Goal: Transaction & Acquisition: Complete application form

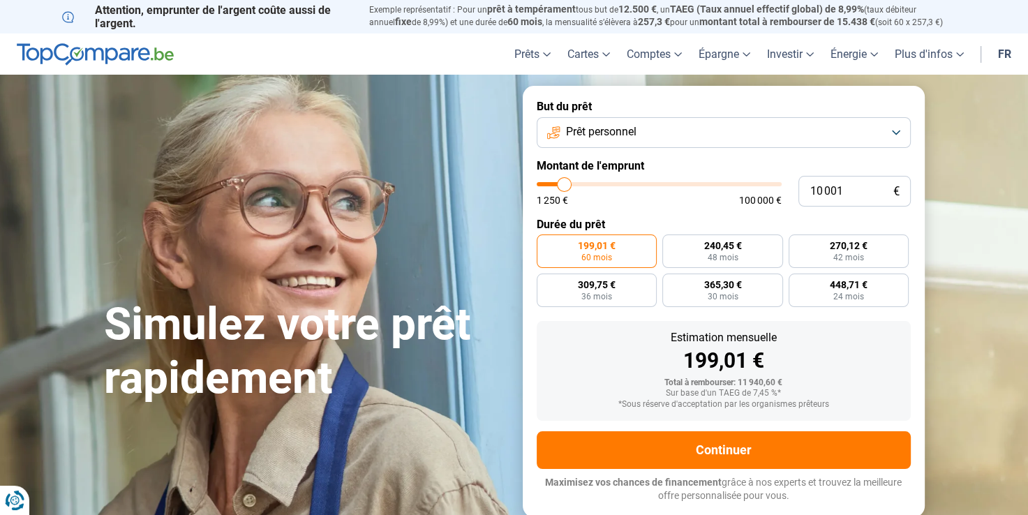
type input "12 000"
type input "12000"
type input "12 500"
type input "12500"
type input "13 250"
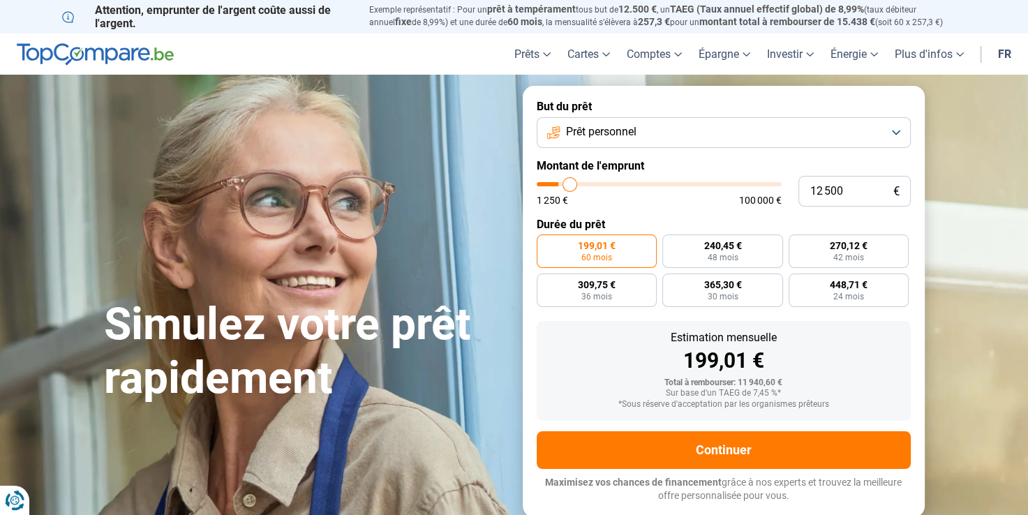
type input "13250"
type input "13 750"
type input "13750"
type input "14 000"
type input "14000"
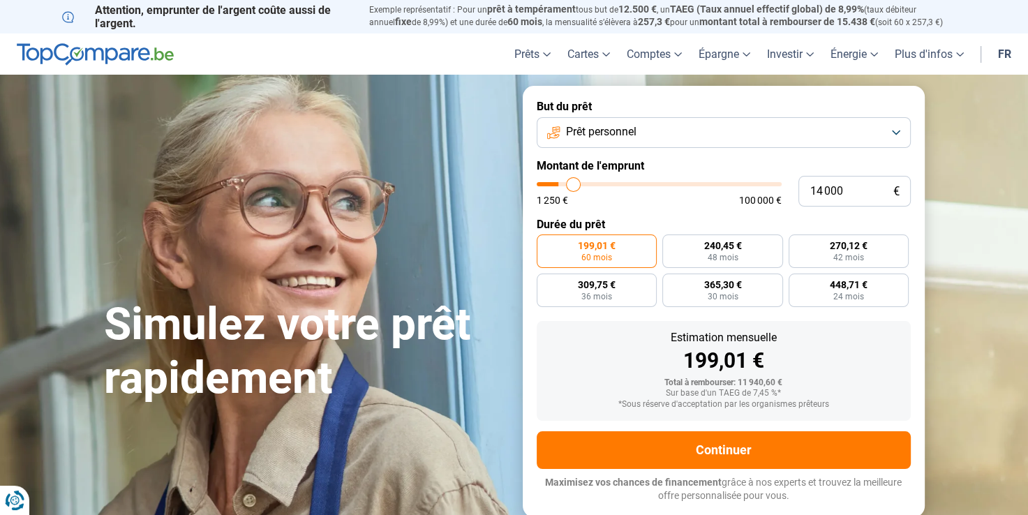
type input "14 250"
type input "14250"
type input "15 250"
type input "15250"
type input "17 000"
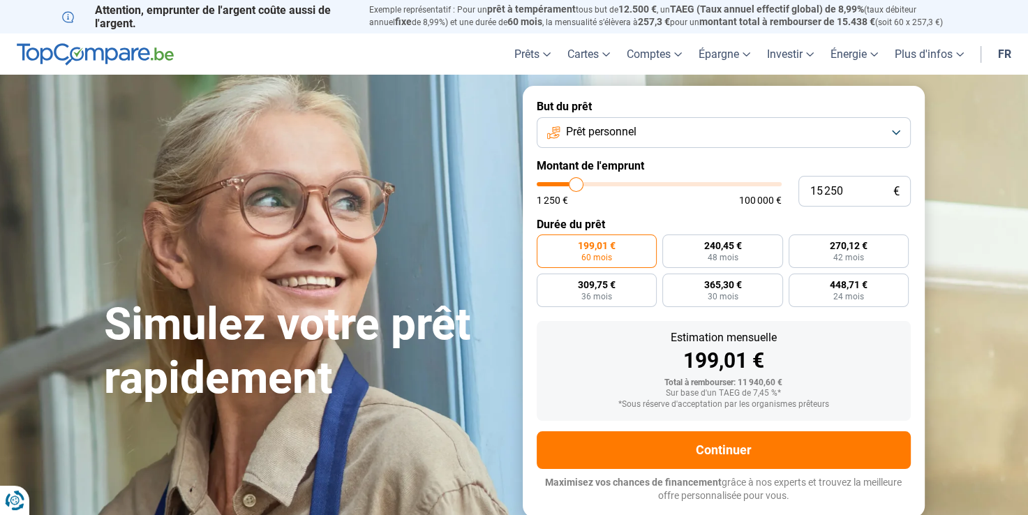
type input "17000"
type input "18 000"
type input "18000"
type input "18 750"
type input "18750"
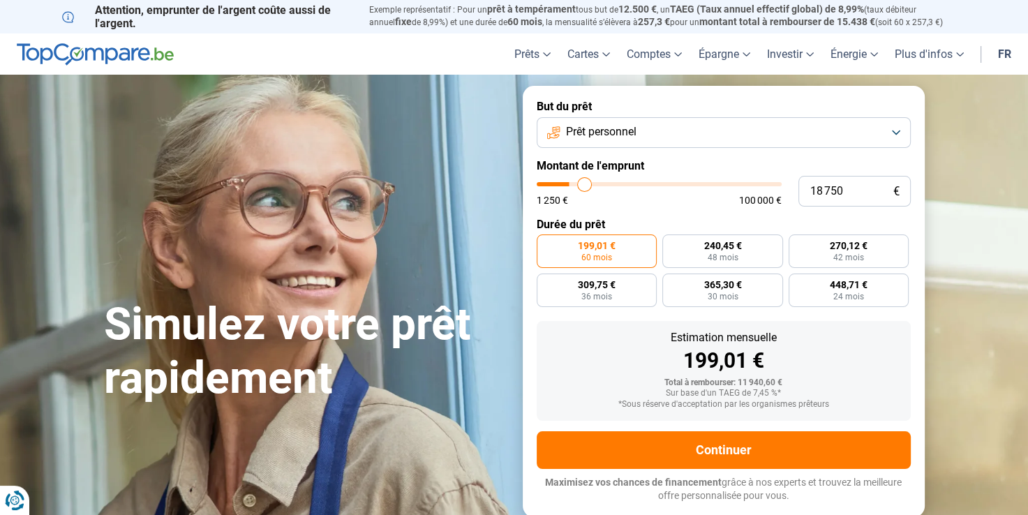
type input "19 750"
type input "19750"
type input "20 500"
type input "20500"
type input "20 750"
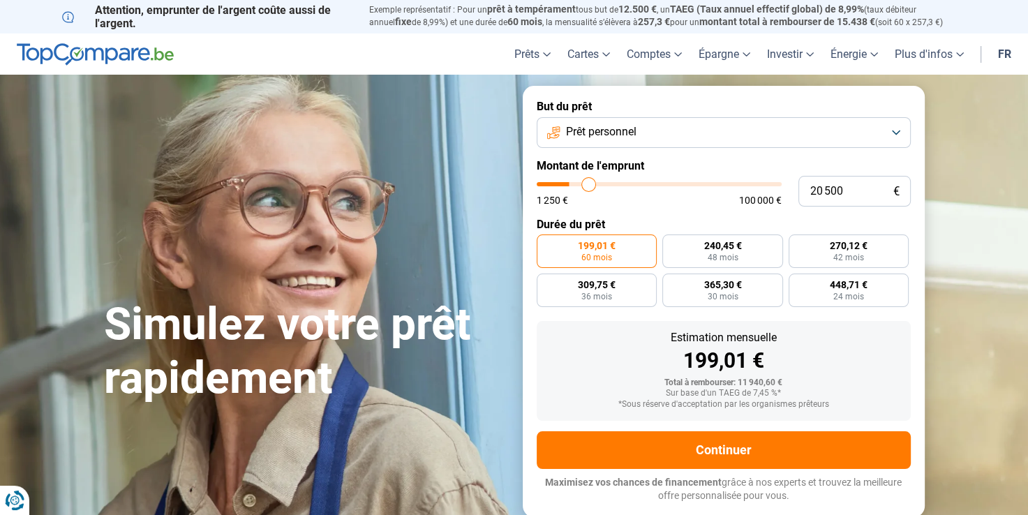
type input "20750"
type input "21 500"
type input "21500"
type input "21 750"
type input "21750"
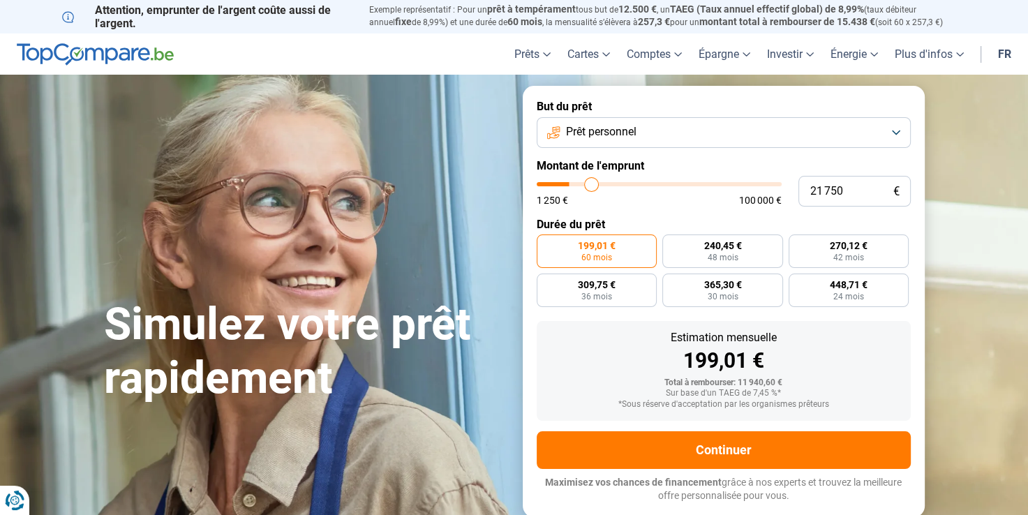
type input "22 500"
type input "22500"
type input "22 750"
type input "22750"
type input "23 000"
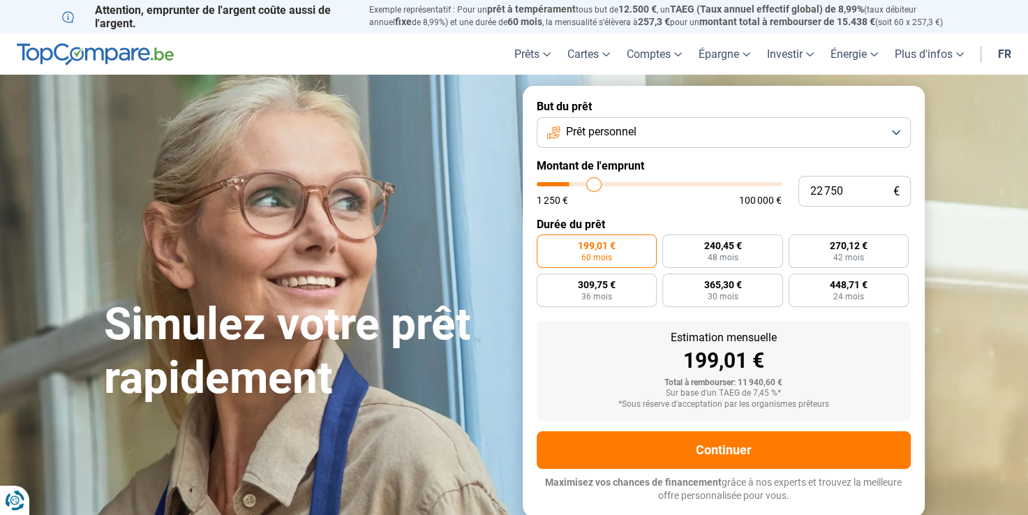
type input "23000"
type input "23 250"
type input "23250"
type input "23 500"
type input "23500"
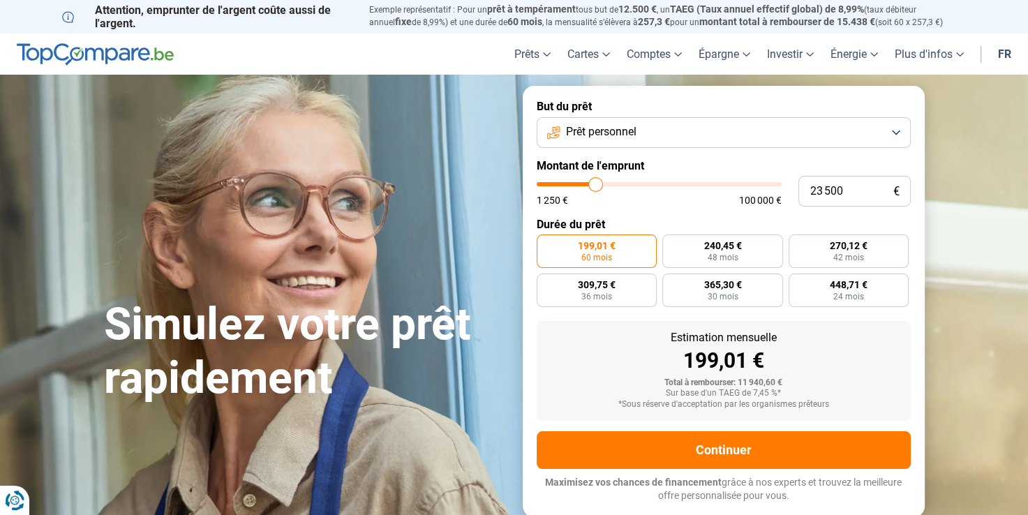
type input "23 750"
type input "23750"
type input "24 250"
type input "24250"
type input "24 500"
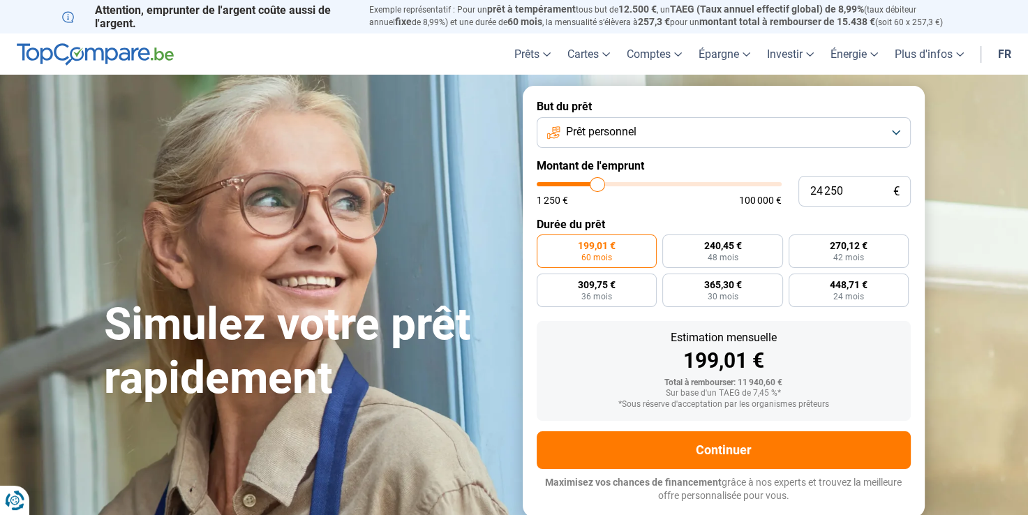
type input "24500"
type input "25 250"
type input "25250"
type input "26 000"
type input "26000"
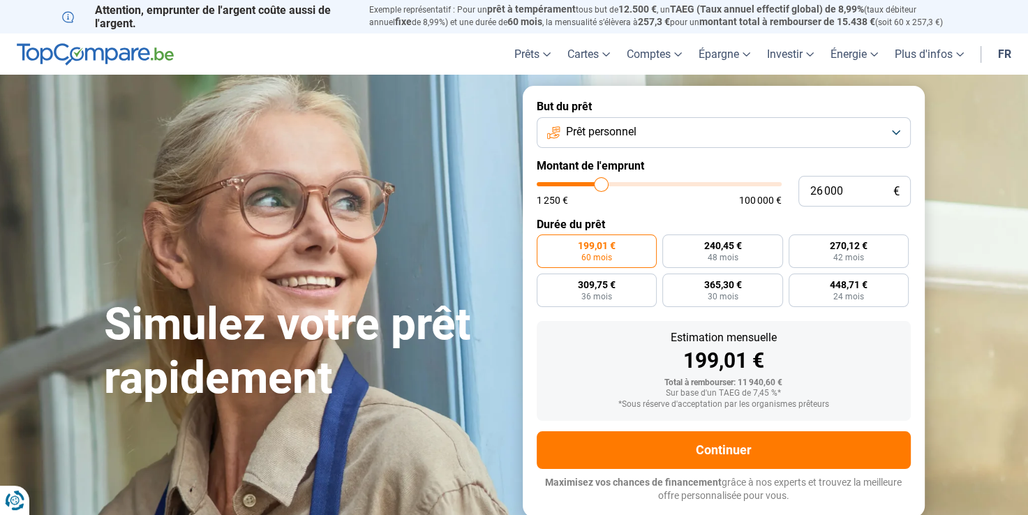
type input "26 250"
type input "26250"
type input "26 750"
type input "26750"
type input "27 500"
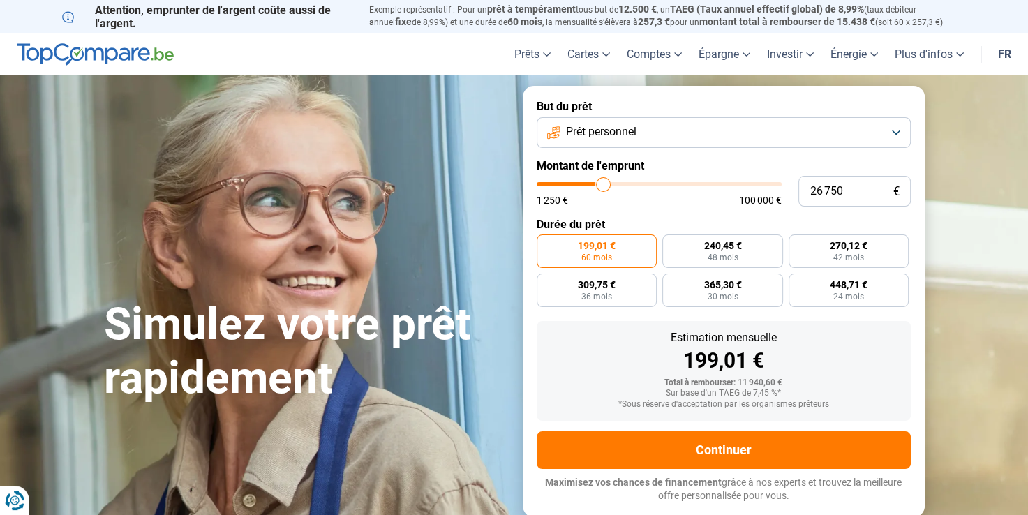
type input "27500"
type input "28 500"
type input "28500"
type input "30 250"
type input "30250"
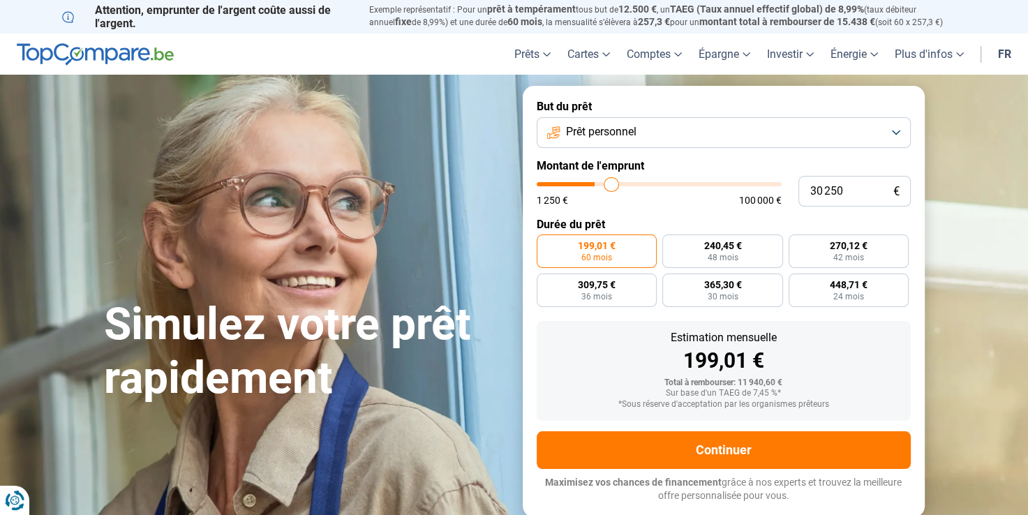
type input "30 750"
type input "30750"
type input "32 000"
type input "32000"
type input "33 000"
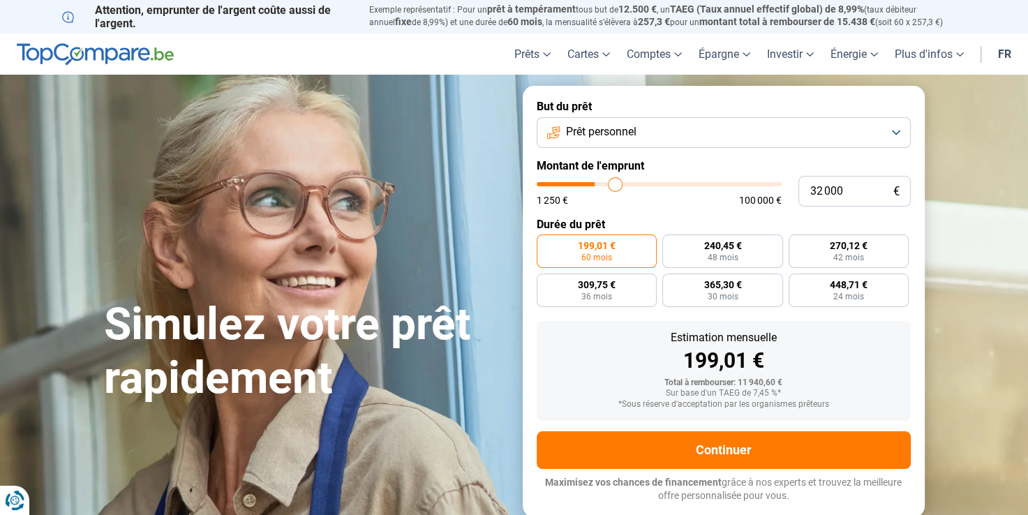
type input "33000"
type input "33 500"
type input "33500"
type input "34 000"
type input "34000"
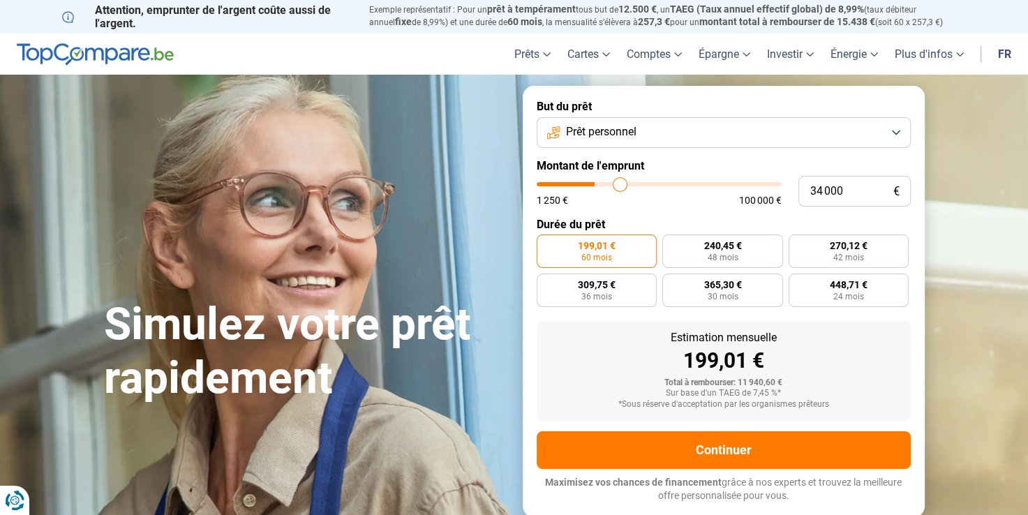
type input "34 250"
type input "34250"
type input "34 750"
type input "34750"
type input "35 000"
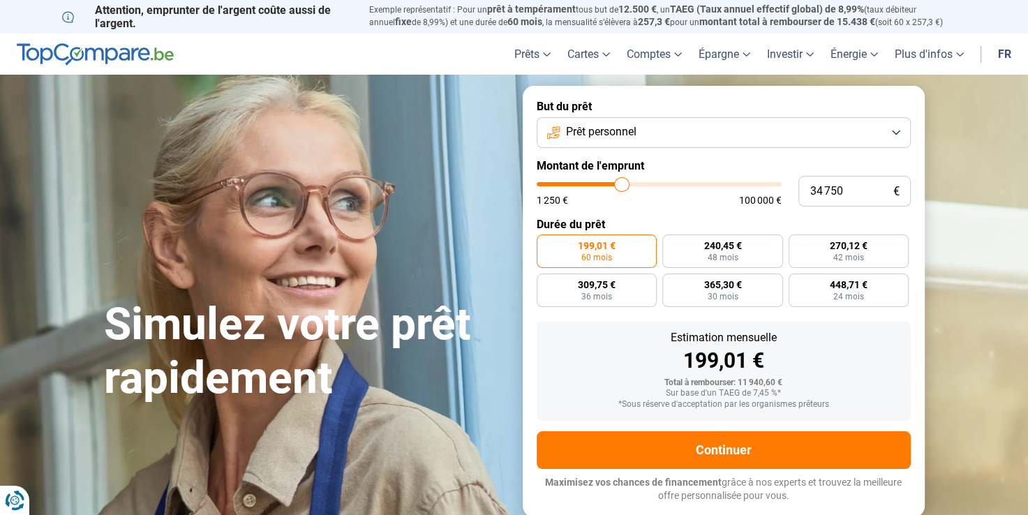
type input "35000"
type input "35 250"
type input "35250"
type input "35 500"
type input "35500"
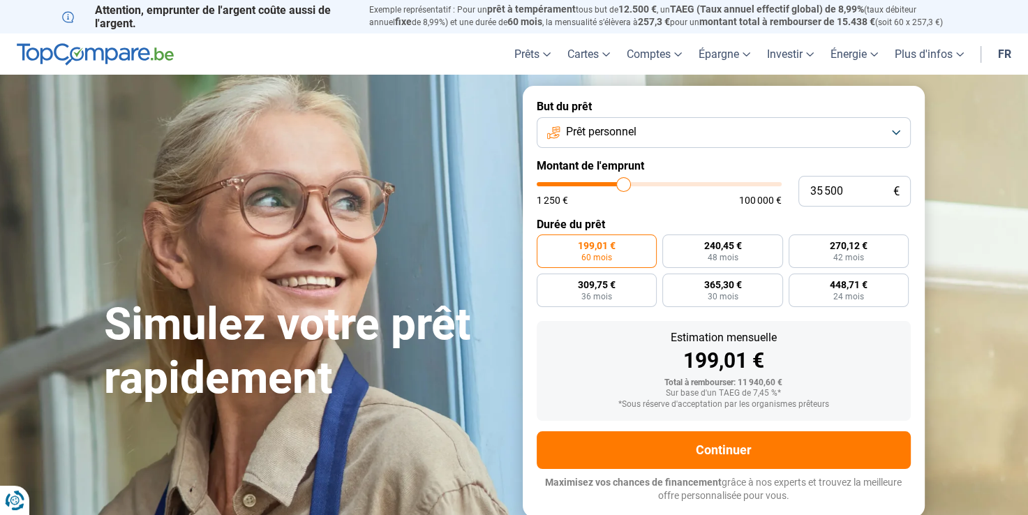
type input "36 750"
type input "36750"
type input "37 250"
type input "37250"
type input "38 250"
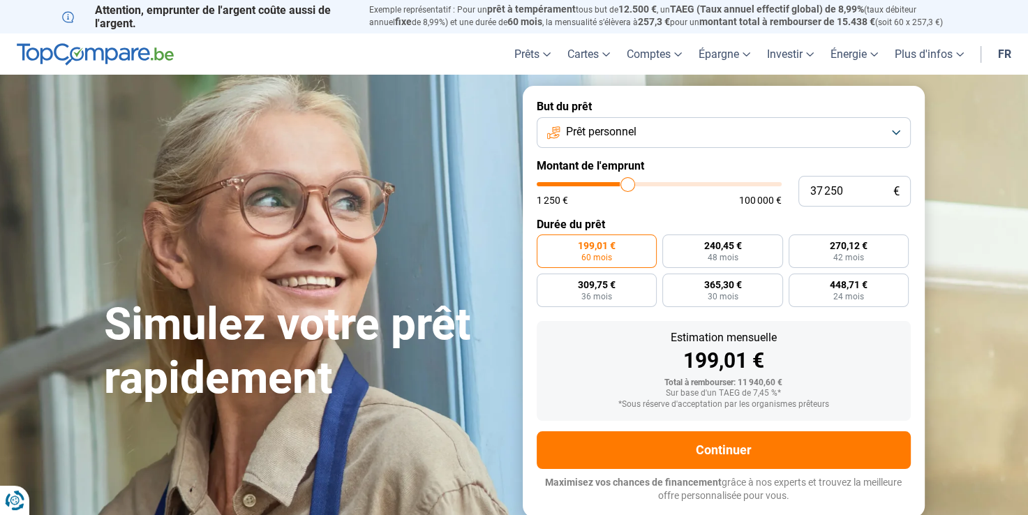
type input "38250"
type input "38 500"
type input "38500"
type input "38 750"
type input "38750"
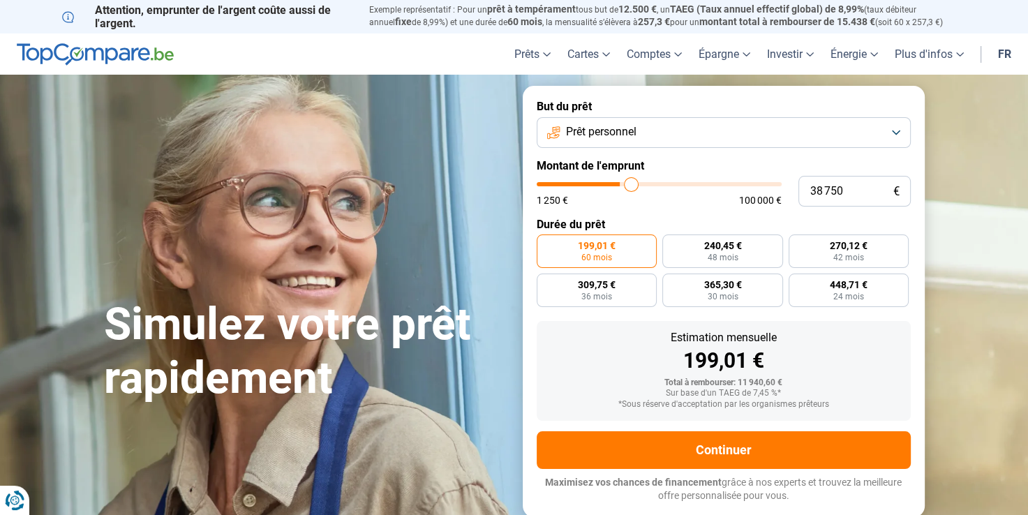
type input "39 000"
type input "39000"
type input "39 250"
type input "39250"
type input "40 000"
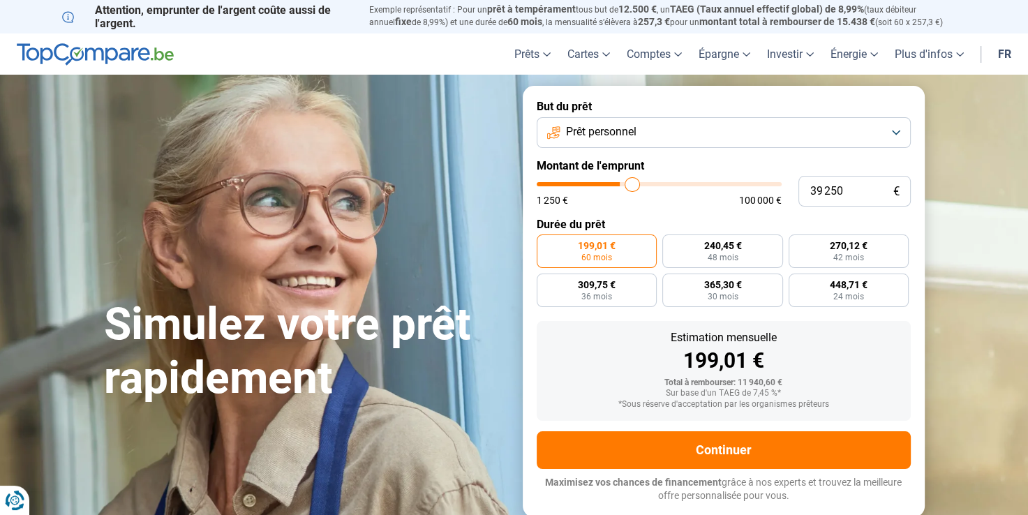
type input "40000"
type input "40 750"
type input "40750"
type input "41 500"
type input "41500"
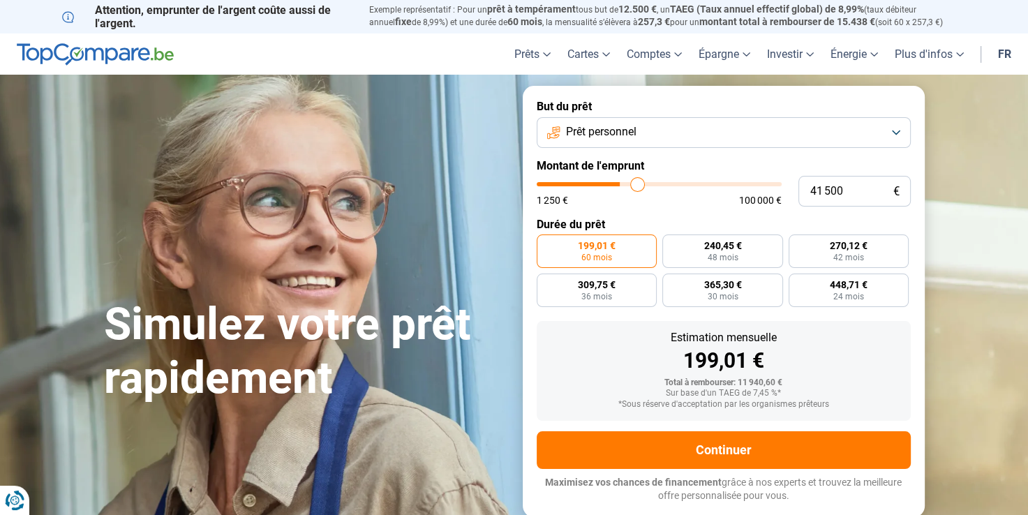
type input "42 250"
type input "42250"
type input "42 500"
type input "42500"
type input "42 750"
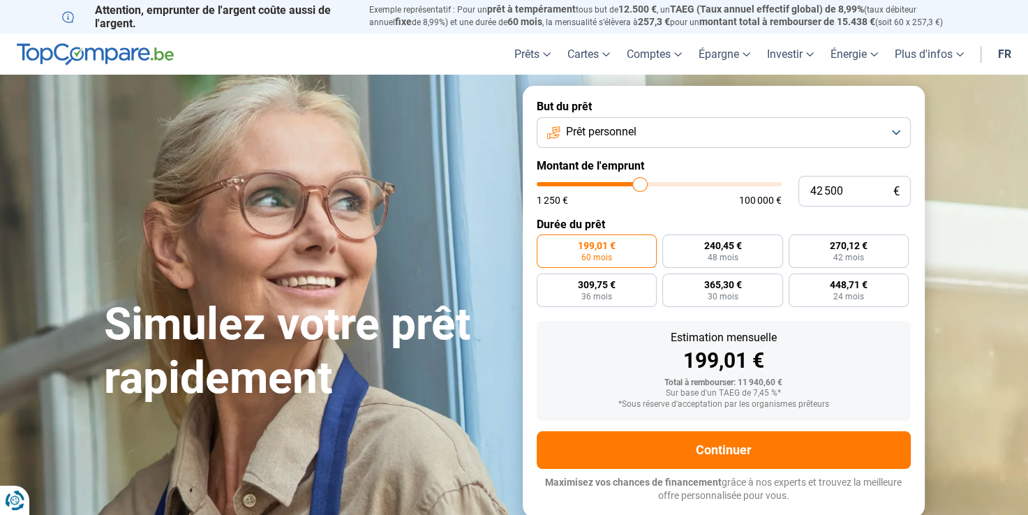
type input "42750"
type input "43 250"
type input "43250"
type input "44 500"
type input "44500"
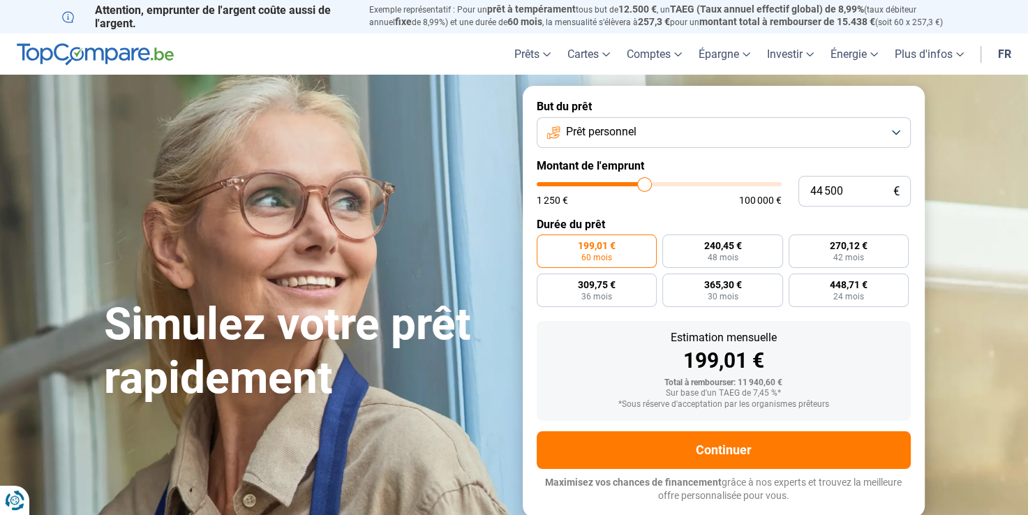
type input "46 250"
type input "46250"
type input "48 500"
type input "48500"
type input "49 750"
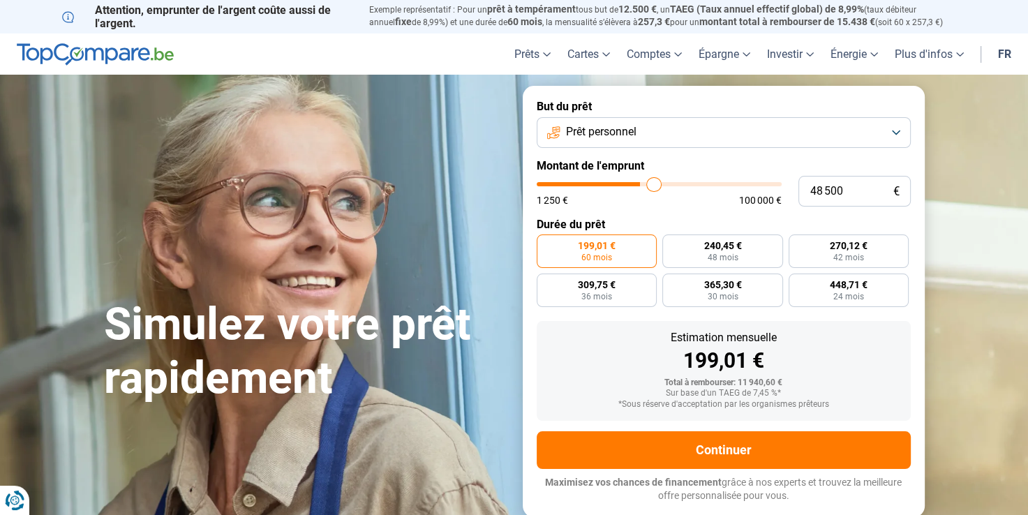
type input "49750"
type input "50 750"
type input "50750"
type input "52 500"
type input "52500"
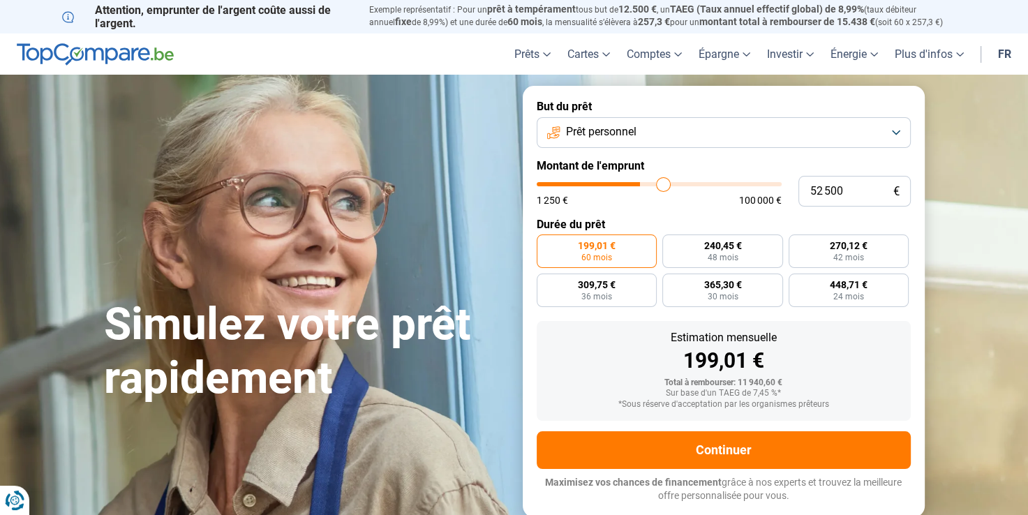
type input "53 750"
type input "53750"
type input "54 750"
type input "54750"
type input "56 500"
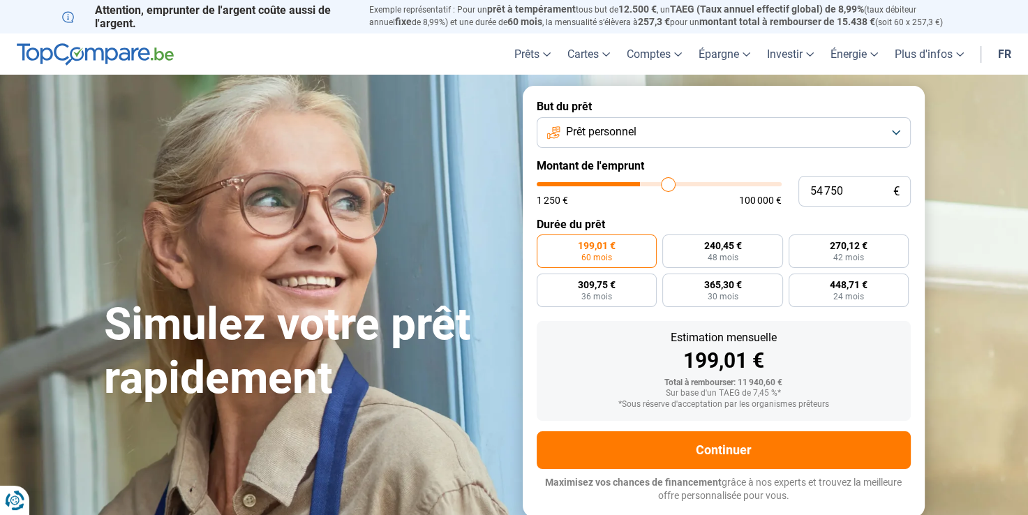
type input "56500"
type input "57 500"
type input "57500"
type input "59 250"
type input "59250"
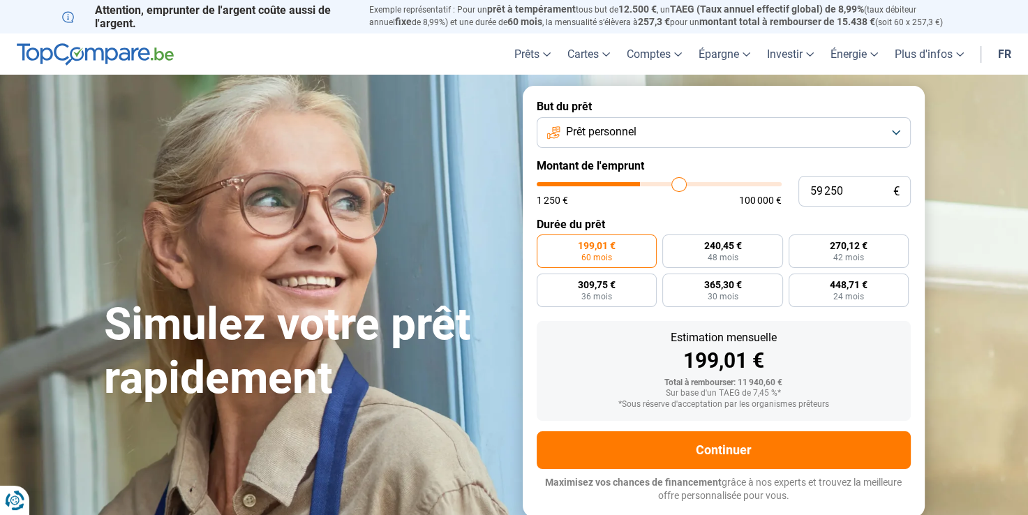
type input "61 500"
type input "61500"
type input "62 500"
type input "62500"
type input "64 500"
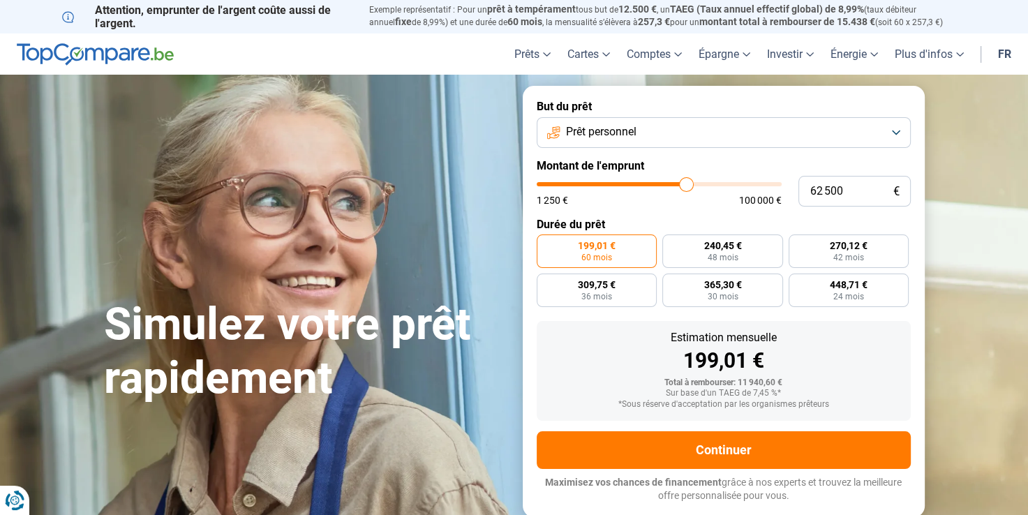
type input "64500"
type input "66 500"
type input "66500"
type input "68 250"
type input "68250"
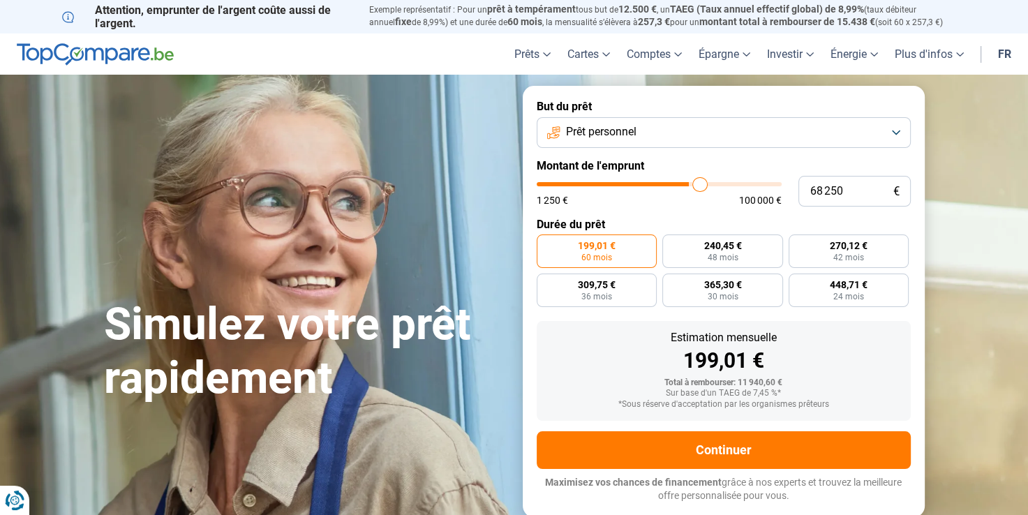
type input "69 500"
type input "69500"
type input "71 000"
type input "71000"
type input "72 000"
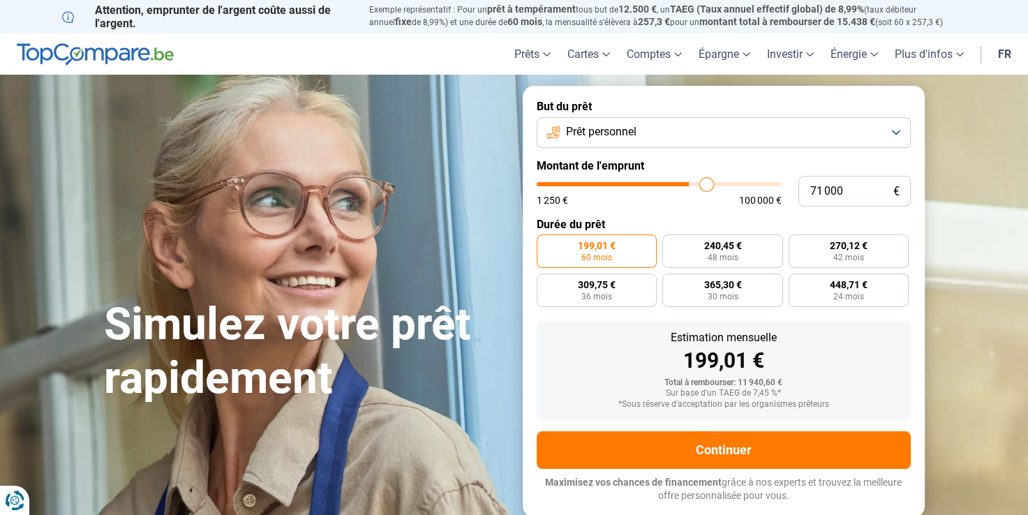
type input "72000"
type input "73 250"
type input "73250"
type input "73 750"
type input "73750"
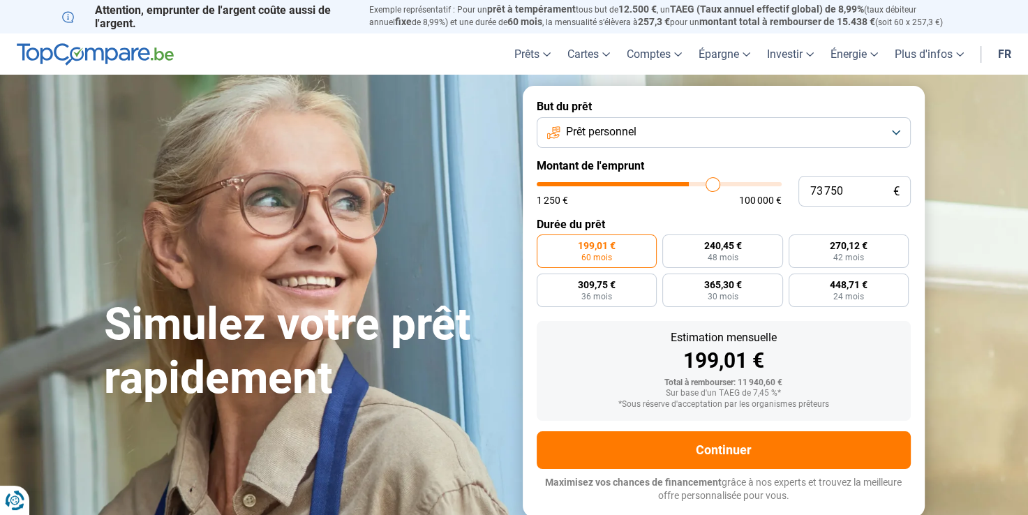
type input "74 250"
type input "74250"
type input "74 500"
type input "74500"
type input "75 000"
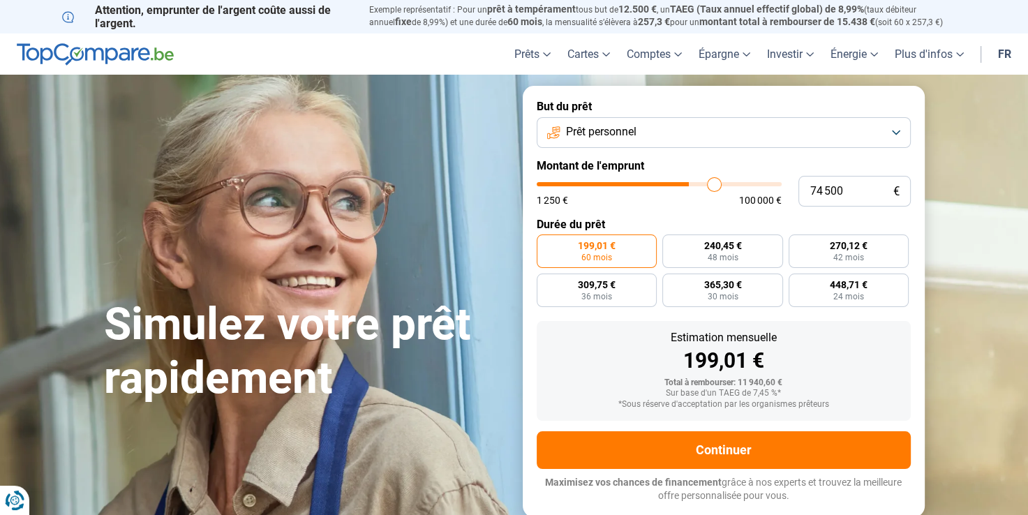
type input "75000"
type input "74 500"
type input "74500"
type input "74 250"
type input "74250"
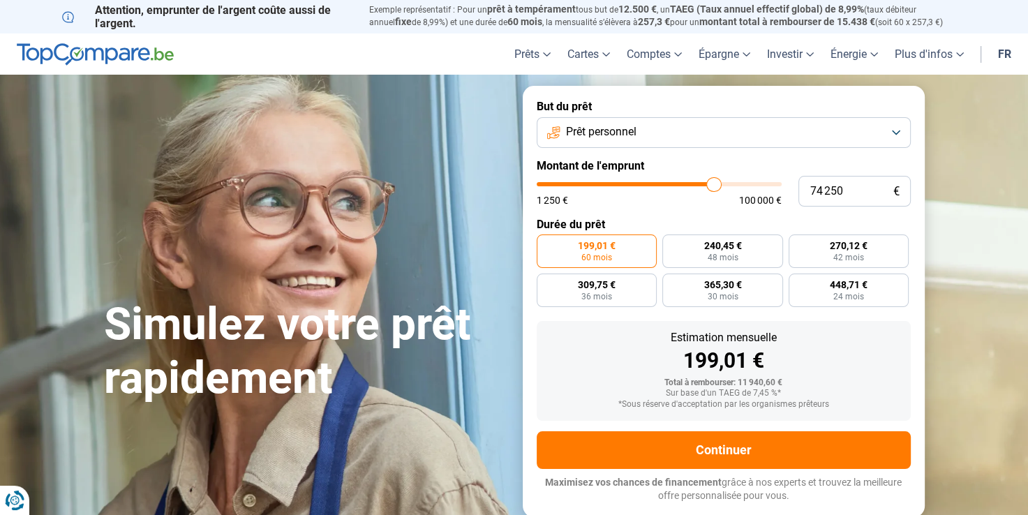
type input "74 000"
type input "74000"
type input "73 500"
type input "73500"
type input "72 750"
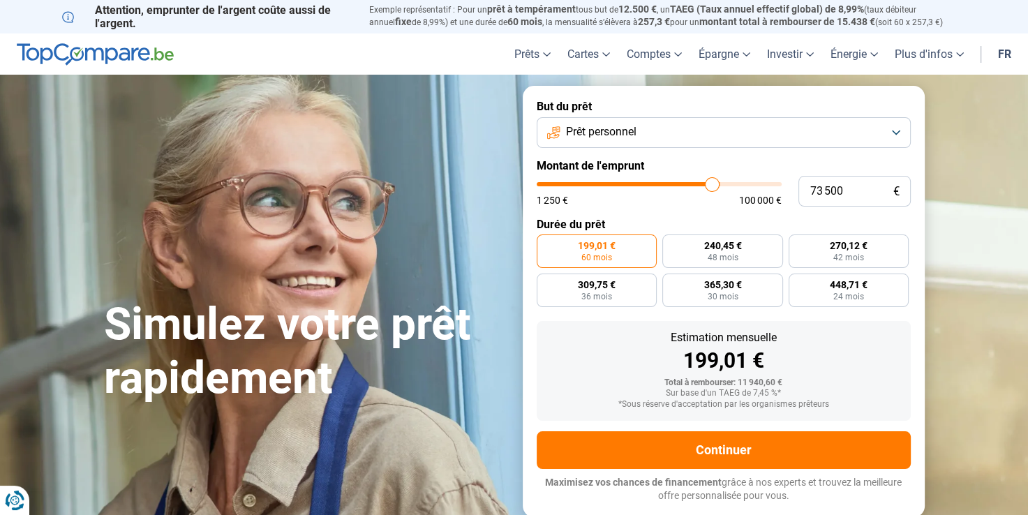
type input "72750"
type input "72 250"
type input "72250"
type input "72 000"
type input "72000"
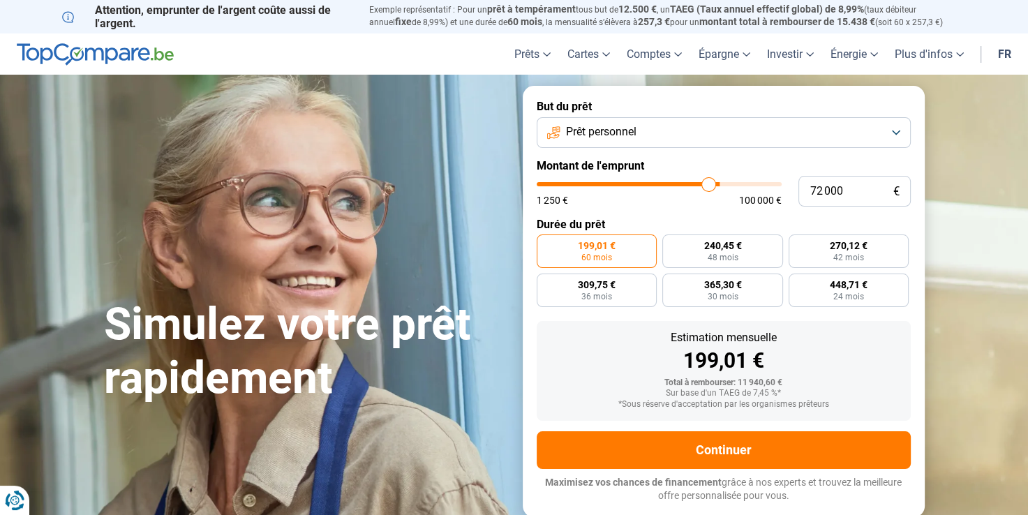
type input "71 750"
type input "71750"
type input "71 500"
type input "71500"
type input "71 000"
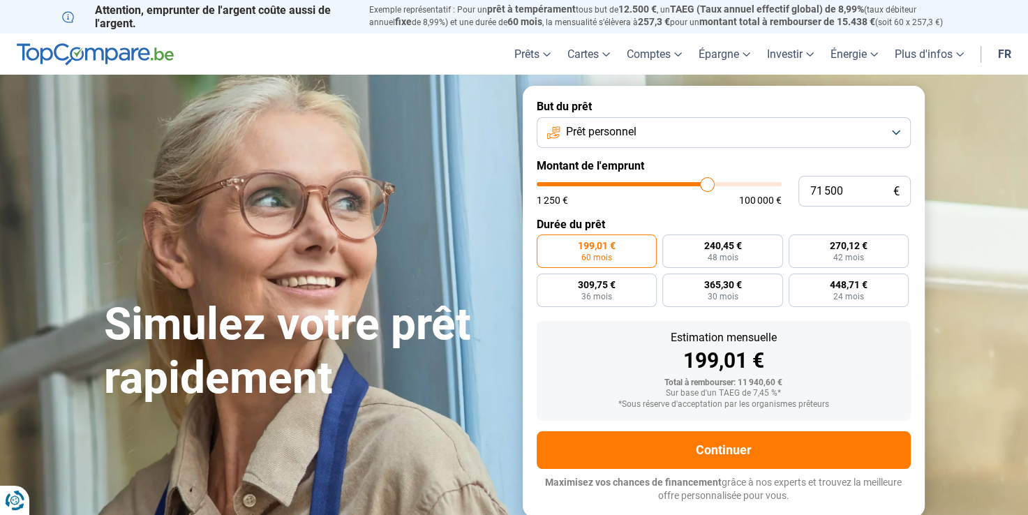
type input "71000"
type input "70 750"
type input "70750"
type input "70 500"
type input "70500"
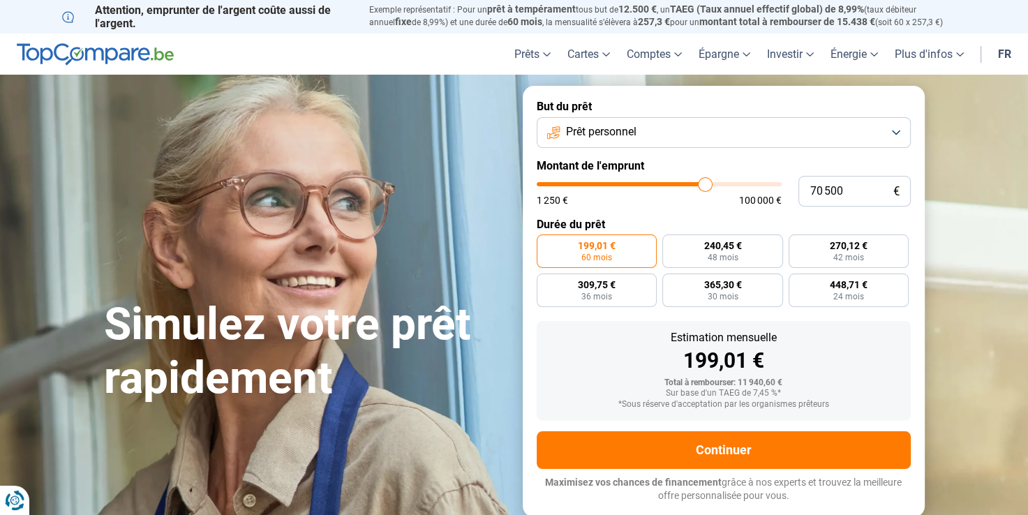
type input "70 250"
type input "70250"
type input "70 000"
type input "70000"
type input "69 750"
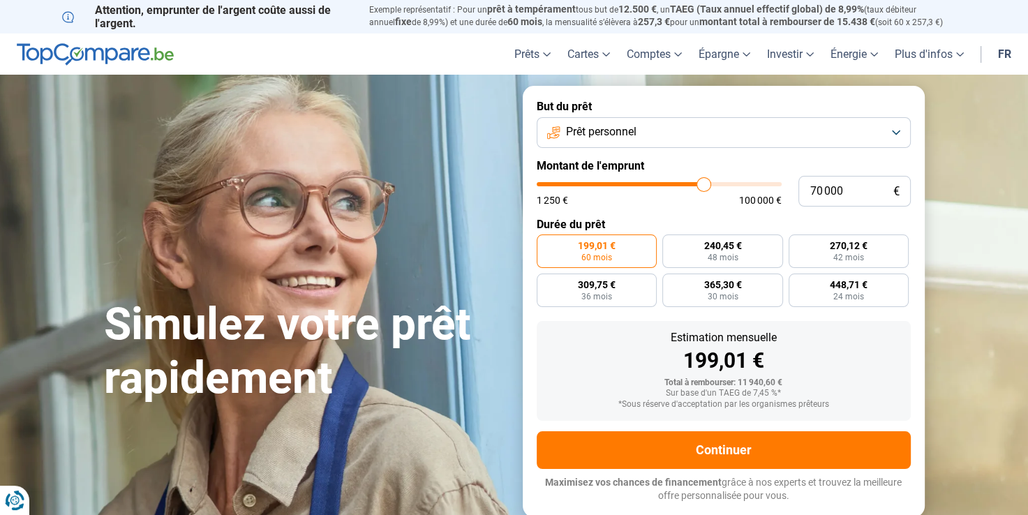
type input "69750"
type input "69 500"
type input "69500"
type input "69 250"
type input "69250"
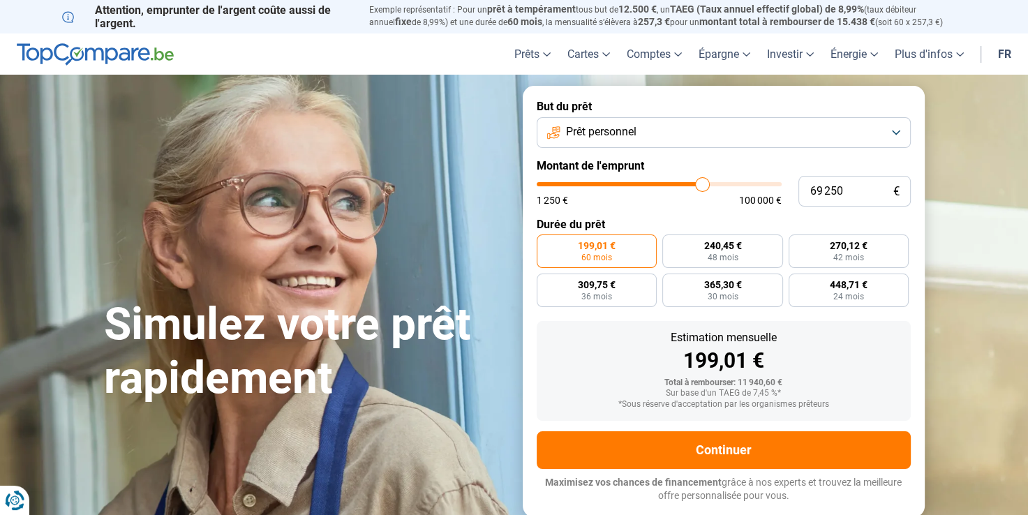
type input "69 000"
type input "69000"
type input "68 750"
type input "68750"
type input "68 500"
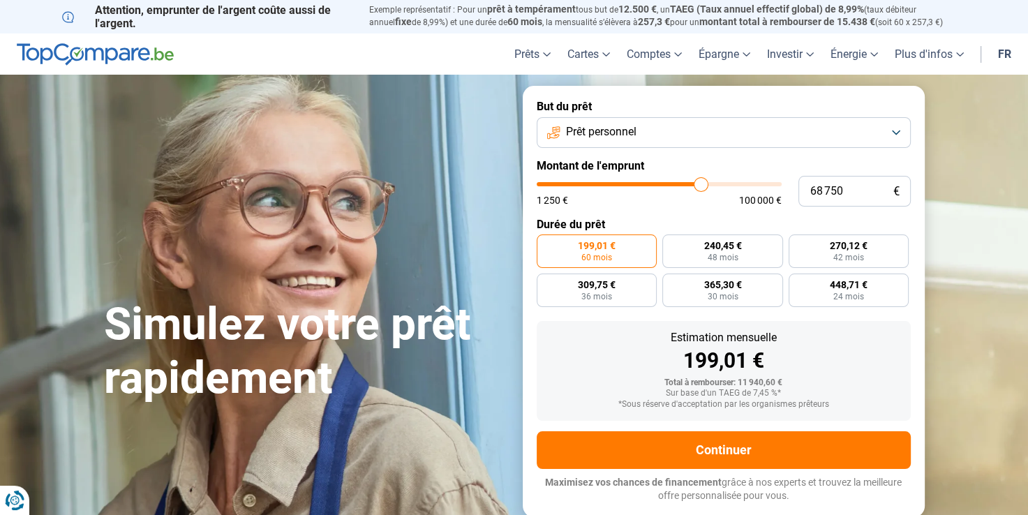
type input "68500"
type input "68 250"
type input "68250"
type input "68 000"
type input "68000"
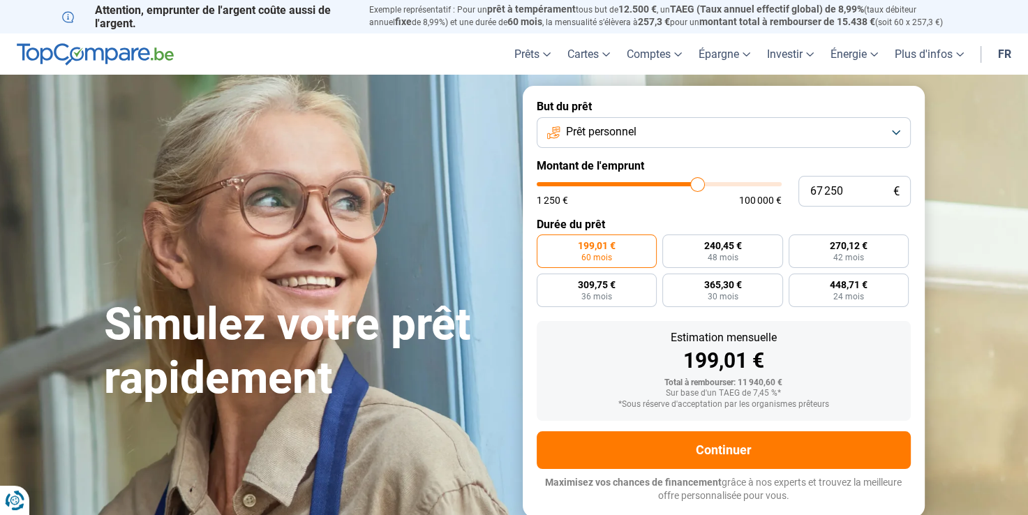
drag, startPoint x: 567, startPoint y: 184, endPoint x: 697, endPoint y: 205, distance: 131.4
click at [697, 186] on input "range" at bounding box center [658, 184] width 245 height 4
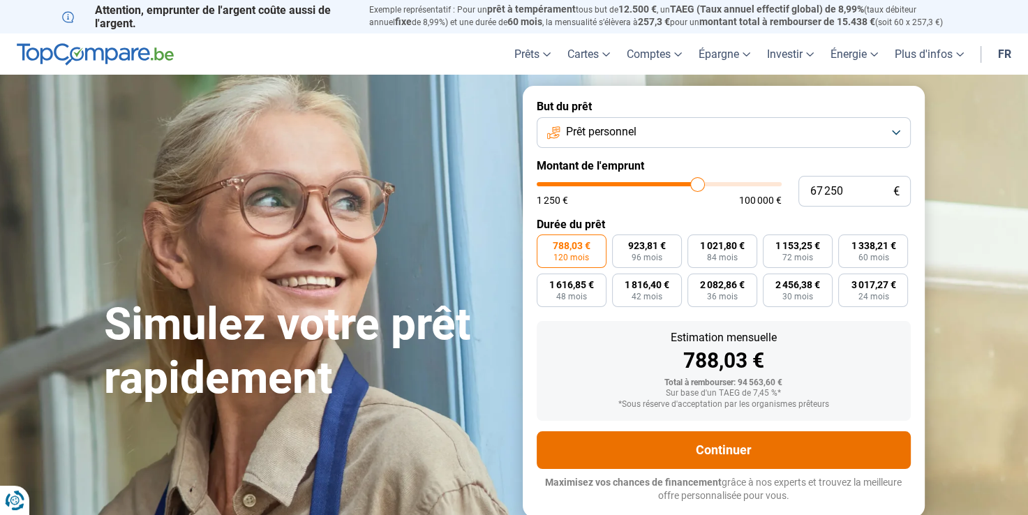
click at [701, 456] on button "Continuer" at bounding box center [723, 450] width 374 height 38
click at [718, 447] on button "Continuer" at bounding box center [723, 450] width 374 height 38
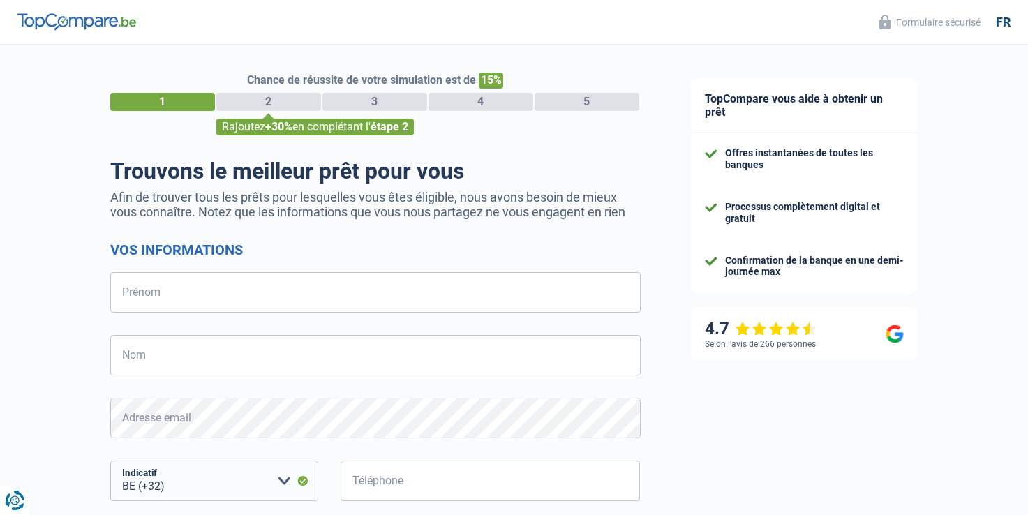
select select "32"
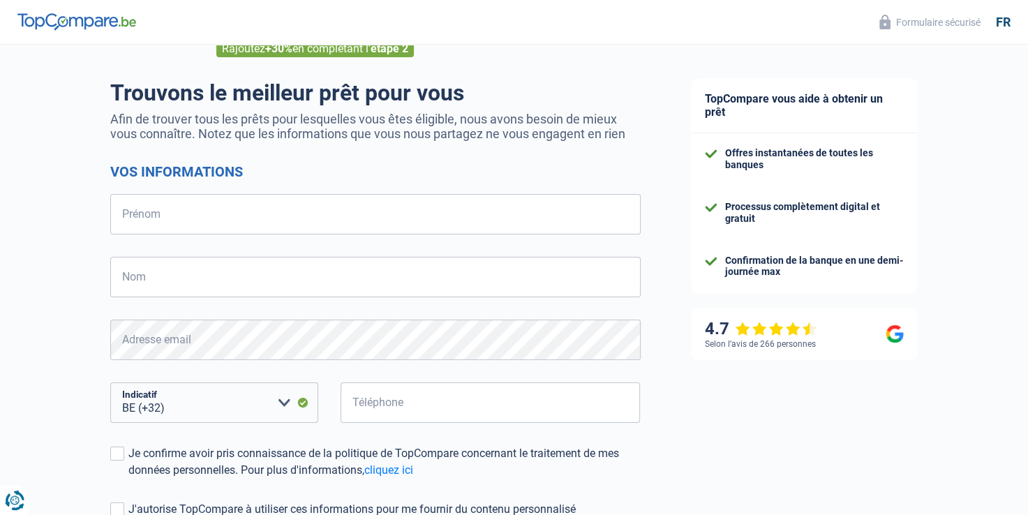
scroll to position [80, 0]
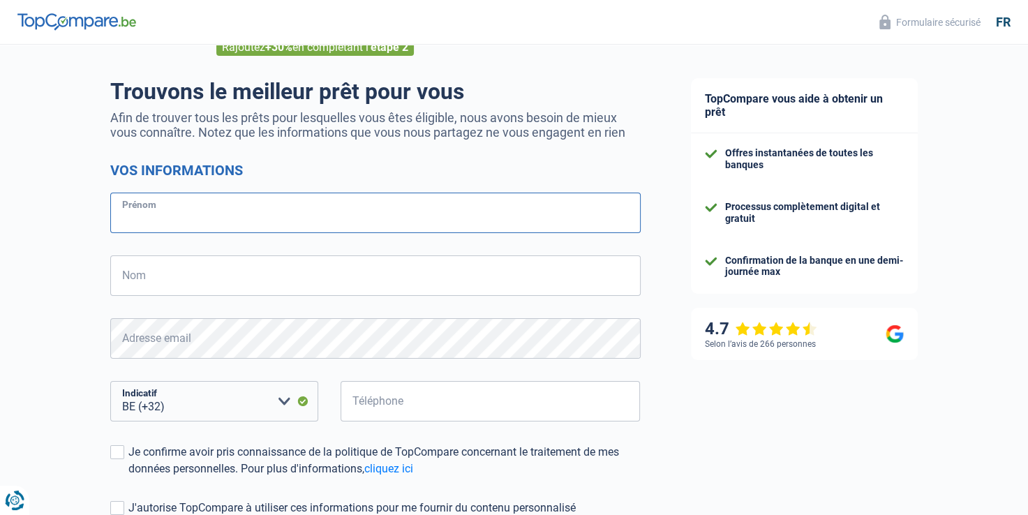
click at [321, 216] on input "Prénom" at bounding box center [375, 213] width 530 height 40
type input "loris"
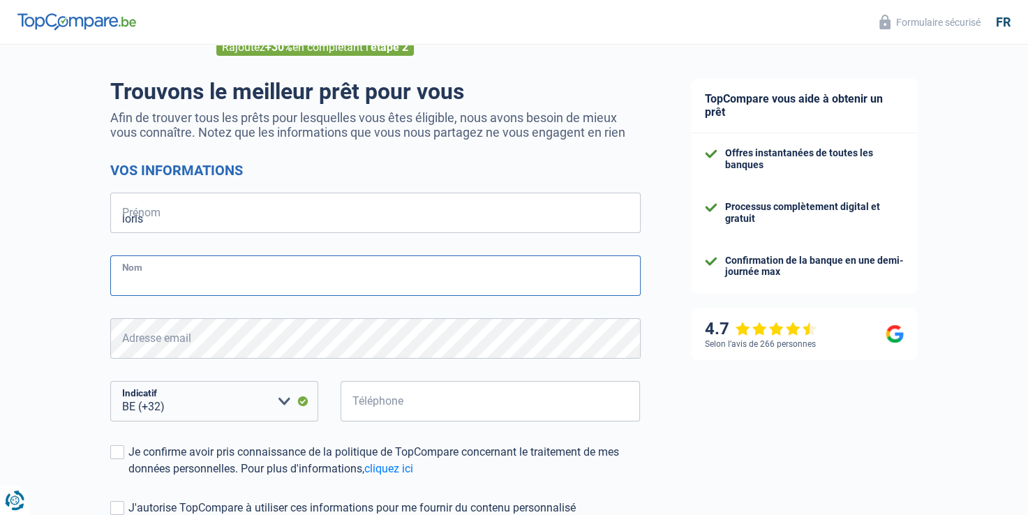
type input "couturiaux"
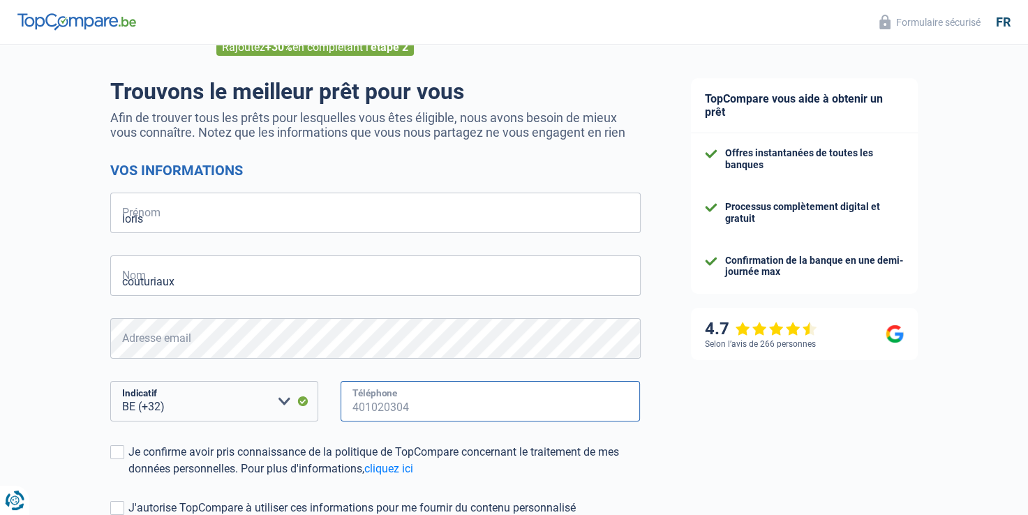
type input "471526488"
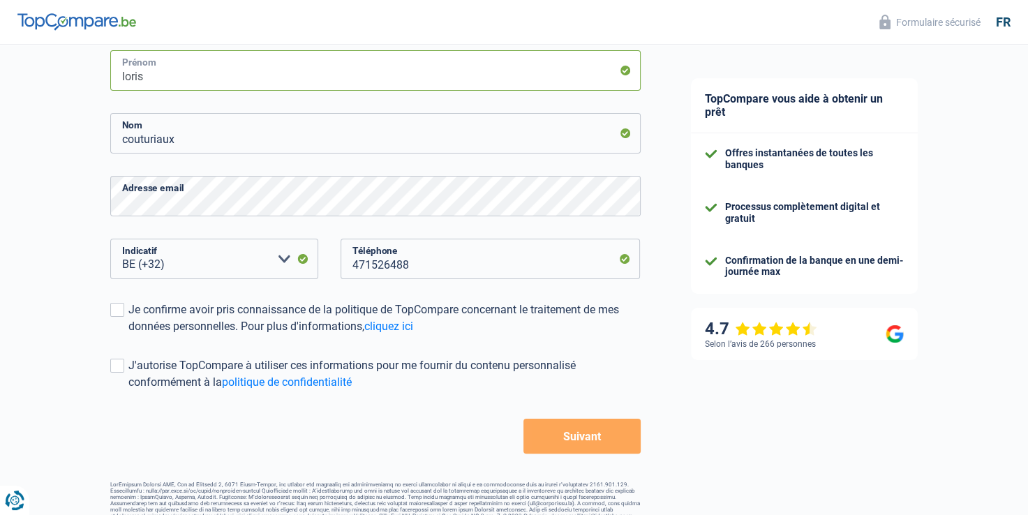
scroll to position [223, 0]
click at [113, 314] on span at bounding box center [117, 309] width 14 height 14
click at [128, 334] on input "Je confirme avoir pris connaissance de la politique de TopCompare concernant le…" at bounding box center [128, 334] width 0 height 0
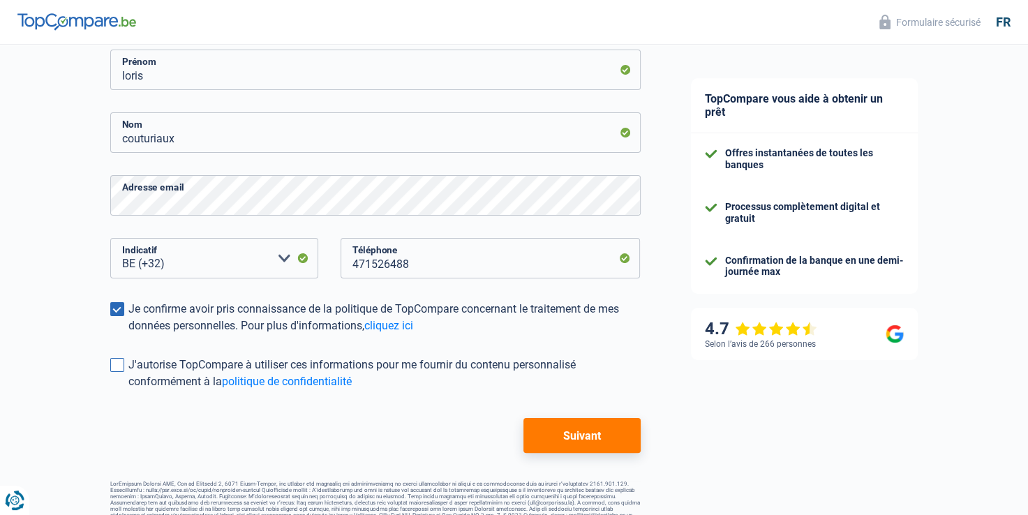
click at [120, 372] on span at bounding box center [117, 365] width 14 height 14
click at [128, 390] on input "J'autorise TopCompare à utiliser ces informations pour me fournir du contenu pe…" at bounding box center [128, 390] width 0 height 0
click at [589, 428] on button "Suivant" at bounding box center [581, 435] width 116 height 35
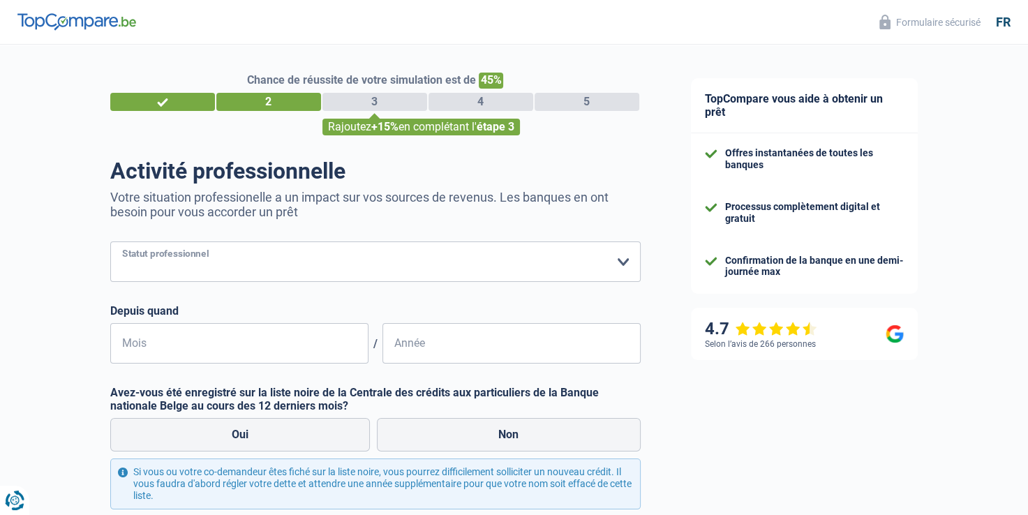
click at [513, 266] on select "Ouvrier Employé privé Employé public Invalide Indépendant Pensionné Chômeur Mut…" at bounding box center [375, 261] width 530 height 40
select select "publicEmployee"
click at [110, 242] on select "Ouvrier Employé privé Employé public Invalide Indépendant Pensionné Chômeur Mut…" at bounding box center [375, 261] width 530 height 40
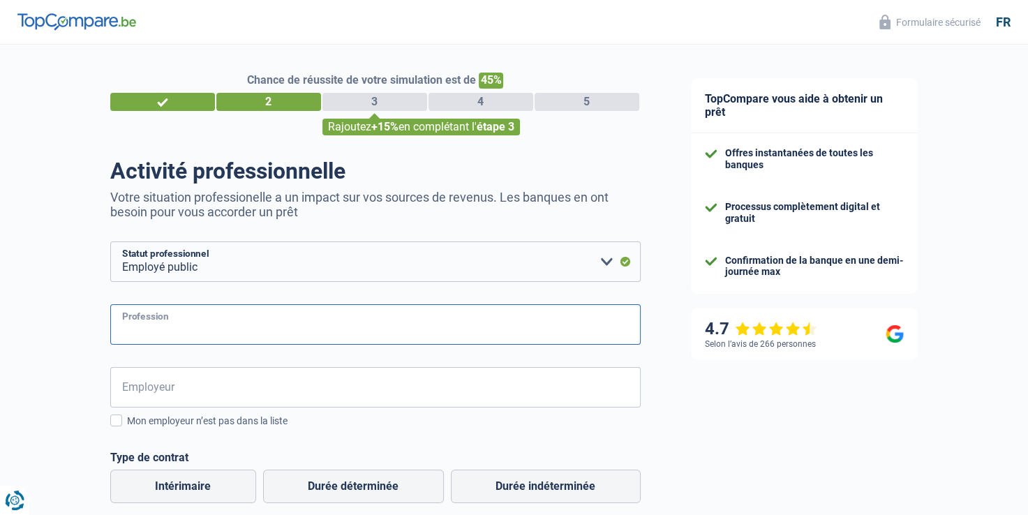
click at [209, 317] on input "Profession" at bounding box center [375, 324] width 530 height 40
type input "militaire"
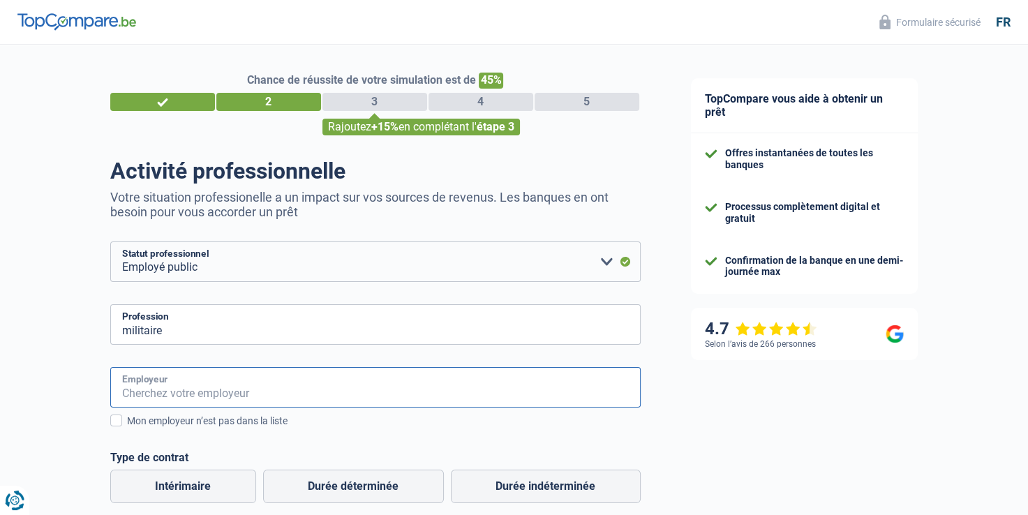
click at [185, 392] on input "Employeur" at bounding box center [375, 387] width 530 height 40
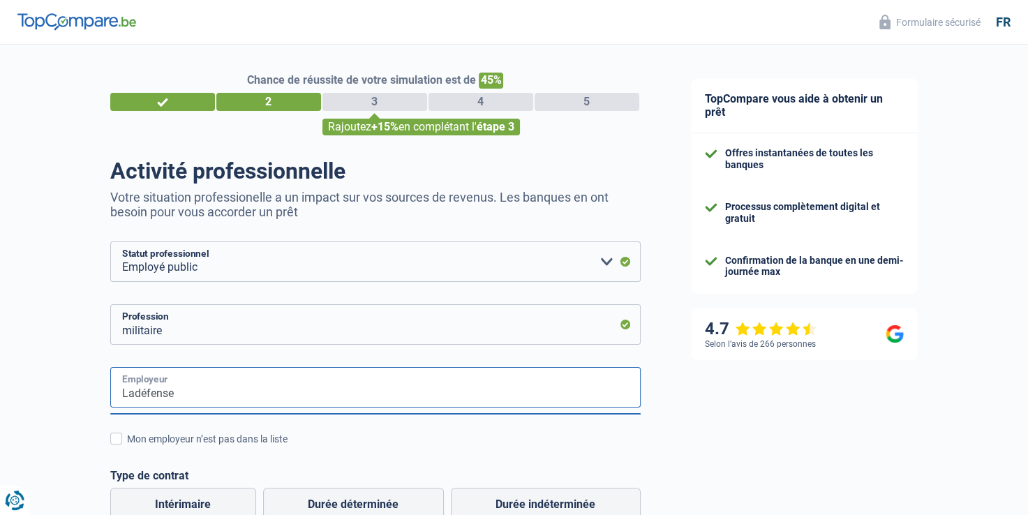
click at [134, 391] on input "Ladéfense" at bounding box center [375, 387] width 530 height 40
click at [185, 393] on input "La défense" at bounding box center [375, 387] width 530 height 40
click at [153, 392] on input "La défense / l'état" at bounding box center [375, 387] width 530 height 40
type input "La défense / l'état"
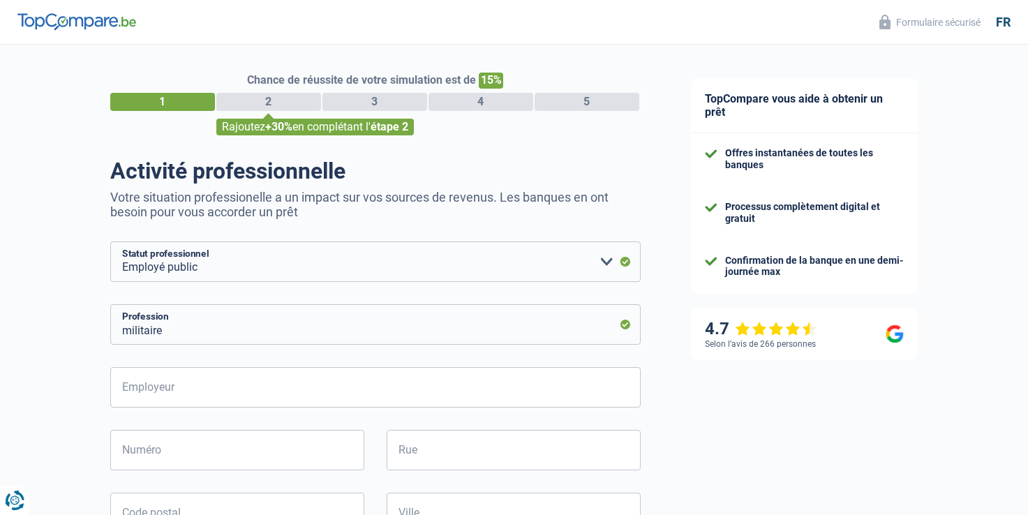
select select "publicEmployee"
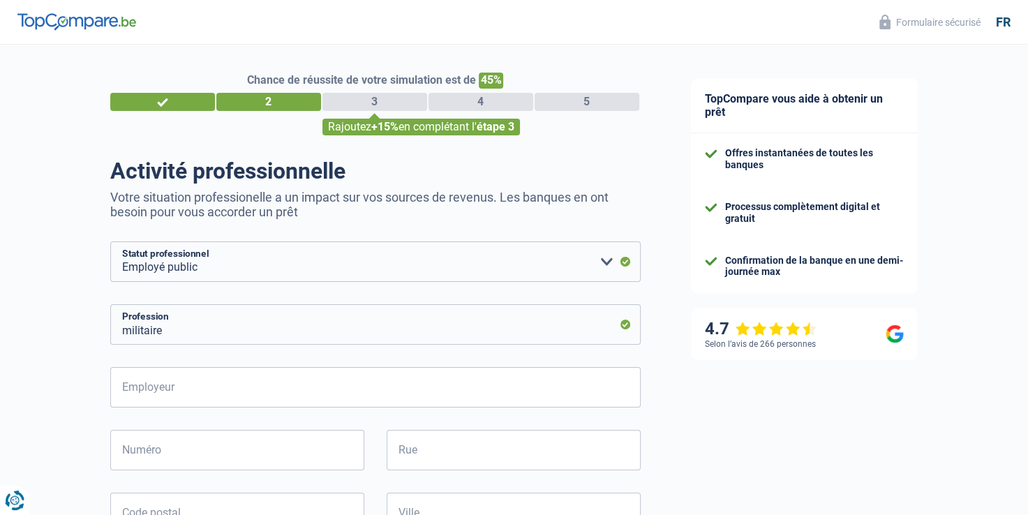
click at [103, 22] on img at bounding box center [76, 21] width 119 height 17
select select "publicEmployee"
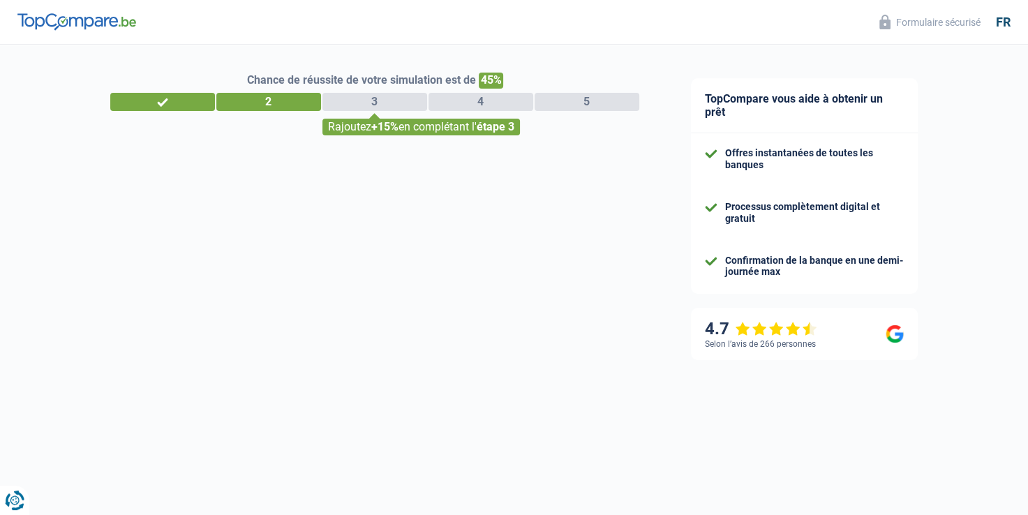
select select "32"
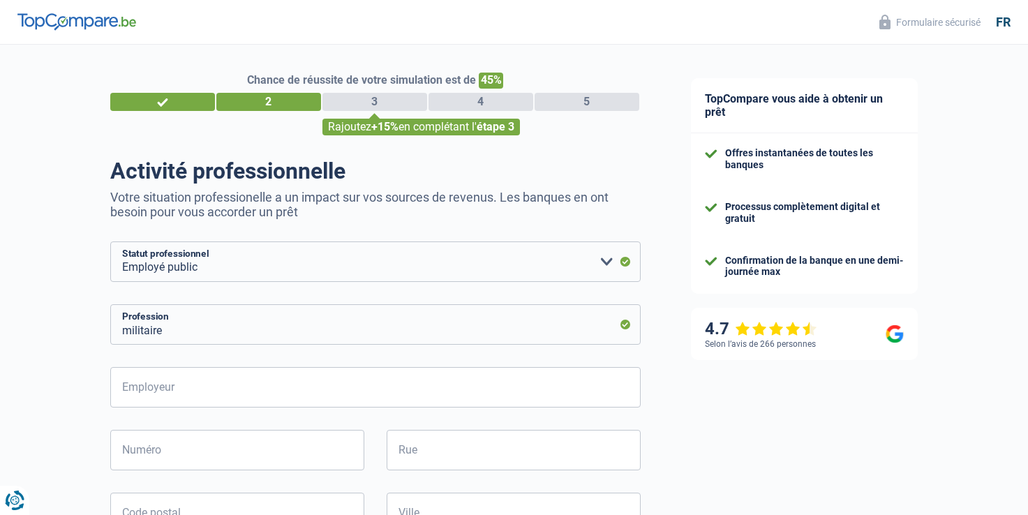
select select "publicEmployee"
click at [161, 107] on div "1" at bounding box center [162, 102] width 105 height 18
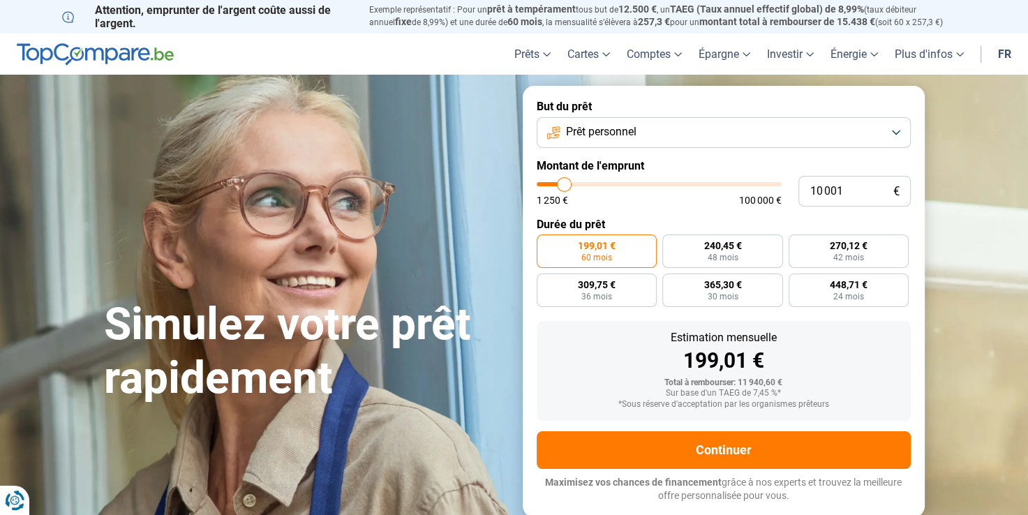
type input "9 250"
type input "9250"
type input "9 750"
type input "9750"
type input "10 250"
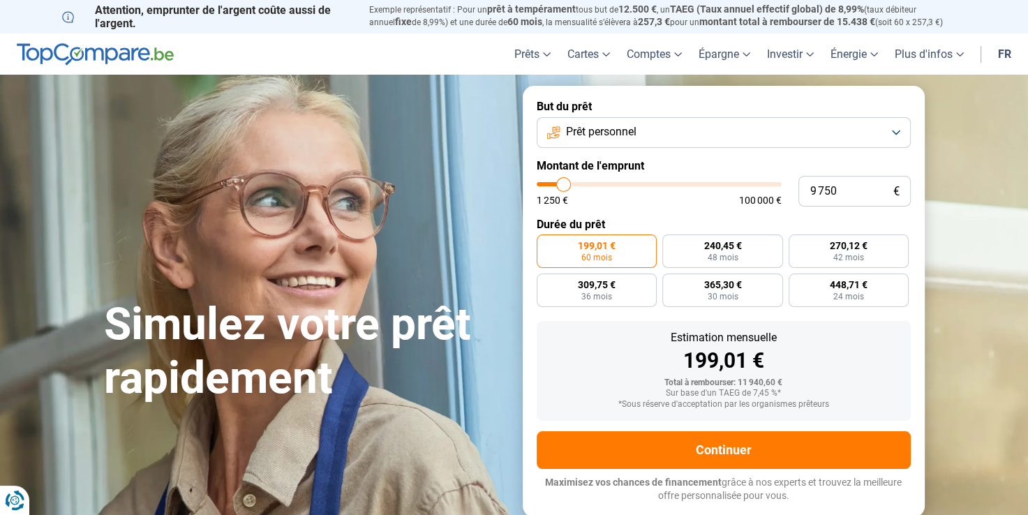
type input "10250"
type input "10 750"
type input "10750"
type input "14 500"
type input "14500"
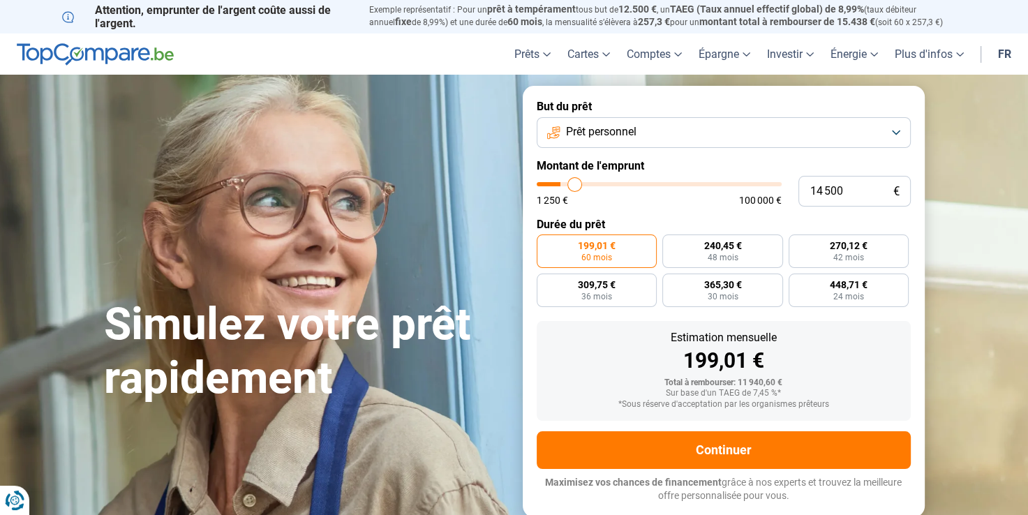
type input "15 500"
type input "15500"
type input "18 000"
type input "18000"
type input "19 750"
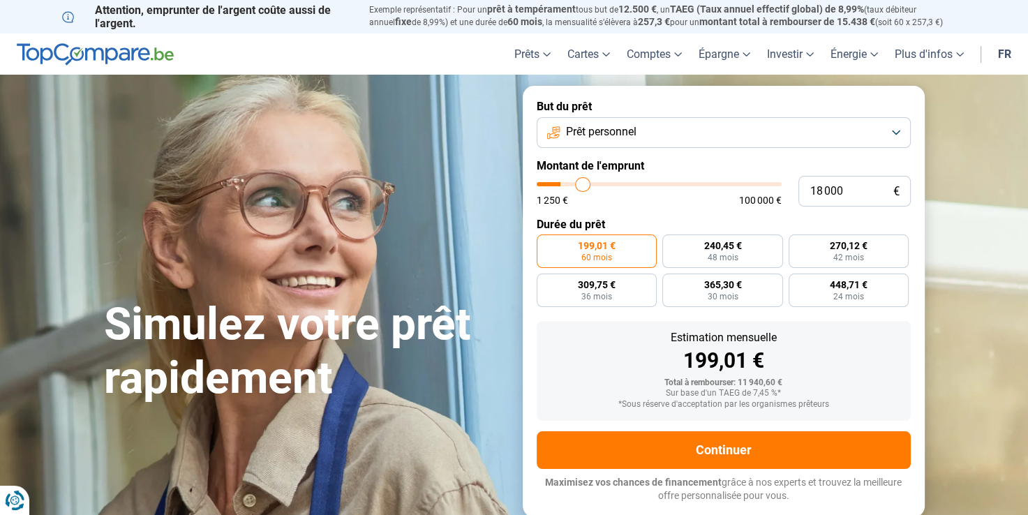
type input "19750"
type input "21 250"
type input "21250"
type input "23 250"
type input "23250"
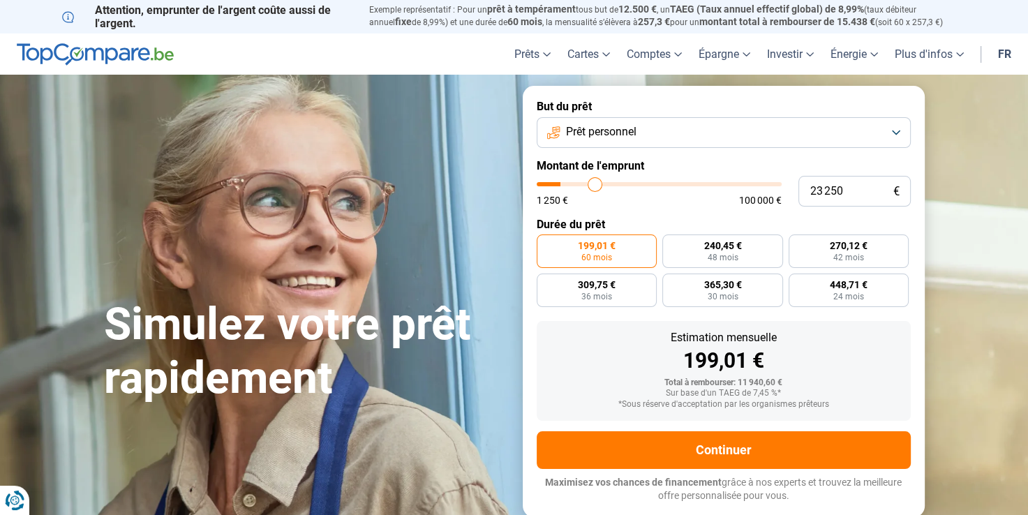
type input "25 500"
type input "25500"
type input "27 500"
type input "27500"
type input "30 250"
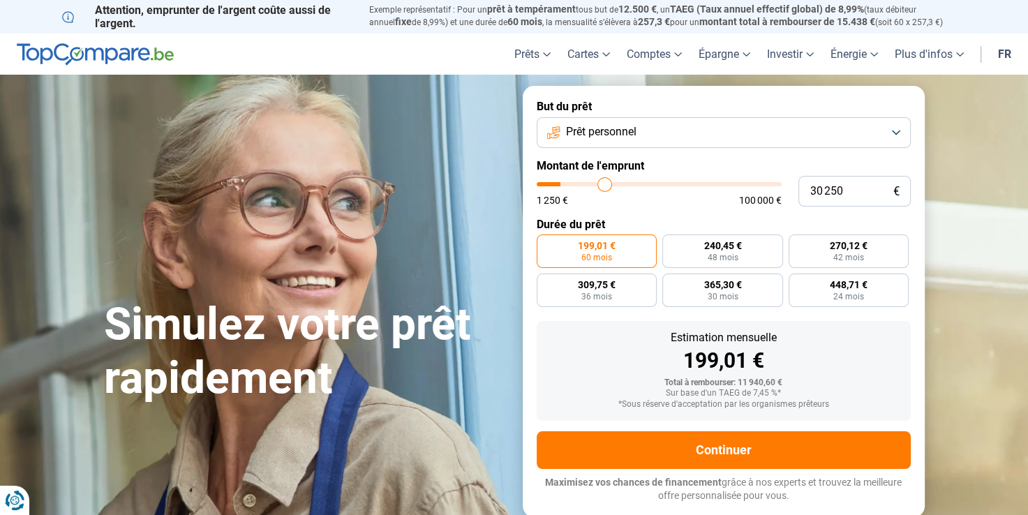
type input "30250"
type input "31 750"
type input "31750"
type input "33 750"
type input "33750"
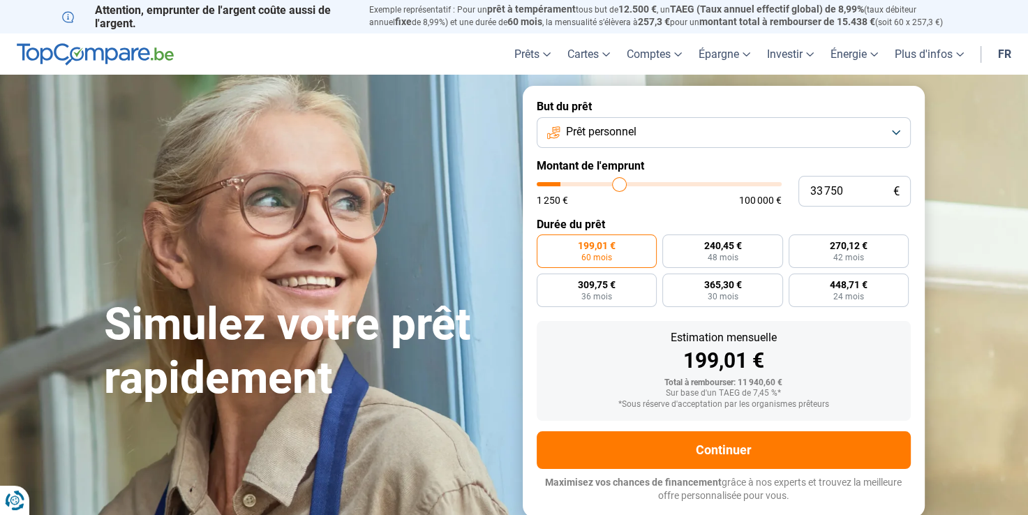
type input "35 250"
type input "35250"
type input "36 250"
type input "36250"
type input "38 000"
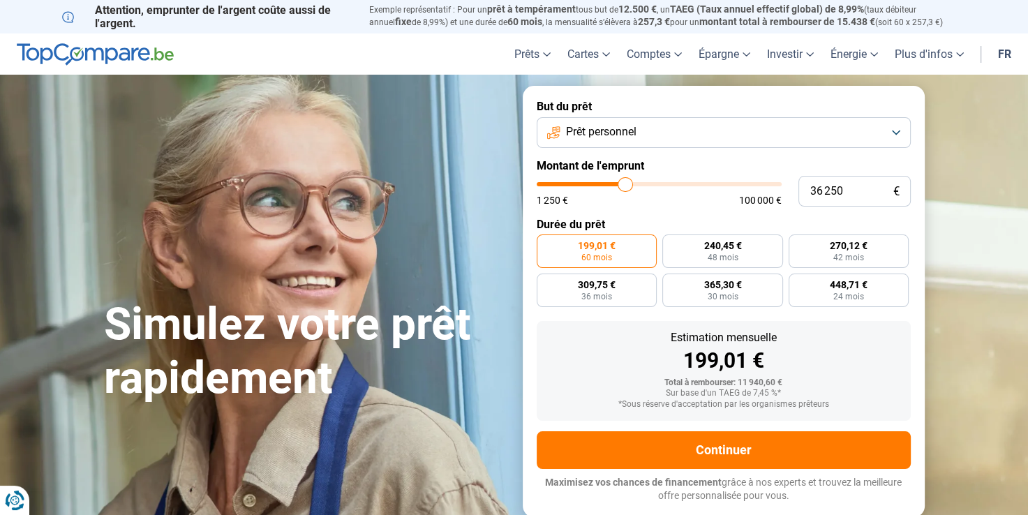
type input "38000"
type input "40 000"
type input "40000"
type input "43 000"
type input "43000"
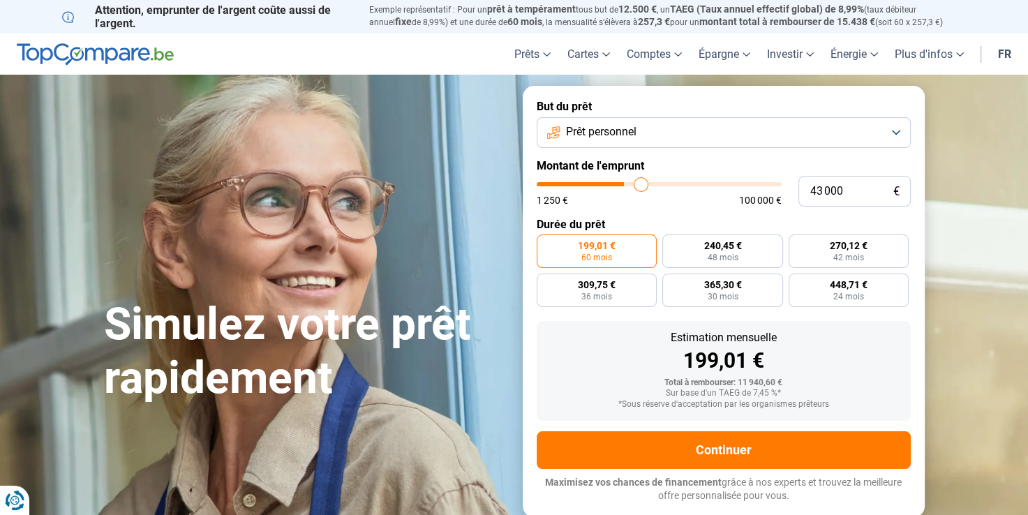
type input "47 750"
type input "47750"
type input "48 500"
type input "48500"
type input "48 750"
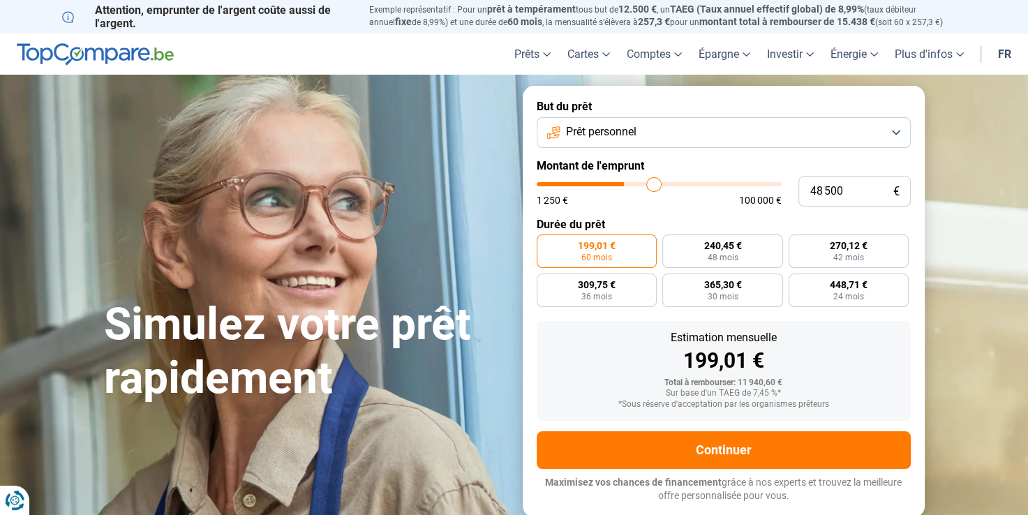
type input "48750"
type input "49 000"
type input "49000"
type input "49 750"
type input "49750"
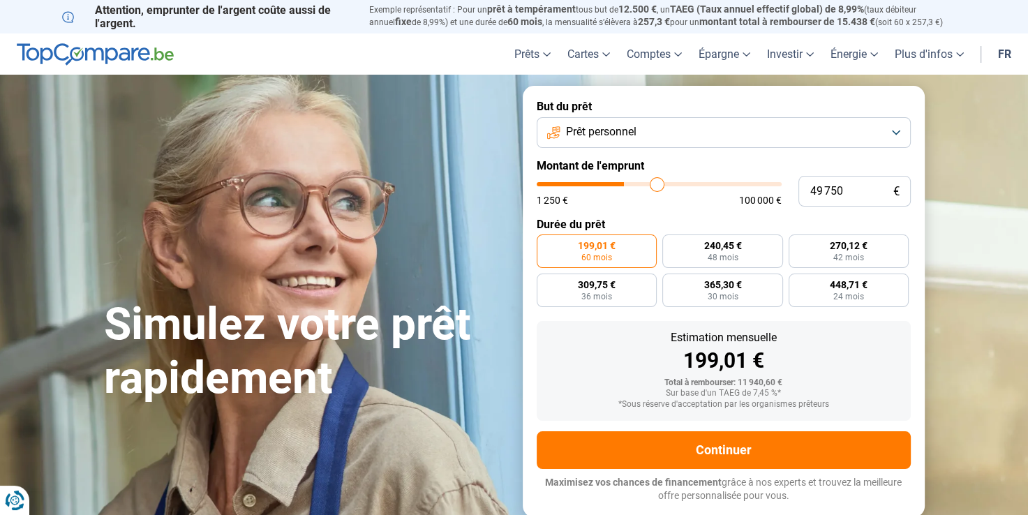
type input "50 500"
type input "50500"
type input "50 750"
type input "50750"
type input "51 500"
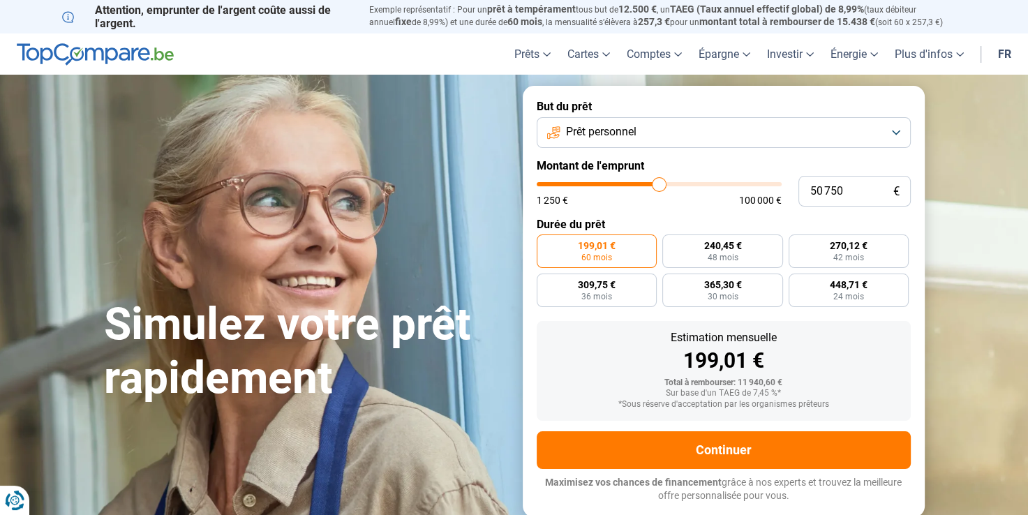
type input "51500"
type input "51 750"
type input "51750"
type input "52 000"
type input "52000"
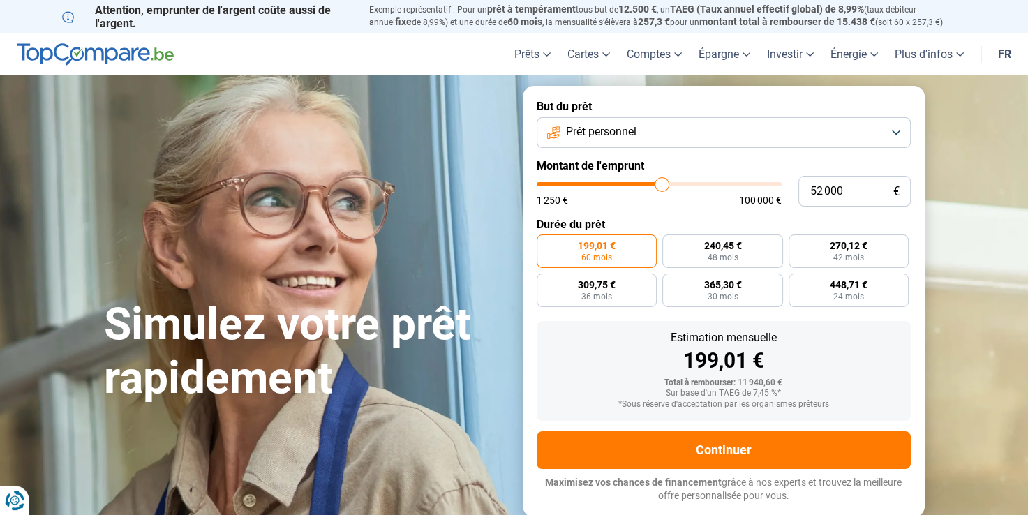
type input "52 750"
type input "52750"
type input "53 500"
type input "53500"
type input "54 250"
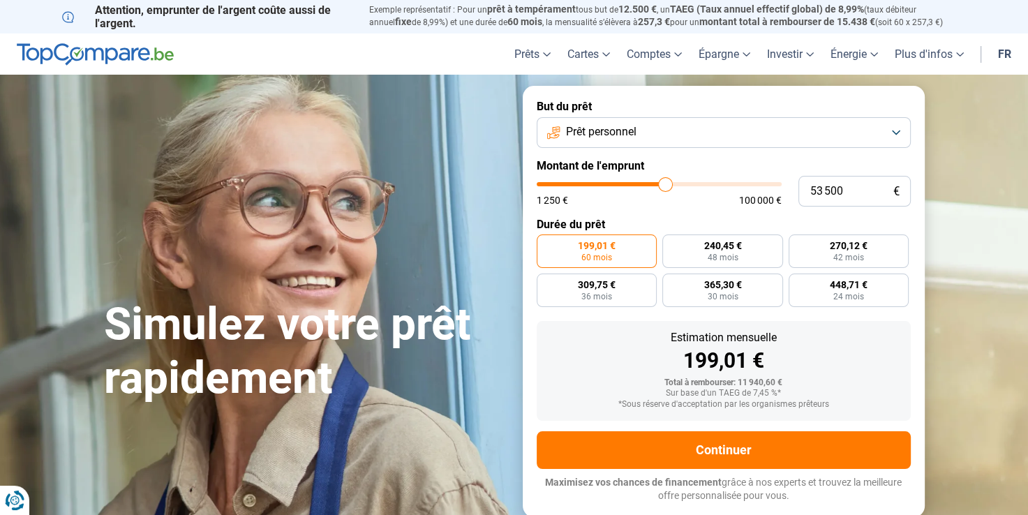
type input "54250"
type input "55 000"
type input "55000"
type input "55 500"
type input "55500"
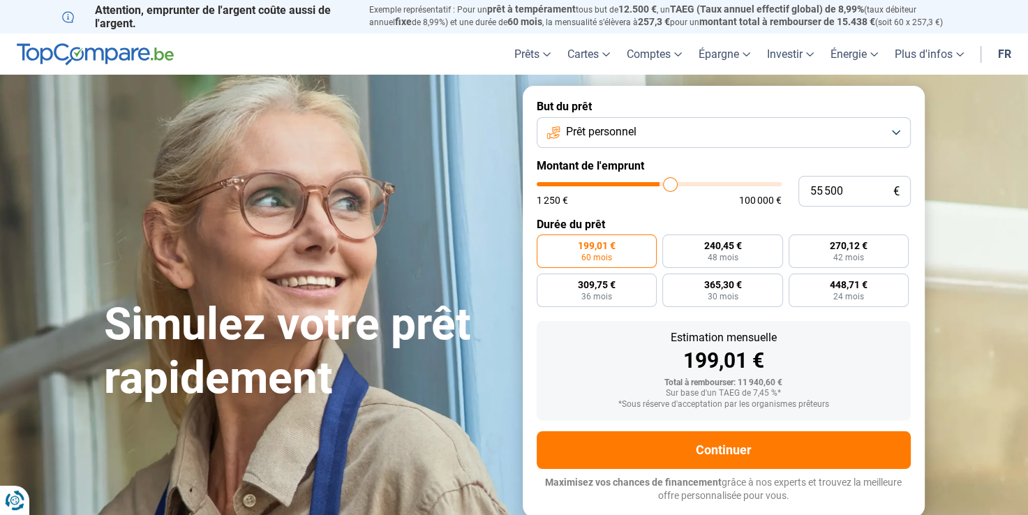
type input "56 000"
type input "56000"
type input "57 000"
type input "57000"
type input "57 750"
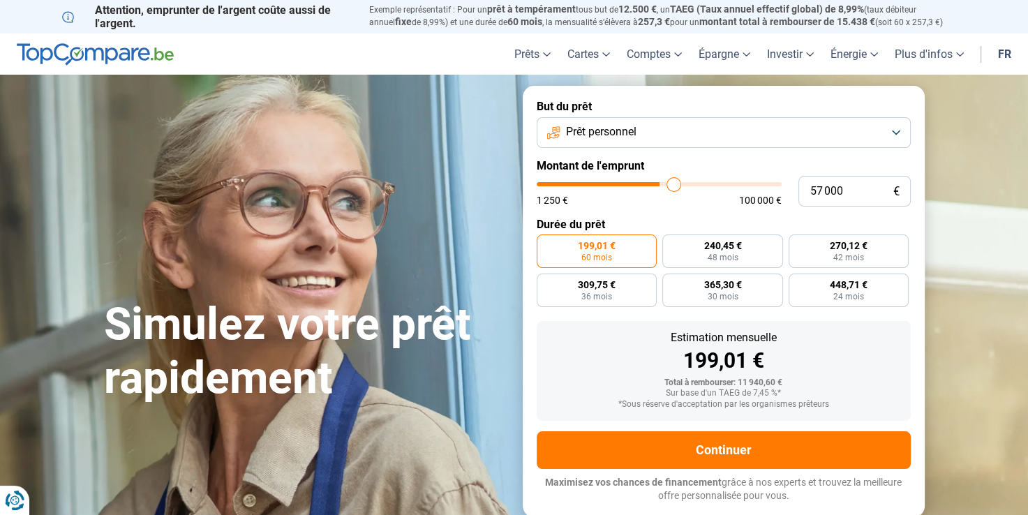
type input "57750"
type input "58 500"
type input "58500"
type input "59 250"
type input "59250"
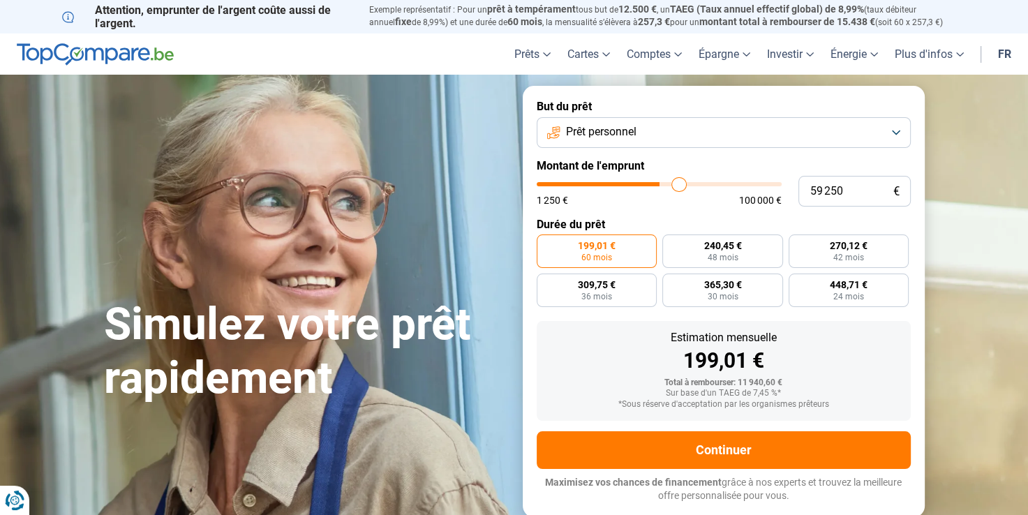
type input "59 750"
type input "59750"
type input "60 000"
type input "60000"
type input "60 250"
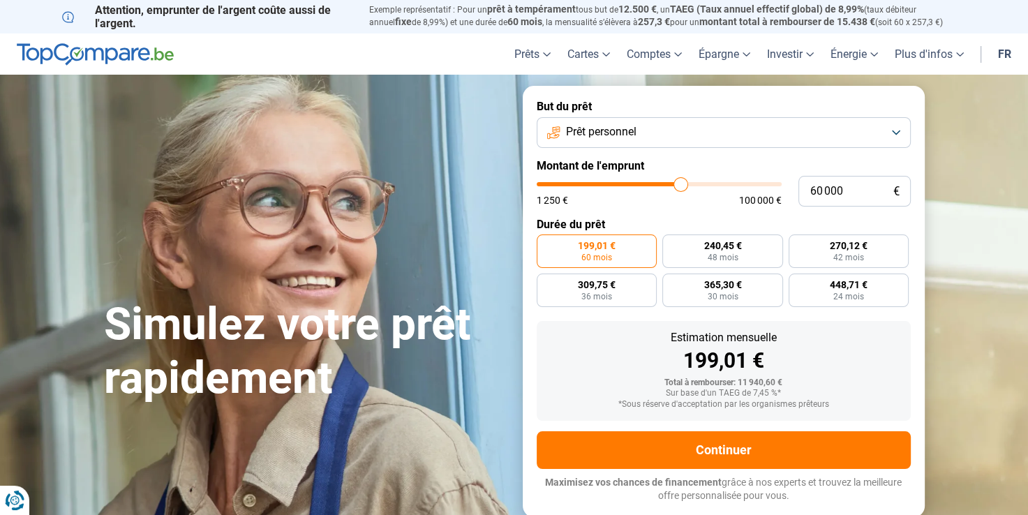
type input "60250"
type input "60 500"
type input "60500"
type input "60 750"
type input "60750"
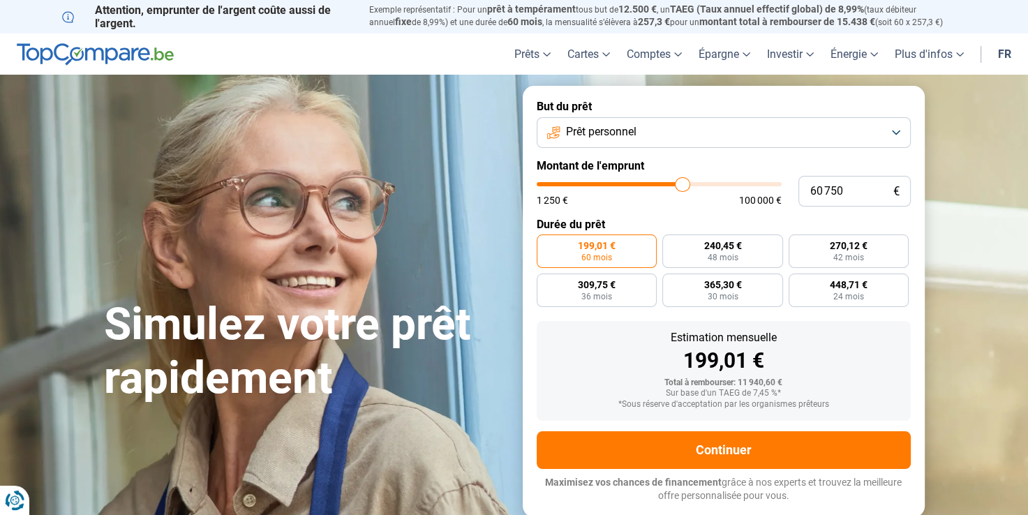
type input "61 000"
type input "61000"
type input "61 250"
type input "61250"
type input "61 750"
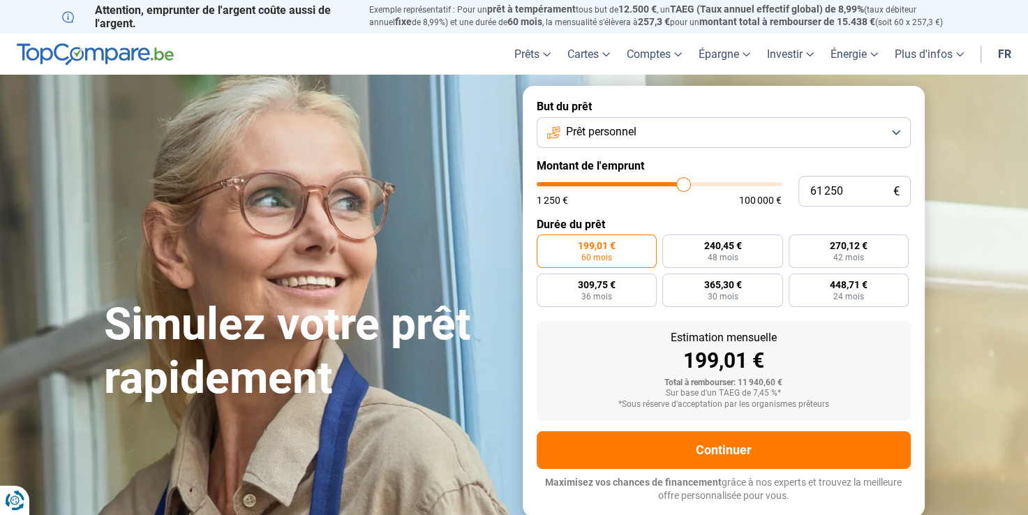
type input "61750"
type input "62 250"
type input "62250"
type input "62 500"
type input "62500"
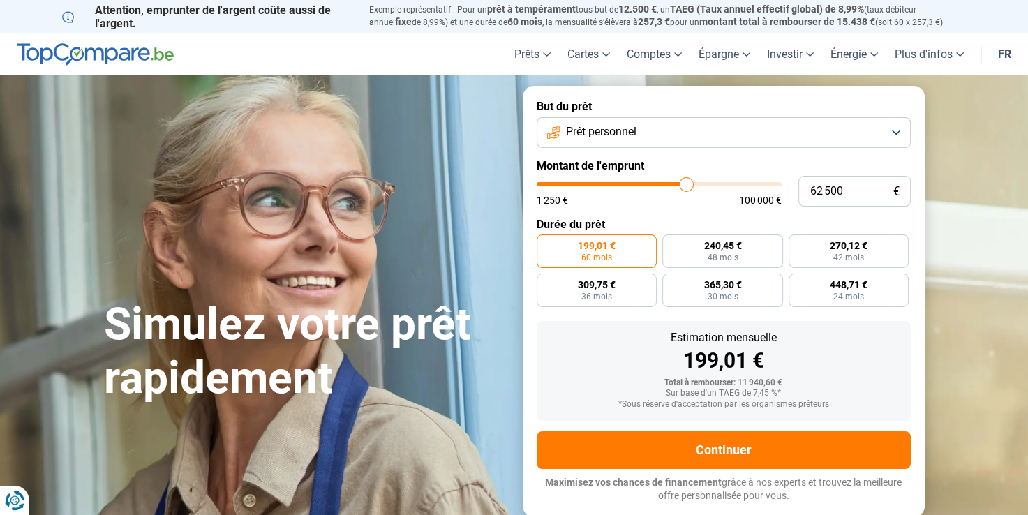
type input "63 000"
type input "63000"
type input "63 250"
type input "63250"
type input "63 750"
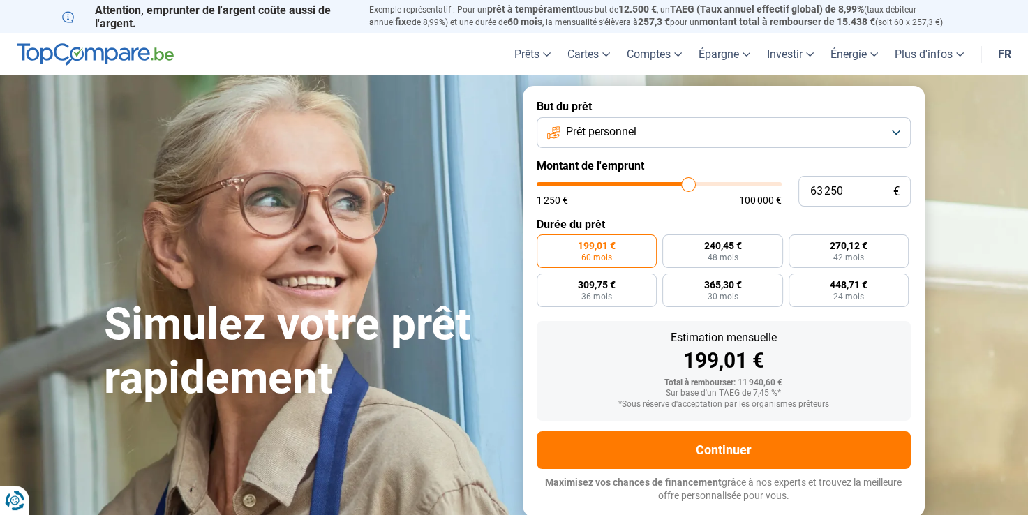
type input "63750"
type input "64 000"
type input "64000"
type input "64 250"
type input "64250"
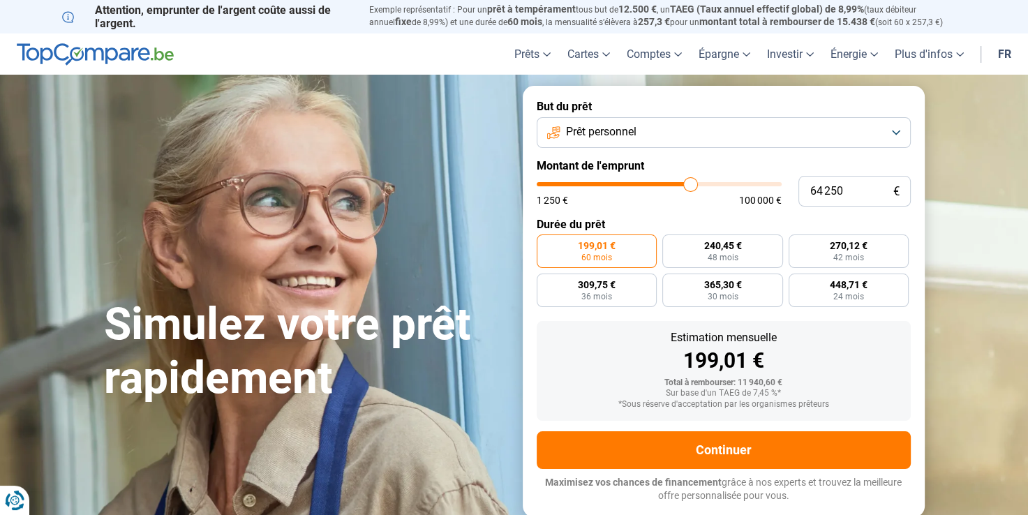
type input "64 500"
type input "64500"
type input "64 750"
type input "64750"
type input "65 000"
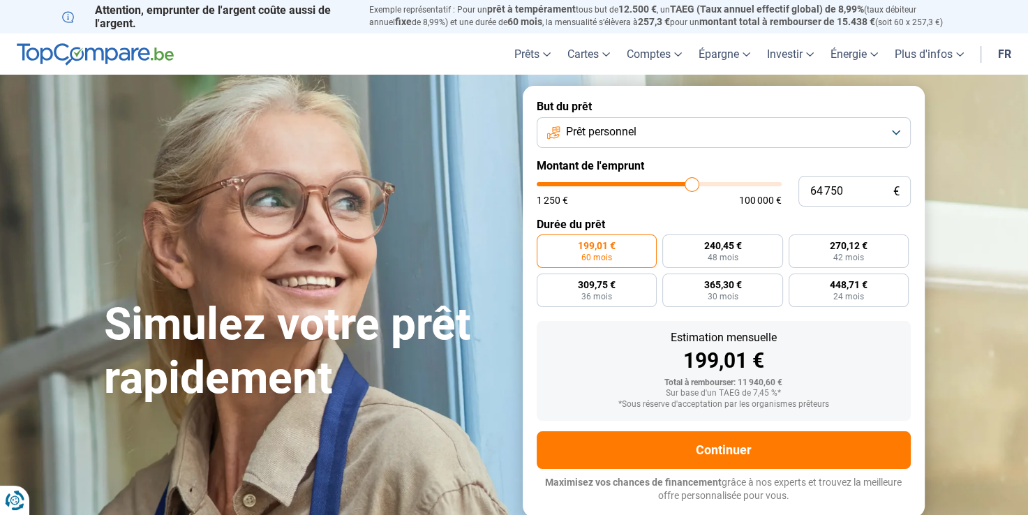
type input "65000"
type input "65 500"
type input "65500"
type input "65 750"
type input "65750"
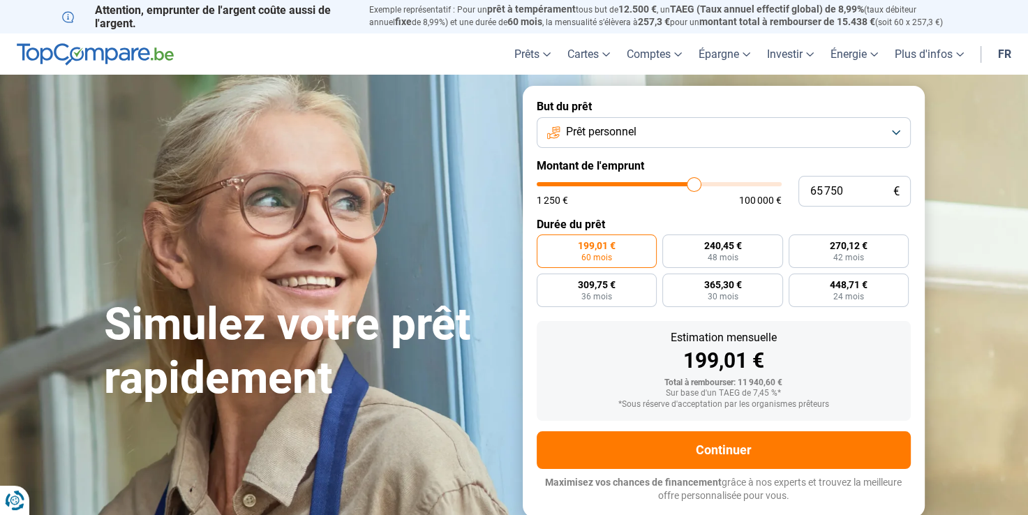
type input "66 000"
type input "66000"
type input "66 250"
type input "66250"
type input "66 500"
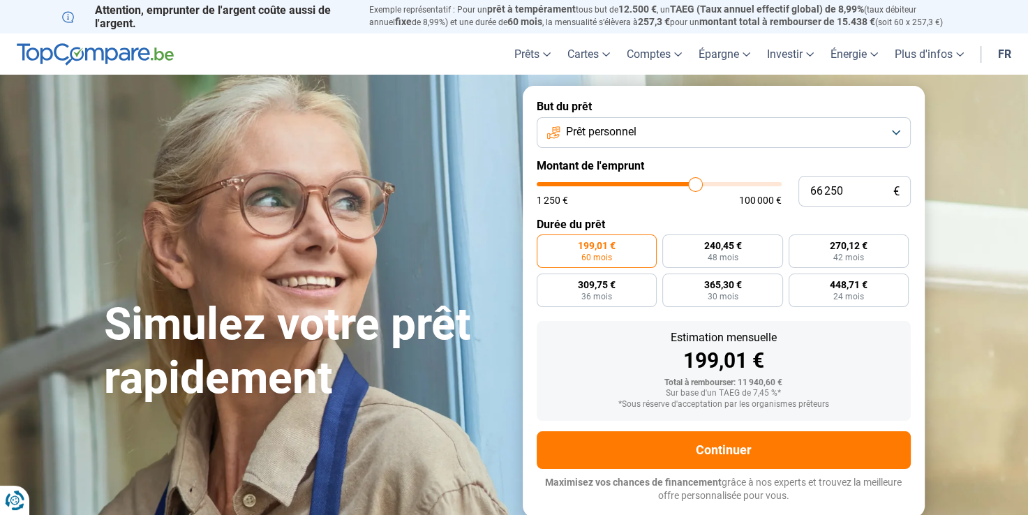
type input "66500"
type input "66 750"
type input "66750"
type input "67 000"
type input "67000"
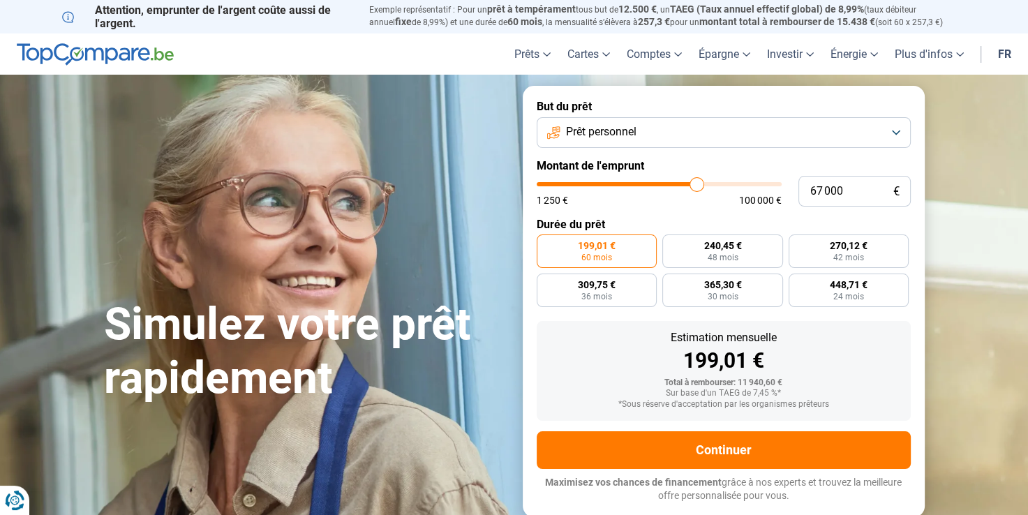
type input "67 250"
type input "67250"
type input "67 500"
type input "67500"
type input "67 750"
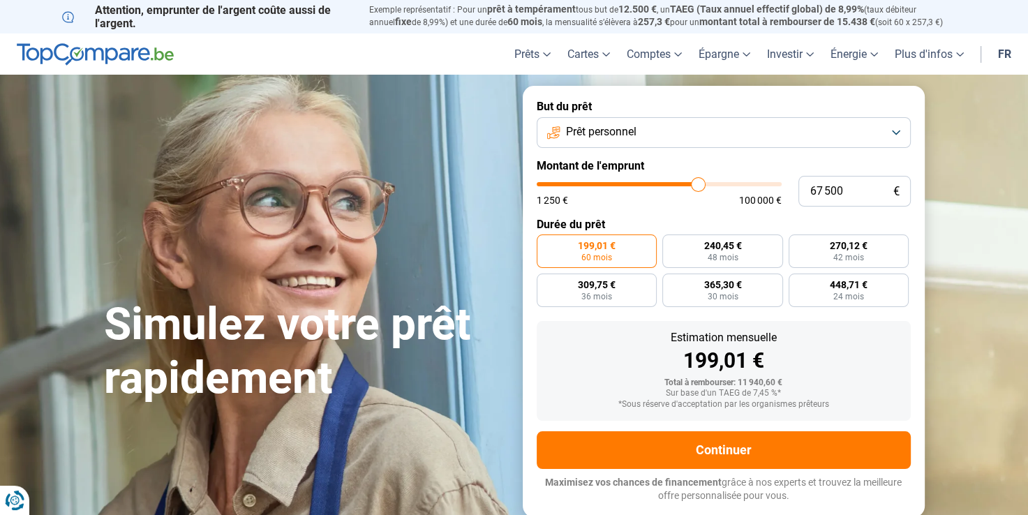
type input "67750"
type input "68 000"
type input "68000"
type input "67 750"
type input "67750"
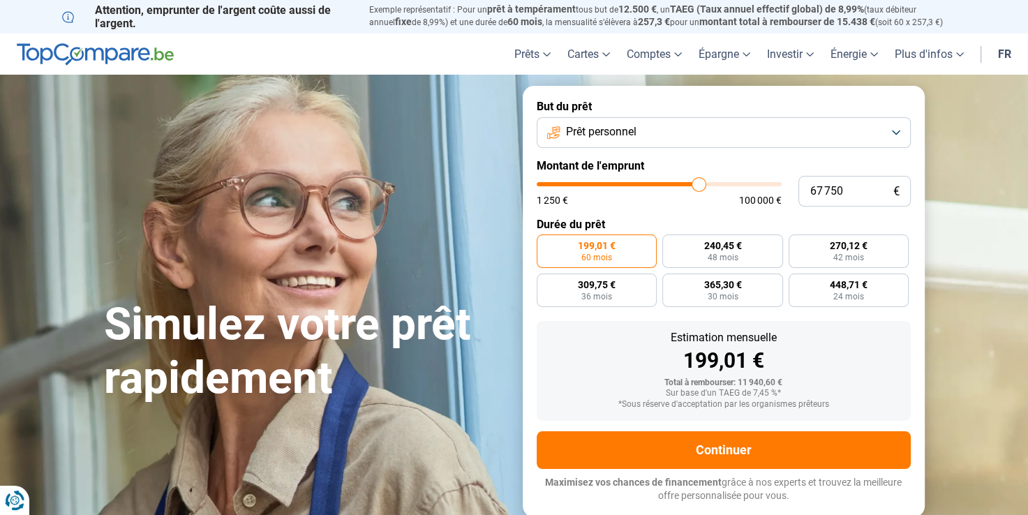
type input "67 500"
type input "67500"
type input "67 250"
type input "67250"
type input "67 000"
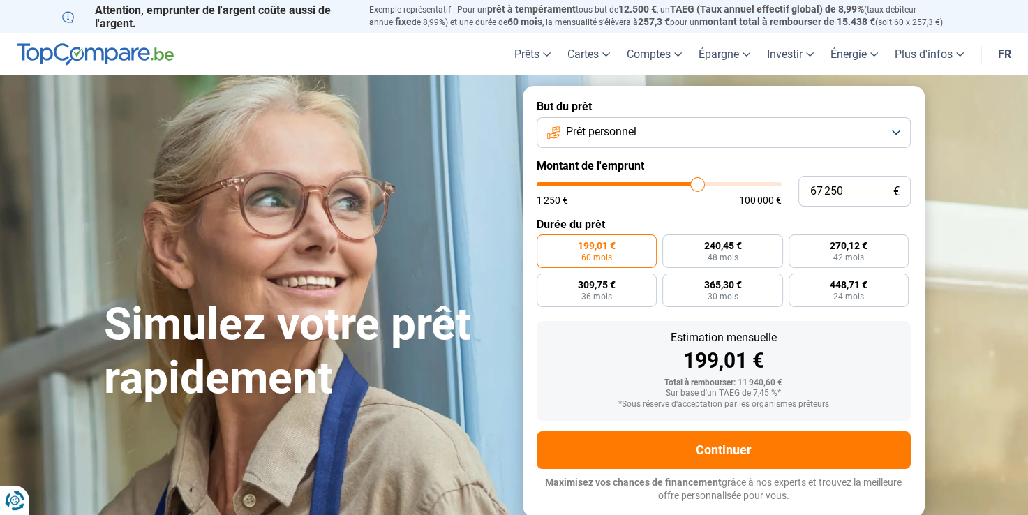
type input "67000"
type input "66 750"
type input "66750"
type input "66 500"
type input "66500"
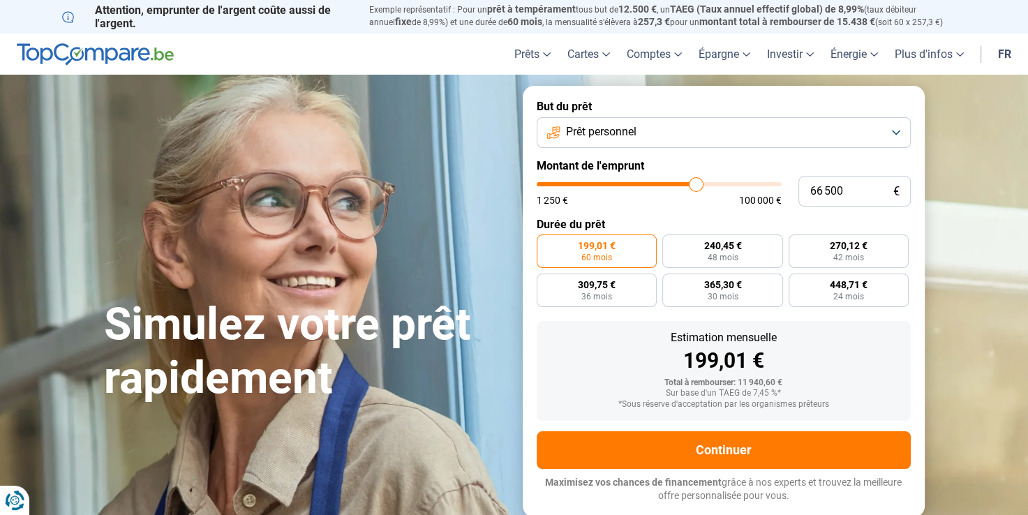
type input "66 750"
type input "66750"
type input "67 000"
type input "67000"
type input "67 250"
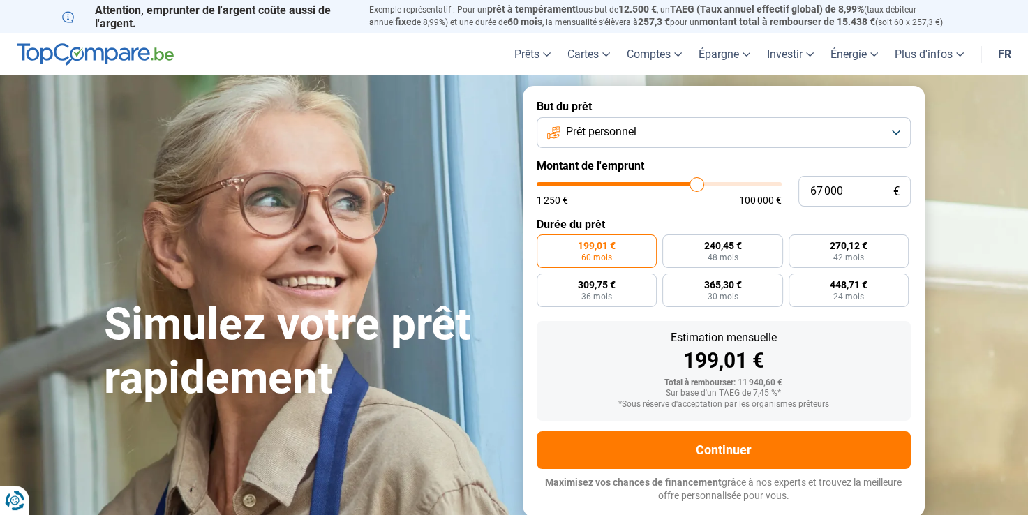
type input "67250"
type input "67 000"
type input "67000"
type input "66 750"
type input "66750"
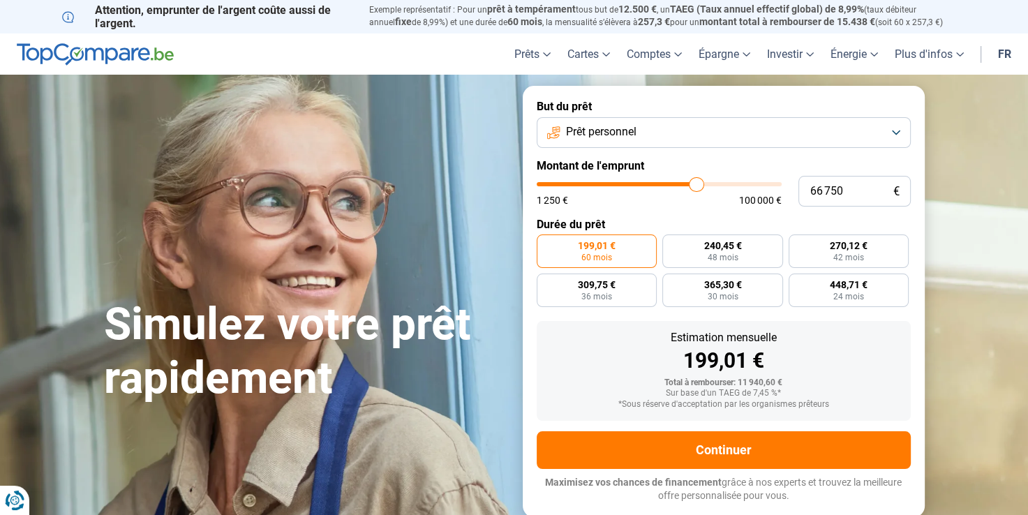
type input "66 500"
type input "66500"
type input "66 250"
type input "66250"
type input "66 000"
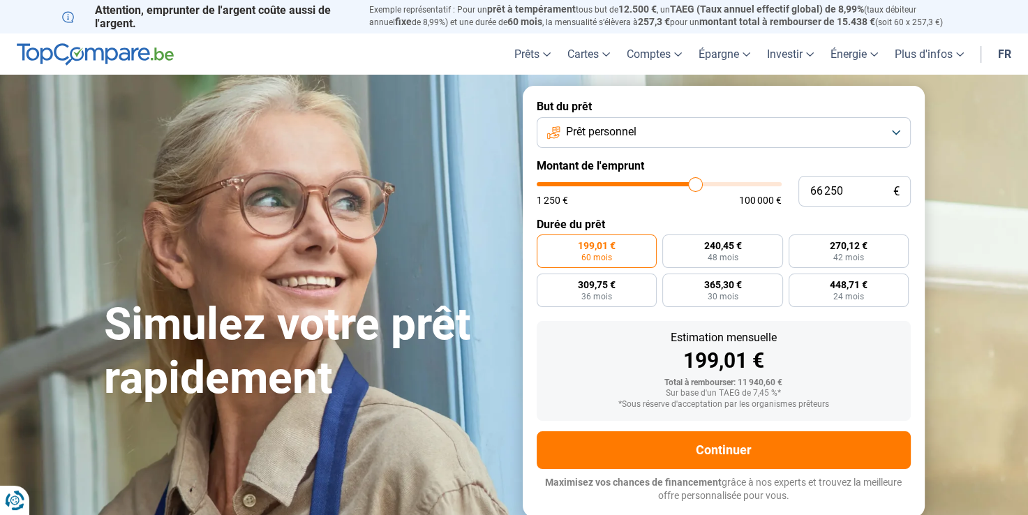
type input "66000"
type input "65 750"
type input "65750"
type input "66 000"
type input "66000"
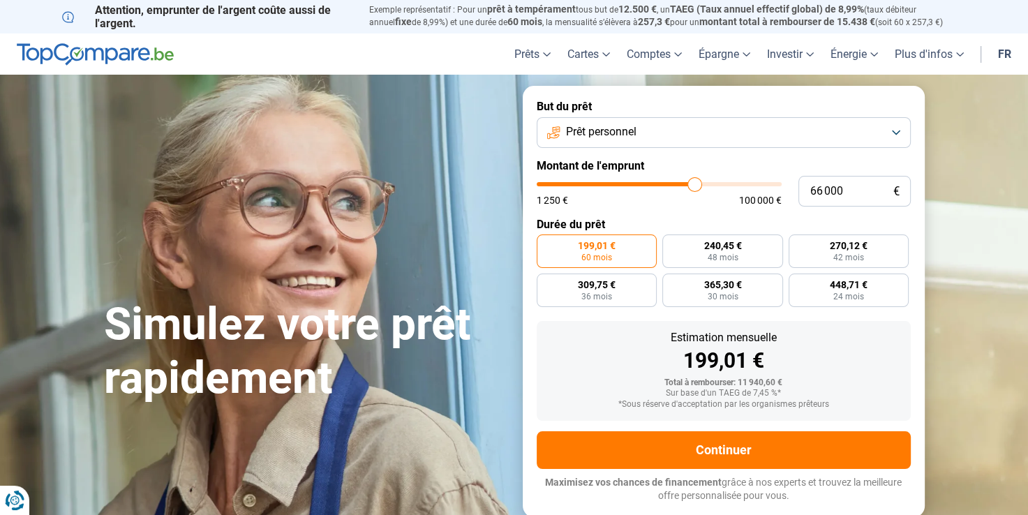
type input "66 250"
type input "66250"
type input "66 500"
type input "66500"
type input "66 750"
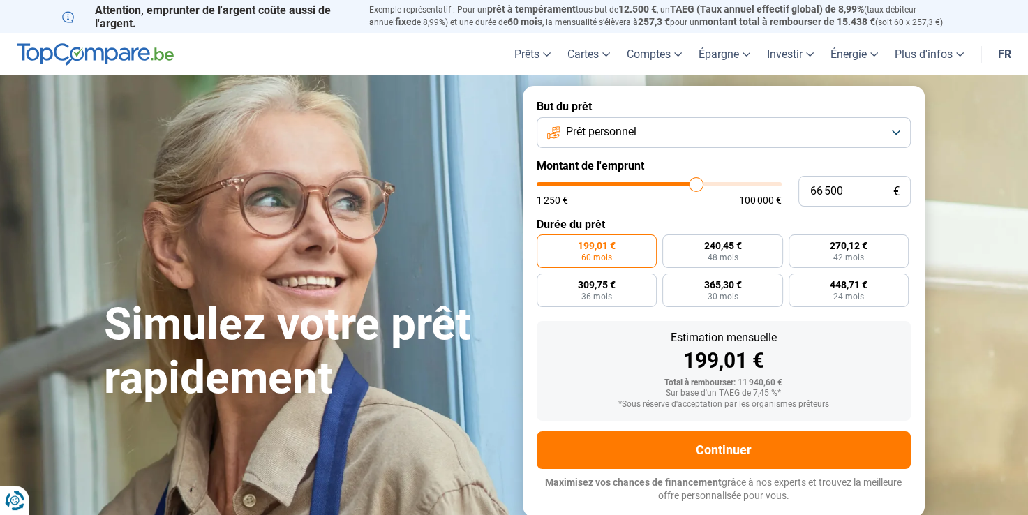
type input "66750"
type input "66 500"
type input "66500"
type input "66 750"
type input "66750"
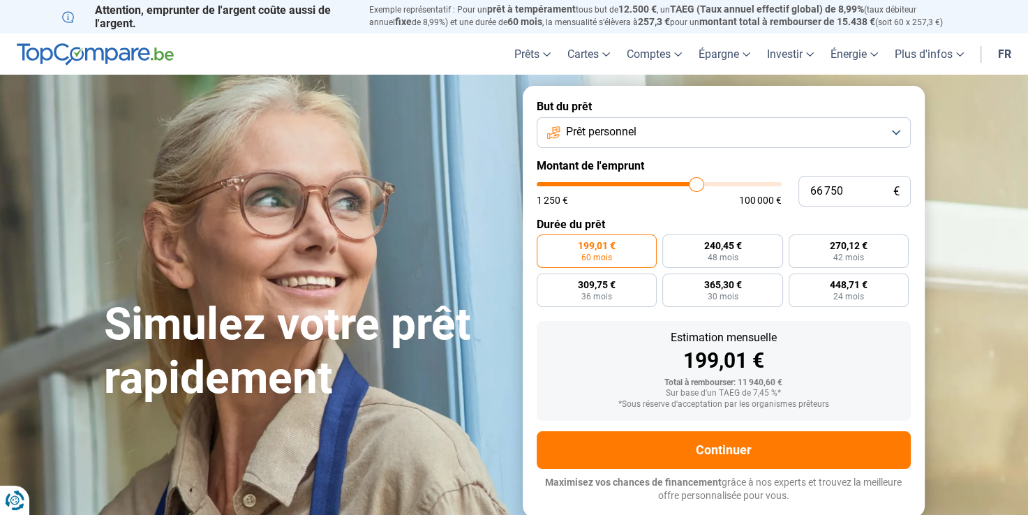
type input "67 000"
type input "67000"
type input "67 250"
type input "67250"
type input "67 500"
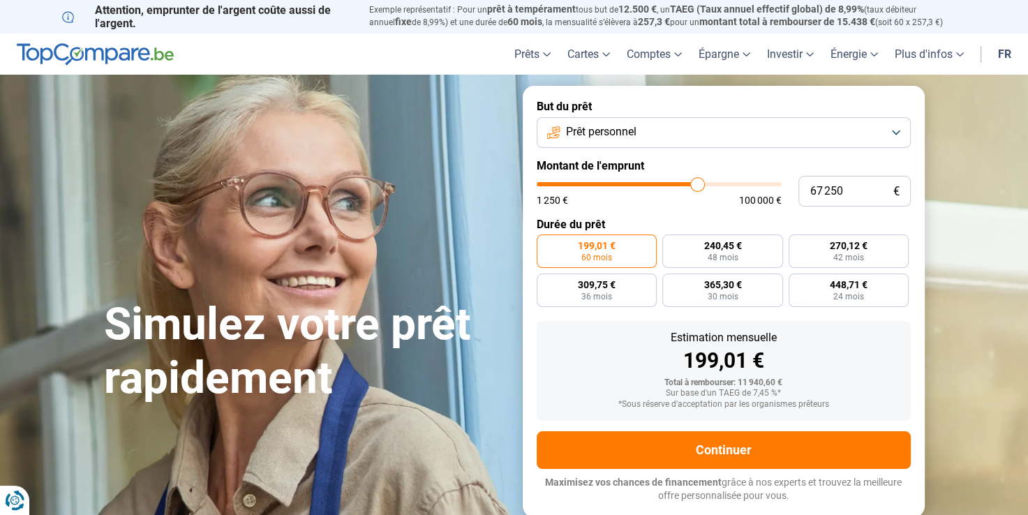
type input "67500"
type input "67 250"
type input "67250"
type input "67 000"
type input "67000"
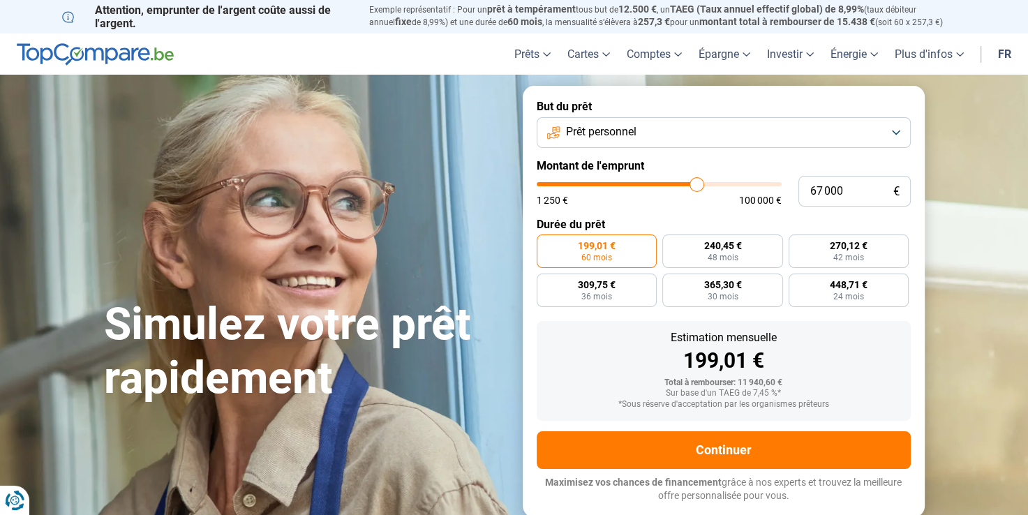
type input "67 250"
type input "67250"
type input "67 500"
drag, startPoint x: 564, startPoint y: 187, endPoint x: 698, endPoint y: 195, distance: 134.2
type input "67500"
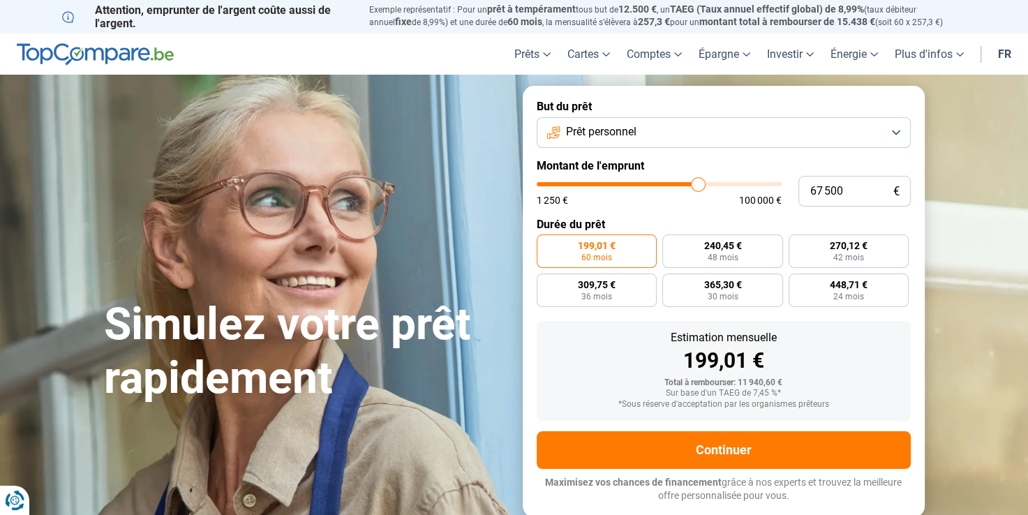
click at [698, 186] on input "range" at bounding box center [658, 184] width 245 height 4
radio input "false"
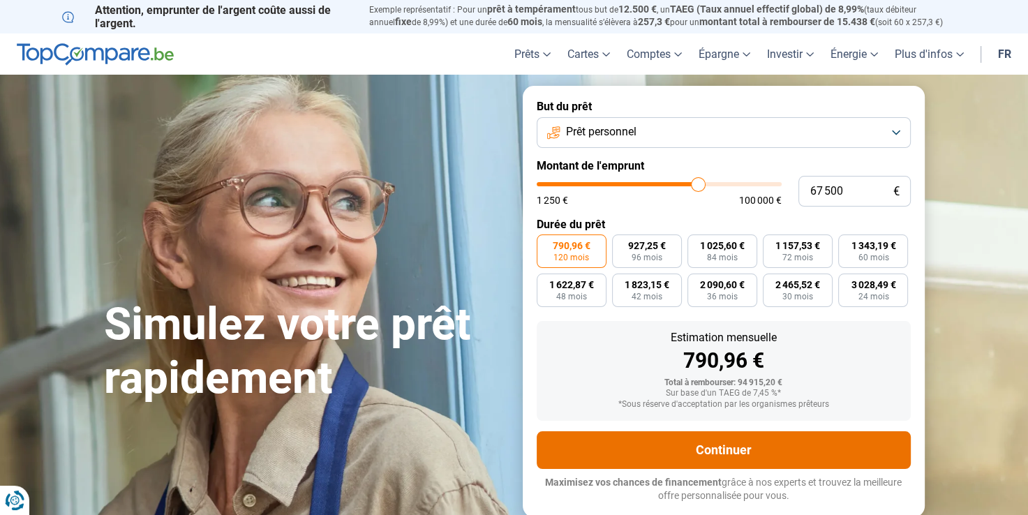
click at [685, 453] on button "Continuer" at bounding box center [723, 450] width 374 height 38
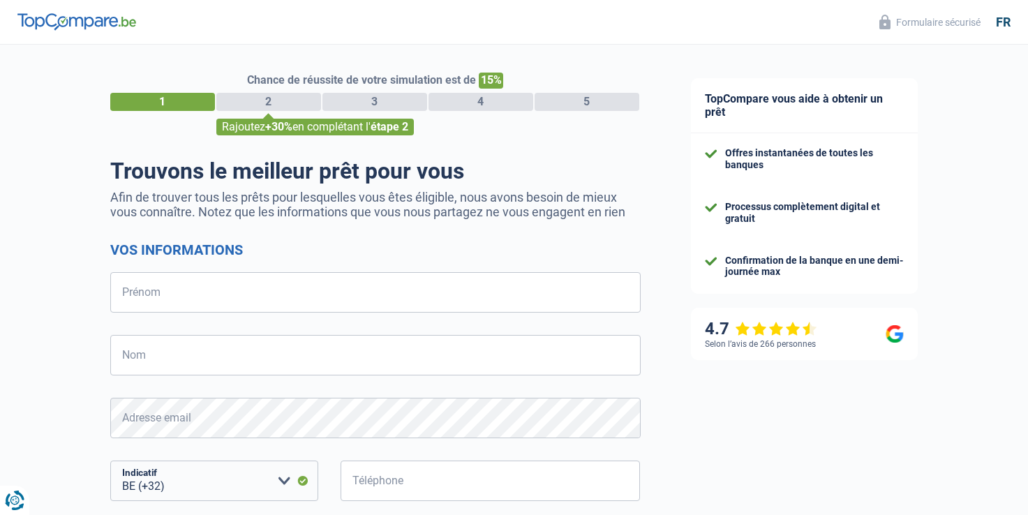
select select "32"
click at [449, 300] on input "Prénom" at bounding box center [375, 292] width 530 height 40
type input "loris"
type input "couturiaux"
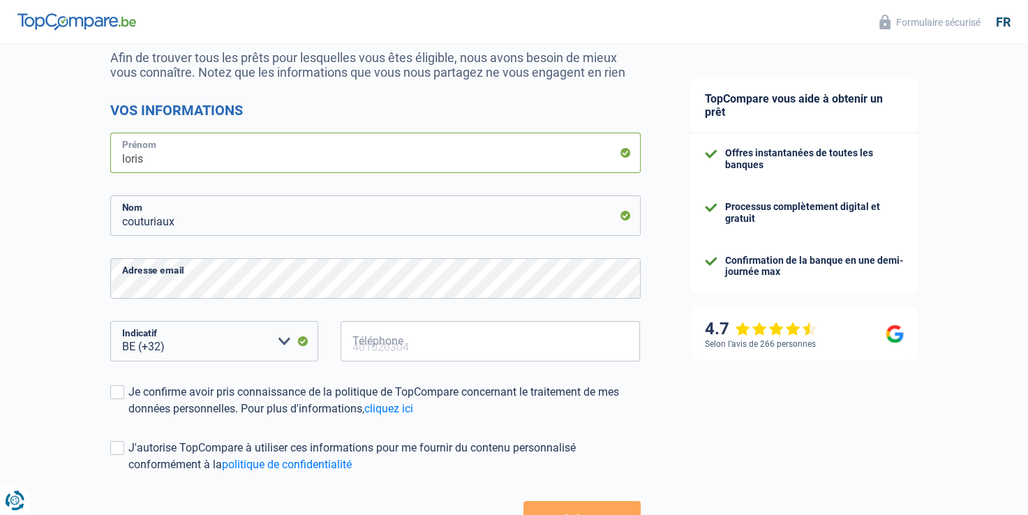
scroll to position [170, 0]
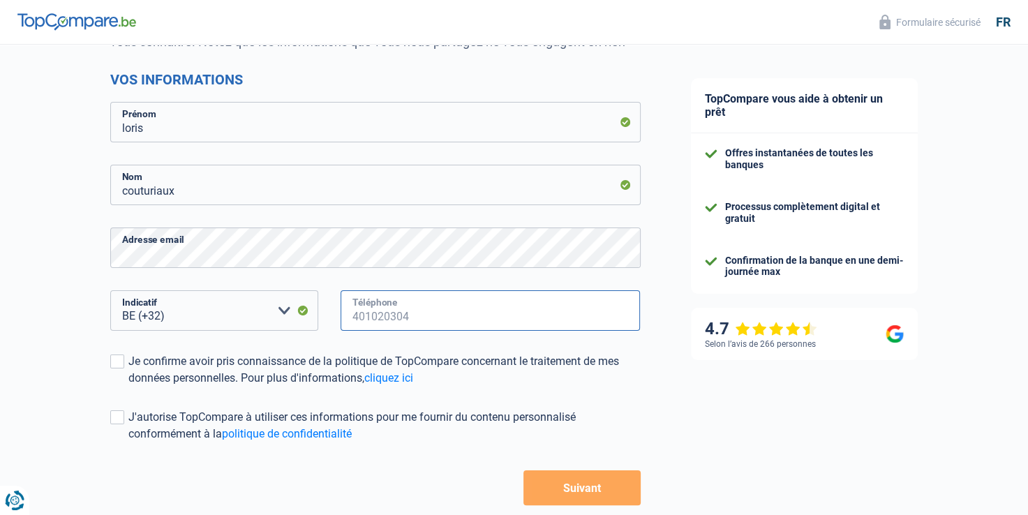
click at [391, 316] on input "Téléphone" at bounding box center [490, 310] width 300 height 40
type input "471526488"
click at [326, 345] on div "BE (+32) LU (+352) Veuillez sélectionner une option Indicatif" at bounding box center [214, 321] width 229 height 63
click at [303, 358] on div "Je confirme avoir pris connaissance de la politique de TopCompare concernant le…" at bounding box center [384, 369] width 512 height 33
click at [128, 386] on input "Je confirme avoir pris connaissance de la politique de TopCompare concernant le…" at bounding box center [128, 386] width 0 height 0
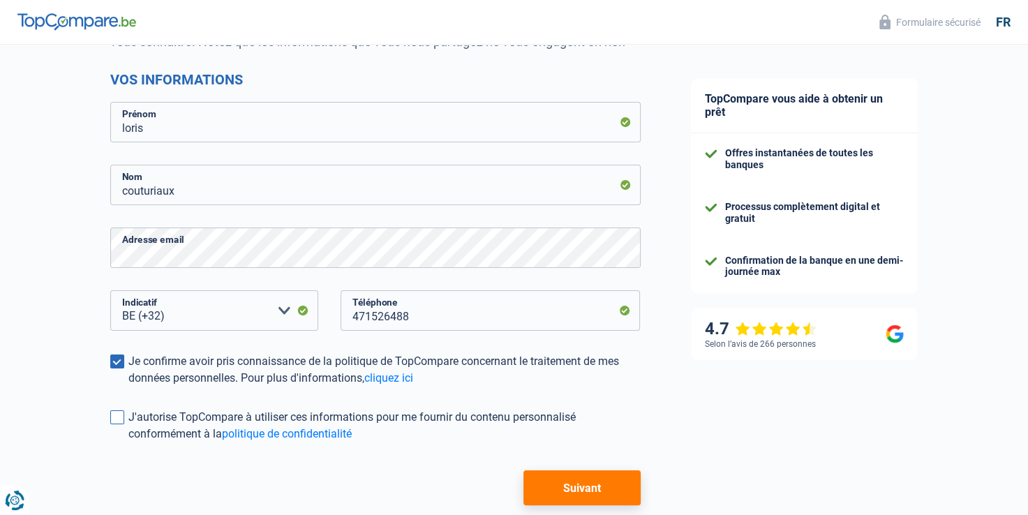
click at [133, 419] on div "J'autorise TopCompare à utiliser ces informations pour me fournir du contenu pe…" at bounding box center [384, 425] width 512 height 33
click at [128, 442] on input "J'autorise TopCompare à utiliser ces informations pour me fournir du contenu pe…" at bounding box center [128, 442] width 0 height 0
click at [559, 476] on button "Suivant" at bounding box center [581, 487] width 116 height 35
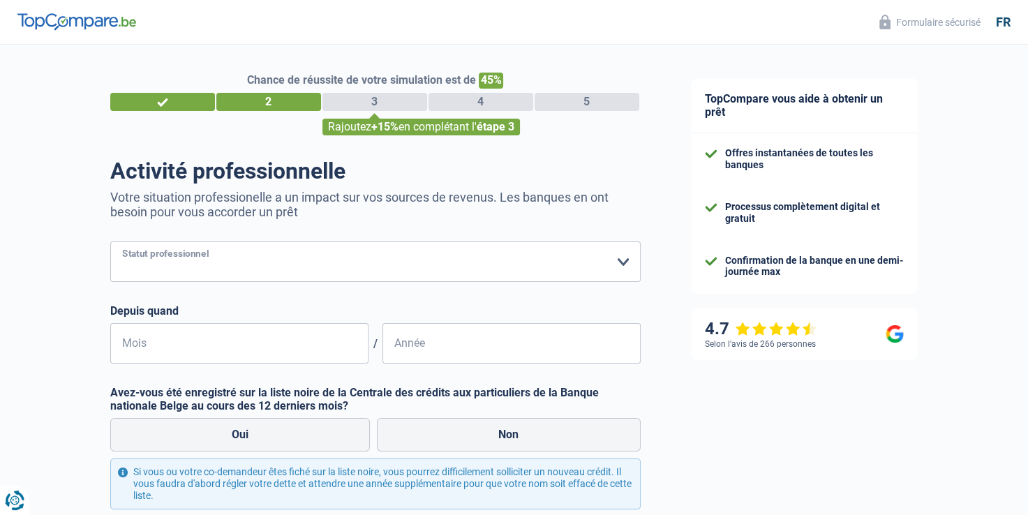
click at [326, 269] on select "Ouvrier Employé privé Employé public Invalide Indépendant Pensionné Chômeur Mut…" at bounding box center [375, 261] width 530 height 40
select select "publicEmployee"
click at [110, 242] on select "Ouvrier Employé privé Employé public Invalide Indépendant Pensionné Chômeur Mut…" at bounding box center [375, 261] width 530 height 40
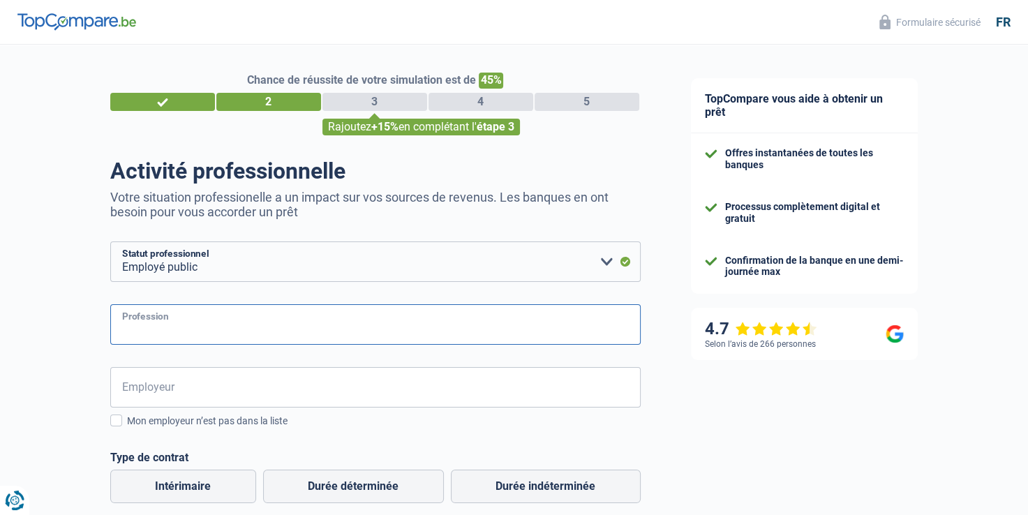
click at [190, 325] on input "Profession" at bounding box center [375, 324] width 530 height 40
type input "militaire"
click at [193, 366] on form "Ouvrier Employé privé Employé public Invalide Indépendant Pensionné Chômeur Mut…" at bounding box center [375, 516] width 530 height 551
click at [191, 375] on input "Employeur" at bounding box center [375, 387] width 530 height 40
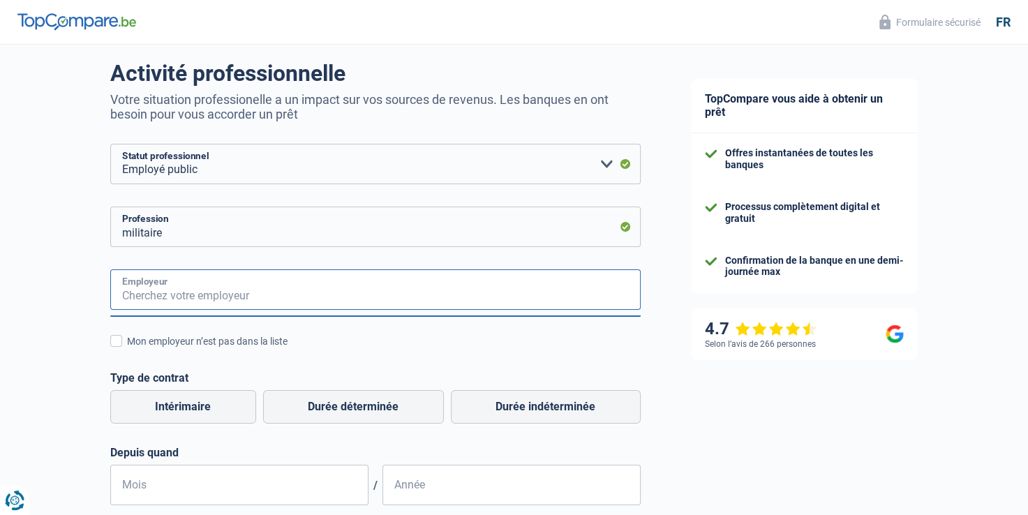
scroll to position [123, 0]
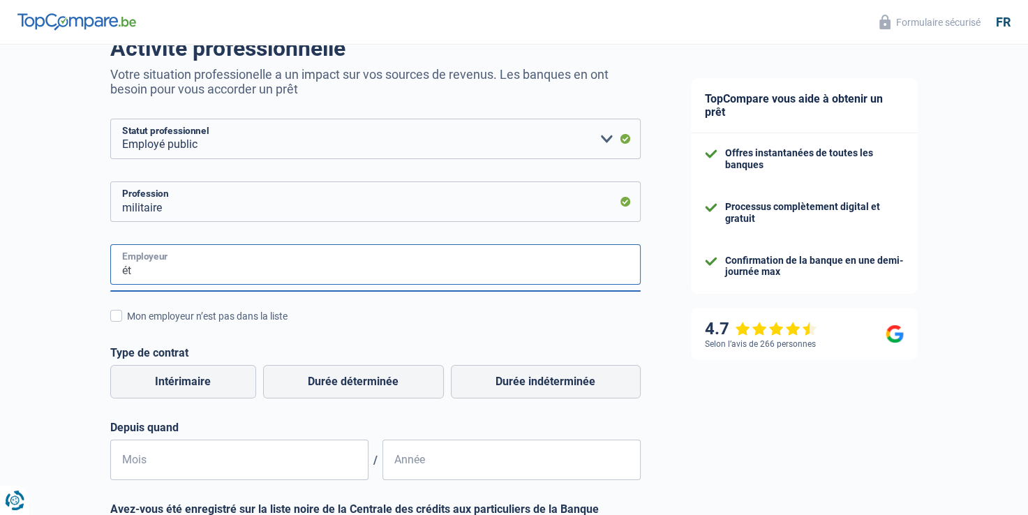
type input "é"
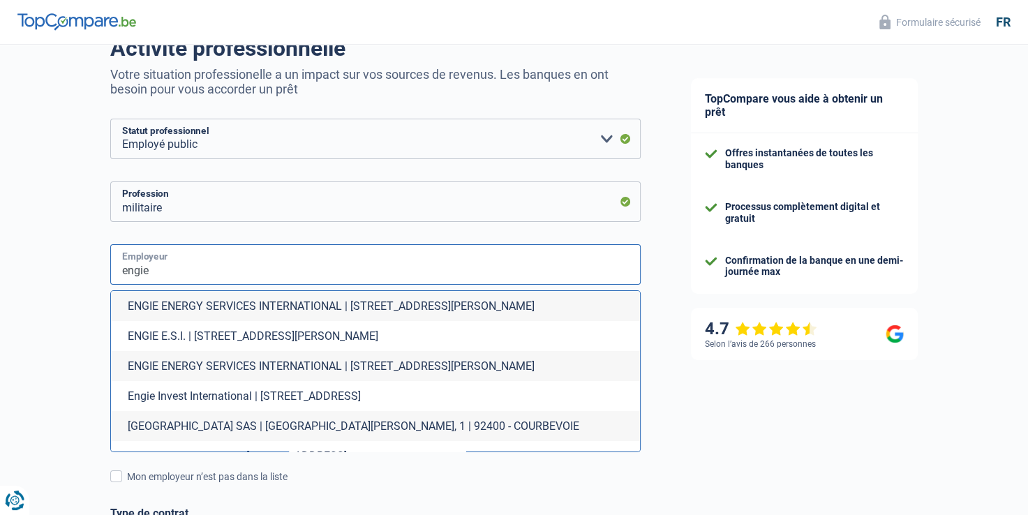
click at [225, 280] on input "engie" at bounding box center [375, 264] width 530 height 40
type input "e"
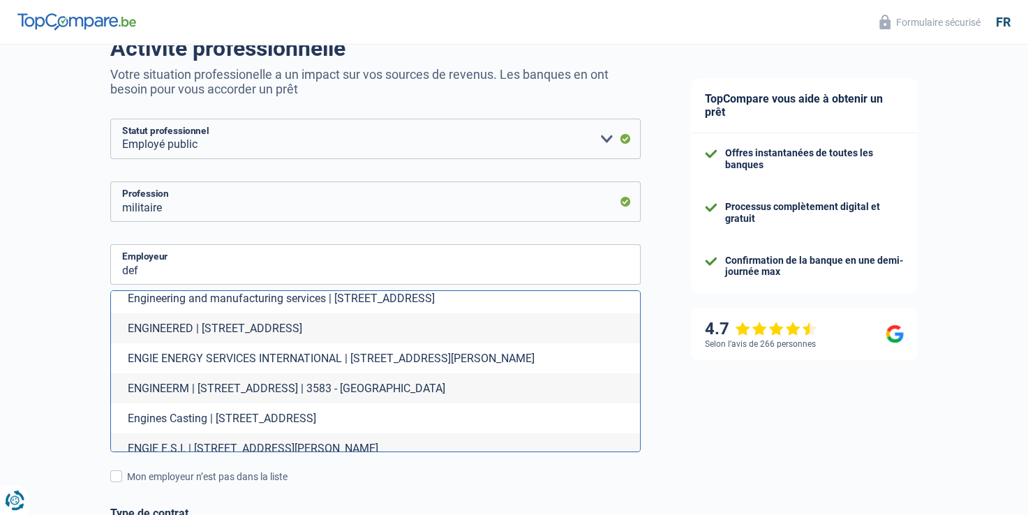
scroll to position [0, 0]
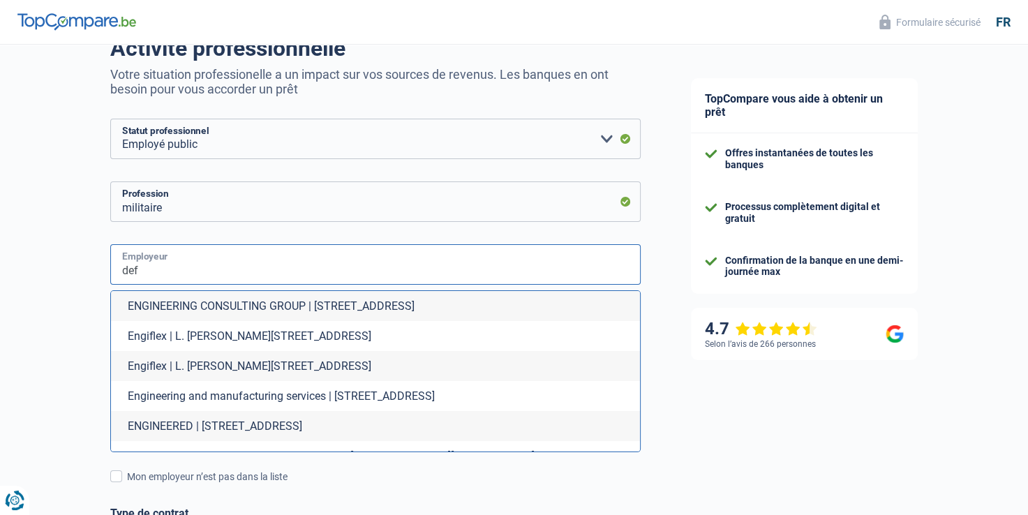
click at [183, 275] on input "def" at bounding box center [375, 264] width 530 height 40
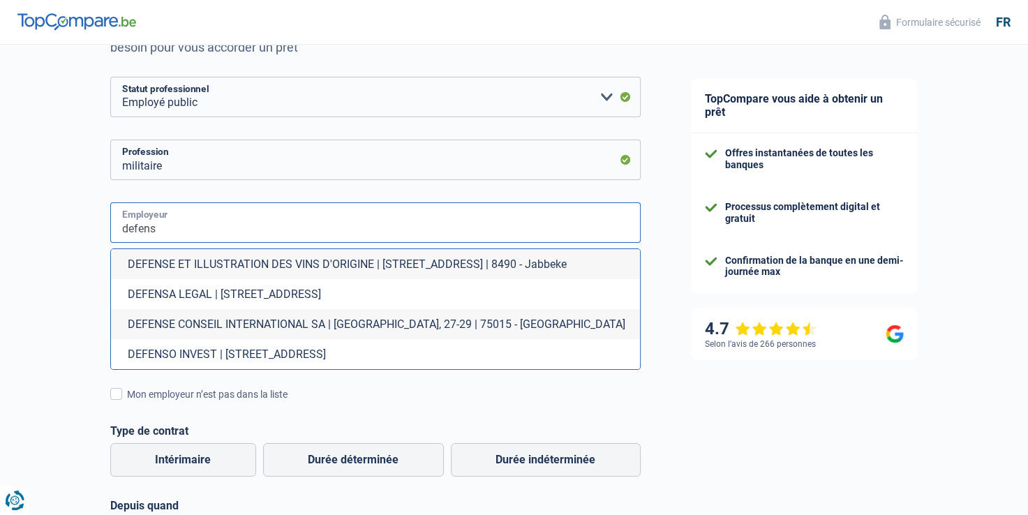
scroll to position [166, 0]
drag, startPoint x: 173, startPoint y: 215, endPoint x: 82, endPoint y: 194, distance: 93.7
click at [82, 194] on div "Chance de réussite de votre simulation est de 45% 1 2 3 4 5 Rajoutez +15% en co…" at bounding box center [332, 358] width 665 height 970
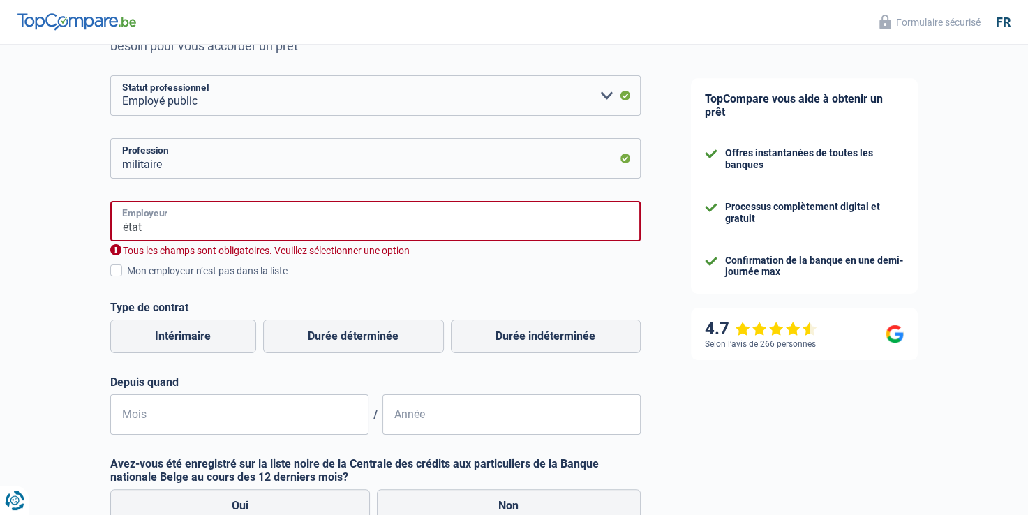
click at [160, 219] on input "état" at bounding box center [375, 221] width 530 height 40
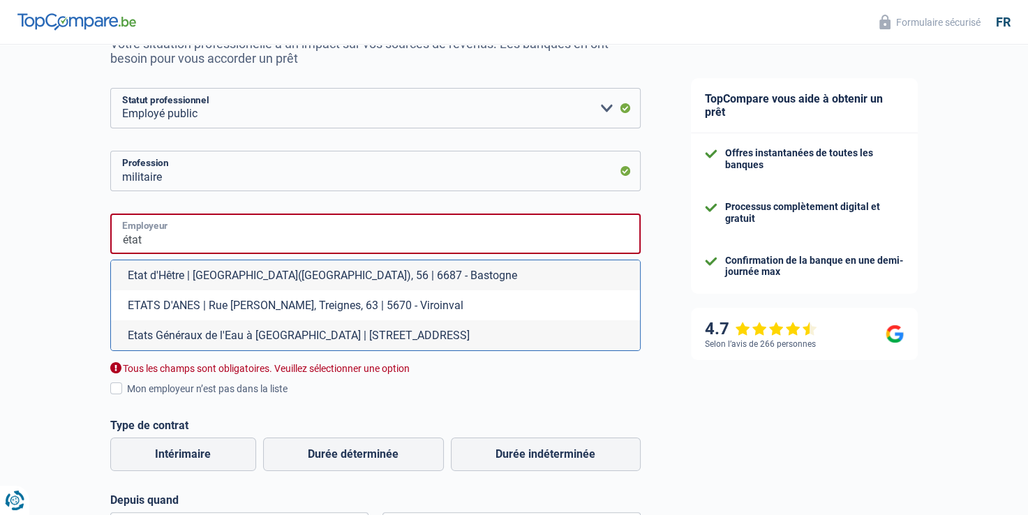
scroll to position [153, 0]
type input "é"
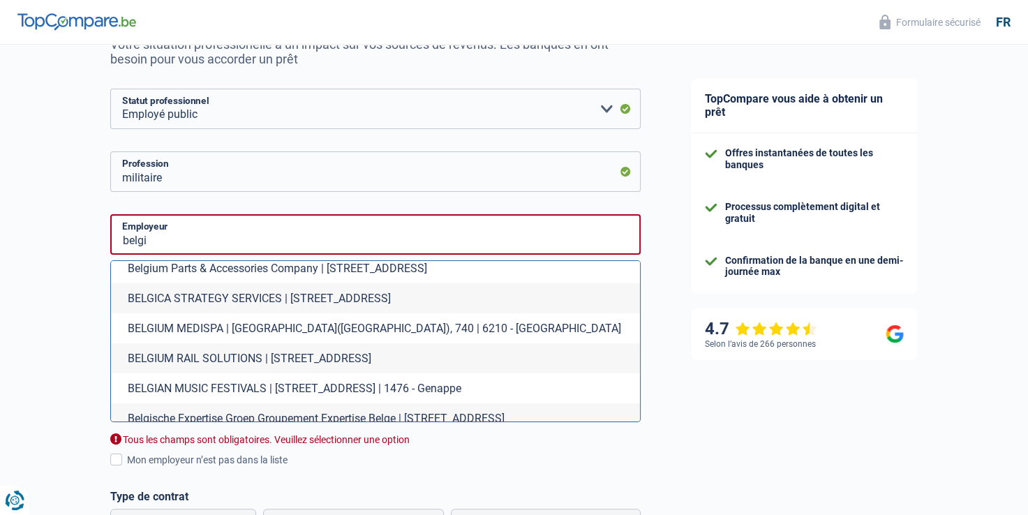
scroll to position [784, 0]
click at [181, 239] on input "belgi" at bounding box center [375, 234] width 530 height 40
type input "b"
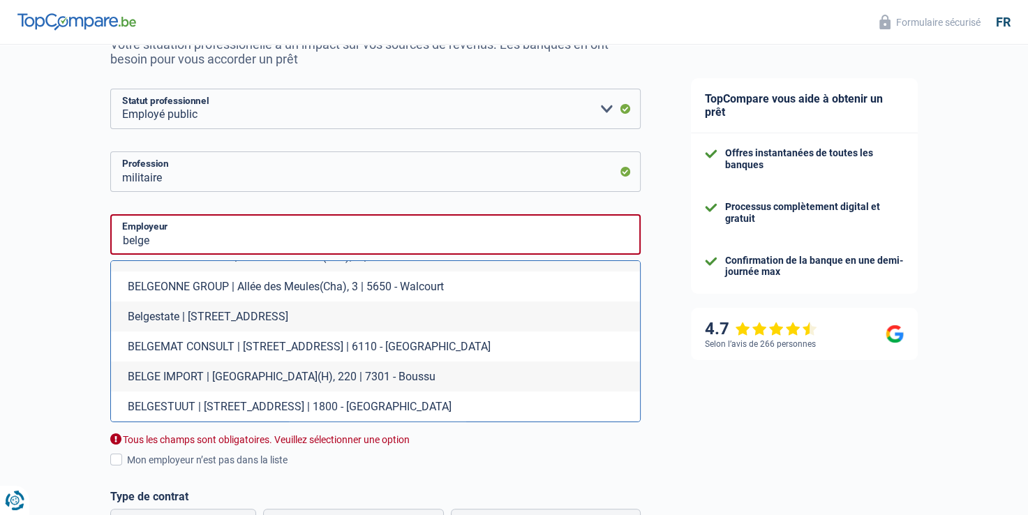
scroll to position [321, 0]
drag, startPoint x: 188, startPoint y: 241, endPoint x: 84, endPoint y: 234, distance: 104.2
click at [84, 234] on div "Chance de réussite de votre simulation est de 45% 1 2 3 4 5 Rajoutez +15% en co…" at bounding box center [332, 397] width 665 height 1023
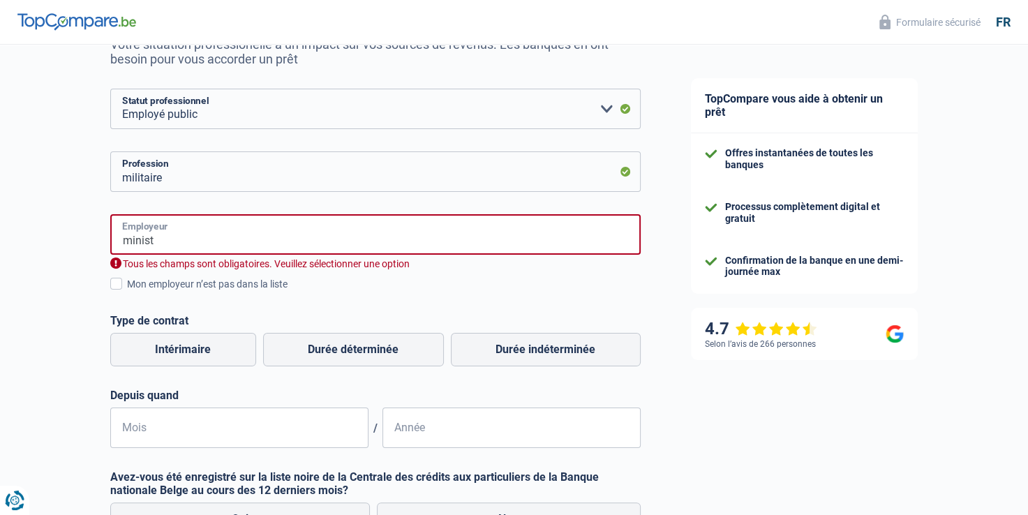
click at [169, 239] on input "minist" at bounding box center [375, 234] width 530 height 40
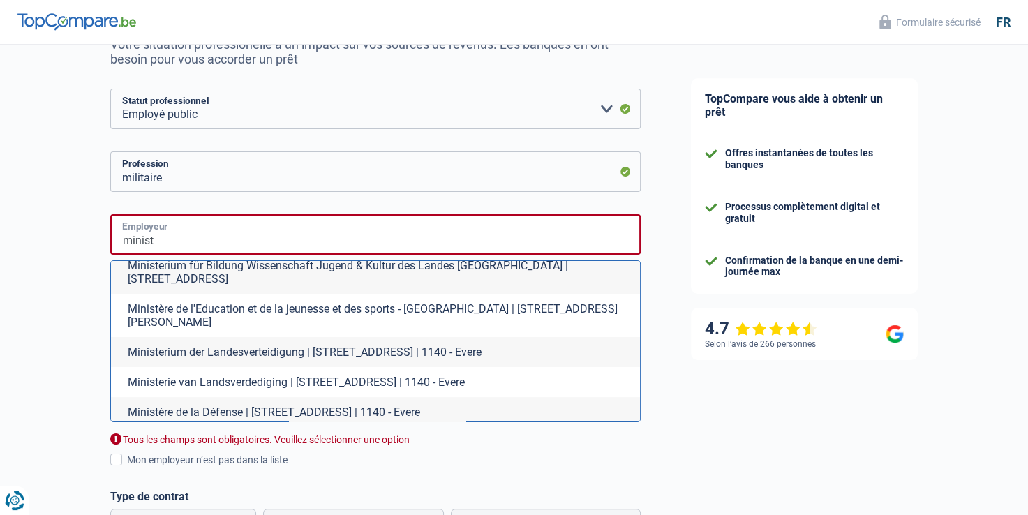
scroll to position [511, 0]
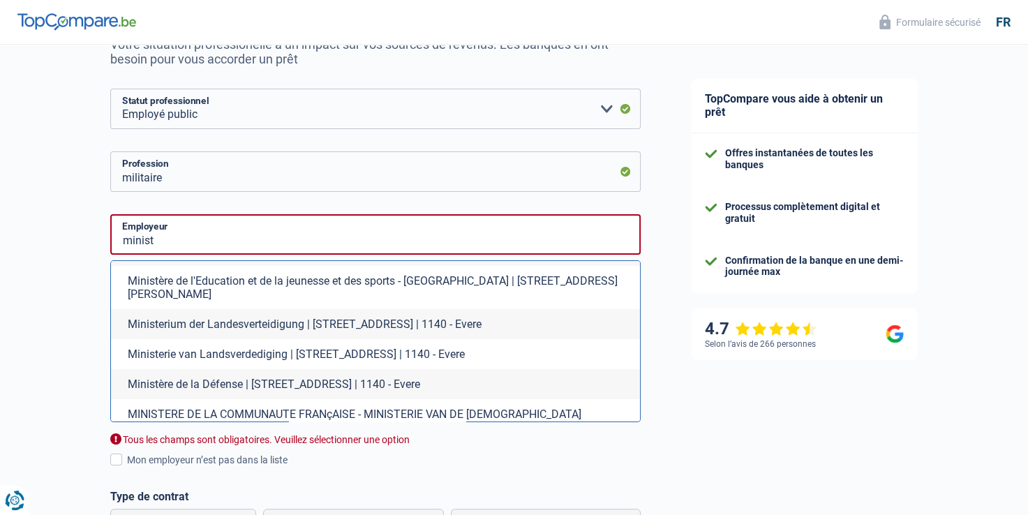
click at [232, 372] on li "Ministère de la Défense | [STREET_ADDRESS] | 1140 - Evere" at bounding box center [375, 384] width 529 height 30
type input "Ministère de la Défense | [STREET_ADDRESS] | 1140 - Evere"
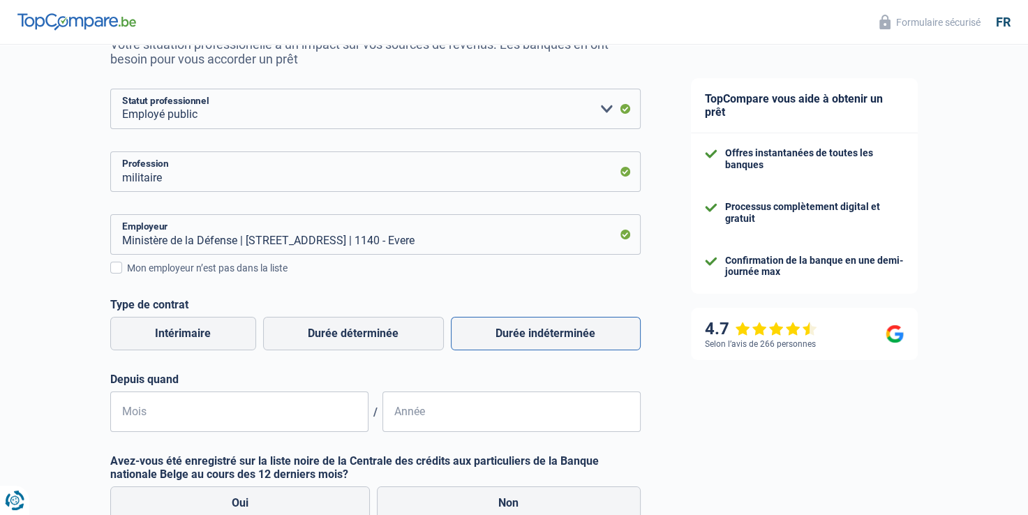
click at [546, 331] on label "Durée indéterminée" at bounding box center [546, 333] width 190 height 33
click at [546, 331] on input "Durée indéterminée" at bounding box center [546, 333] width 190 height 33
radio input "true"
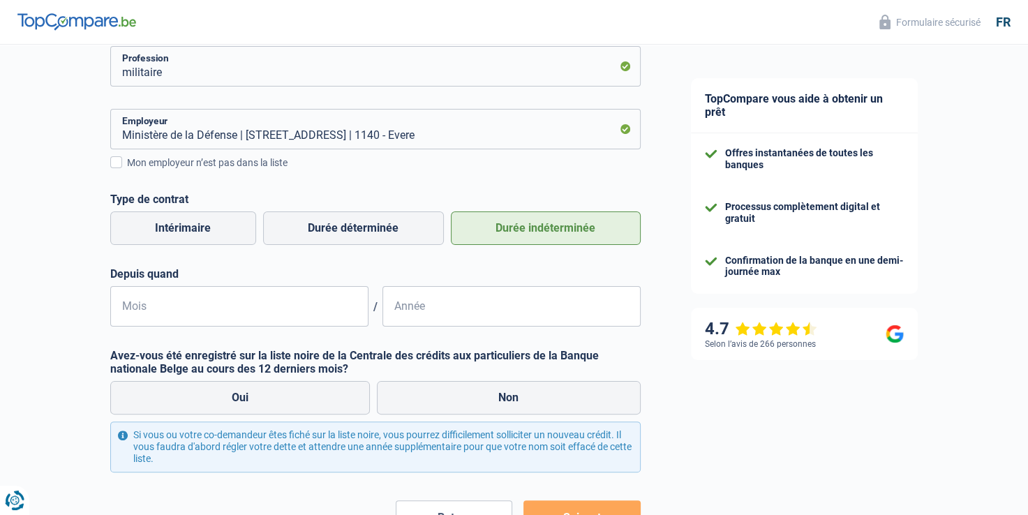
scroll to position [259, 0]
click at [245, 294] on input "Mois" at bounding box center [239, 305] width 258 height 40
type input "08"
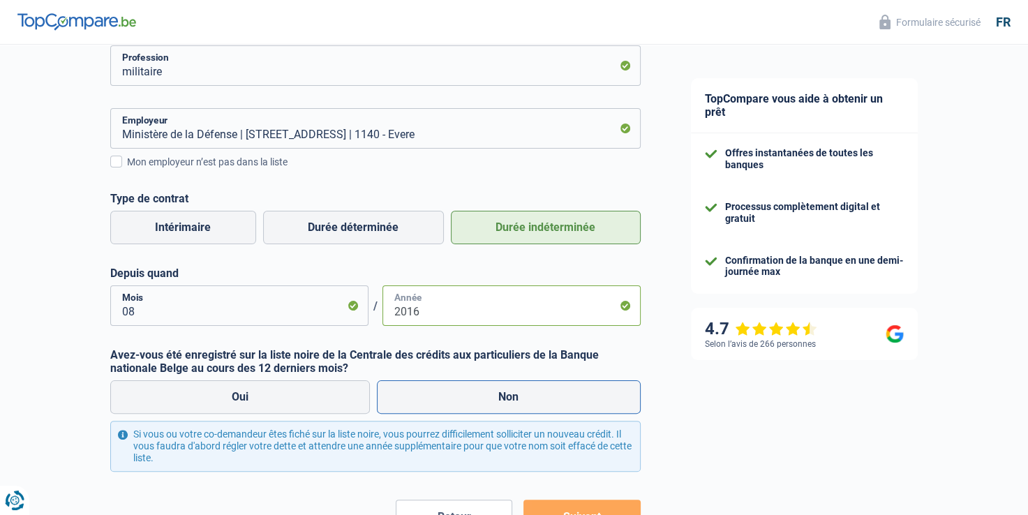
type input "2016"
click at [428, 387] on label "Non" at bounding box center [509, 396] width 264 height 33
click at [428, 387] on input "Non" at bounding box center [509, 396] width 264 height 33
radio input "true"
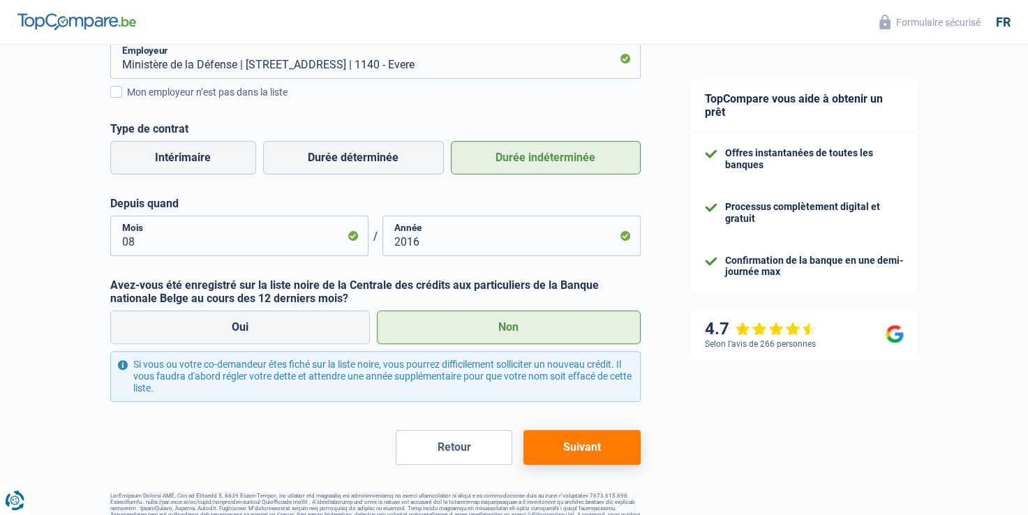
scroll to position [361, 0]
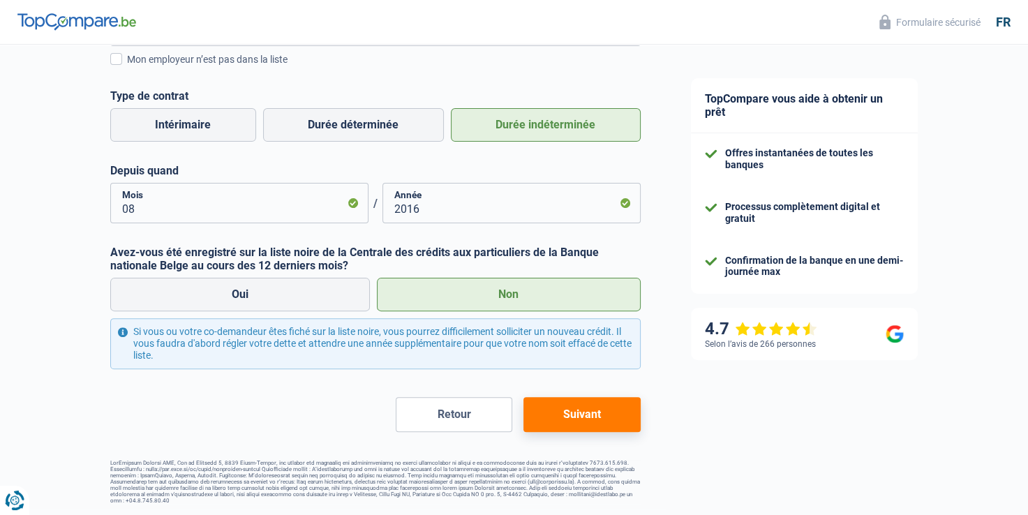
click at [564, 414] on button "Suivant" at bounding box center [581, 414] width 116 height 35
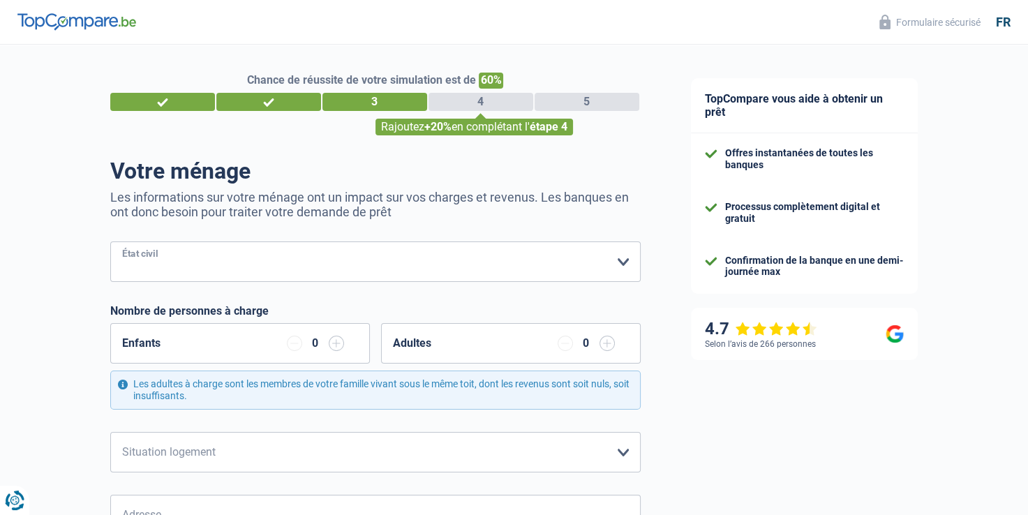
click at [500, 260] on select "[PERSON_NAME](e) Cohabitant(e) légal(e) Divorcé(e) Veuf(ve) Séparé (de fait) Ve…" at bounding box center [375, 261] width 530 height 40
select select "cohabitation"
click at [110, 242] on select "[PERSON_NAME](e) Cohabitant(e) légal(e) Divorcé(e) Veuf(ve) Séparé (de fait) Ve…" at bounding box center [375, 261] width 530 height 40
click at [332, 343] on input "button" at bounding box center [336, 343] width 15 height 15
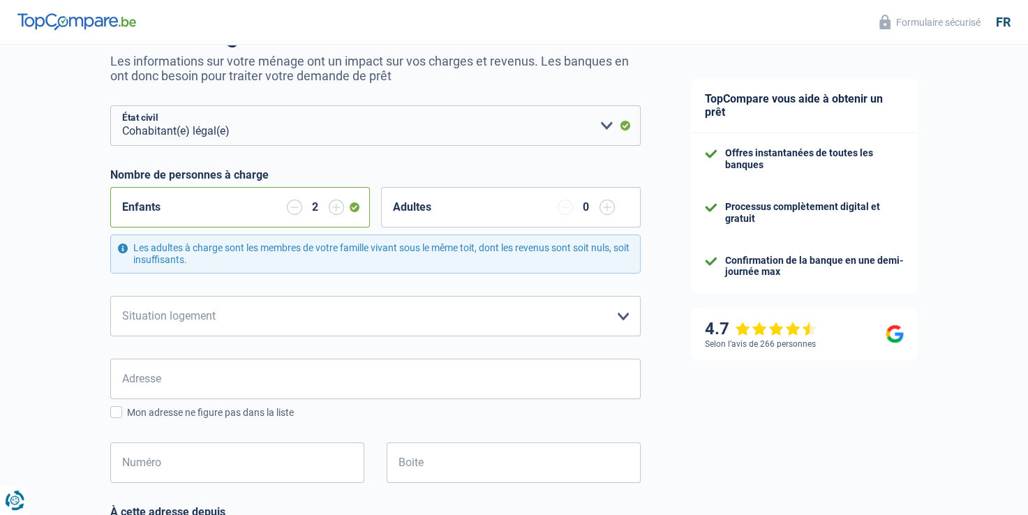
scroll to position [137, 0]
click at [308, 307] on select "Locataire Propriétaire avec prêt hypothécaire Propriétaire sans prêt hypothécai…" at bounding box center [375, 315] width 530 height 40
select select "rents"
click at [110, 295] on select "Locataire Propriétaire avec prêt hypothécaire Propriétaire sans prêt hypothécai…" at bounding box center [375, 315] width 530 height 40
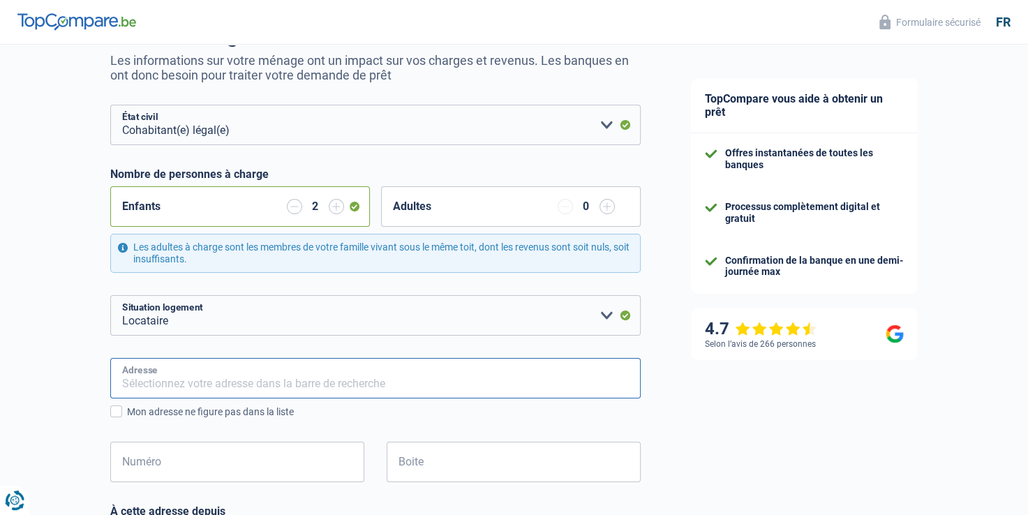
click at [198, 375] on input "Adresse" at bounding box center [375, 378] width 530 height 40
type input "Rue des droits de l'Homme 11/0/2"
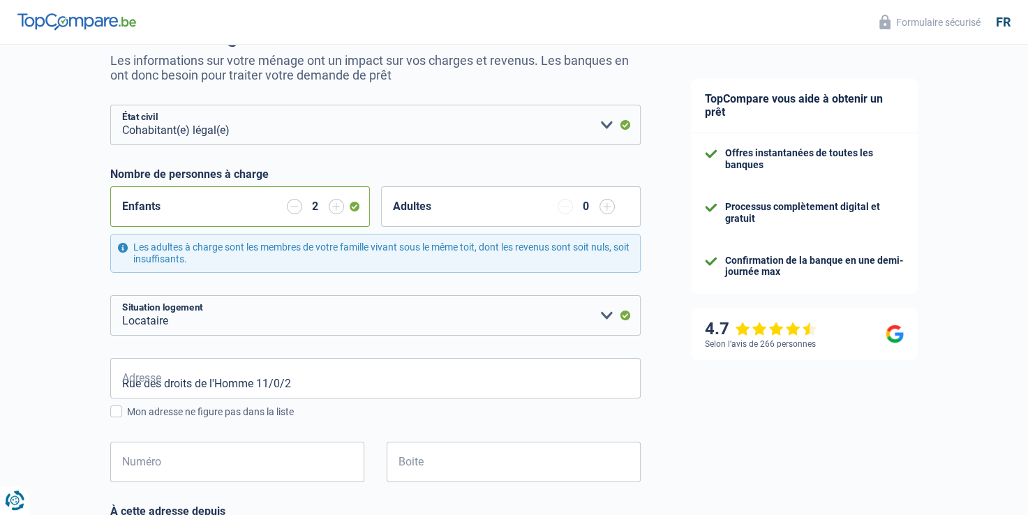
type input "[GEOGRAPHIC_DATA]"
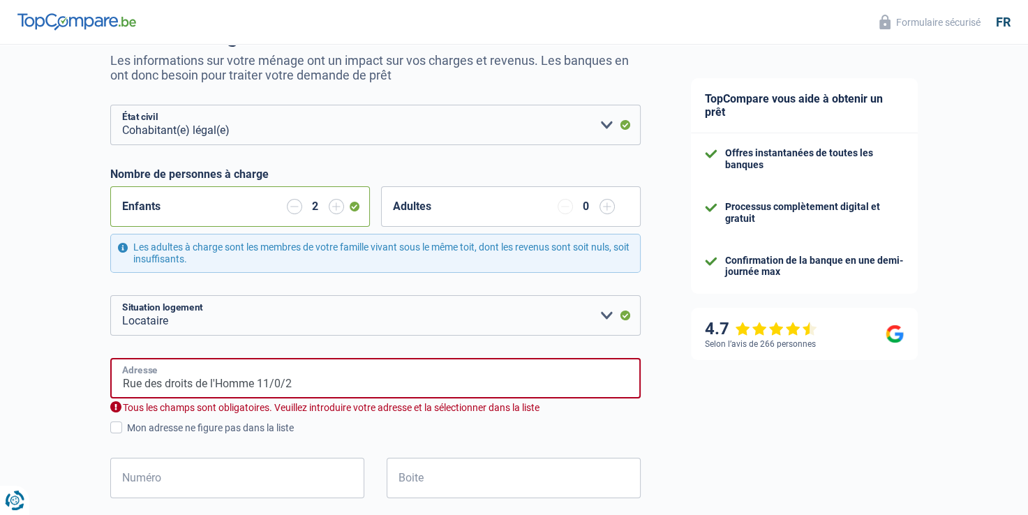
type input "rue des droits de l'Homme"
type input "[GEOGRAPHIC_DATA]"
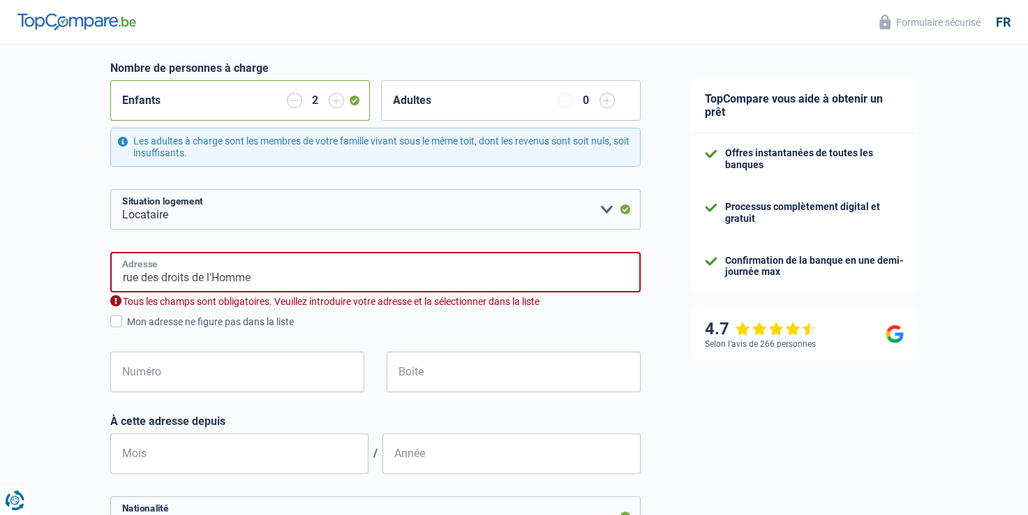
scroll to position [244, 0]
click at [273, 361] on input "Numéro" at bounding box center [237, 370] width 254 height 40
type input "11"
click at [439, 384] on input "Boite" at bounding box center [513, 370] width 254 height 40
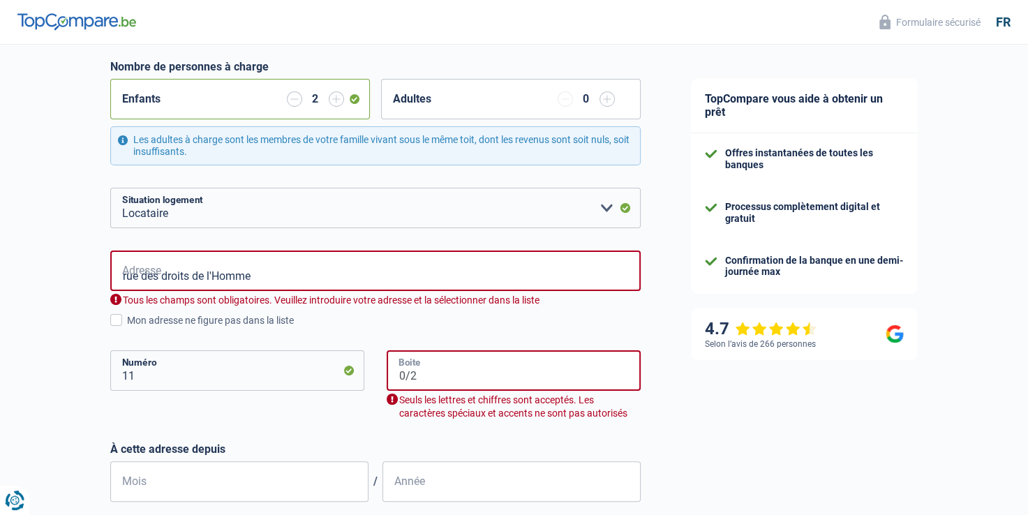
click at [410, 375] on input "0/2" at bounding box center [513, 370] width 254 height 40
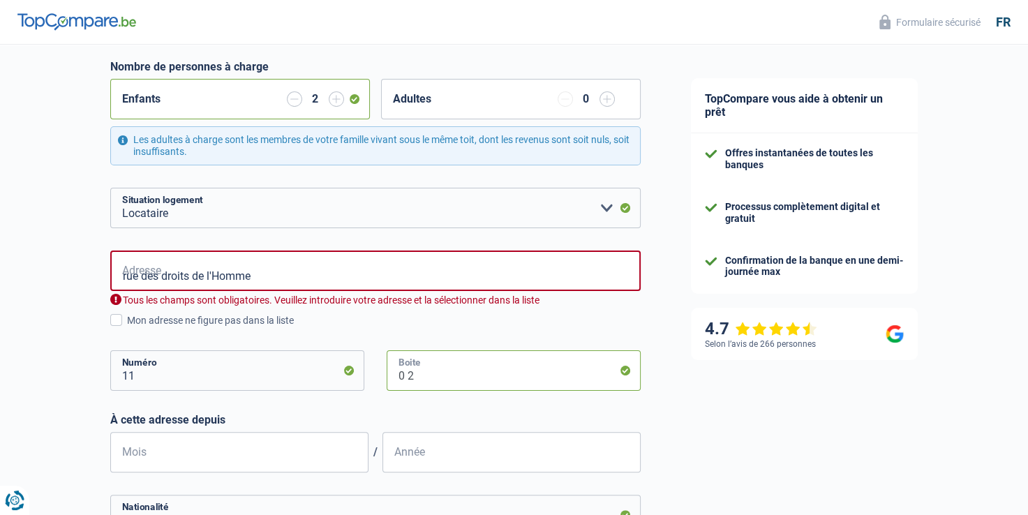
type input "0 2"
click at [308, 464] on input "Mois" at bounding box center [239, 452] width 258 height 40
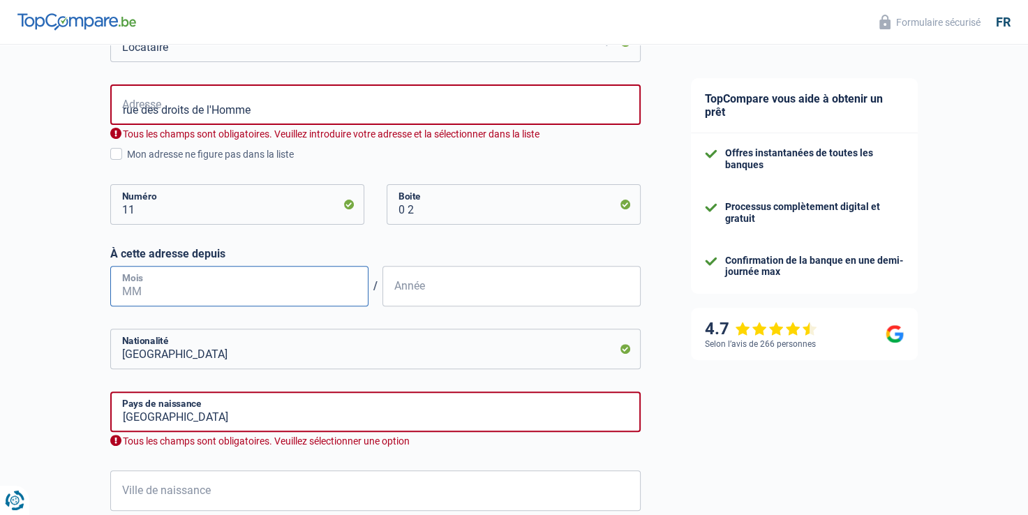
scroll to position [412, 0]
type input "11"
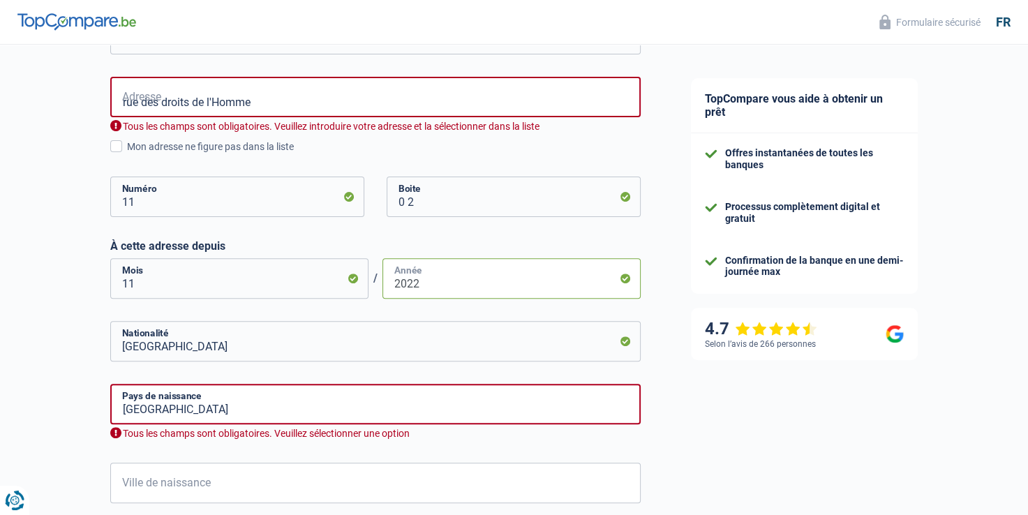
scroll to position [373, 0]
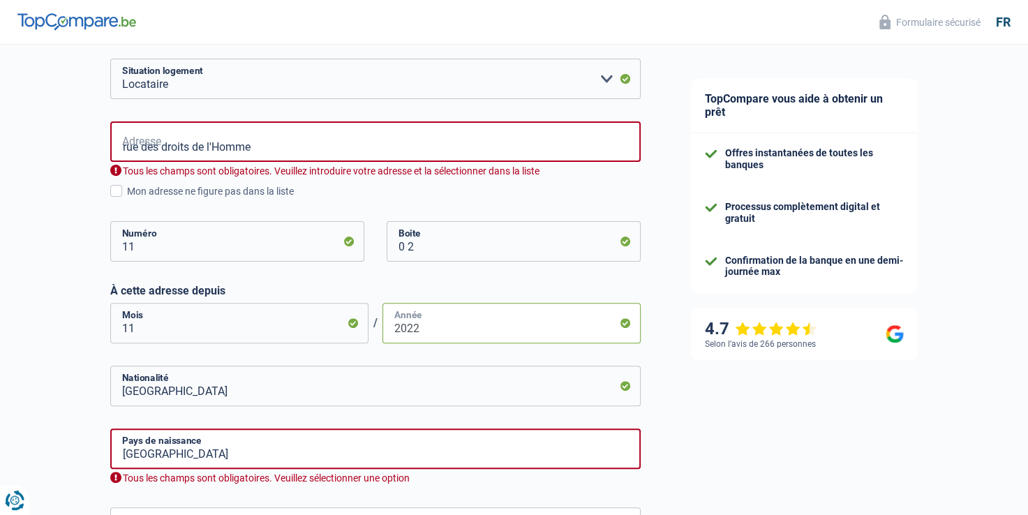
type input "2022"
click at [296, 139] on input "rue des droits de l'Homme" at bounding box center [375, 141] width 530 height 40
click at [43, 220] on div "Chance de réussite de votre simulation est de 60% 1 2 3 4 5 Rajoutez +20% en co…" at bounding box center [332, 208] width 665 height 1085
drag, startPoint x: 261, startPoint y: 146, endPoint x: 73, endPoint y: 170, distance: 189.7
click at [73, 170] on div "Chance de réussite de votre simulation est de 60% 1 2 3 4 5 Rajoutez +20% en co…" at bounding box center [332, 208] width 665 height 1085
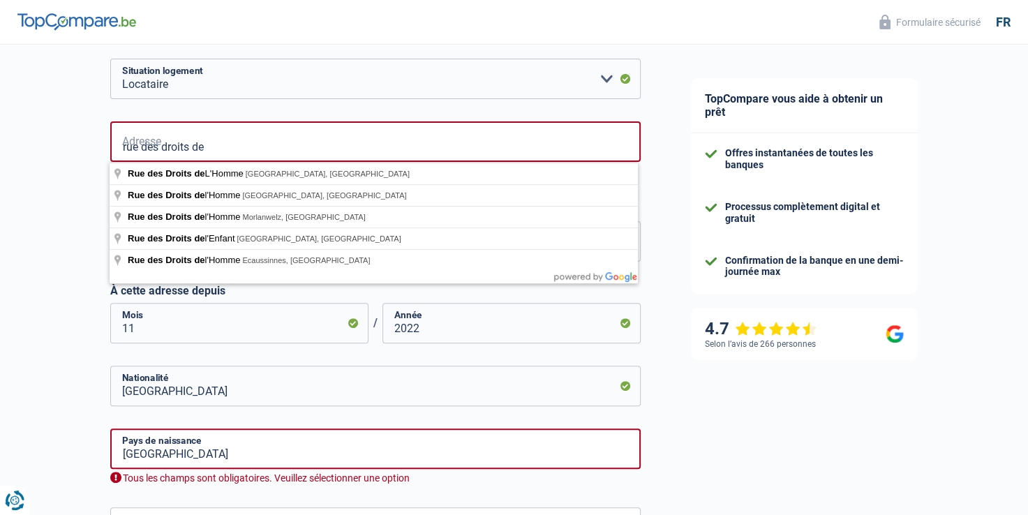
click at [47, 118] on div "Chance de réussite de votre simulation est de 60% 1 2 3 4 5 Rajoutez +20% en co…" at bounding box center [332, 208] width 665 height 1085
click at [236, 138] on input "rue des droits de" at bounding box center [375, 141] width 530 height 40
click at [64, 197] on div "Chance de réussite de votre simulation est de 60% 1 2 3 4 5 Rajoutez +20% en co…" at bounding box center [332, 208] width 665 height 1085
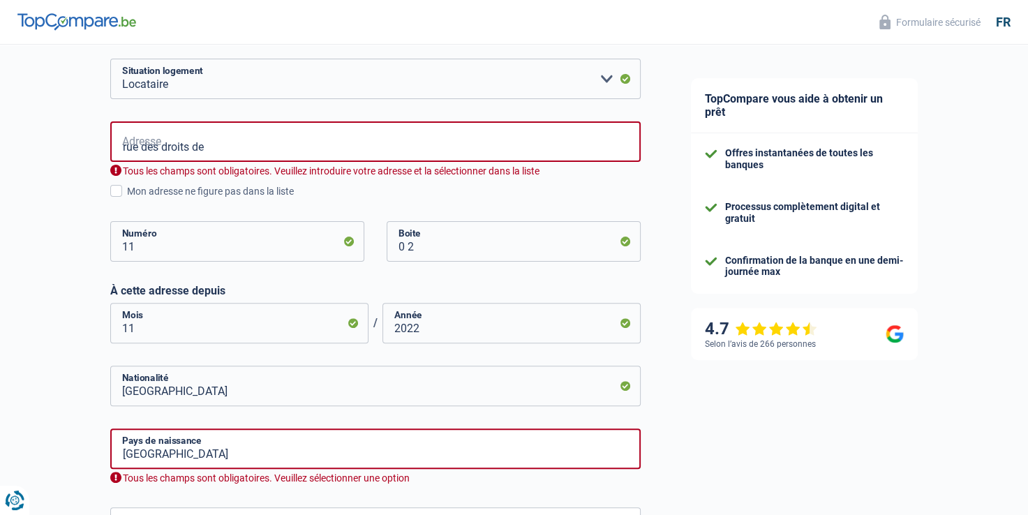
drag, startPoint x: 64, startPoint y: 197, endPoint x: 81, endPoint y: 179, distance: 24.7
click at [75, 184] on div "Chance de réussite de votre simulation est de 60% 1 2 3 4 5 Rajoutez +20% en co…" at bounding box center [332, 208] width 665 height 1085
click at [225, 127] on input "rue des droits de" at bounding box center [375, 141] width 530 height 40
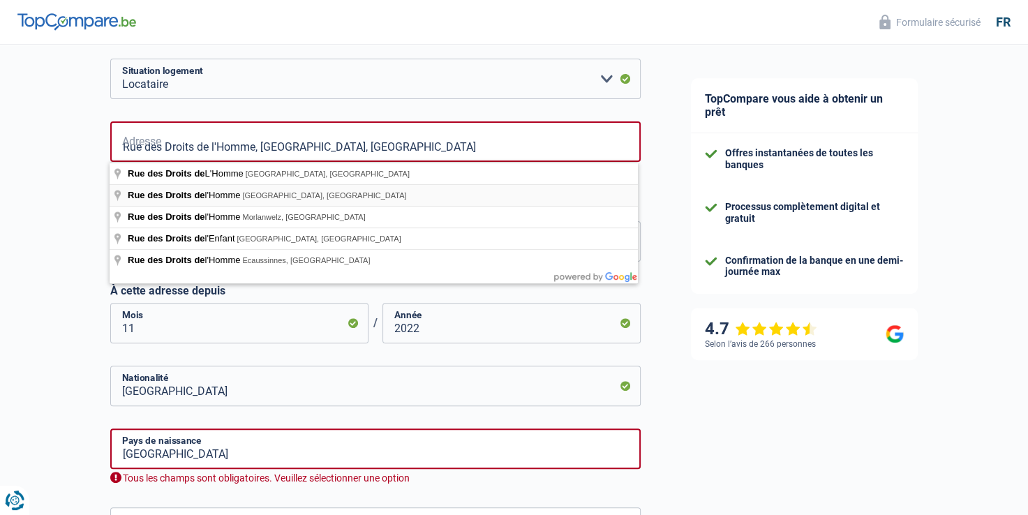
type input "Rue des Droits de l'Homme, 7160, [GEOGRAPHIC_DATA], BE"
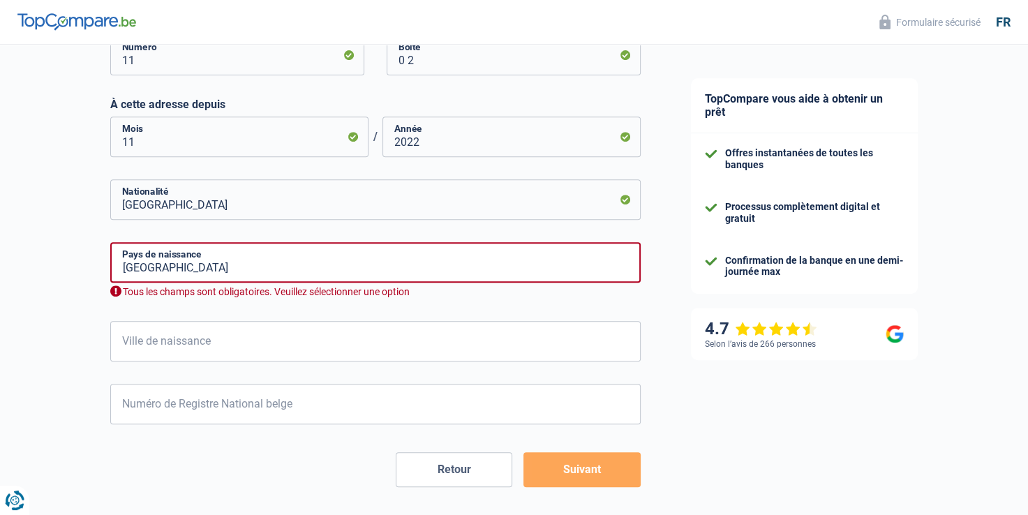
scroll to position [546, 0]
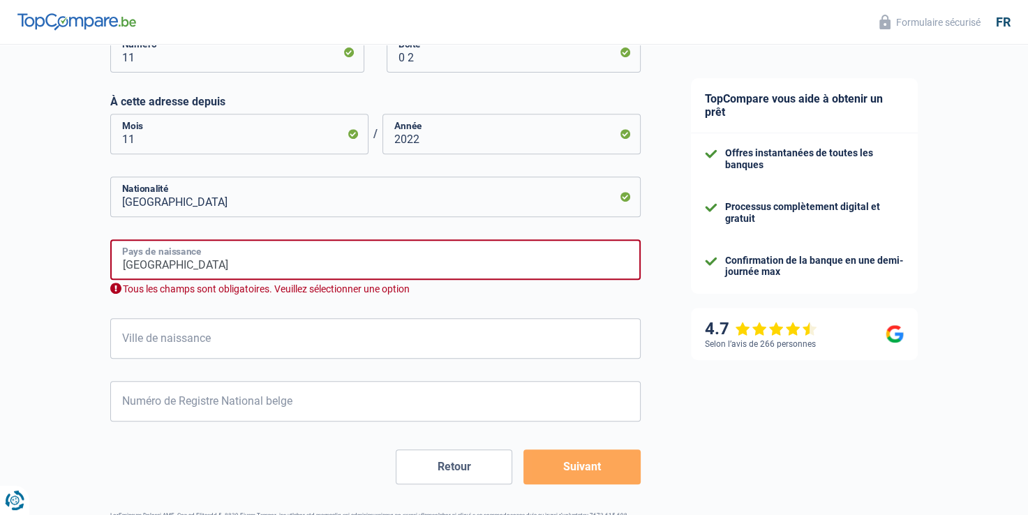
click at [259, 266] on input "[GEOGRAPHIC_DATA]" at bounding box center [375, 259] width 530 height 40
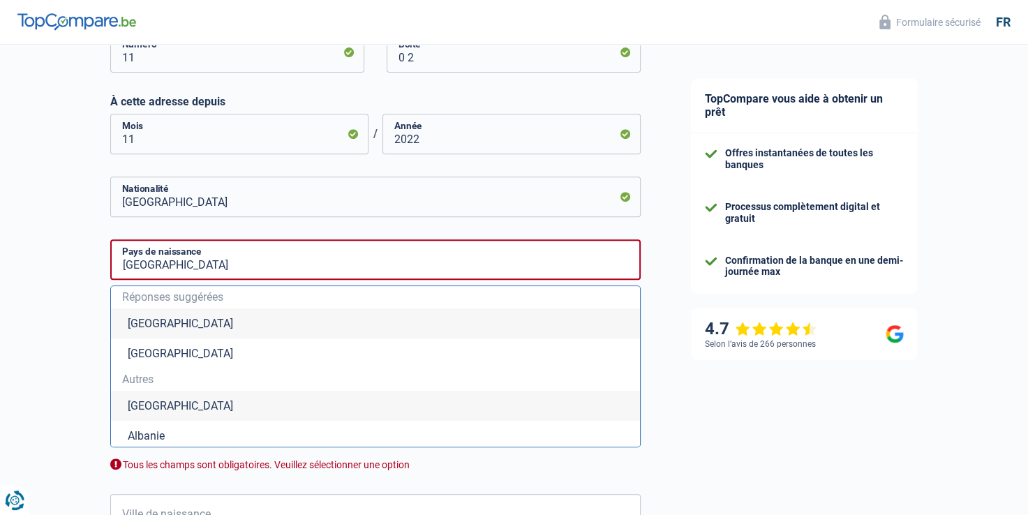
click at [134, 327] on li "[GEOGRAPHIC_DATA]" at bounding box center [375, 323] width 529 height 30
type input "[GEOGRAPHIC_DATA]"
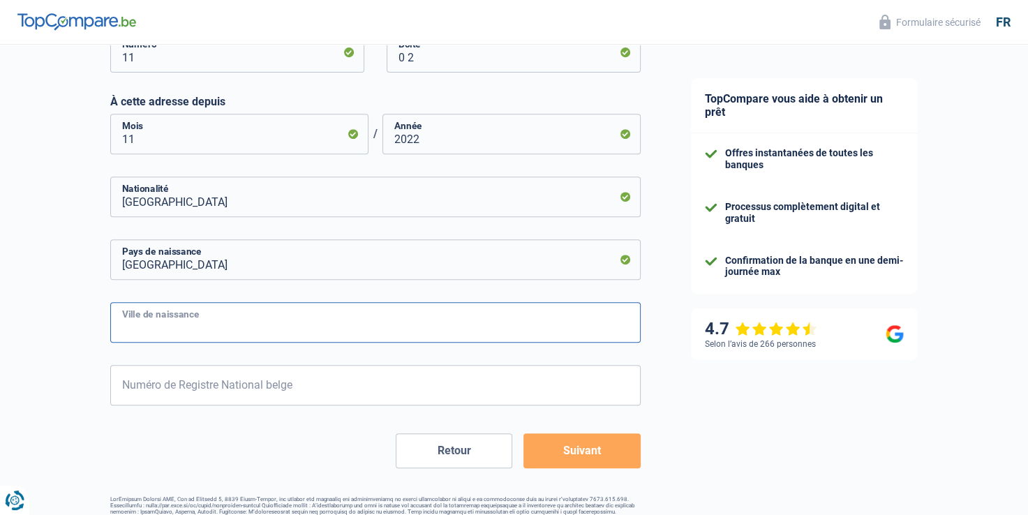
click at [225, 336] on input "Ville de naissance" at bounding box center [375, 322] width 530 height 40
type input "gosselies"
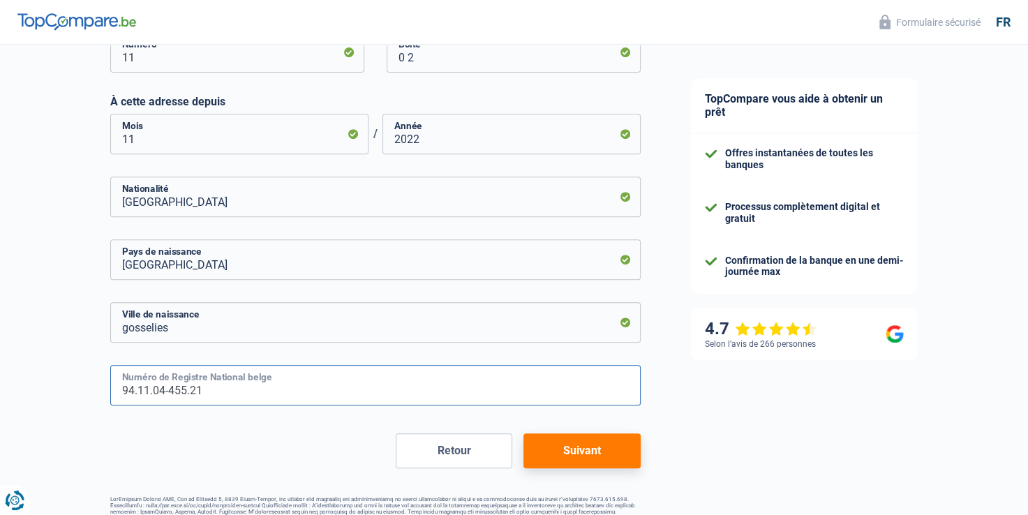
type input "94.11.04-455.21"
click at [575, 449] on button "Suivant" at bounding box center [581, 450] width 116 height 35
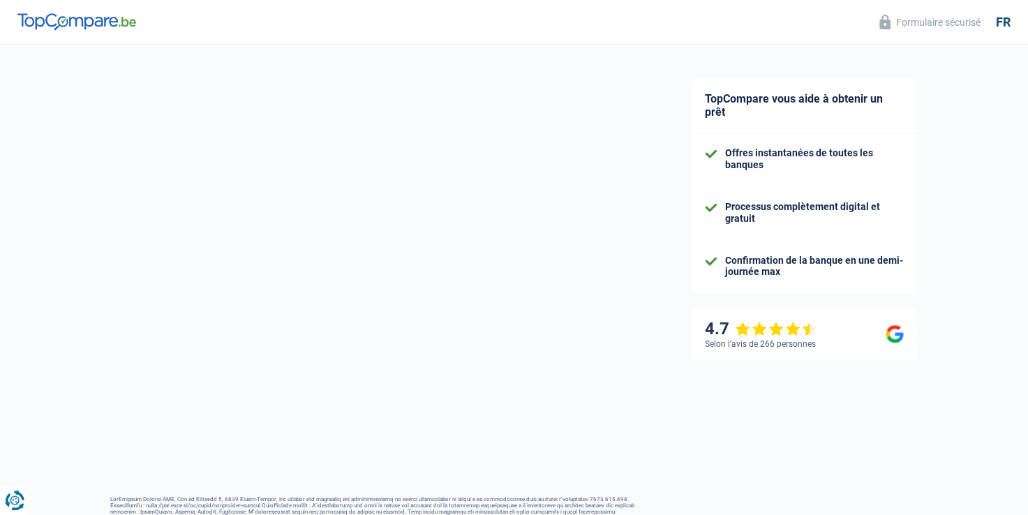
select select "familyAllowances"
select select "netSalary"
select select "mealVouchers"
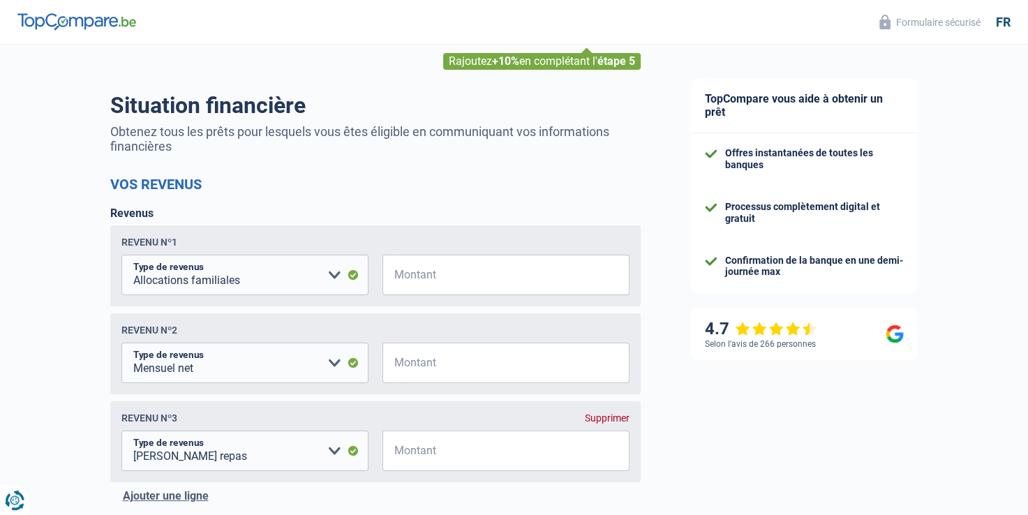
scroll to position [105, 0]
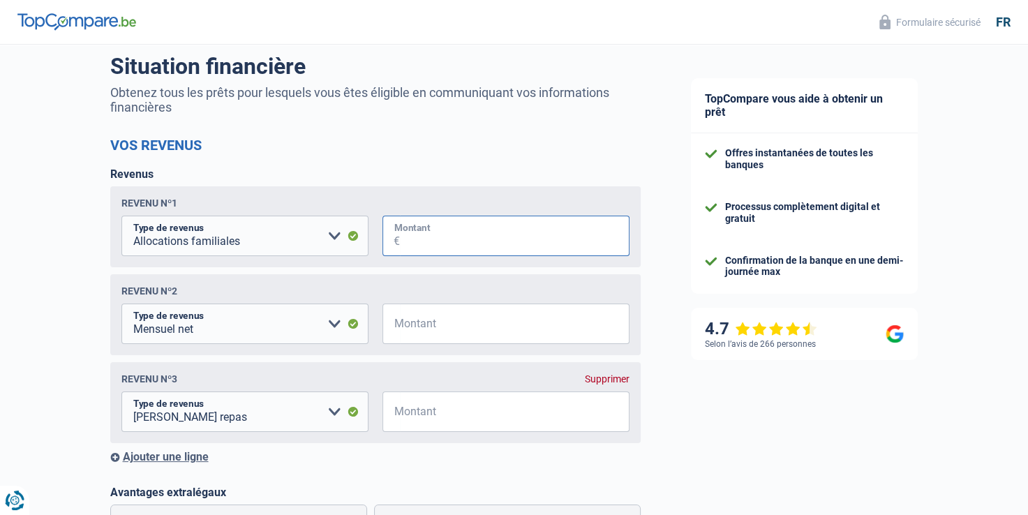
click at [458, 247] on input "Montant" at bounding box center [514, 236] width 229 height 40
type input "162"
click at [445, 322] on input "Montant" at bounding box center [514, 323] width 229 height 40
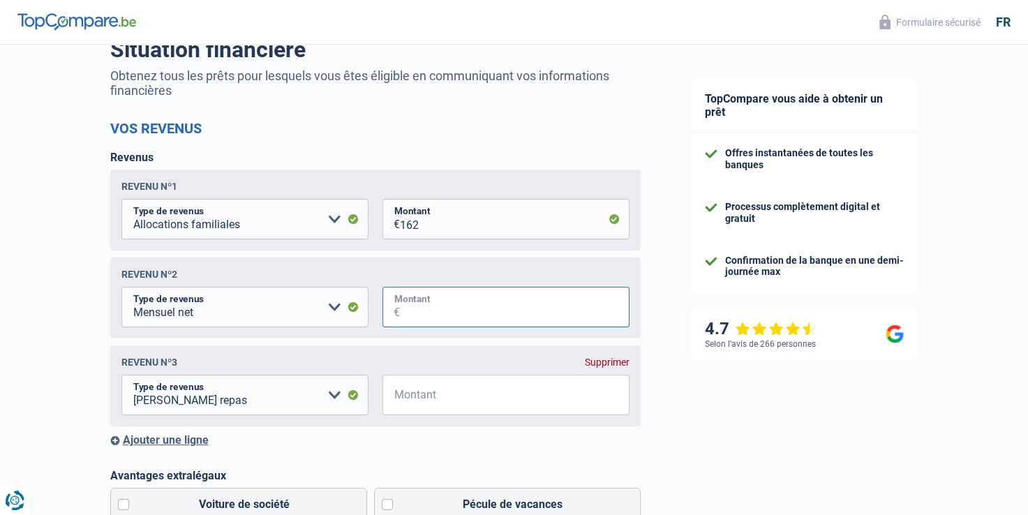
scroll to position [121, 0]
drag, startPoint x: 407, startPoint y: 226, endPoint x: 371, endPoint y: 221, distance: 36.6
click at [371, 221] on fieldset "Allocation d'handicap Allocations chômage Allocations familiales Chèques repas …" at bounding box center [375, 220] width 508 height 40
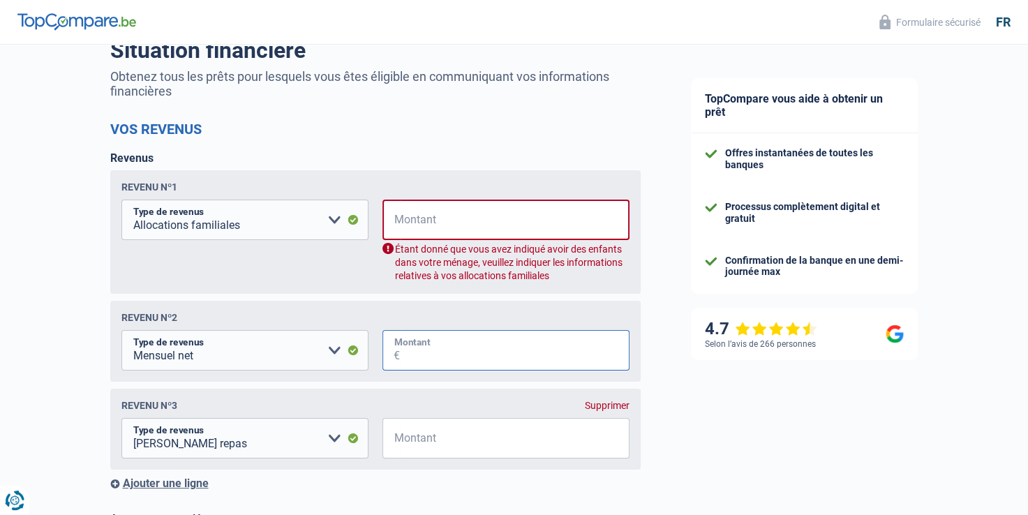
click at [455, 350] on input "Montant" at bounding box center [514, 350] width 229 height 40
type input "2.582"
click at [435, 439] on input "Montant" at bounding box center [514, 438] width 229 height 40
type input "102"
click at [329, 227] on select "Allocation d'handicap Allocations chômage Allocations familiales Chèques repas …" at bounding box center [244, 220] width 247 height 40
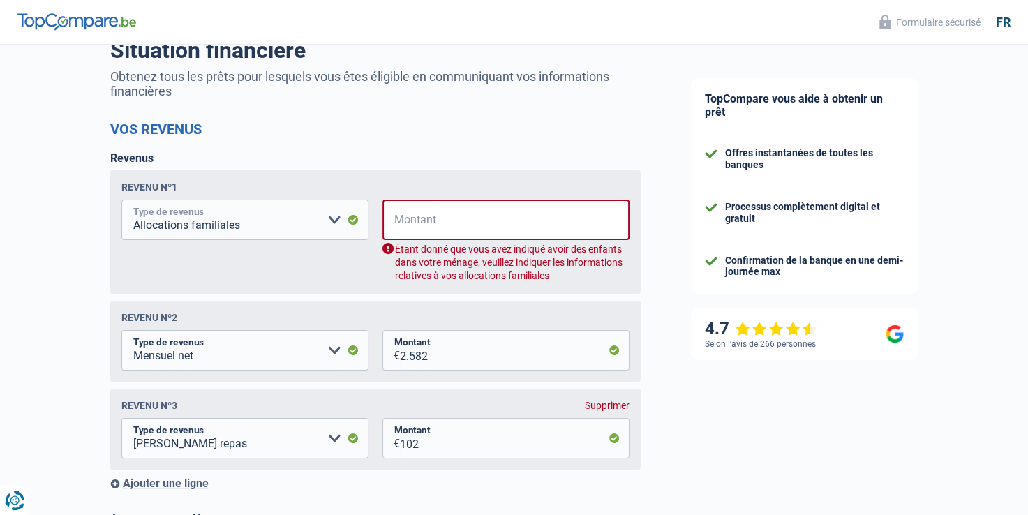
select select "other"
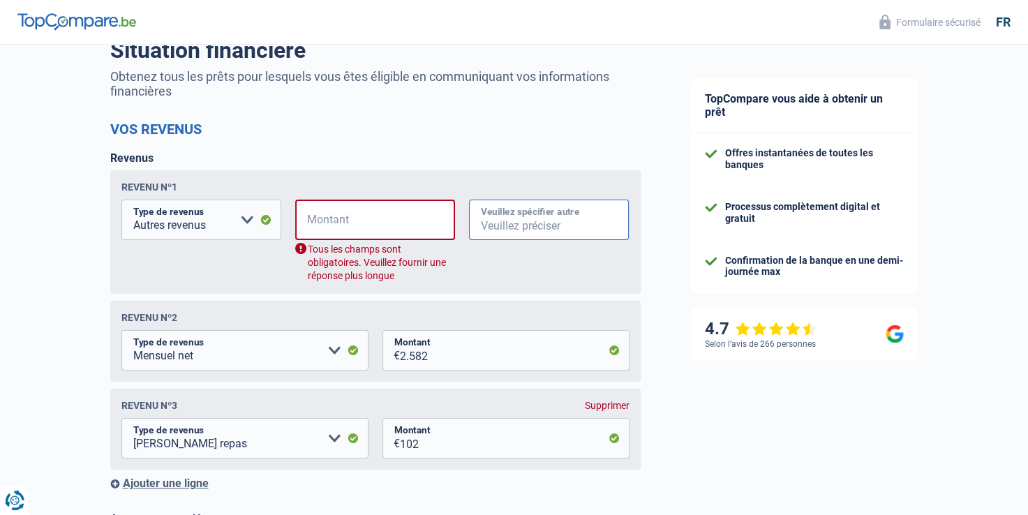
click at [507, 220] on input "Veuillez spécifier autre" at bounding box center [549, 220] width 160 height 40
type input "flexi job"
click at [394, 223] on input "Montant" at bounding box center [384, 220] width 142 height 40
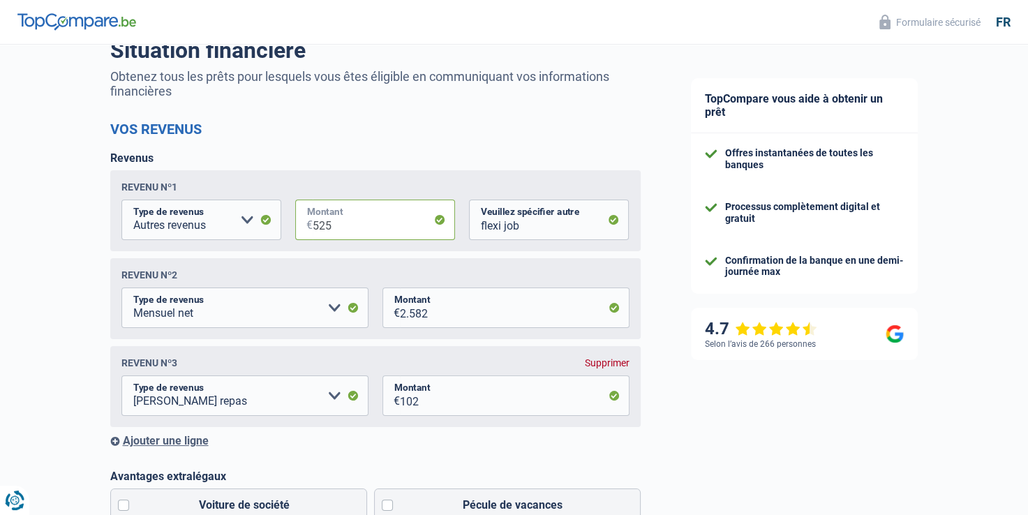
click at [394, 223] on input "525" at bounding box center [384, 220] width 142 height 40
type input "500"
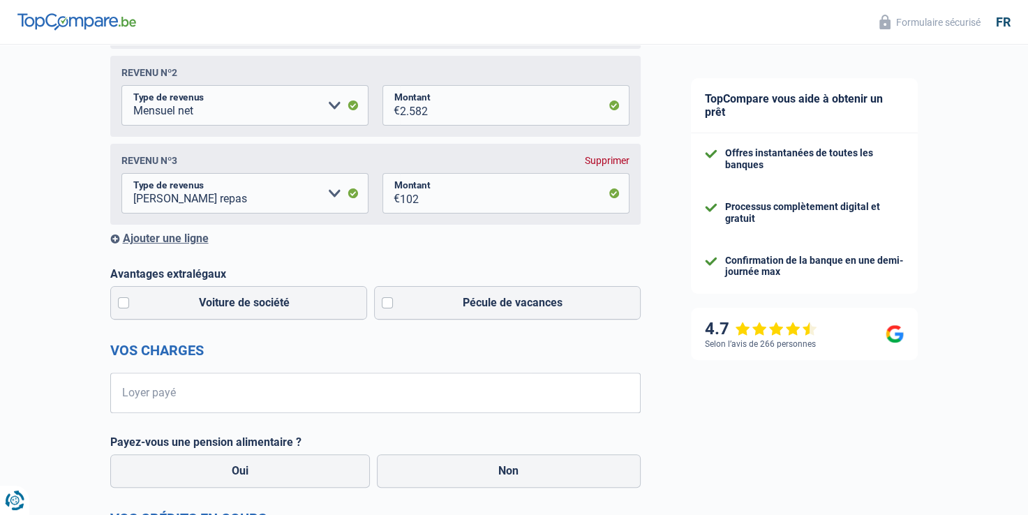
scroll to position [322, 0]
click at [389, 308] on label "Pécule de vacances" at bounding box center [507, 303] width 266 height 33
click at [389, 308] on input "Pécule de vacances" at bounding box center [507, 303] width 266 height 33
checkbox input "true"
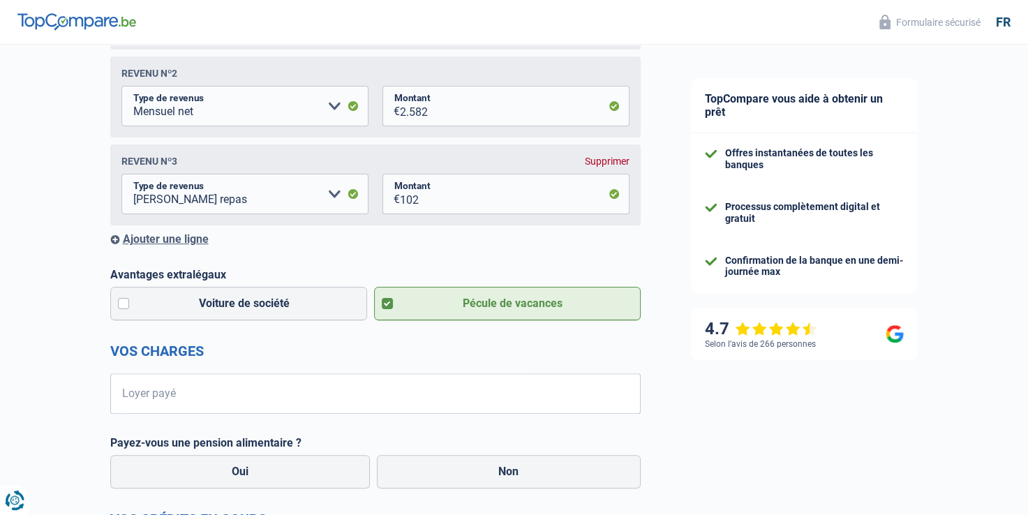
click at [189, 239] on div "Ajouter une ligne" at bounding box center [375, 238] width 530 height 13
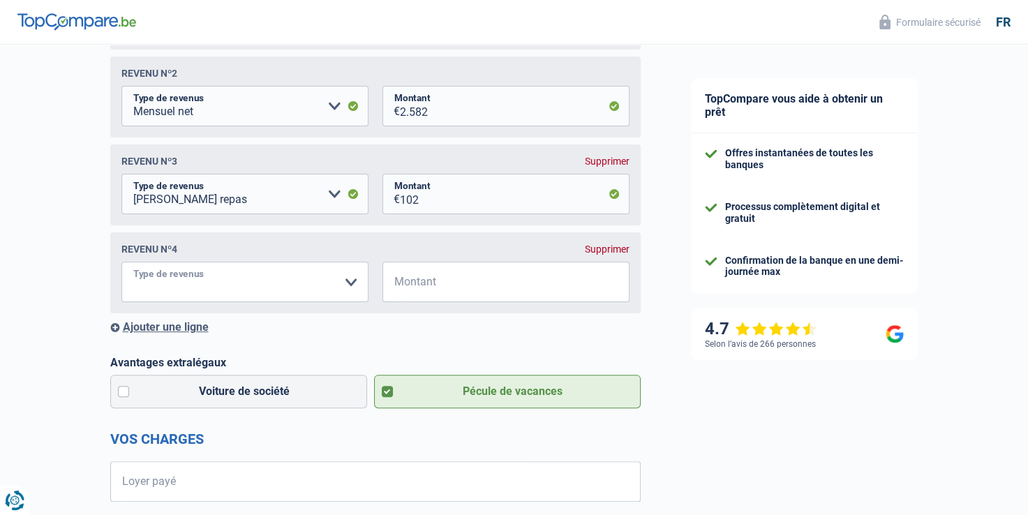
click at [347, 283] on select "Allocation d'handicap Allocations chômage Allocations familiales Chèques repas …" at bounding box center [244, 282] width 247 height 40
click at [389, 27] on header "Formulaire sécurisé fr" at bounding box center [514, 22] width 1028 height 45
click at [599, 253] on div "Supprimer" at bounding box center [607, 248] width 45 height 11
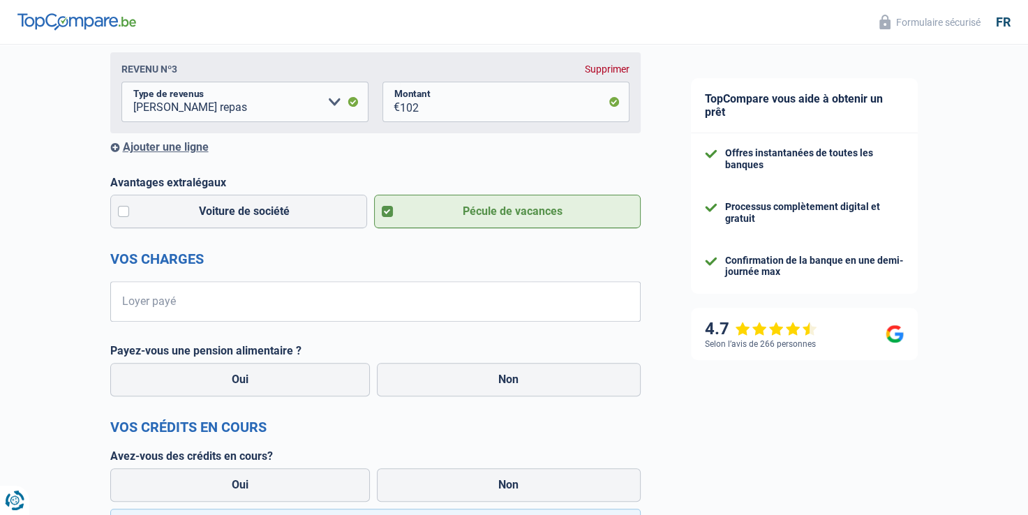
scroll to position [416, 0]
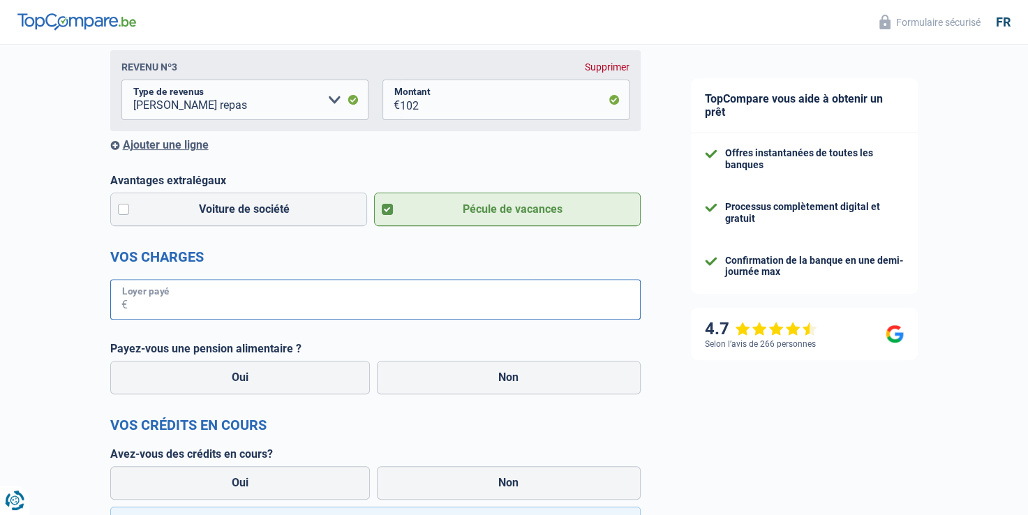
click at [266, 313] on input "Loyer payé" at bounding box center [384, 299] width 513 height 40
type input "924"
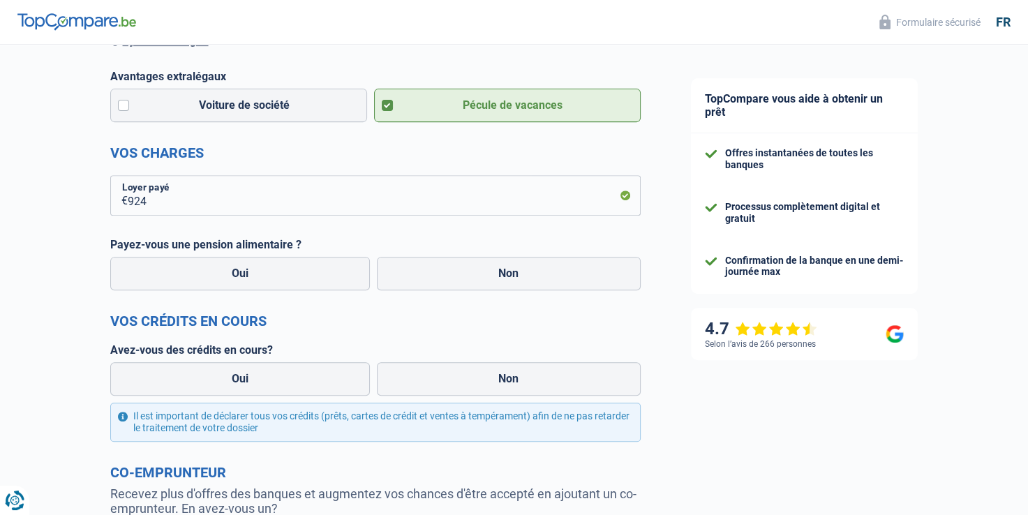
scroll to position [523, 0]
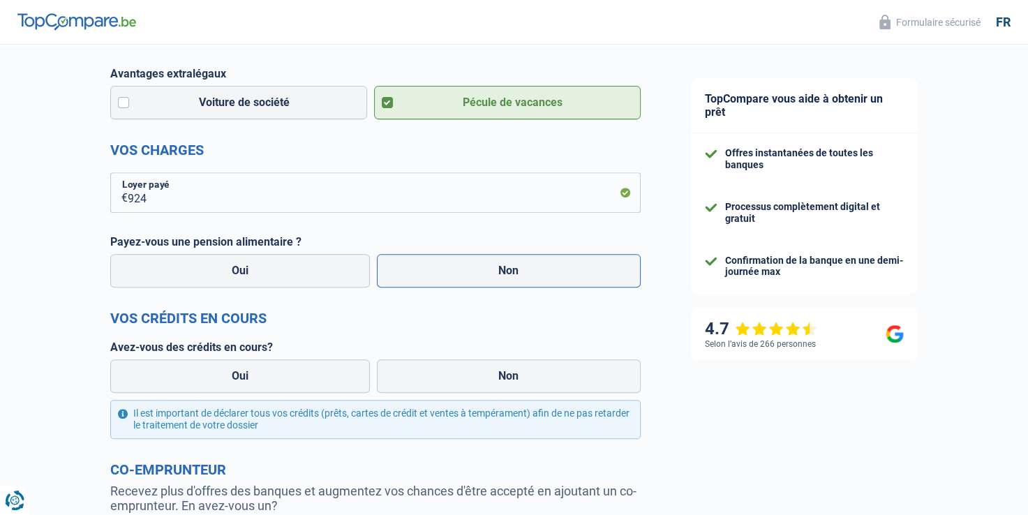
click at [460, 274] on label "Non" at bounding box center [509, 270] width 264 height 33
click at [460, 274] on input "Non" at bounding box center [509, 270] width 264 height 33
radio input "true"
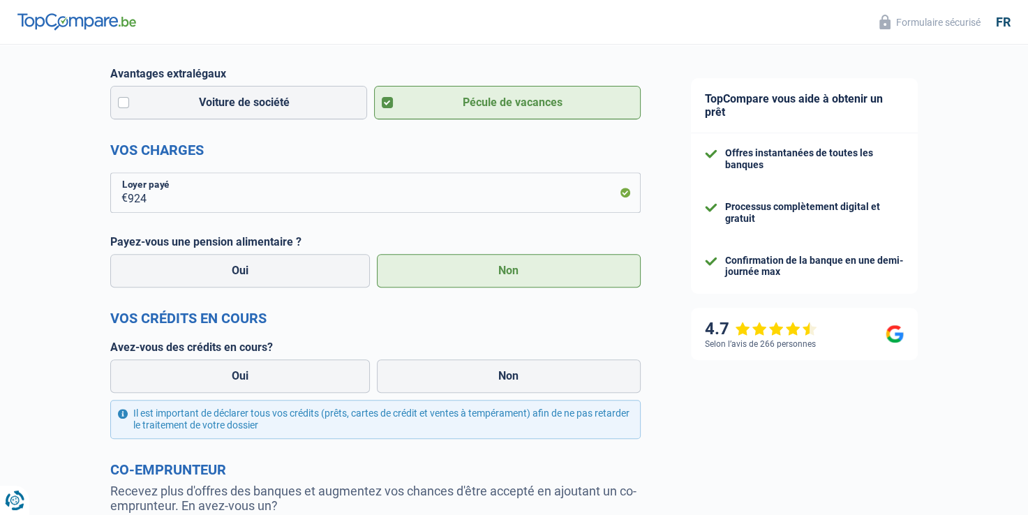
select select "familyAllowances"
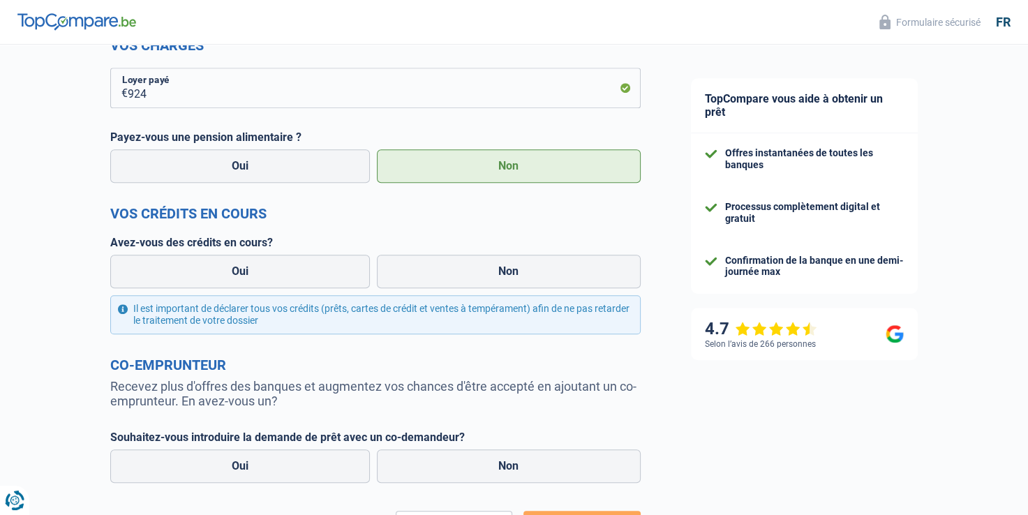
scroll to position [716, 0]
click at [460, 274] on label "Non" at bounding box center [509, 271] width 264 height 33
click at [460, 274] on input "Non" at bounding box center [509, 271] width 264 height 33
radio input "true"
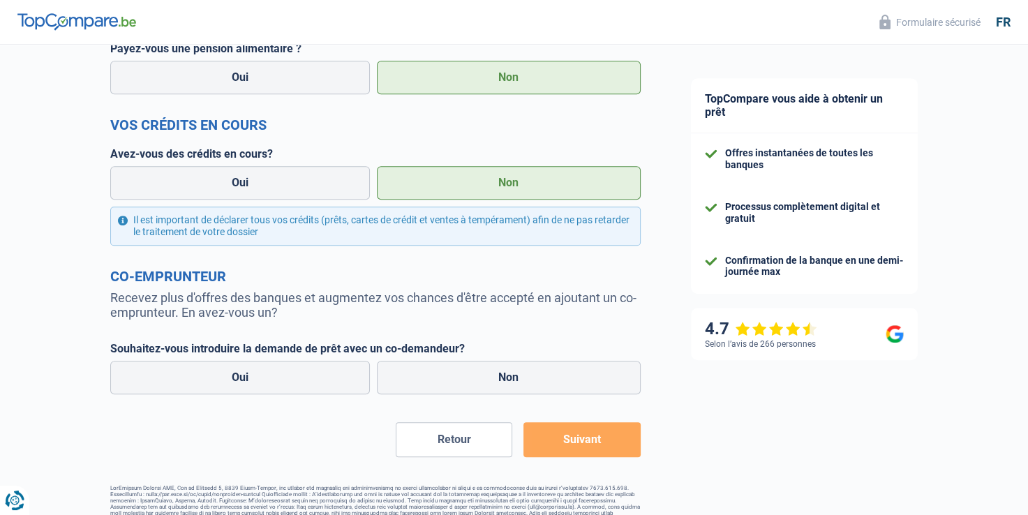
scroll to position [833, 0]
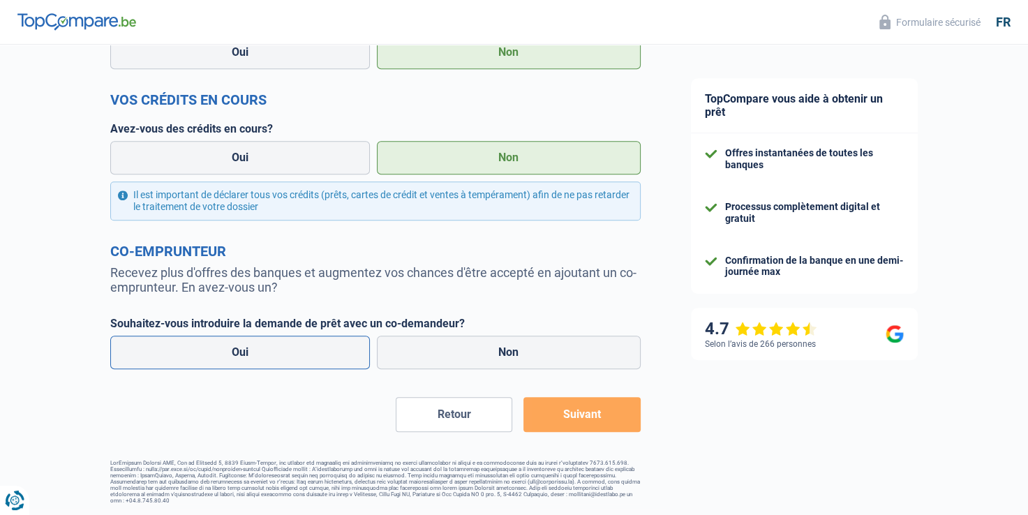
click at [288, 356] on label "Oui" at bounding box center [240, 352] width 260 height 33
click at [288, 356] on input "Oui" at bounding box center [240, 352] width 260 height 33
radio input "true"
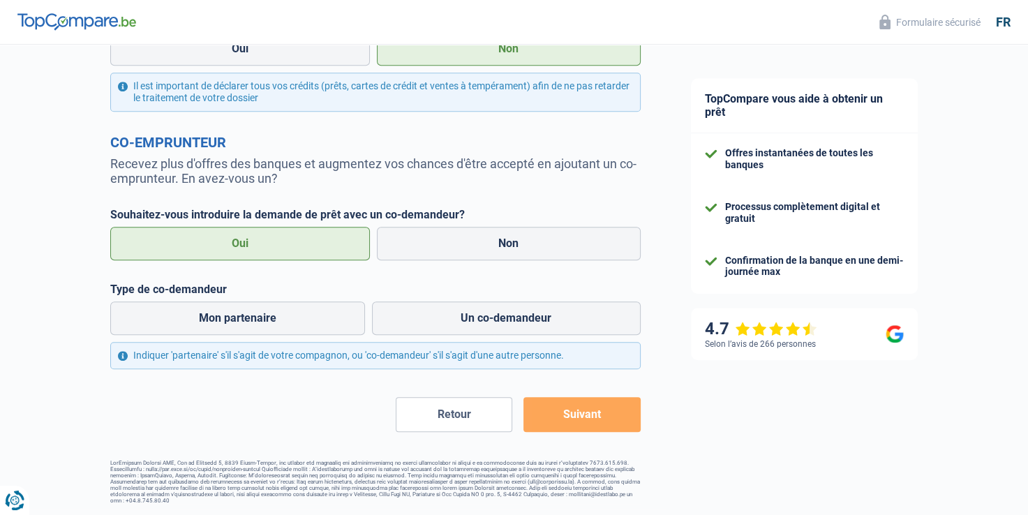
scroll to position [941, 0]
click at [271, 322] on label "Mon partenaire" at bounding box center [237, 317] width 255 height 33
click at [271, 322] on input "Mon partenaire" at bounding box center [237, 317] width 255 height 33
radio input "true"
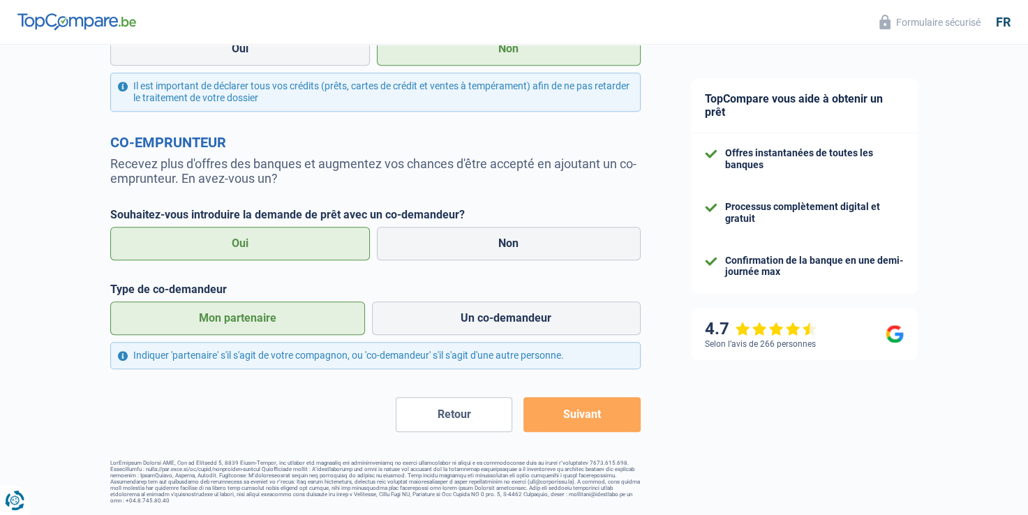
click at [569, 417] on button "Suivant" at bounding box center [581, 414] width 116 height 35
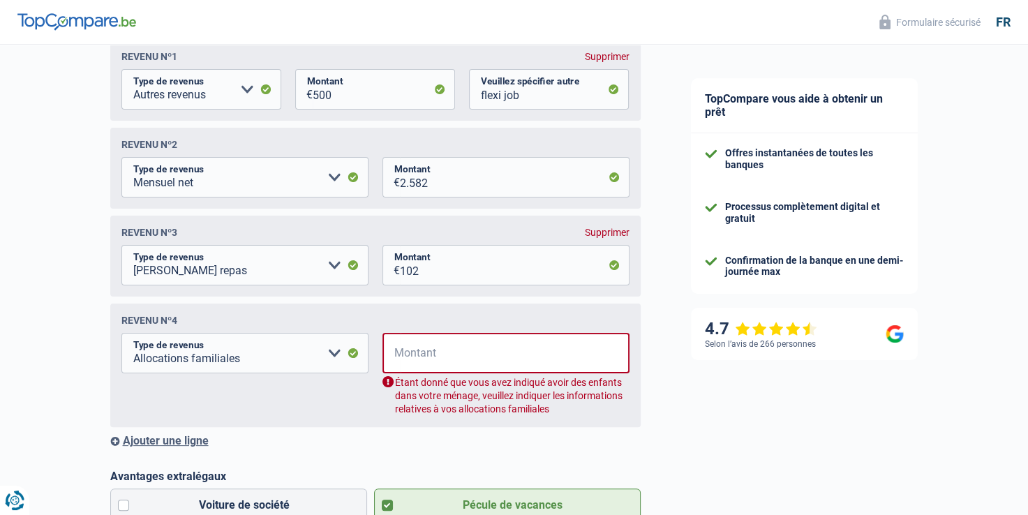
scroll to position [225, 0]
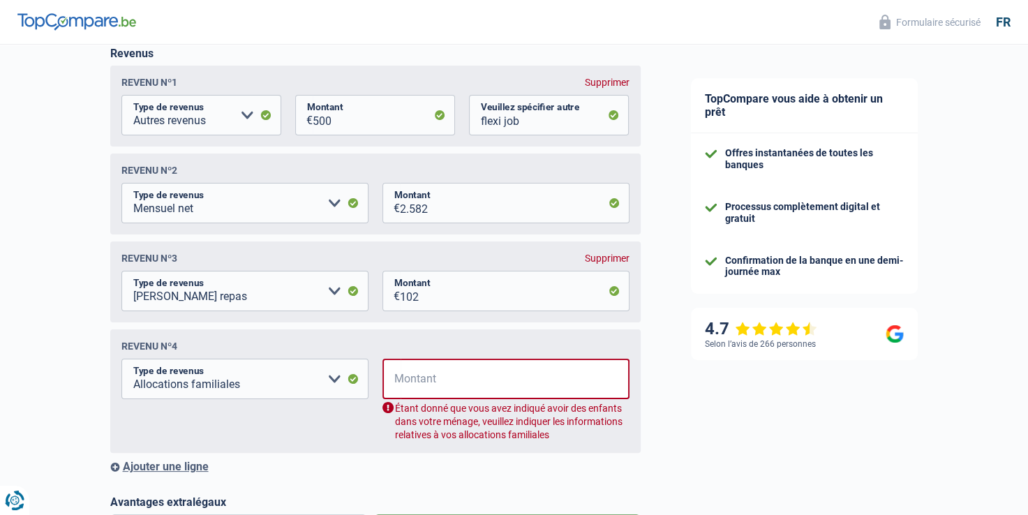
click at [611, 342] on div "Revenu nº4 Allocation d'handicap Allocations chômage Allocations familiales Chè…" at bounding box center [375, 390] width 530 height 123
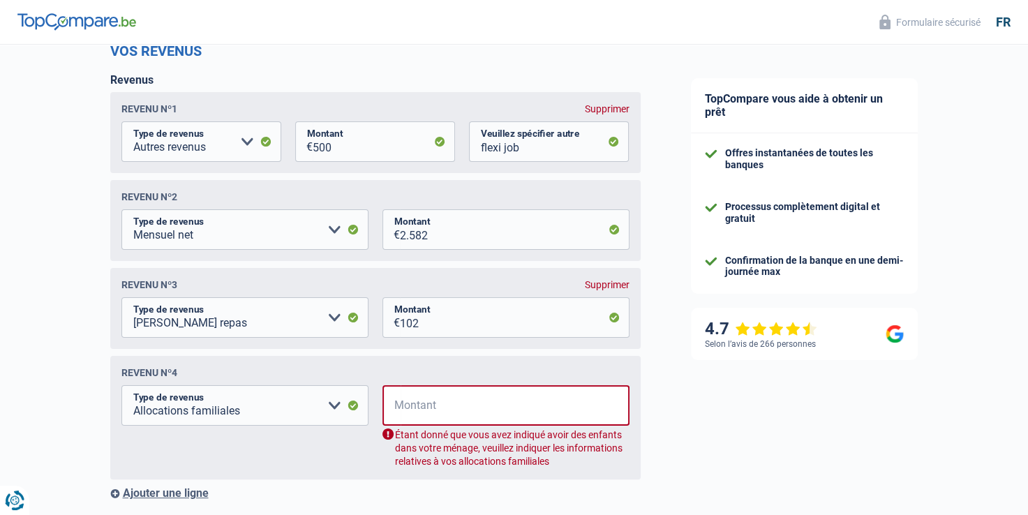
scroll to position [197, 0]
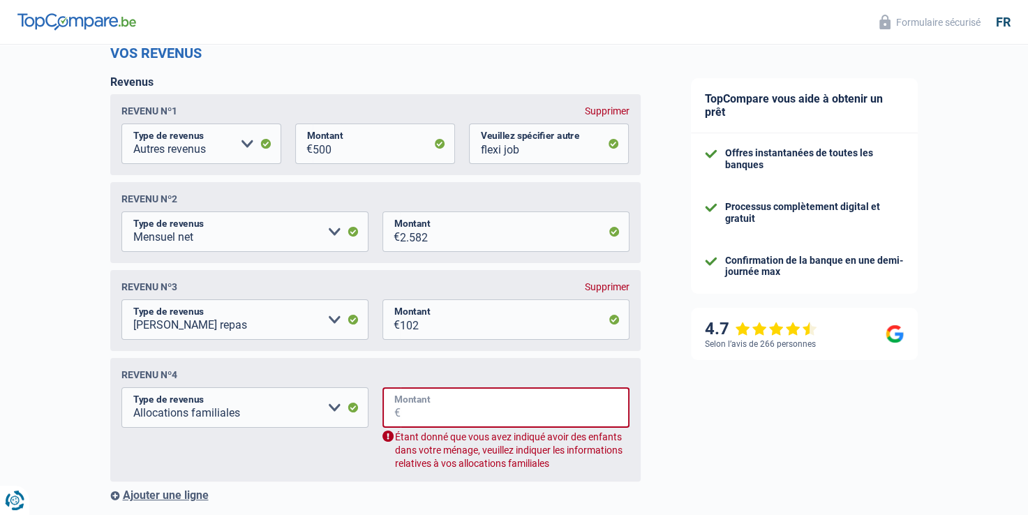
click at [421, 406] on input "Montant" at bounding box center [514, 407] width 229 height 40
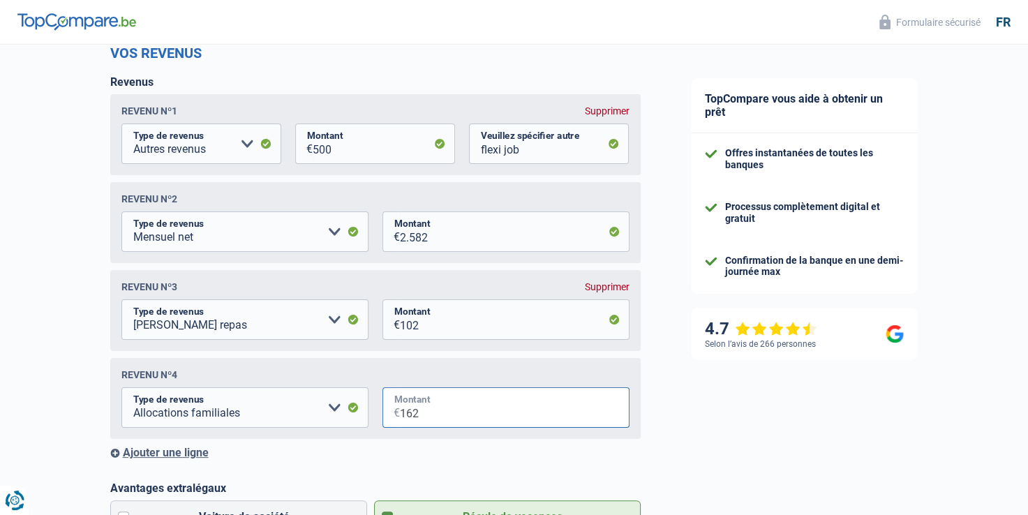
type input "162"
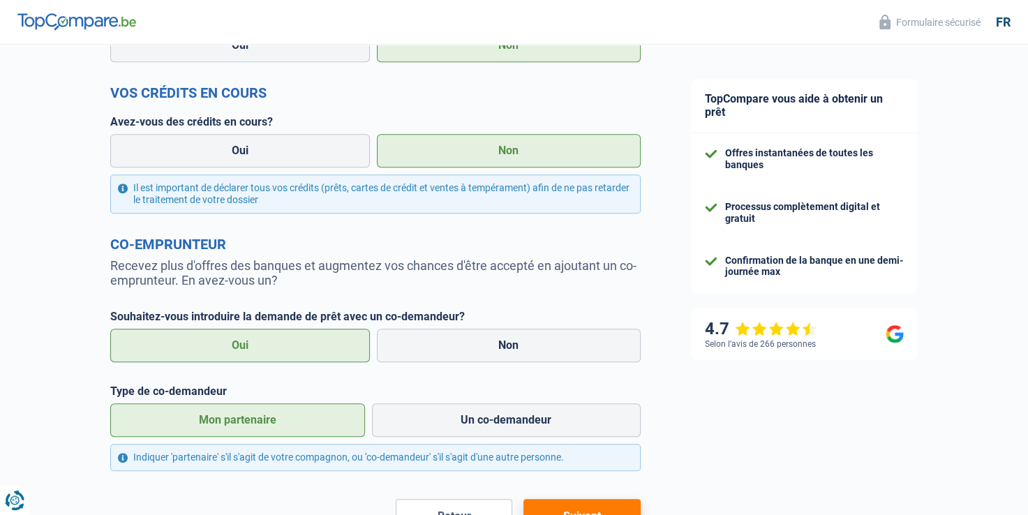
scroll to position [941, 0]
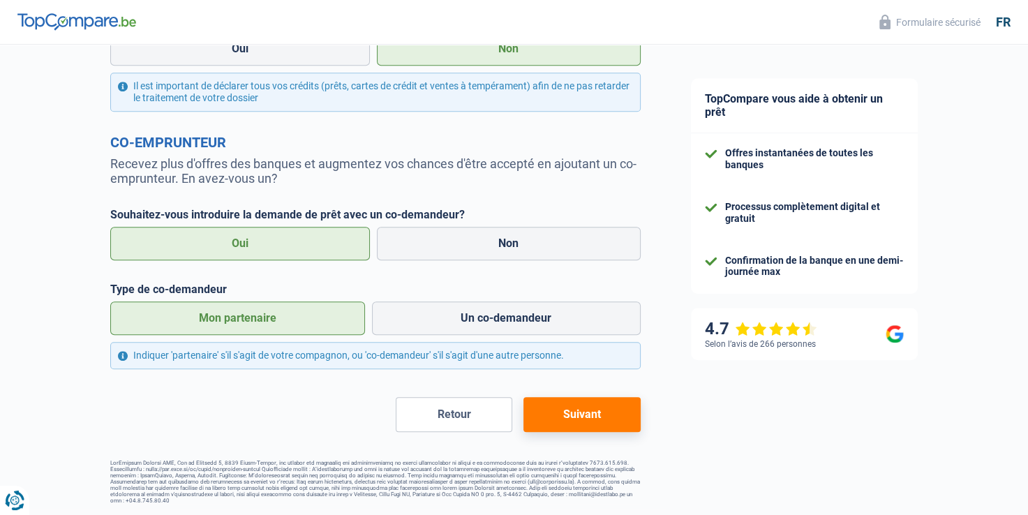
click at [586, 407] on button "Suivant" at bounding box center [581, 414] width 116 height 35
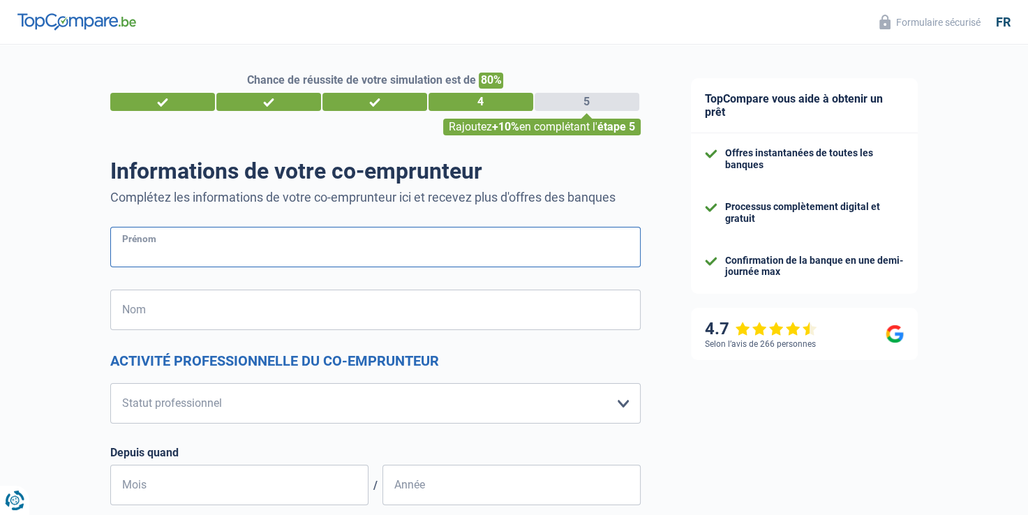
click at [322, 244] on input "Prénom" at bounding box center [375, 247] width 530 height 40
type input "aurélie"
type input "Houze"
click at [426, 393] on select "Ouvrier Employé privé Employé public Invalide Indépendant Pensionné Chômeur Mut…" at bounding box center [375, 403] width 530 height 40
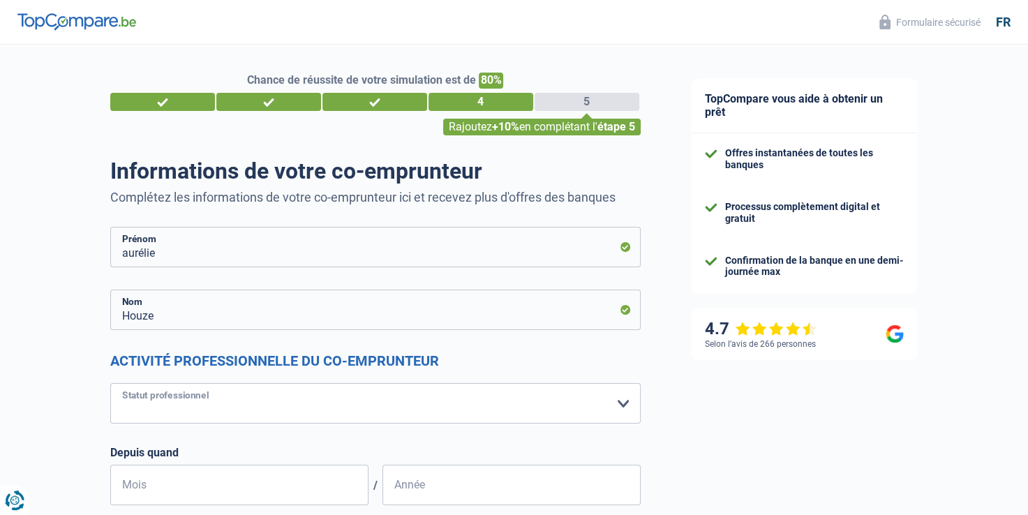
click at [429, 392] on select "Ouvrier Employé privé Employé public Invalide Indépendant Pensionné Chômeur Mut…" at bounding box center [375, 403] width 530 height 40
select select "publicEmployee"
click at [110, 383] on select "Ouvrier Employé privé Employé public Invalide Indépendant Pensionné Chômeur Mut…" at bounding box center [375, 403] width 530 height 40
select select "netSalary"
select select "mealVouchers"
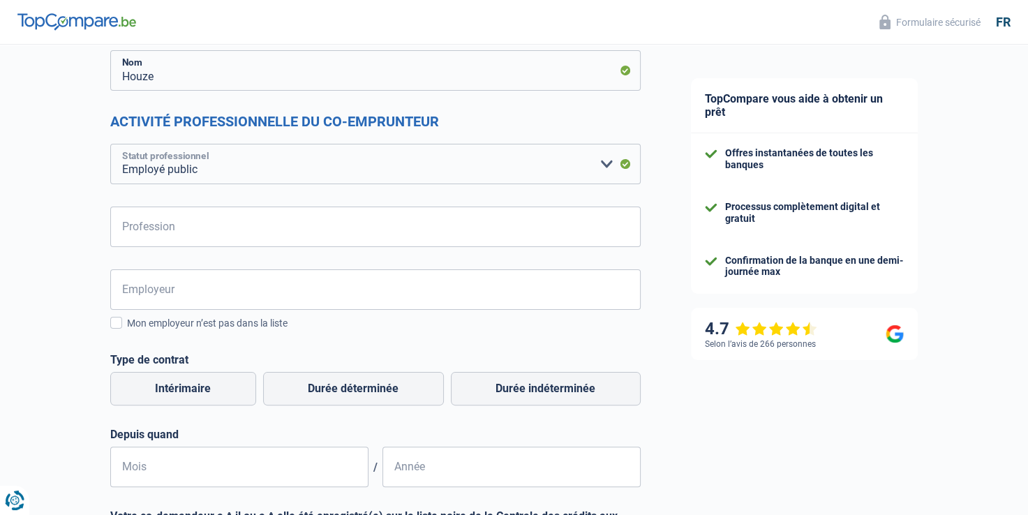
scroll to position [243, 0]
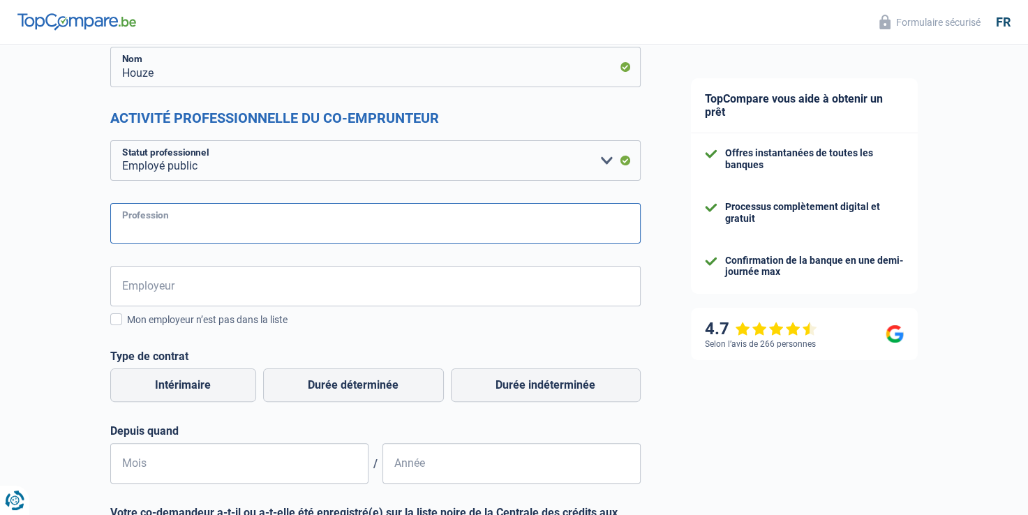
click at [223, 211] on input "Profession" at bounding box center [375, 223] width 530 height 40
type input "accueillante extra scolaire"
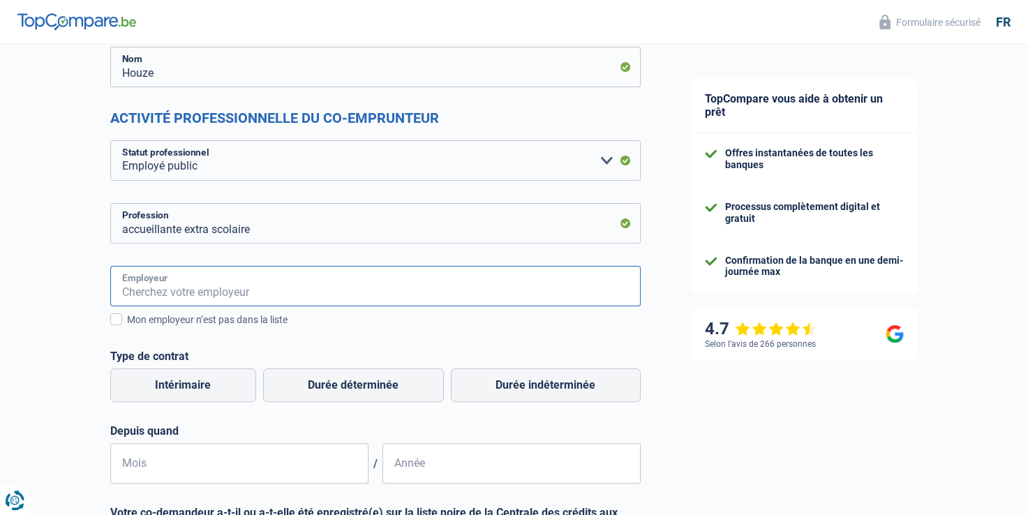
click at [203, 286] on input "Employeur" at bounding box center [375, 286] width 530 height 40
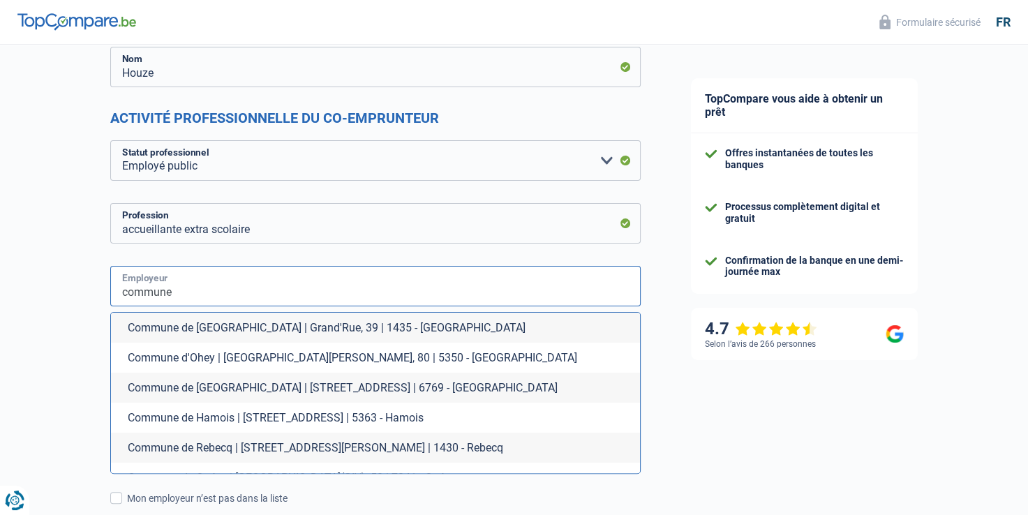
click at [203, 286] on input "commune" at bounding box center [375, 286] width 530 height 40
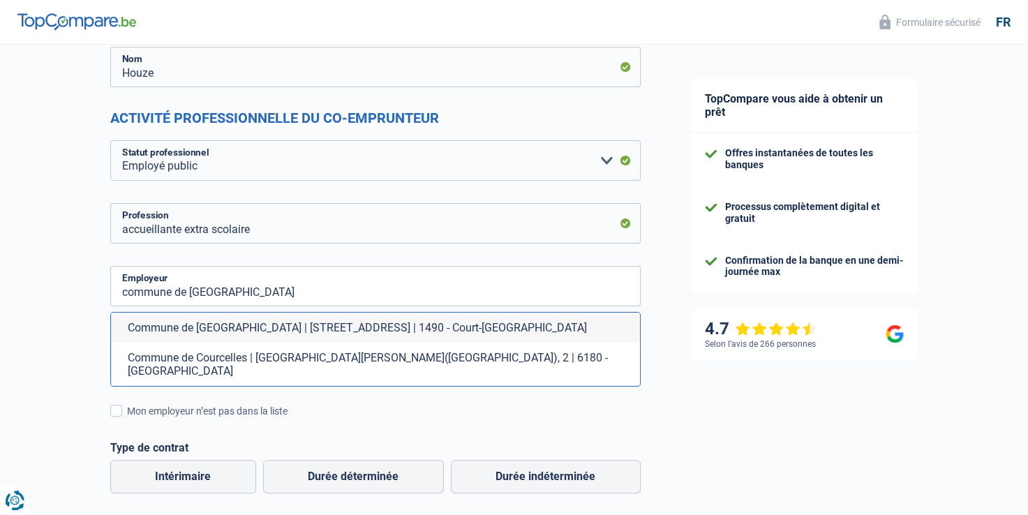
click at [231, 356] on li "Commune de Courcelles | Rue Jean Jaurès(CO), 2 | 6180 - Courcelles" at bounding box center [375, 364] width 529 height 43
type input "Commune de Courcelles | Rue Jean Jaurès(CO), 2 | 6180 - Courcelles"
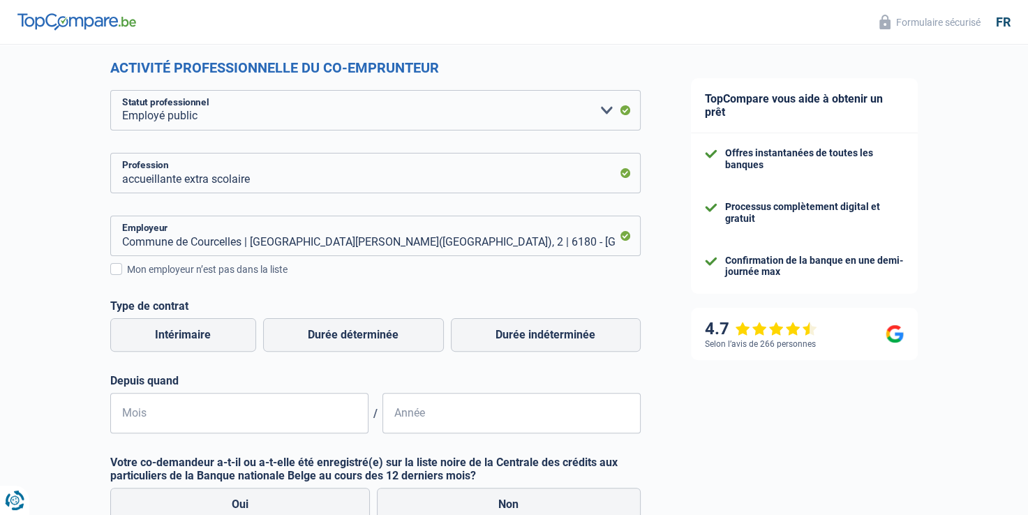
scroll to position [307, 0]
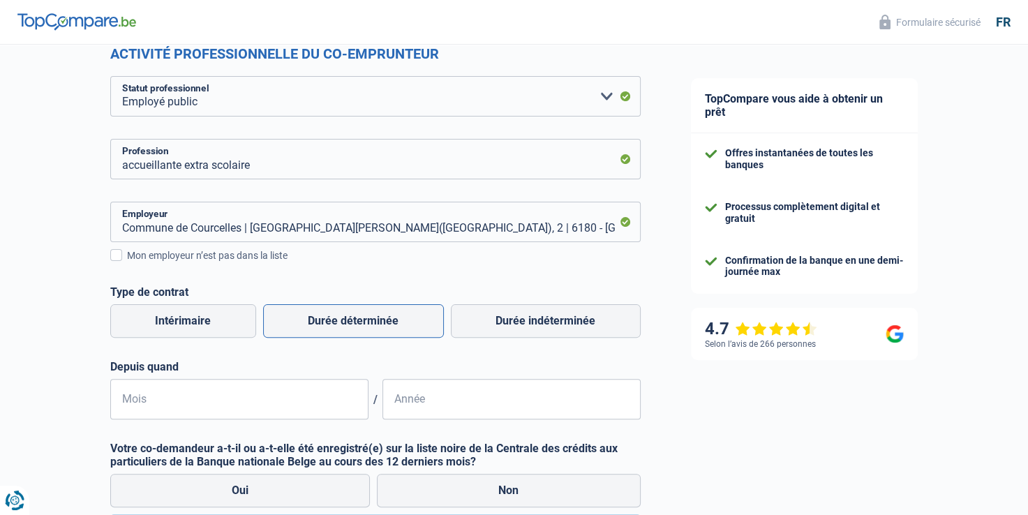
click at [396, 326] on label "Durée déterminée" at bounding box center [353, 320] width 181 height 33
click at [396, 326] on input "Durée déterminée" at bounding box center [353, 320] width 181 height 33
radio input "true"
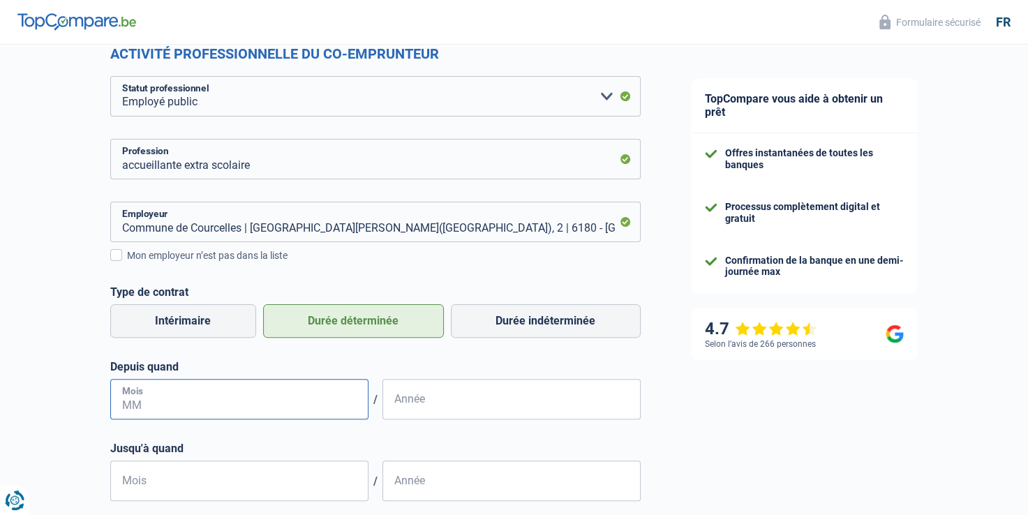
click at [276, 403] on input "Mois" at bounding box center [239, 399] width 258 height 40
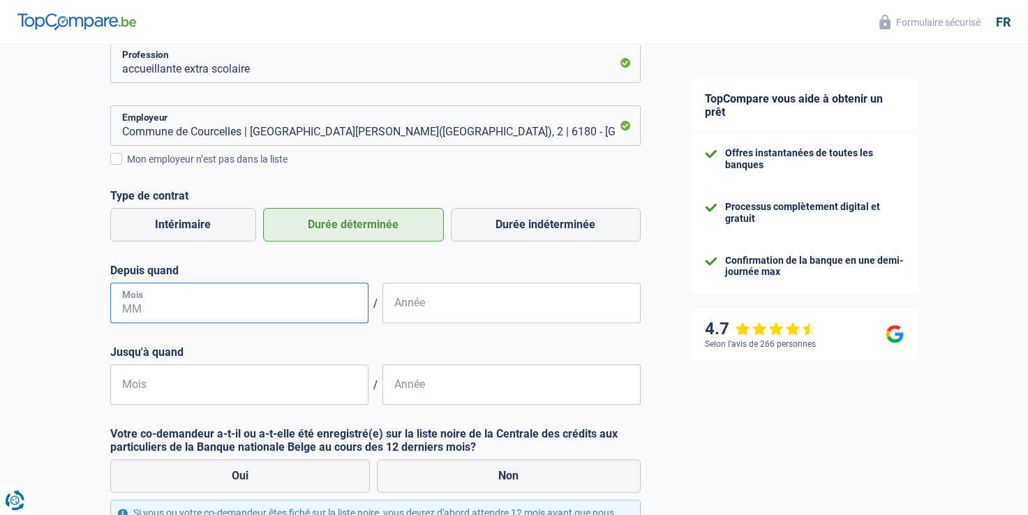
scroll to position [404, 0]
type input "02"
type input "20"
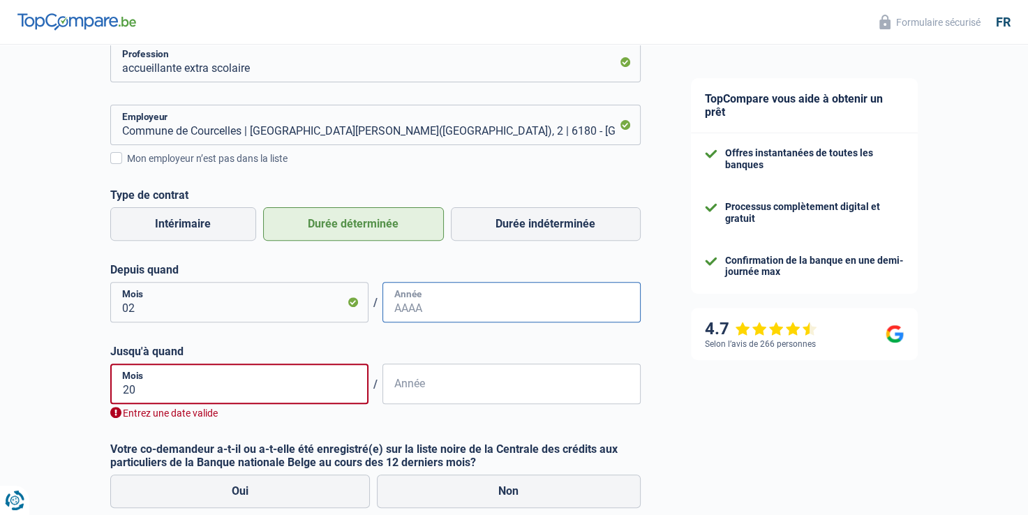
click at [441, 316] on input "Année" at bounding box center [511, 302] width 258 height 40
type input "2025"
click at [200, 393] on input "20" at bounding box center [239, 383] width 258 height 40
type input "2"
type input "02"
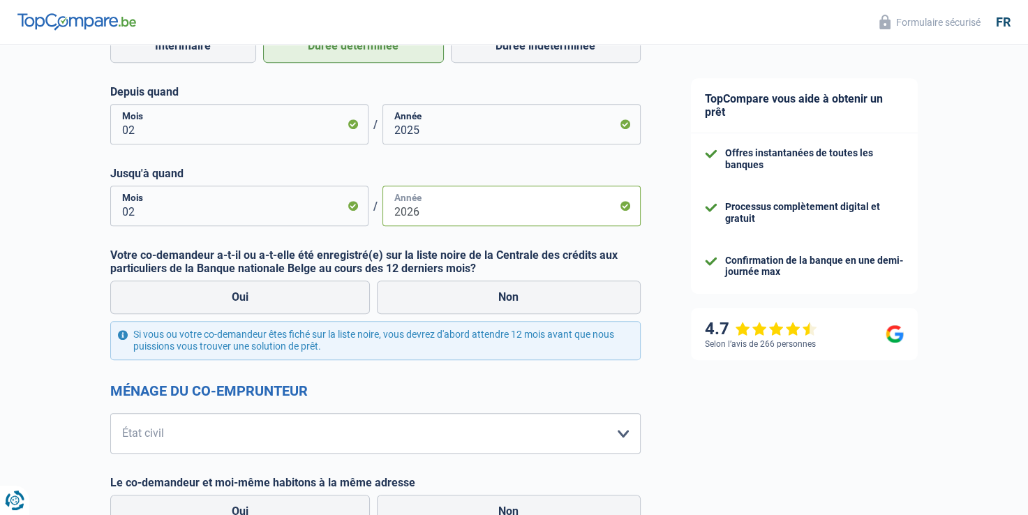
scroll to position [582, 0]
type input "2026"
click at [473, 311] on label "Non" at bounding box center [509, 296] width 264 height 33
click at [473, 311] on input "Non" at bounding box center [509, 296] width 264 height 33
radio input "true"
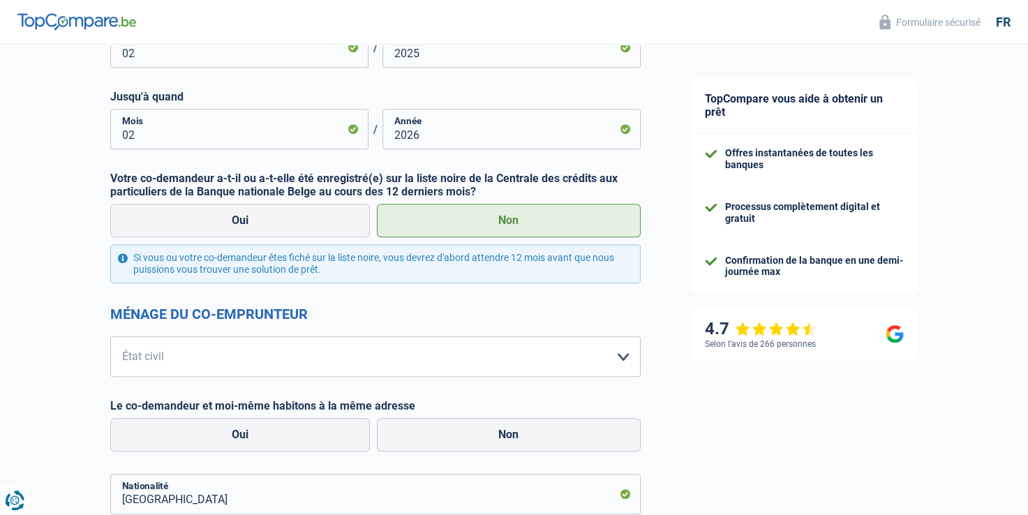
scroll to position [694, 0]
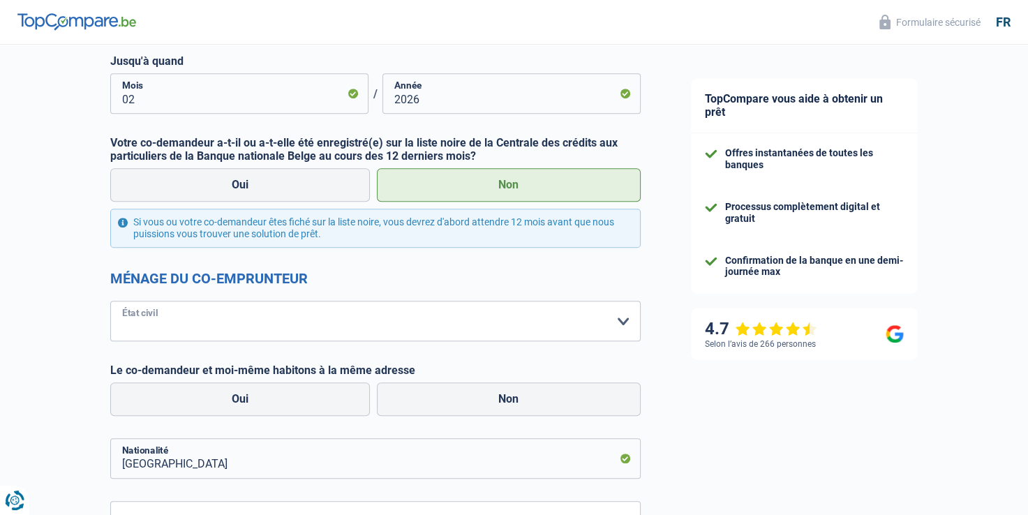
click at [538, 313] on select "Célibataire Marié(e) Cohabitant(e) légal(e) Divorcé(e) Veuf(ve) Séparé (de fait…" at bounding box center [375, 321] width 530 height 40
select select "cohabitation"
click at [110, 301] on select "Célibataire Marié(e) Cohabitant(e) légal(e) Divorcé(e) Veuf(ve) Séparé (de fait…" at bounding box center [375, 321] width 530 height 40
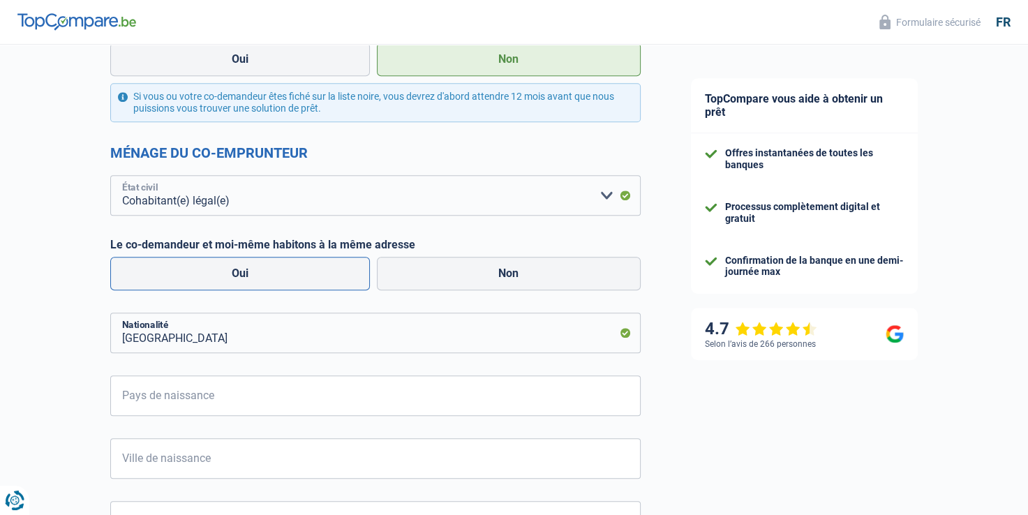
scroll to position [819, 0]
click at [276, 273] on label "Oui" at bounding box center [240, 273] width 260 height 33
click at [276, 273] on input "Oui" at bounding box center [240, 273] width 260 height 33
radio input "true"
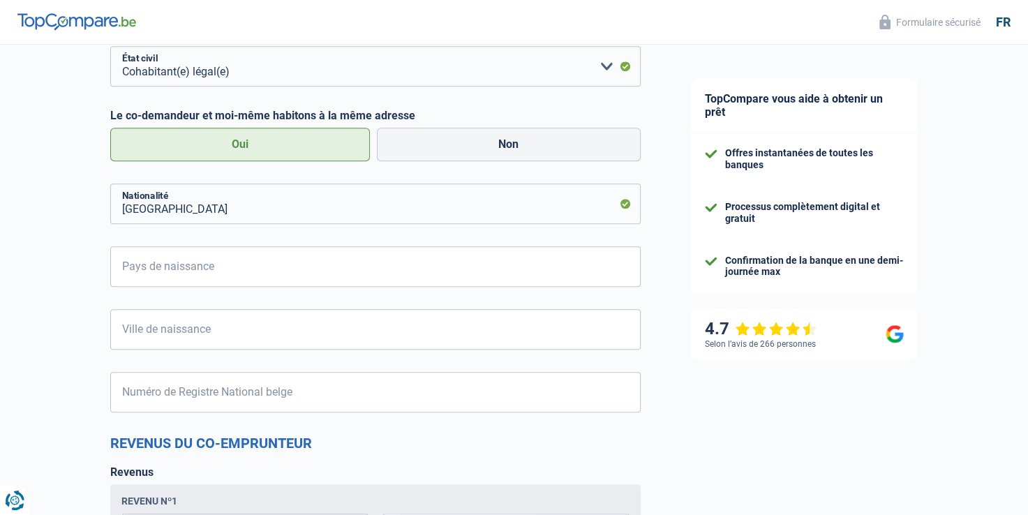
scroll to position [954, 0]
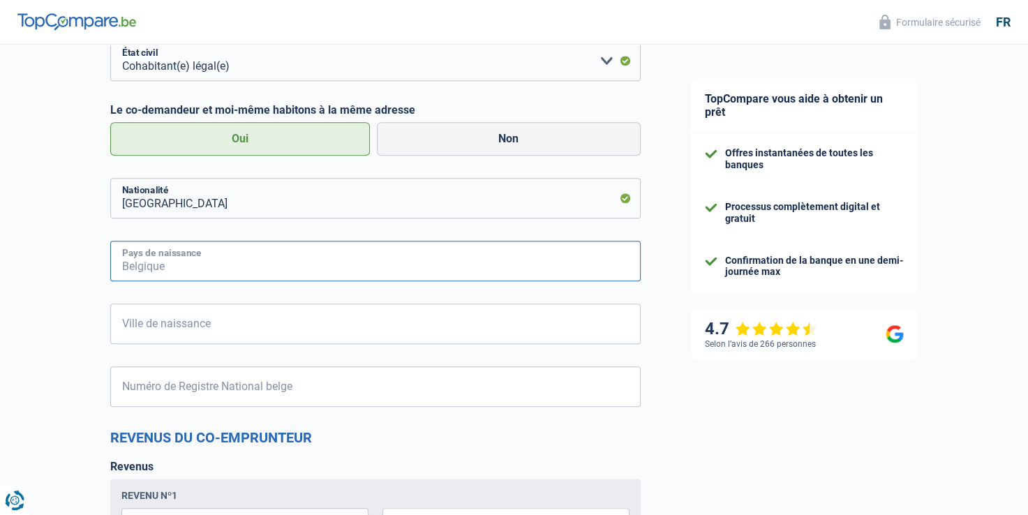
click at [310, 266] on input "Pays de naissance" at bounding box center [375, 261] width 530 height 40
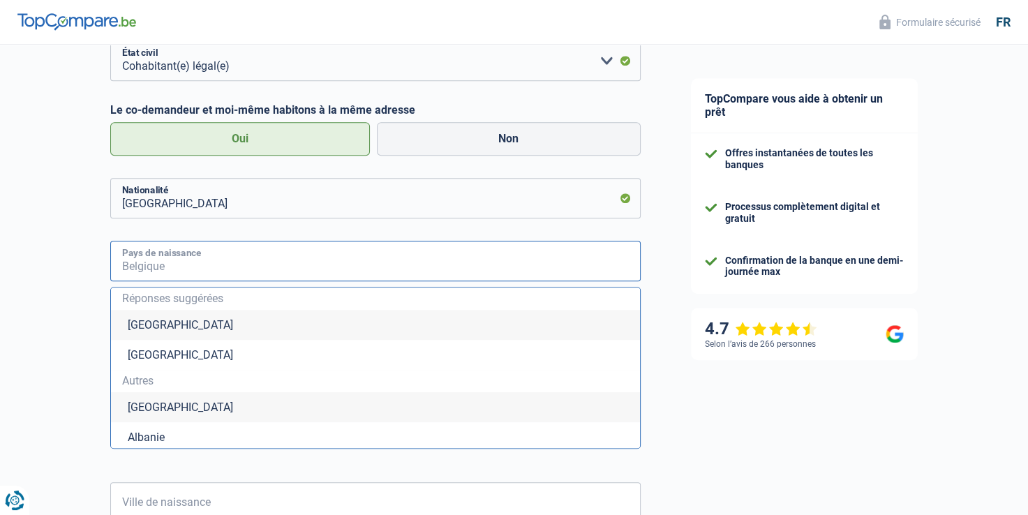
type input "Belgium"
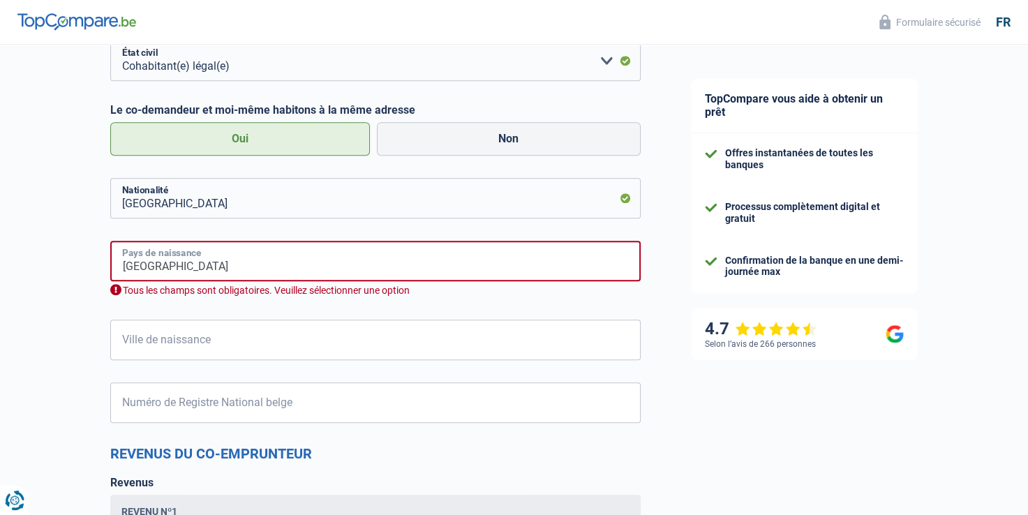
click at [179, 265] on input "Belgium" at bounding box center [375, 261] width 530 height 40
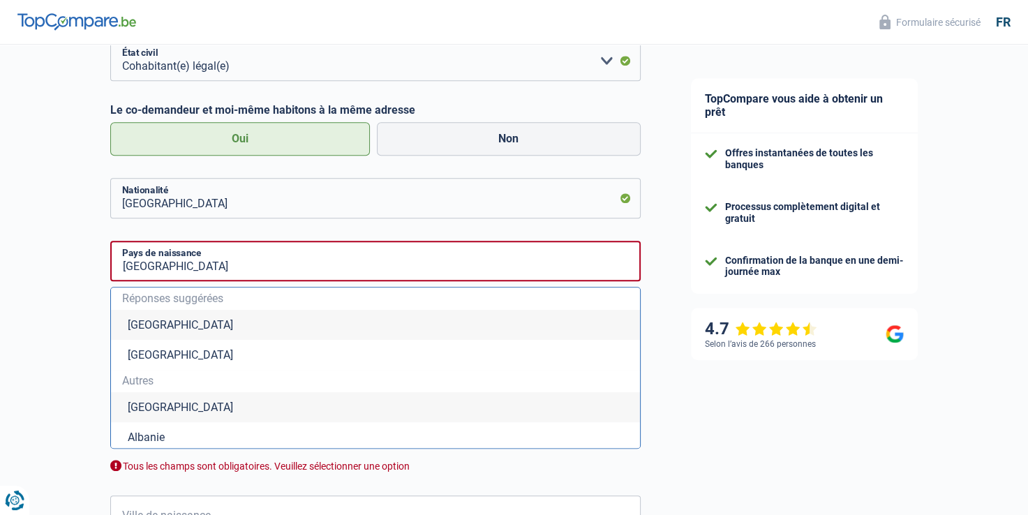
click at [119, 322] on li "Belgique" at bounding box center [375, 325] width 529 height 30
type input "Belgique"
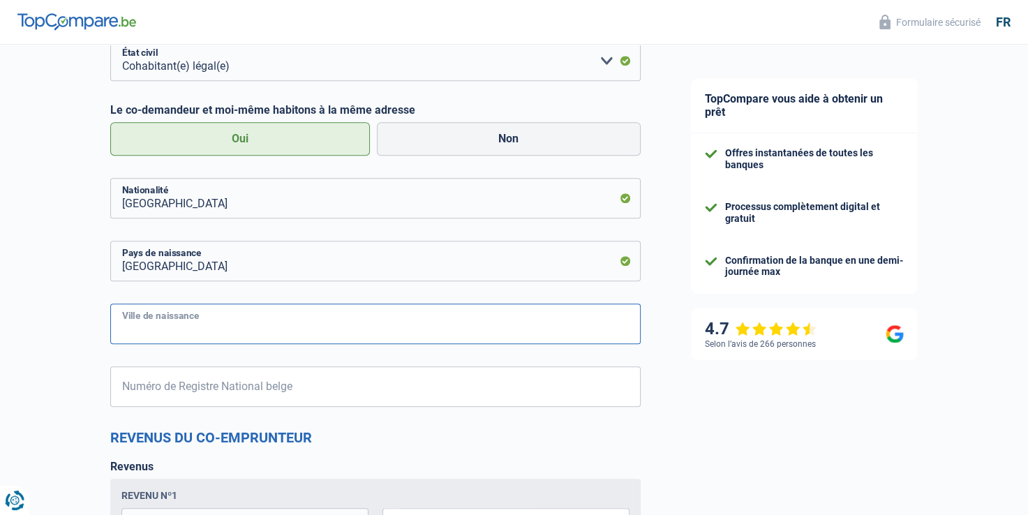
click at [148, 329] on input "Ville de naissance" at bounding box center [375, 323] width 530 height 40
type input "charleroi"
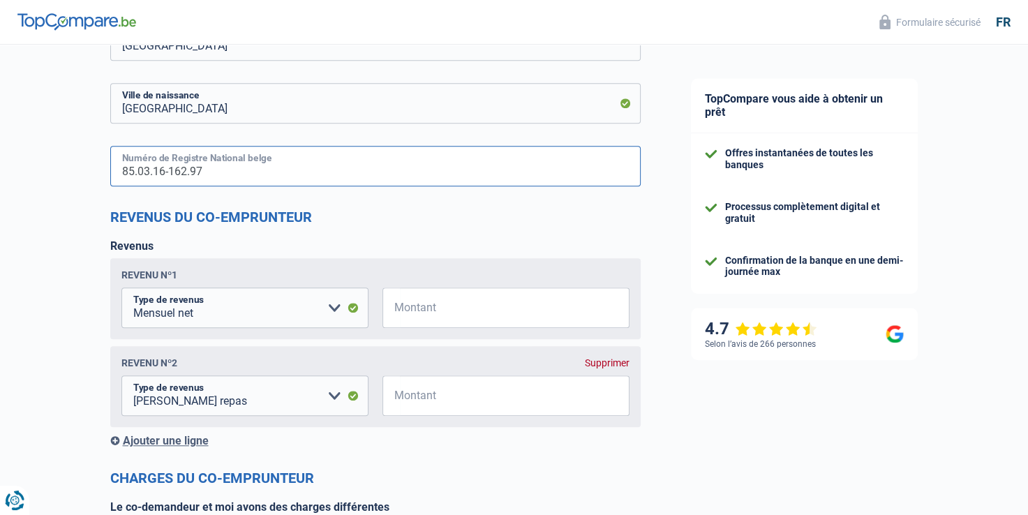
scroll to position [1177, 0]
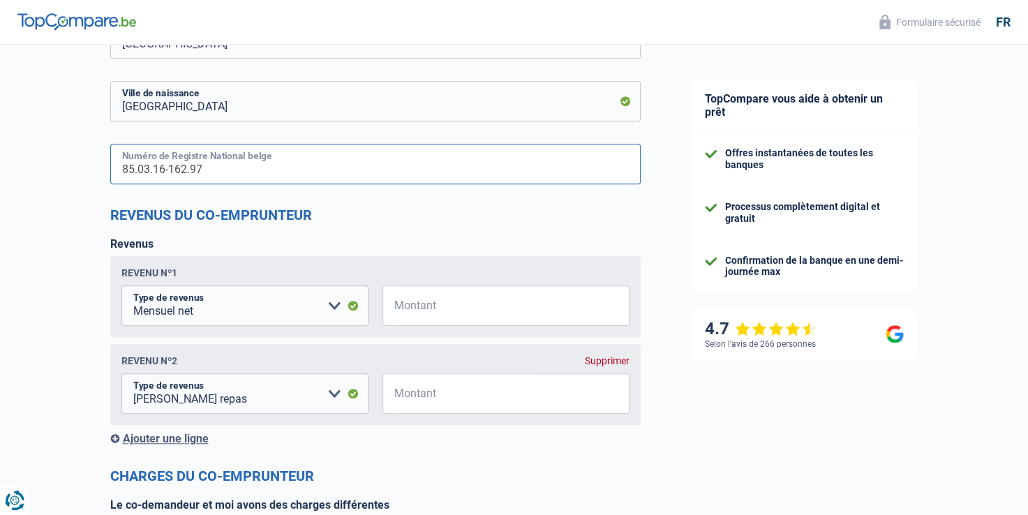
type input "85.03.16-162.97"
click at [446, 294] on input "Montant" at bounding box center [514, 305] width 229 height 40
type input "1.780"
click at [332, 394] on select "Allocation d'handicap Allocations chômage Allocations familiales Chèques repas …" at bounding box center [244, 393] width 247 height 40
select select "parttimeSelfemployed"
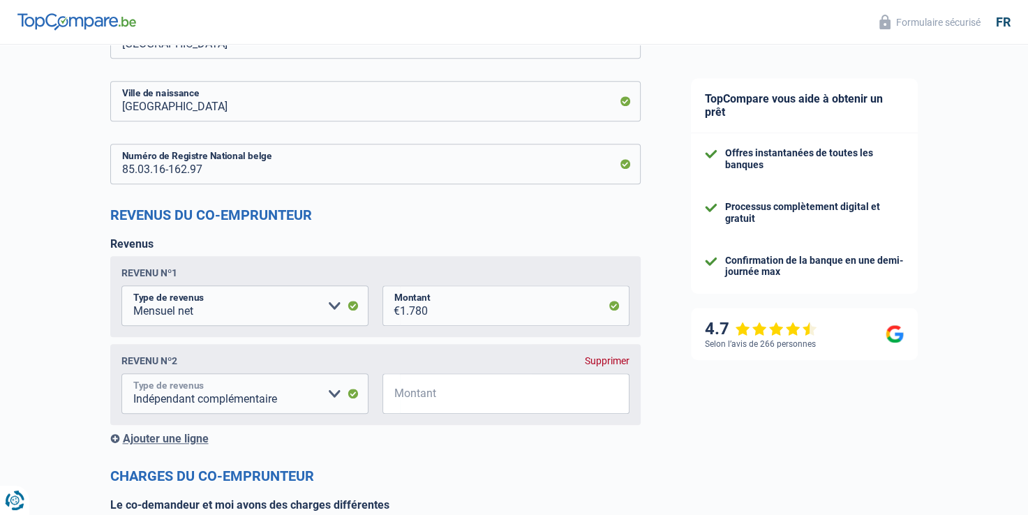
click at [121, 375] on select "Allocation d'handicap Allocations chômage Allocations familiales Chèques repas …" at bounding box center [244, 393] width 247 height 40
click at [596, 364] on div "Supprimer" at bounding box center [607, 360] width 45 height 11
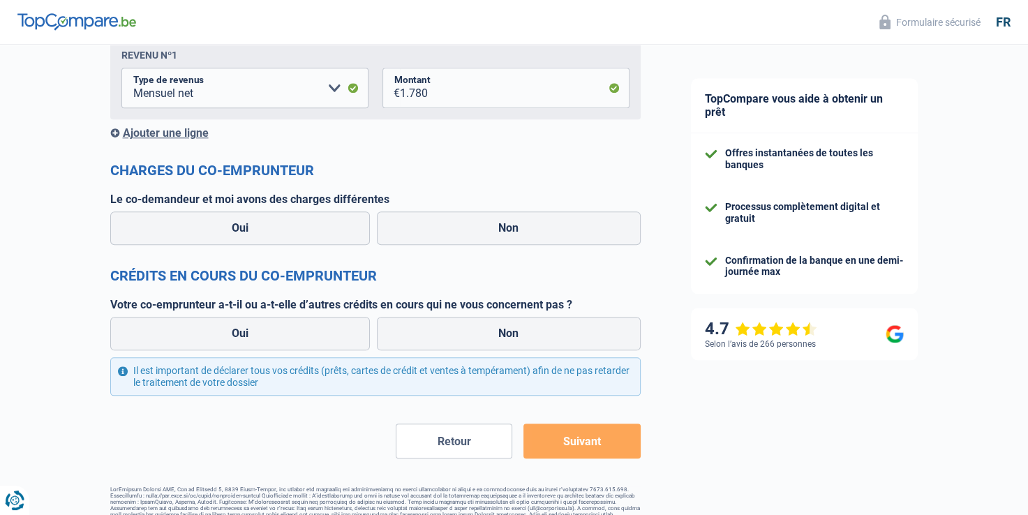
scroll to position [1395, 0]
click at [431, 239] on label "Non" at bounding box center [509, 227] width 264 height 33
click at [431, 239] on input "Non" at bounding box center [509, 227] width 264 height 33
radio input "true"
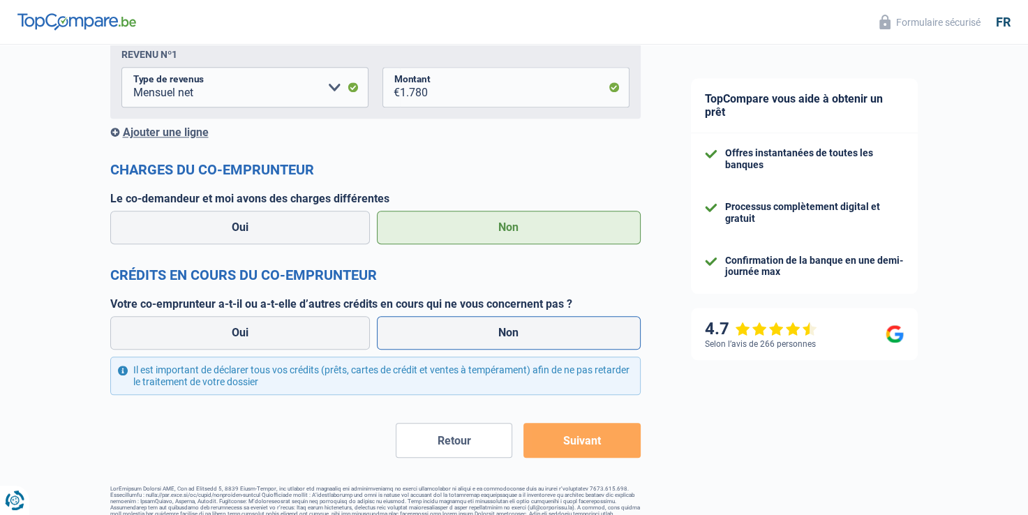
click at [493, 336] on label "Non" at bounding box center [509, 332] width 264 height 33
click at [493, 336] on input "Non" at bounding box center [509, 332] width 264 height 33
radio input "true"
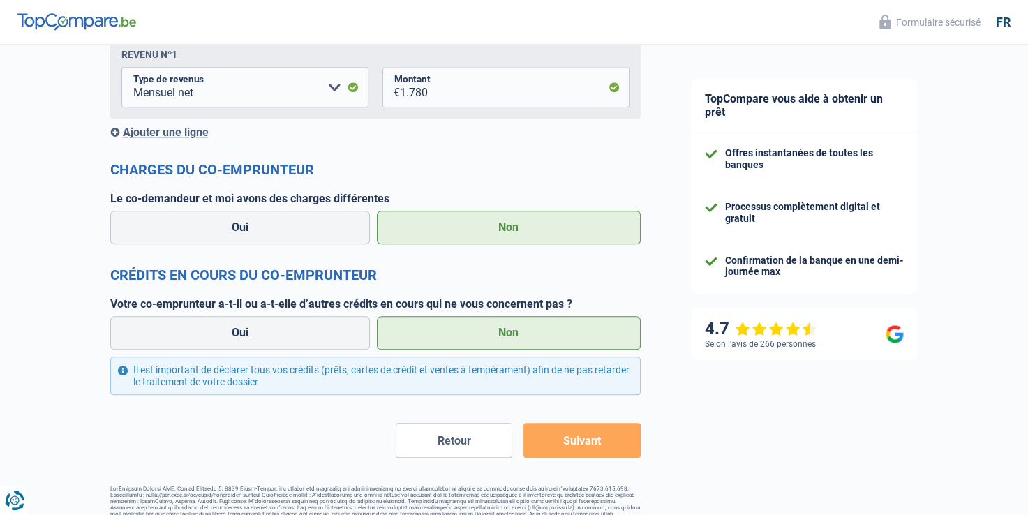
click at [575, 444] on button "Suivant" at bounding box center [581, 440] width 116 height 35
click at [622, 439] on button "Suivant" at bounding box center [581, 440] width 116 height 35
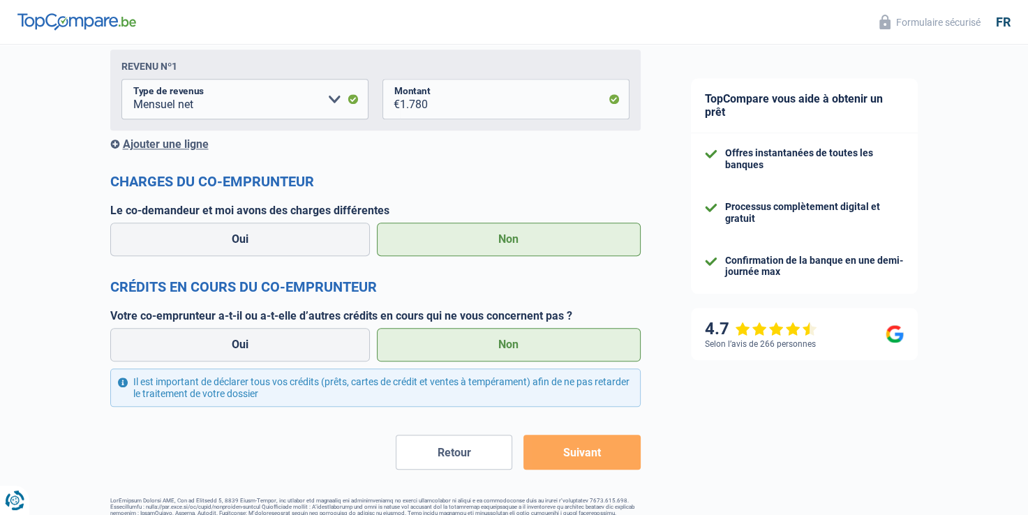
scroll to position [1422, 0]
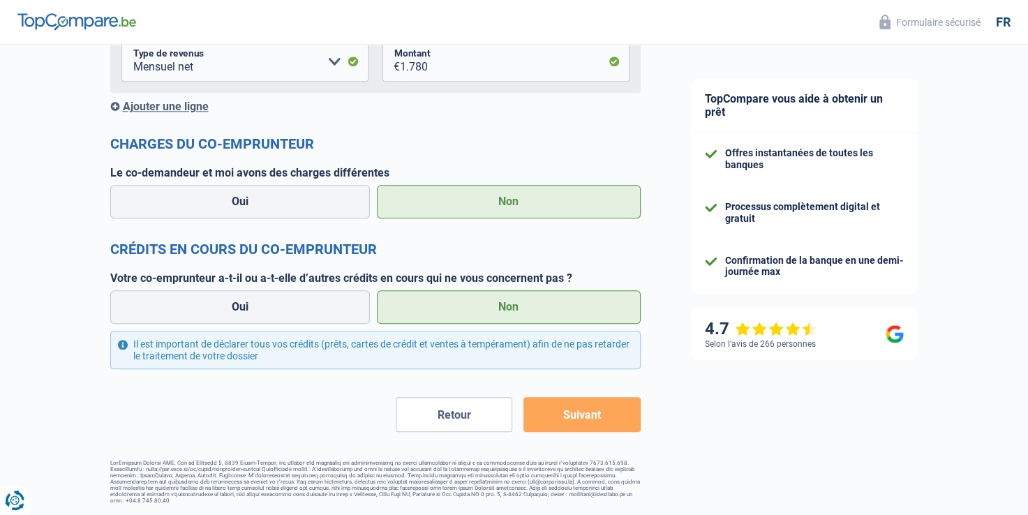
click at [602, 412] on button "Suivant" at bounding box center [581, 414] width 116 height 35
click at [315, 315] on label "Oui" at bounding box center [240, 306] width 260 height 33
click at [315, 315] on input "Oui" at bounding box center [240, 306] width 260 height 33
radio input "true"
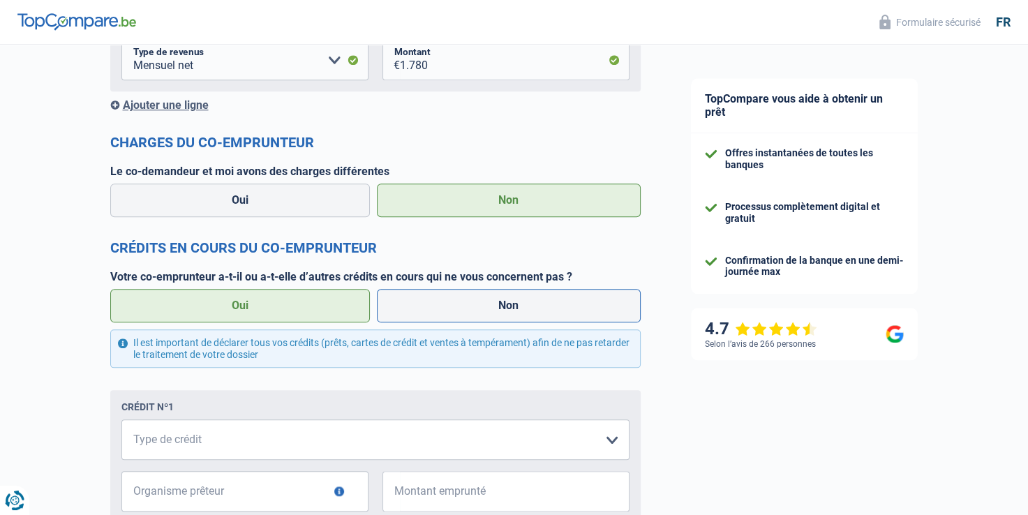
click at [513, 304] on label "Non" at bounding box center [509, 305] width 264 height 33
click at [513, 304] on input "Non" at bounding box center [509, 305] width 264 height 33
radio input "true"
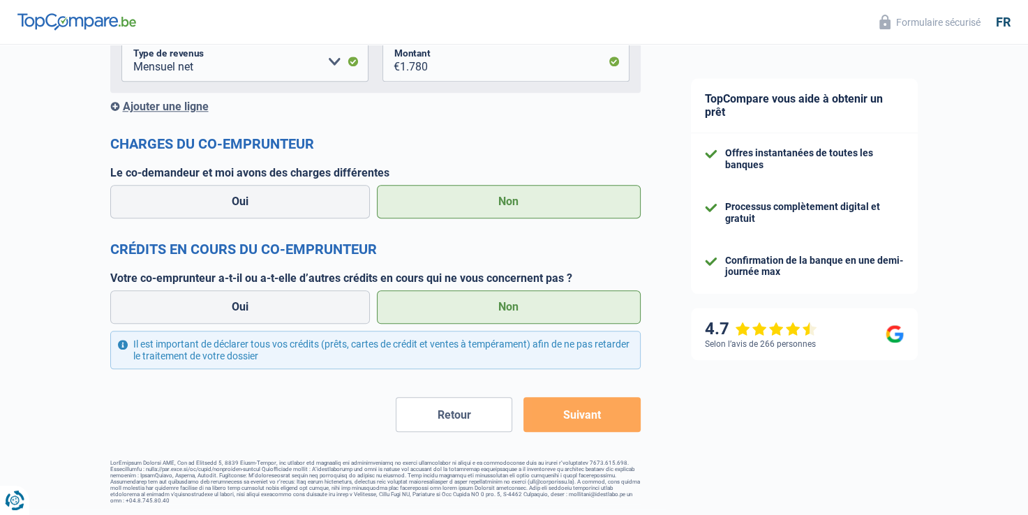
click at [617, 421] on button "Suivant" at bounding box center [581, 414] width 116 height 35
click at [234, 195] on label "Oui" at bounding box center [240, 201] width 260 height 33
click at [234, 195] on input "Oui" at bounding box center [240, 201] width 260 height 33
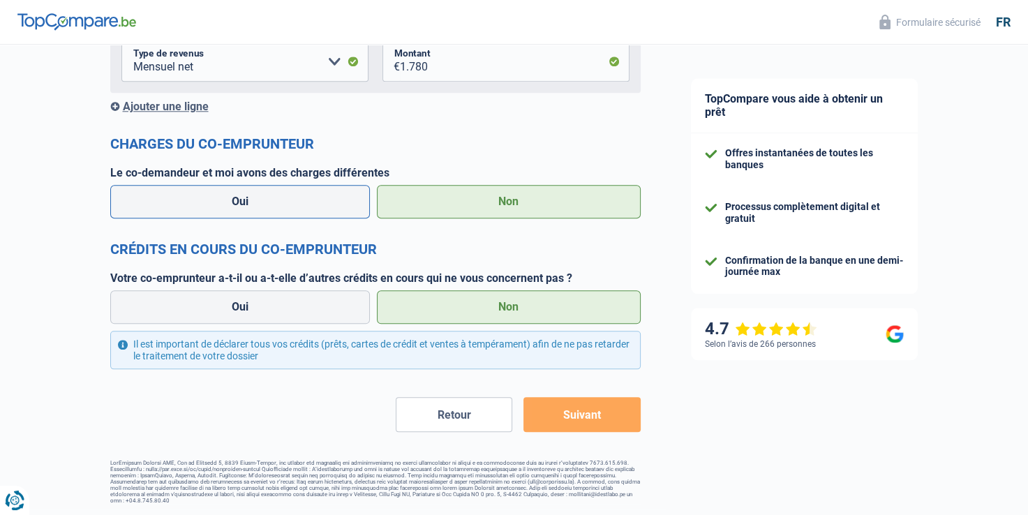
radio input "true"
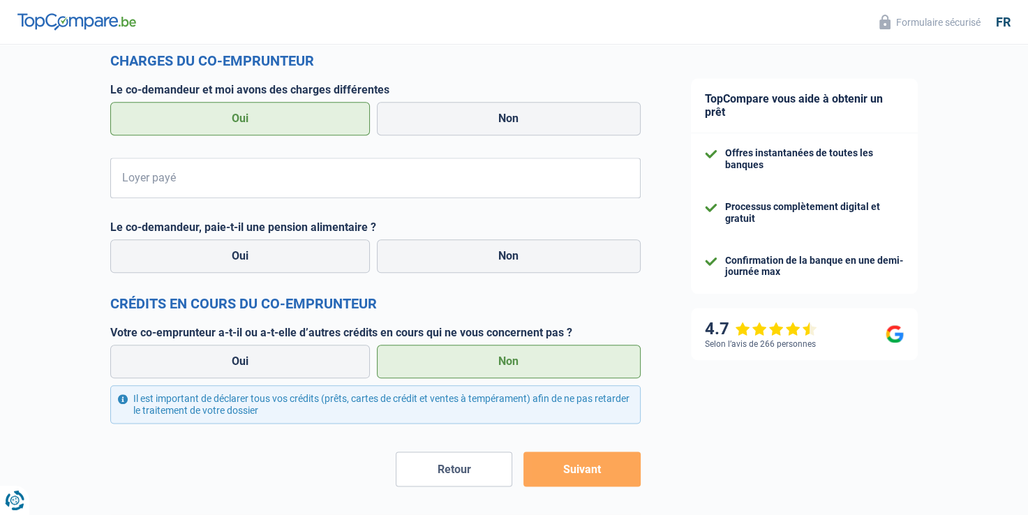
scroll to position [1560, 0]
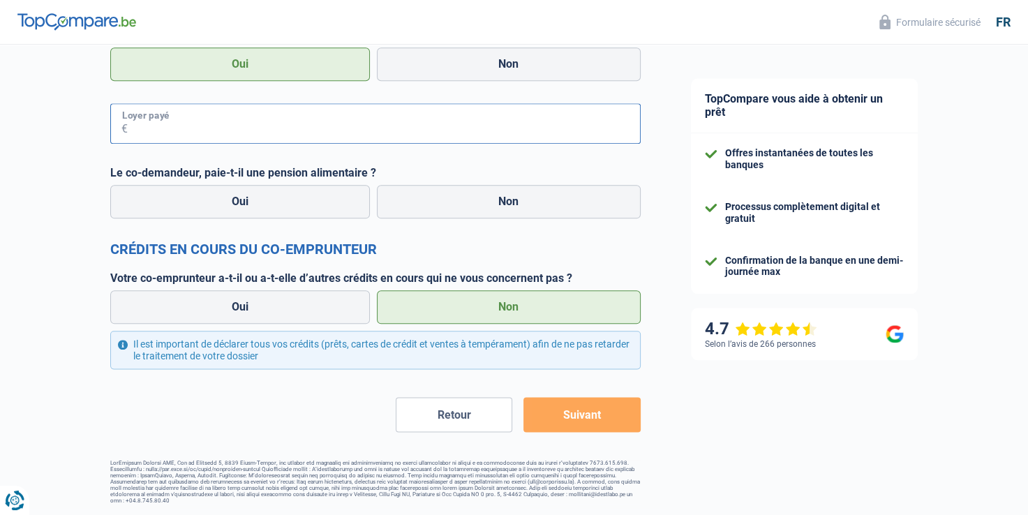
click at [423, 112] on input "Loyer payé" at bounding box center [384, 123] width 513 height 40
type input "1"
click at [517, 54] on label "Non" at bounding box center [509, 63] width 264 height 33
click at [517, 54] on input "Non" at bounding box center [509, 63] width 264 height 33
radio input "true"
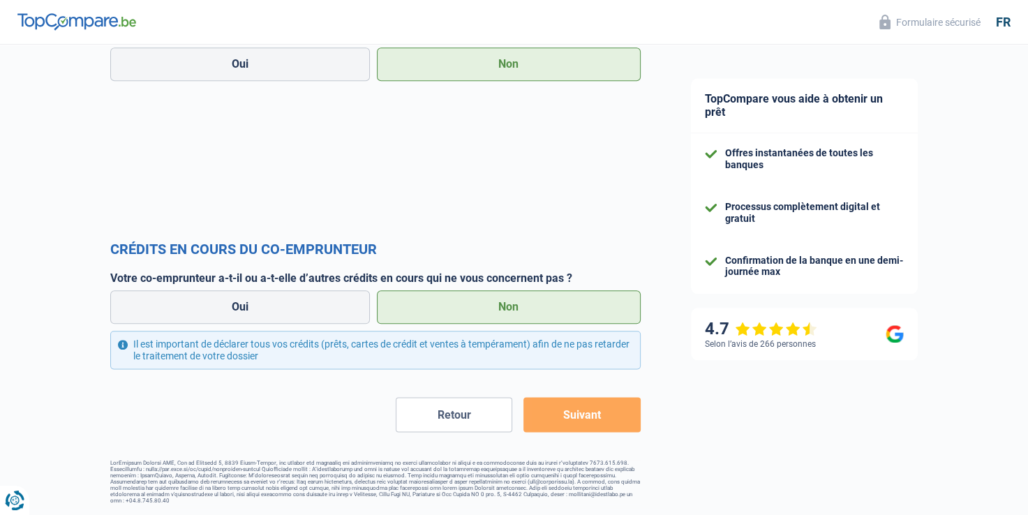
scroll to position [1422, 0]
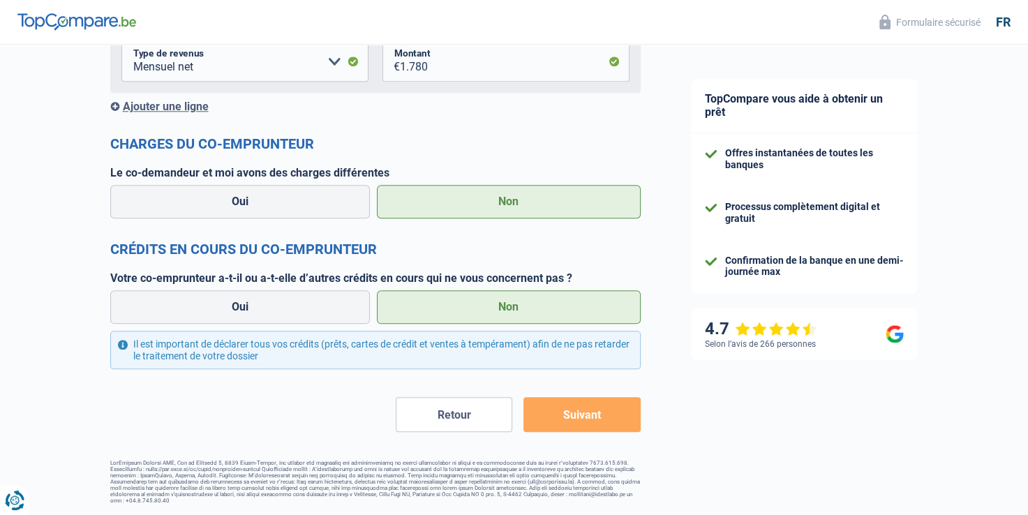
click at [564, 421] on button "Suivant" at bounding box center [581, 414] width 116 height 35
click at [587, 408] on button "Suivant" at bounding box center [581, 414] width 116 height 35
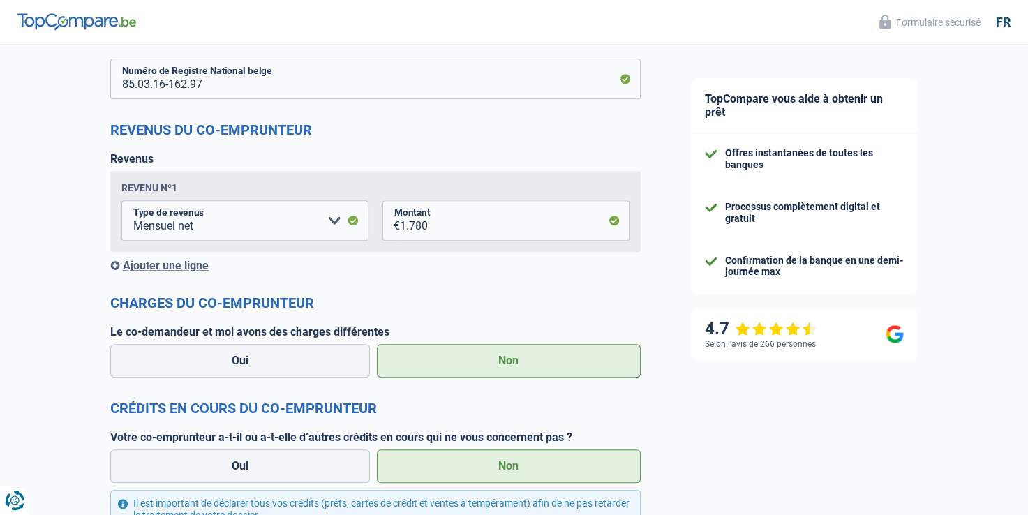
scroll to position [1260, 0]
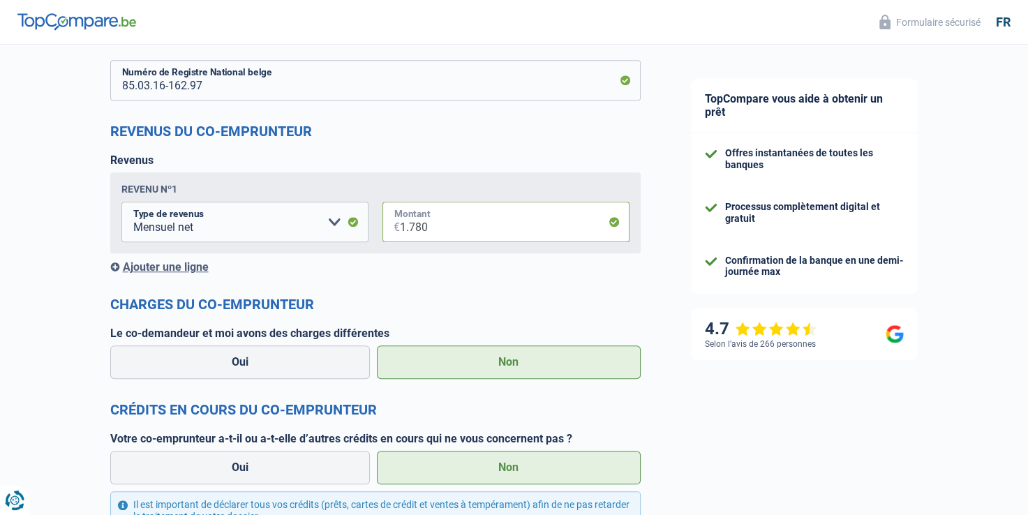
click at [444, 227] on input "1.780" at bounding box center [514, 222] width 229 height 40
type input "1"
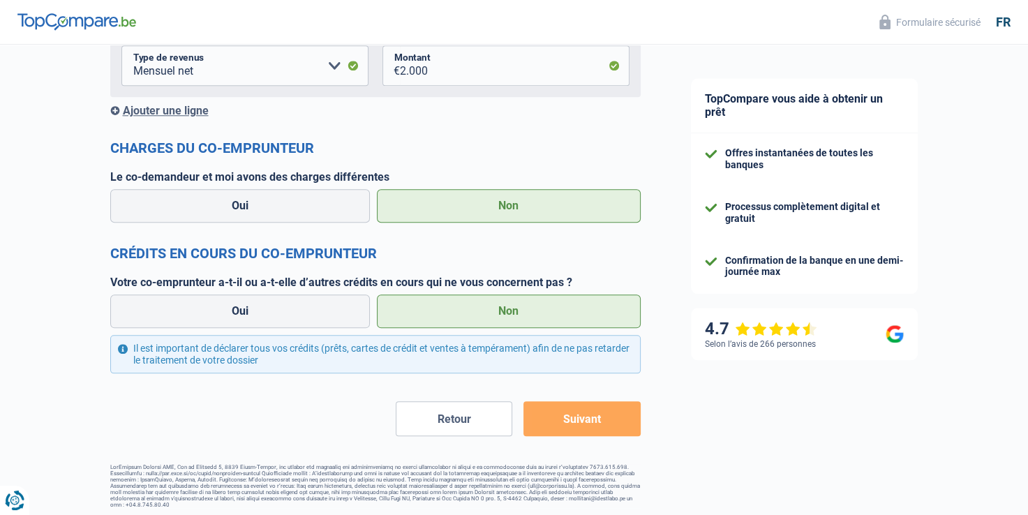
scroll to position [1422, 0]
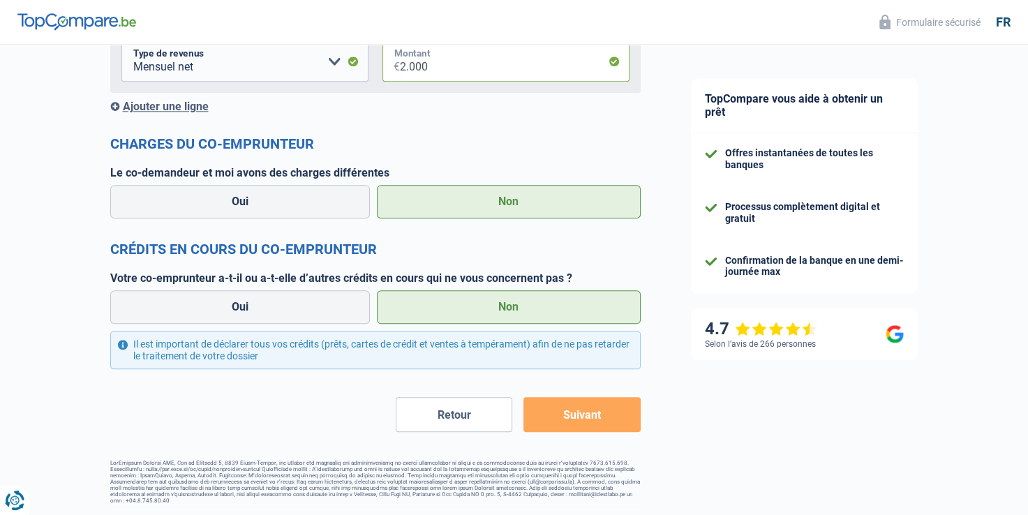
drag, startPoint x: 445, startPoint y: 76, endPoint x: 366, endPoint y: 77, distance: 79.5
click at [366, 77] on fieldset "Allocation d'handicap Allocations chômage Allocations familiales Chèques repas …" at bounding box center [375, 61] width 508 height 40
type input "1.780"
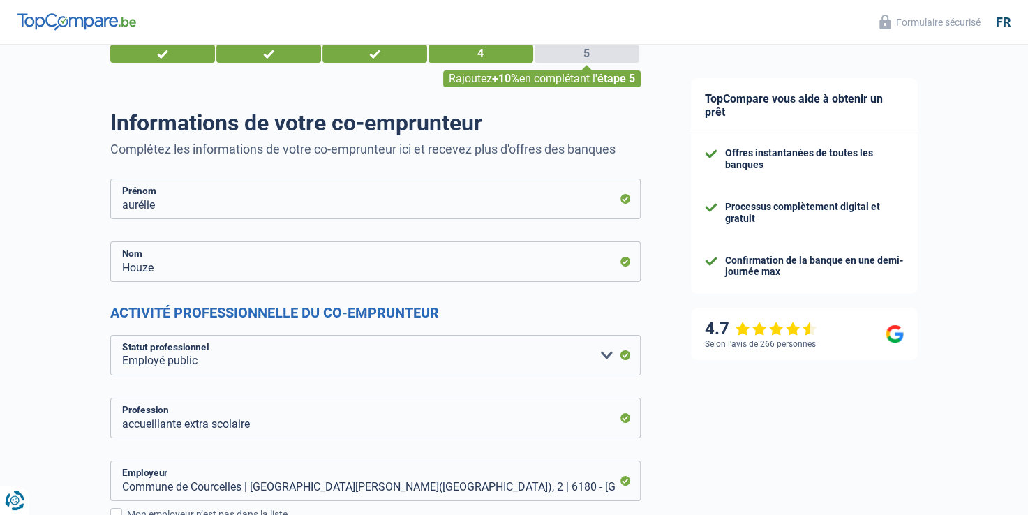
scroll to position [0, 0]
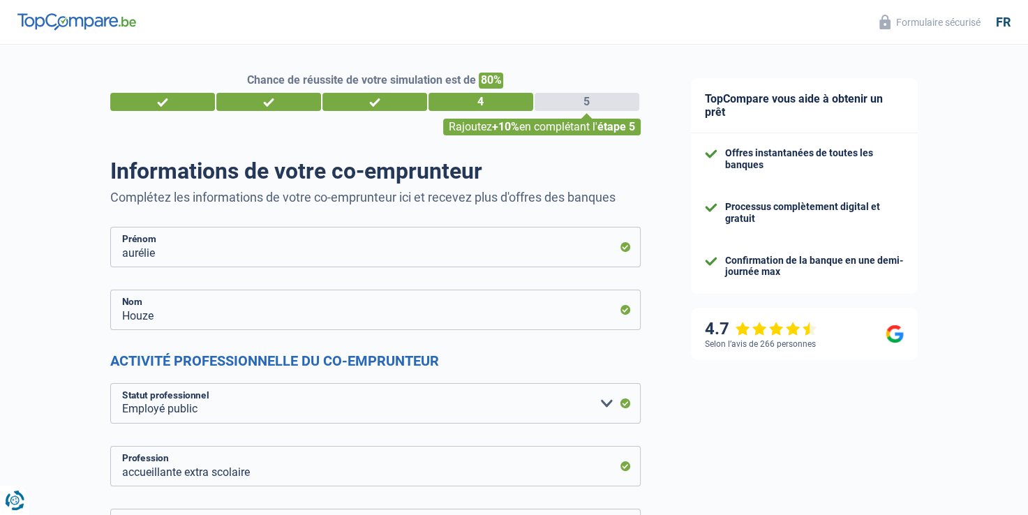
click at [486, 106] on div "4" at bounding box center [480, 102] width 105 height 18
drag, startPoint x: 597, startPoint y: 112, endPoint x: 566, endPoint y: 138, distance: 40.1
drag, startPoint x: 566, startPoint y: 138, endPoint x: 556, endPoint y: 126, distance: 16.3
click at [556, 126] on div "Rajoutez +10% en complétant l' étape 5" at bounding box center [541, 127] width 197 height 17
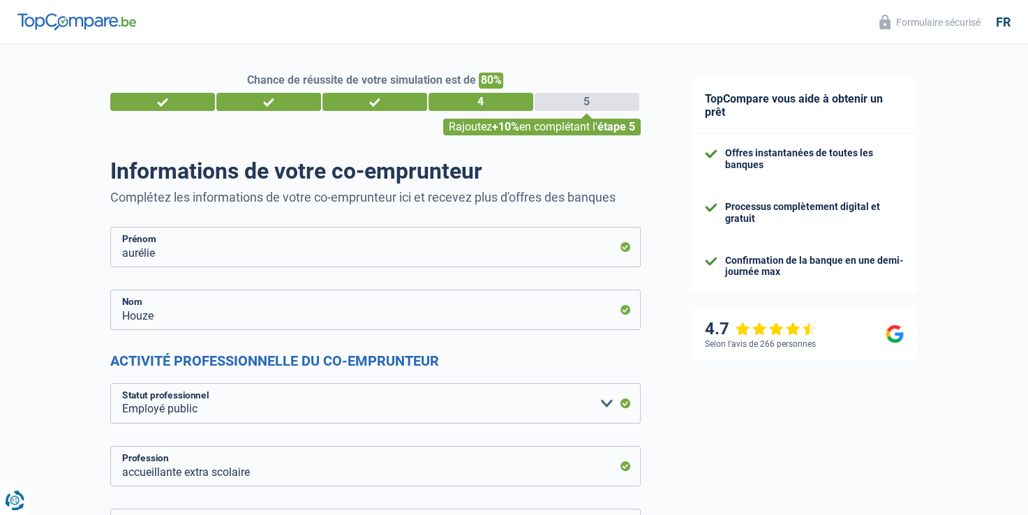
click at [556, 126] on div "Rajoutez +10% en complétant l' étape 5" at bounding box center [541, 127] width 197 height 17
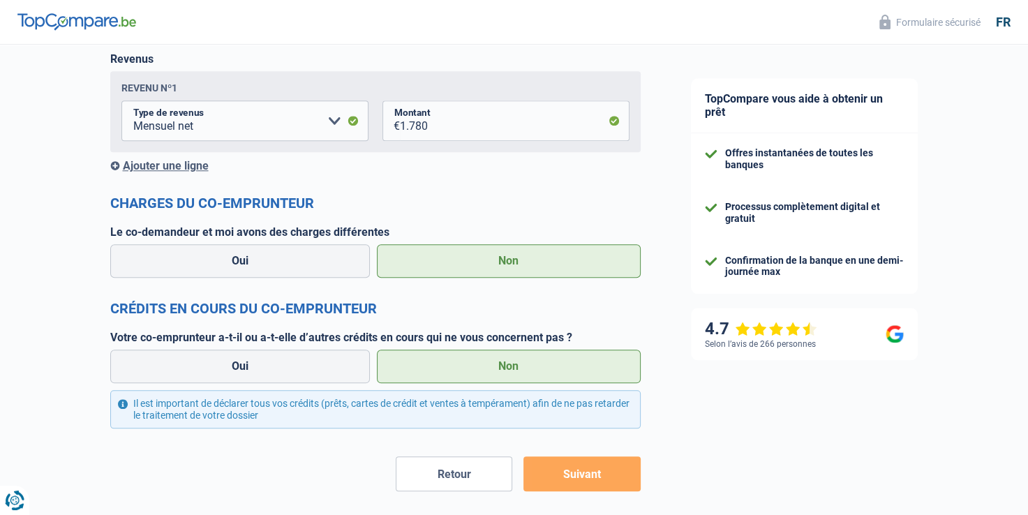
scroll to position [1422, 0]
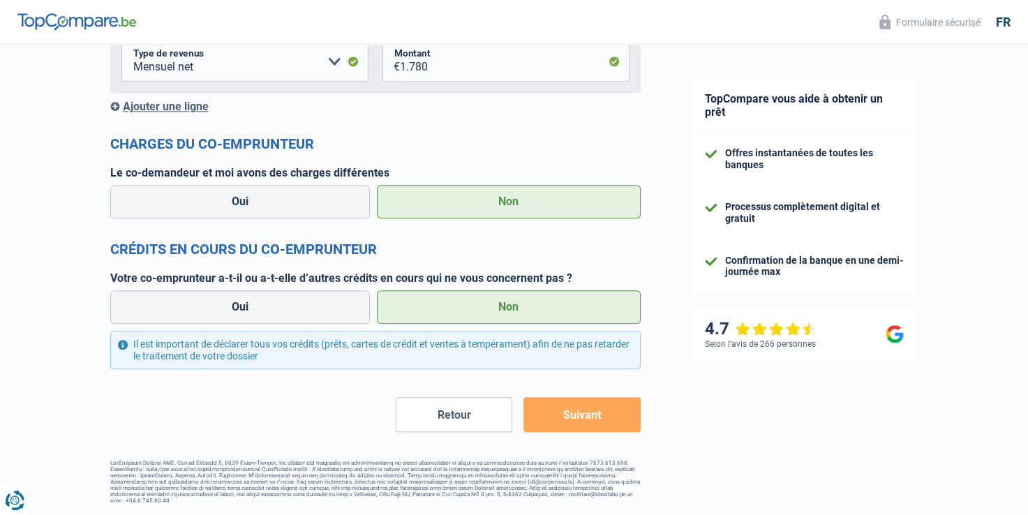
click at [566, 419] on button "Suivant" at bounding box center [581, 414] width 116 height 35
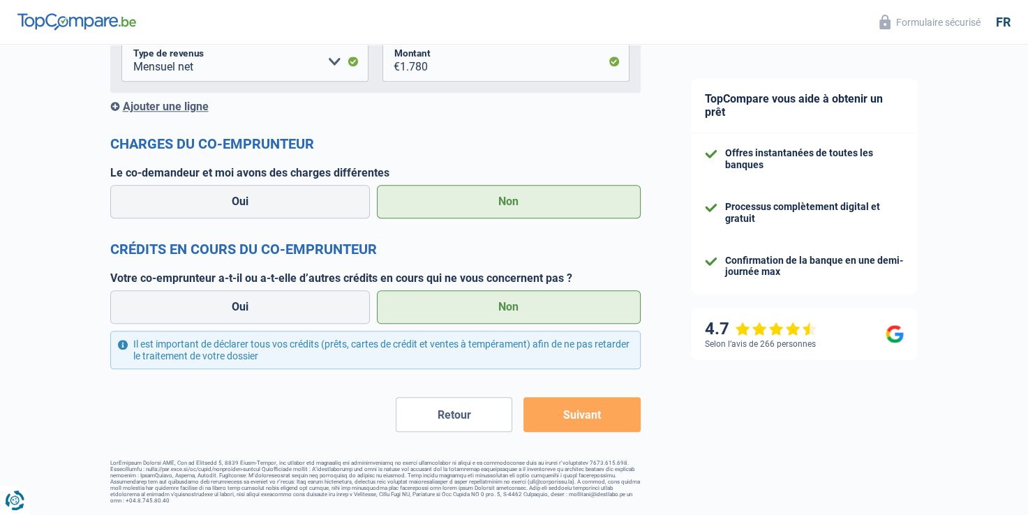
click at [592, 414] on button "Suivant" at bounding box center [581, 414] width 116 height 35
click at [569, 422] on button "Suivant" at bounding box center [581, 414] width 116 height 35
click at [609, 420] on button "Suivant" at bounding box center [581, 414] width 116 height 35
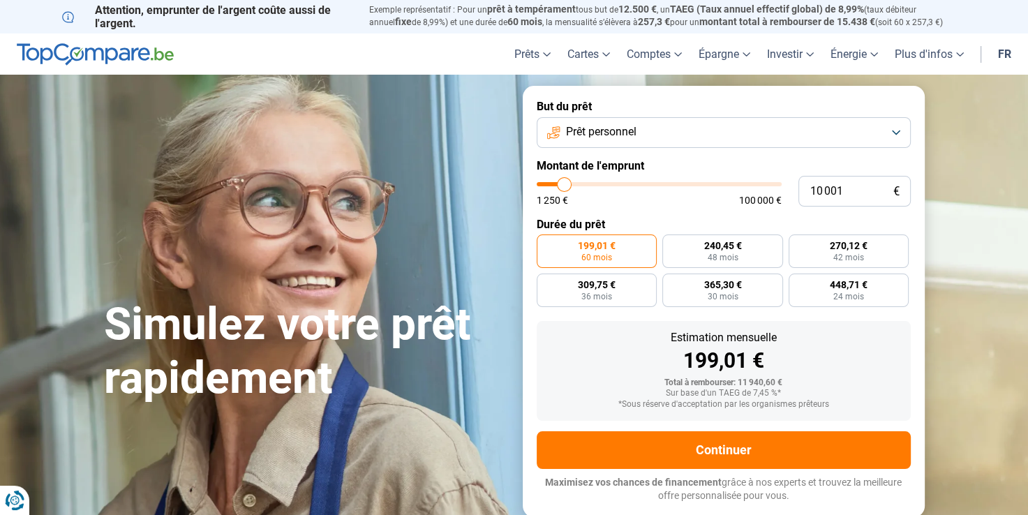
click at [110, 54] on img at bounding box center [95, 54] width 157 height 22
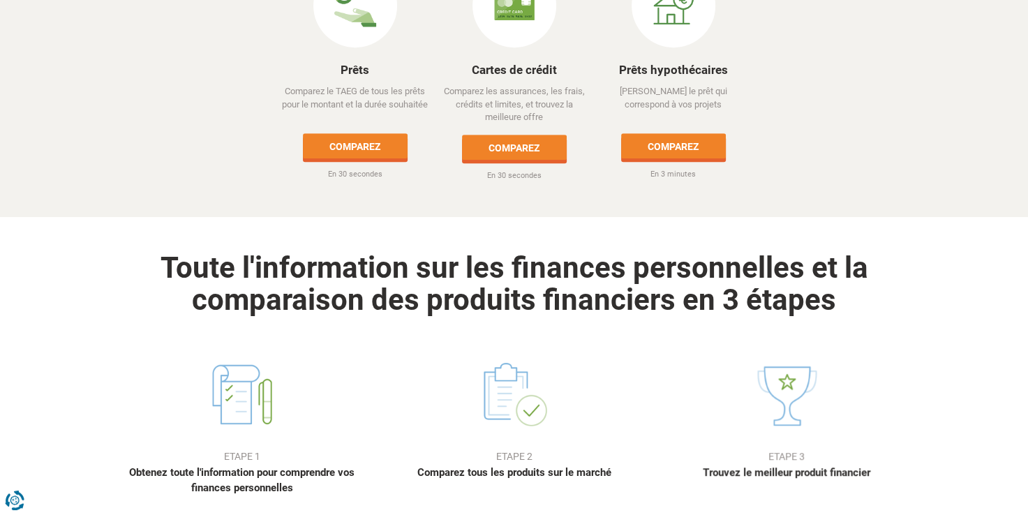
scroll to position [787, 0]
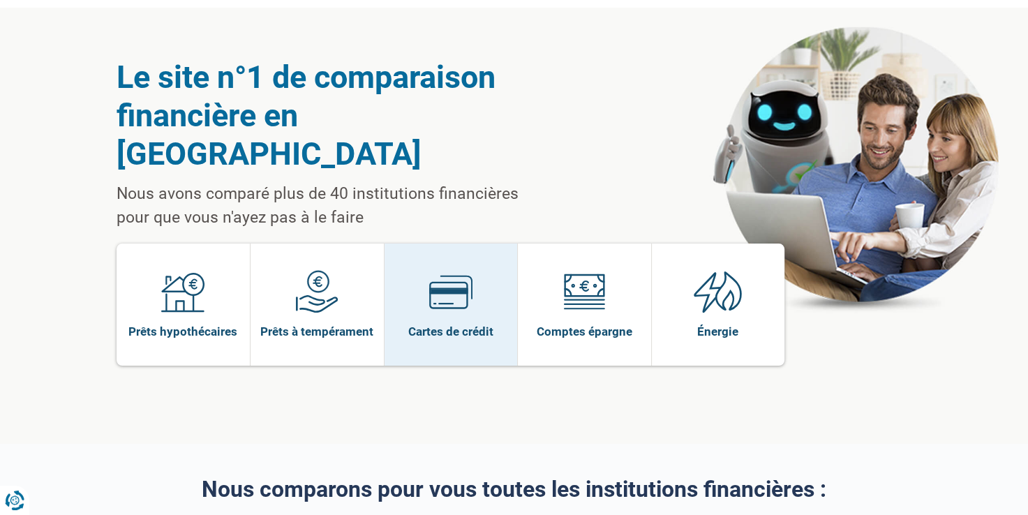
scroll to position [6, 0]
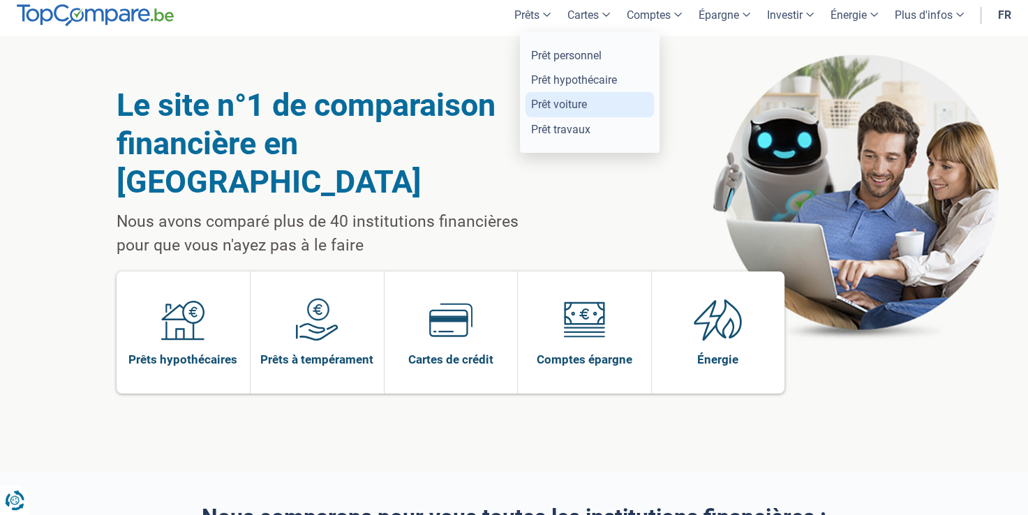
click at [582, 102] on link "Prêt voiture" at bounding box center [589, 104] width 128 height 24
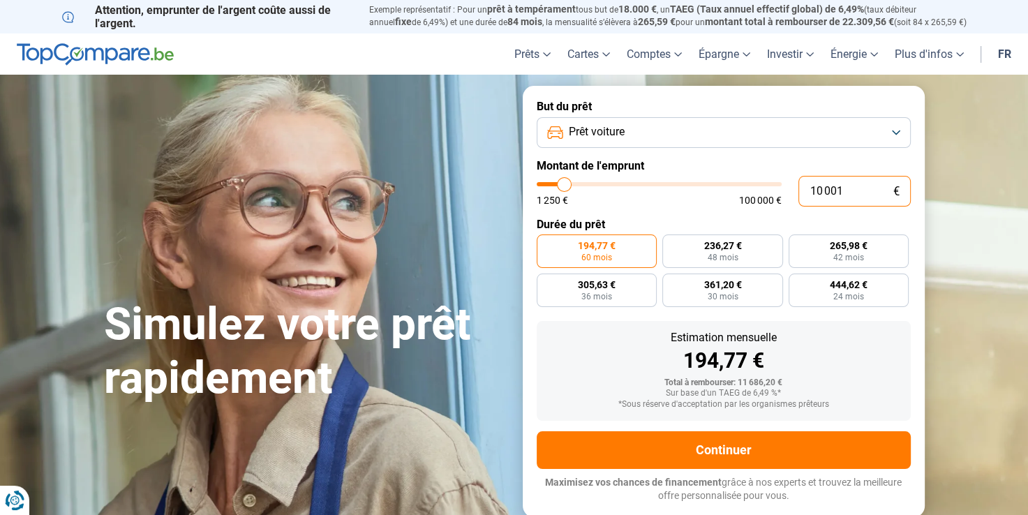
drag, startPoint x: 843, startPoint y: 191, endPoint x: 795, endPoint y: 197, distance: 48.5
click at [795, 197] on div "10 001 € 1 250 € 100 000 €" at bounding box center [723, 191] width 374 height 31
type input "6"
type input "1250"
type input "60"
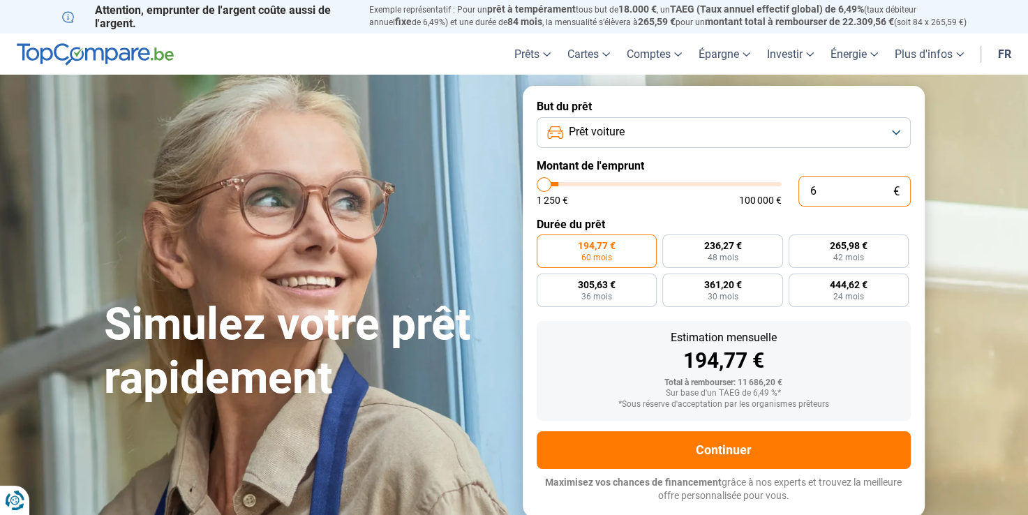
type input "1250"
type input "600"
type input "1250"
type input "6 000"
type input "6000"
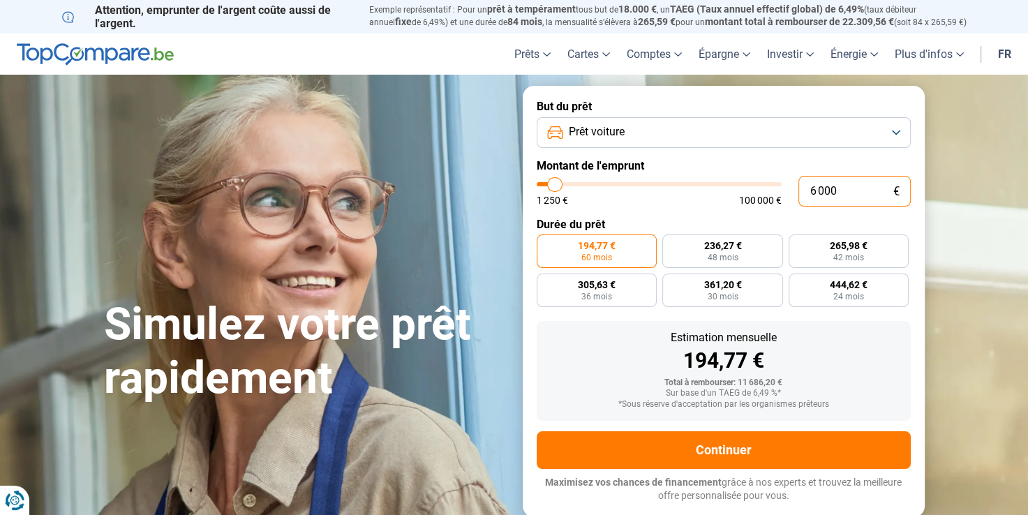
type input "6 000"
radio input "true"
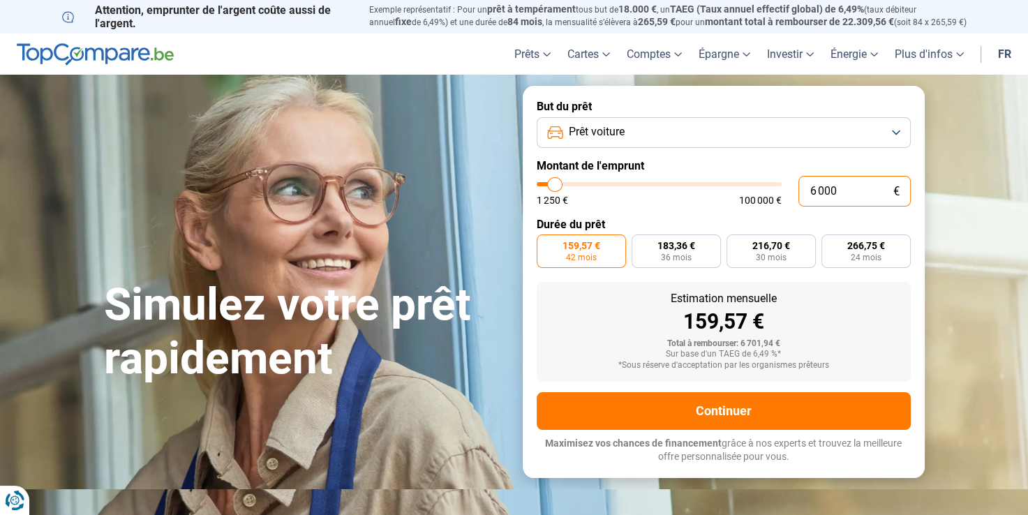
click at [842, 188] on input "6 000" at bounding box center [854, 191] width 112 height 31
type input "600"
type input "1250"
type input "60"
type input "1250"
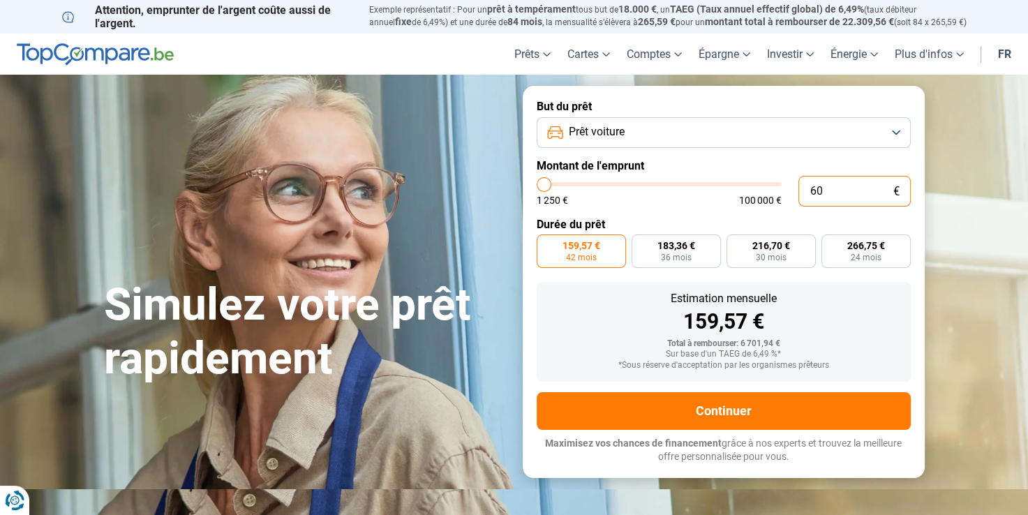
type input "6"
type input "1250"
type input "65"
type input "1250"
type input "650"
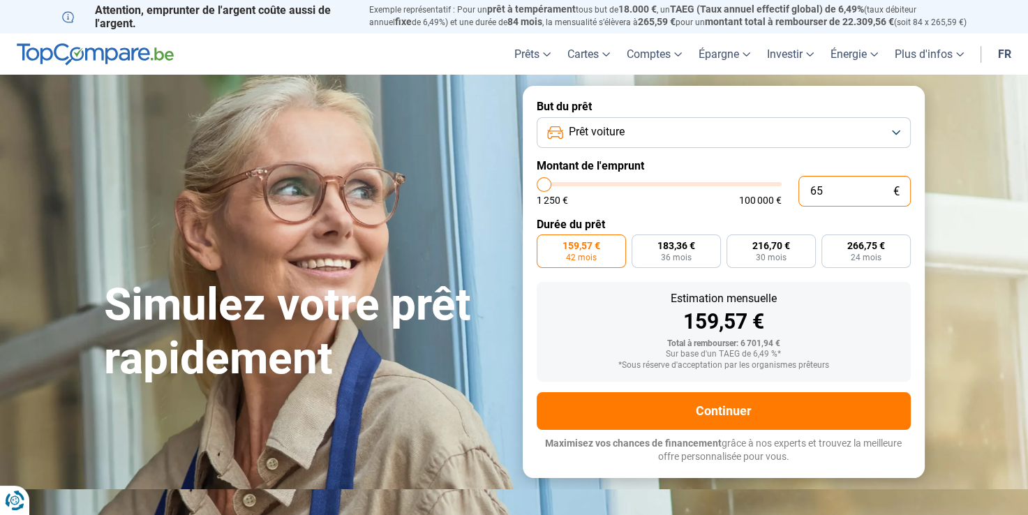
type input "1250"
type input "6 500"
type input "6500"
click at [842, 188] on input "6 500" at bounding box center [854, 191] width 112 height 31
type input "650"
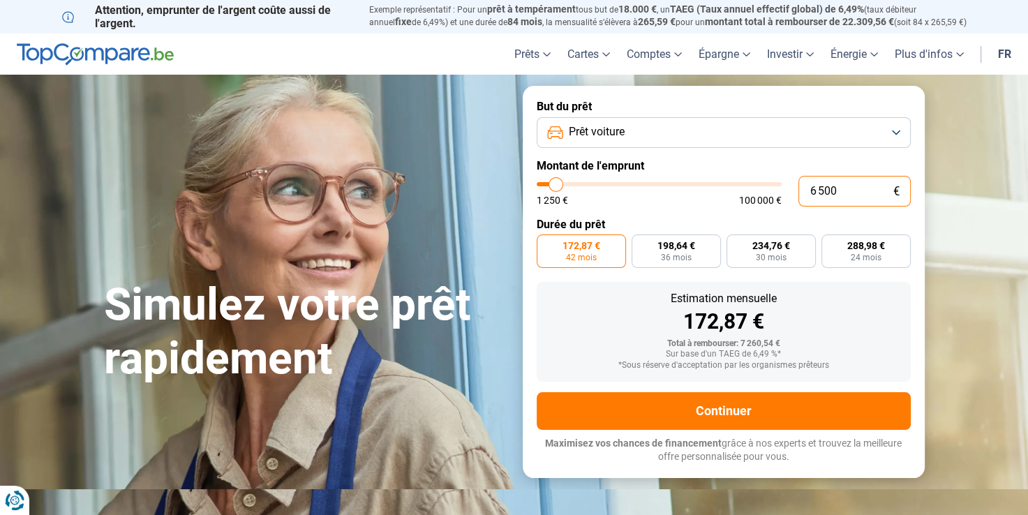
type input "1250"
type input "65"
type input "1250"
type input "6"
type input "1250"
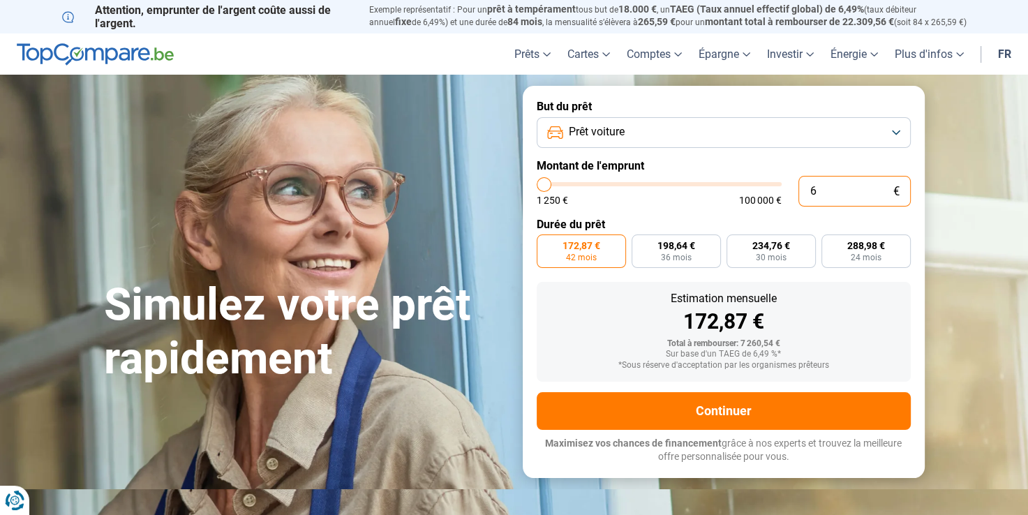
type input "0"
type input "1250"
type input "8"
type input "1250"
type input "80"
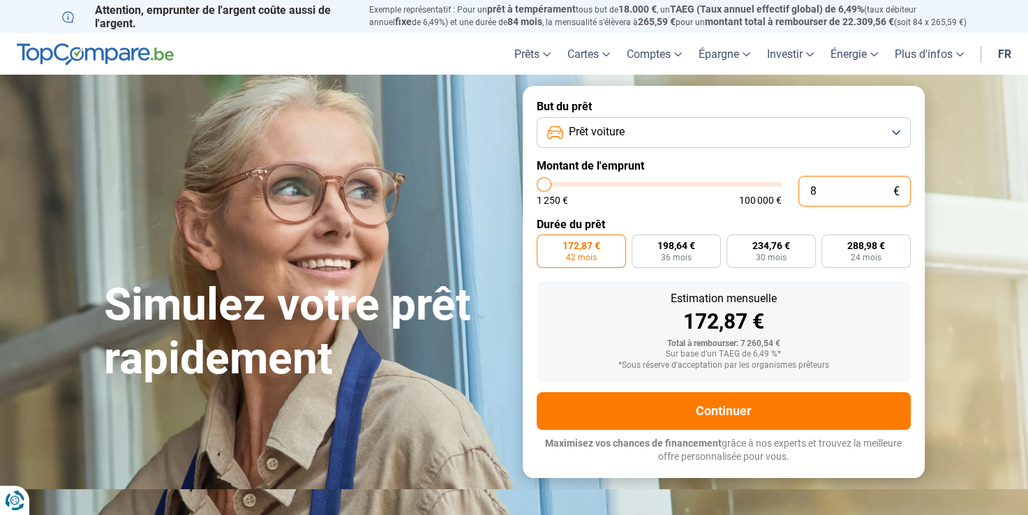
type input "1250"
type input "800"
type input "1250"
type input "8 000"
type input "8000"
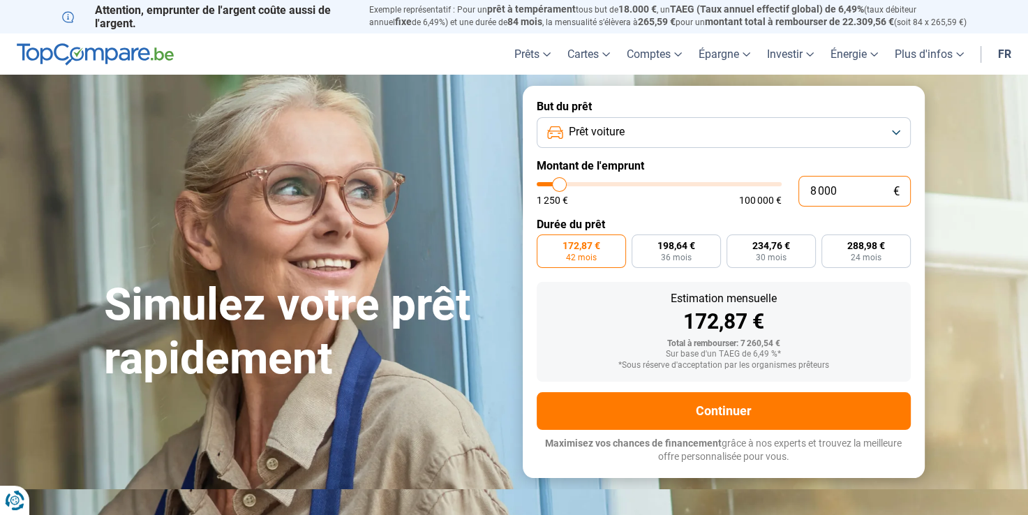
type input "8 000"
radio input "false"
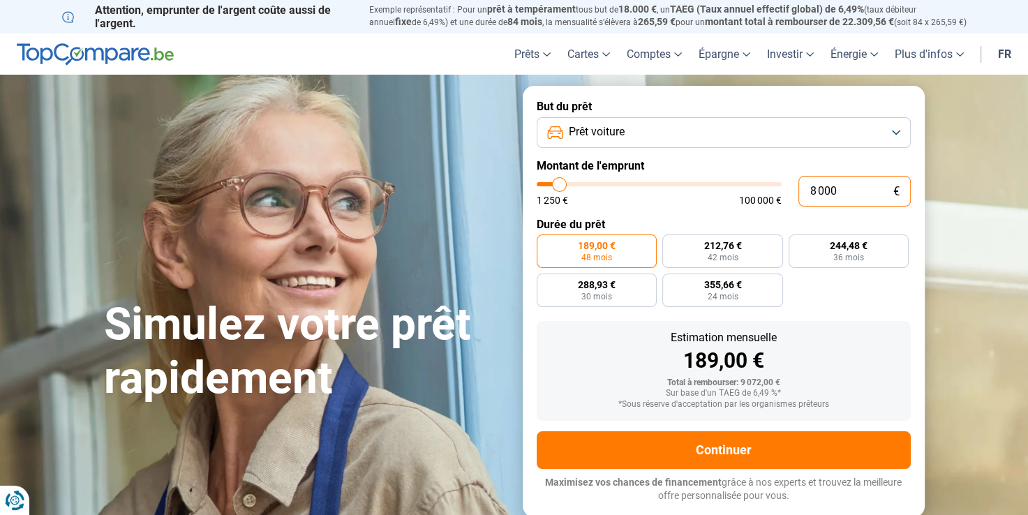
click at [842, 188] on input "8 000" at bounding box center [854, 191] width 112 height 31
type input "800"
type input "1250"
type input "80"
type input "1250"
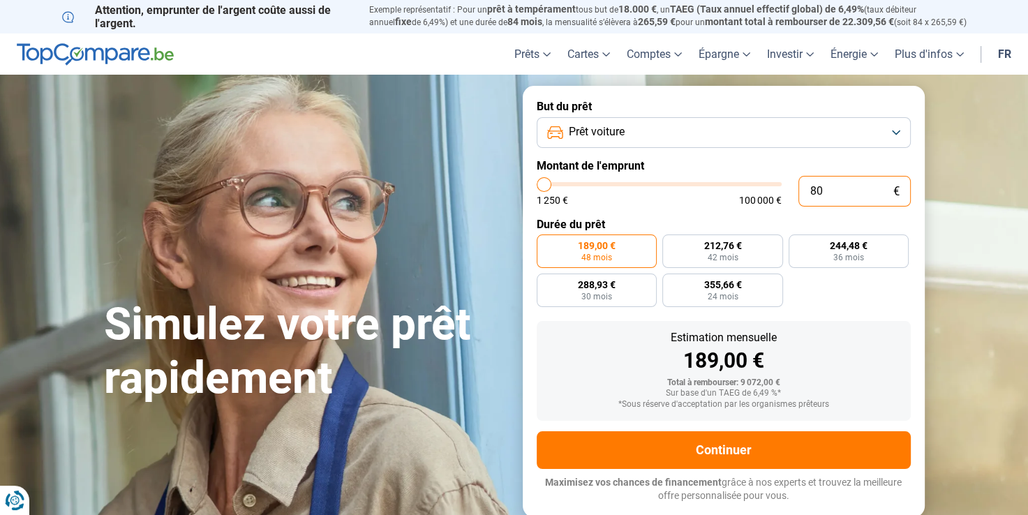
type input "8"
type input "1250"
type input "0"
type input "1250"
type input "7"
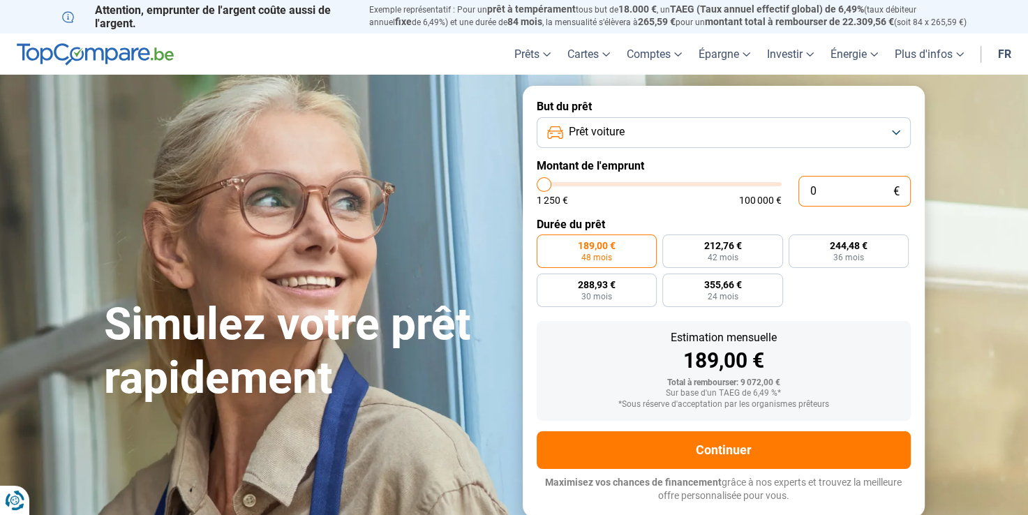
type input "1250"
type input "79"
type input "1250"
type input "790"
type input "1250"
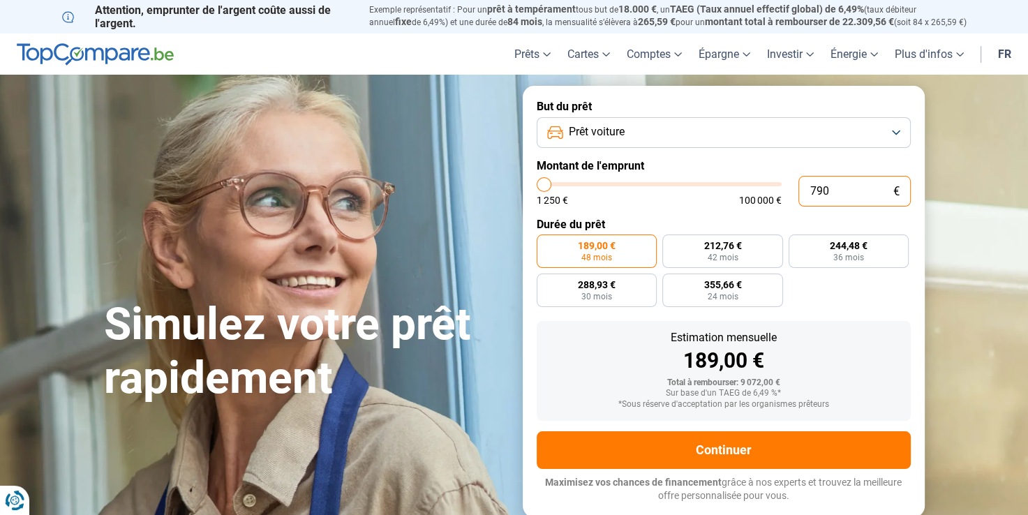
type input "7 900"
type input "8000"
type input "7 900"
type input "8000"
click at [842, 188] on input "7 900" at bounding box center [854, 191] width 112 height 31
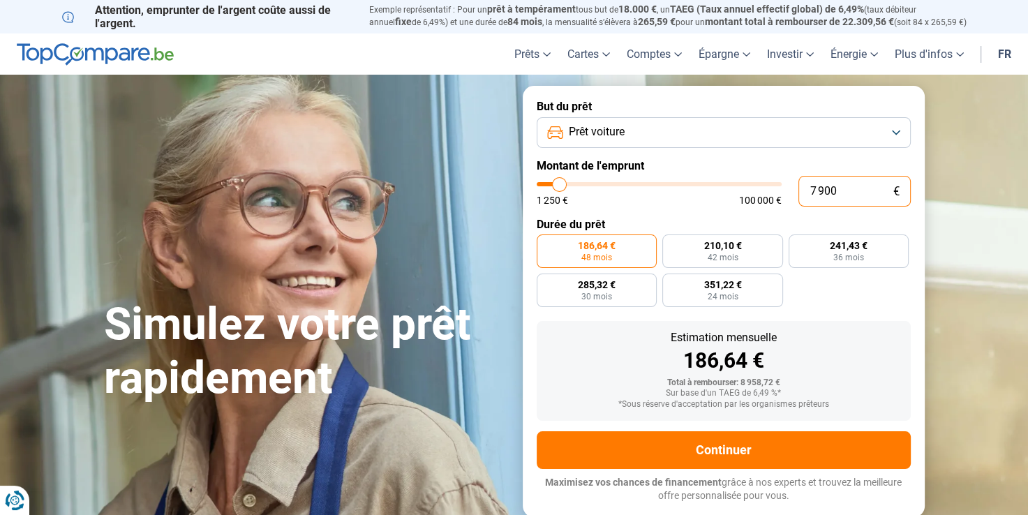
type input "790"
type input "1250"
type input "79"
type input "1250"
type input "7"
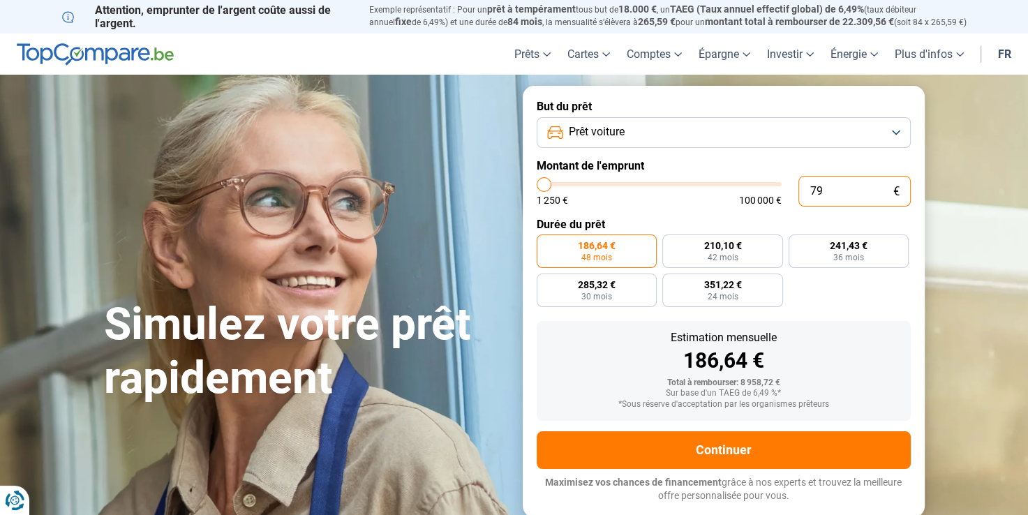
type input "1250"
type input "0"
type input "1250"
type input "7"
type input "1250"
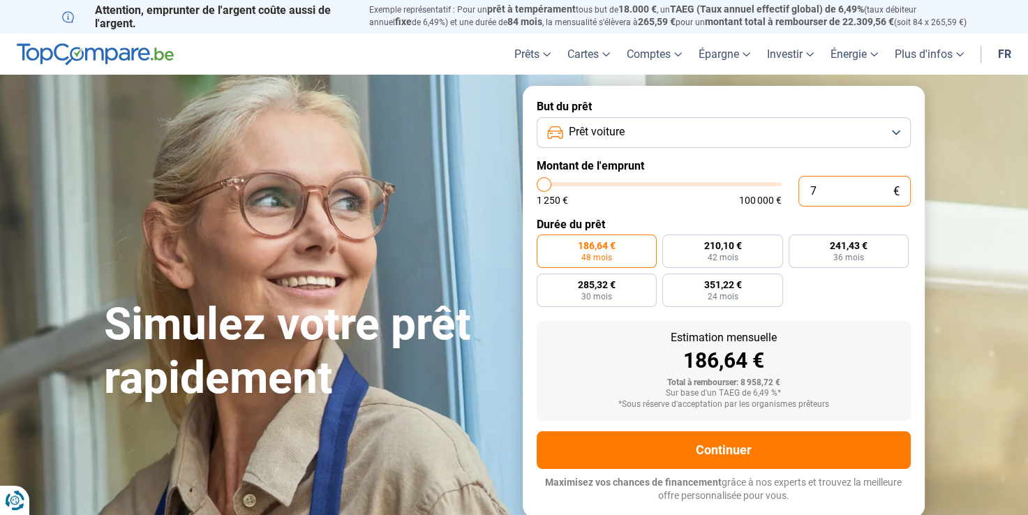
type input "70"
type input "1250"
type input "700"
type input "1250"
type input "7 000"
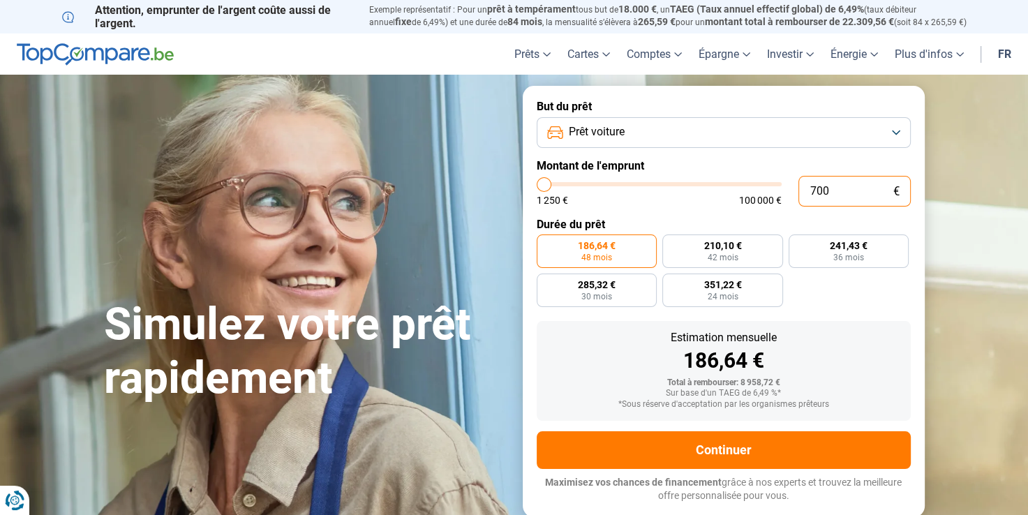
type input "7000"
type input "7 000"
radio input "true"
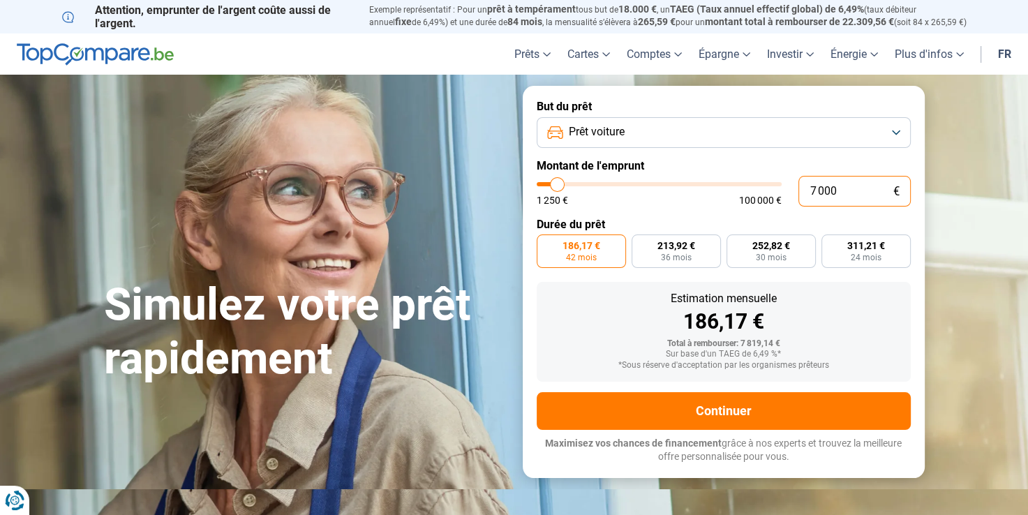
click at [825, 189] on input "7 000" at bounding box center [854, 191] width 112 height 31
type input "700"
type input "1250"
type input "7 001"
type input "7000"
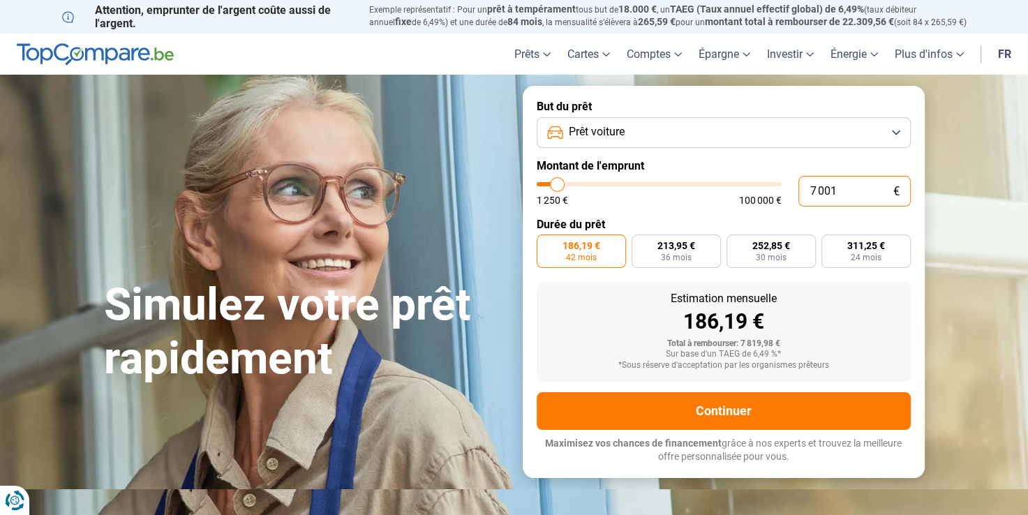
click at [825, 189] on input "7 001" at bounding box center [854, 191] width 112 height 31
type input "701"
type input "1250"
type input "1 250"
type input "1250"
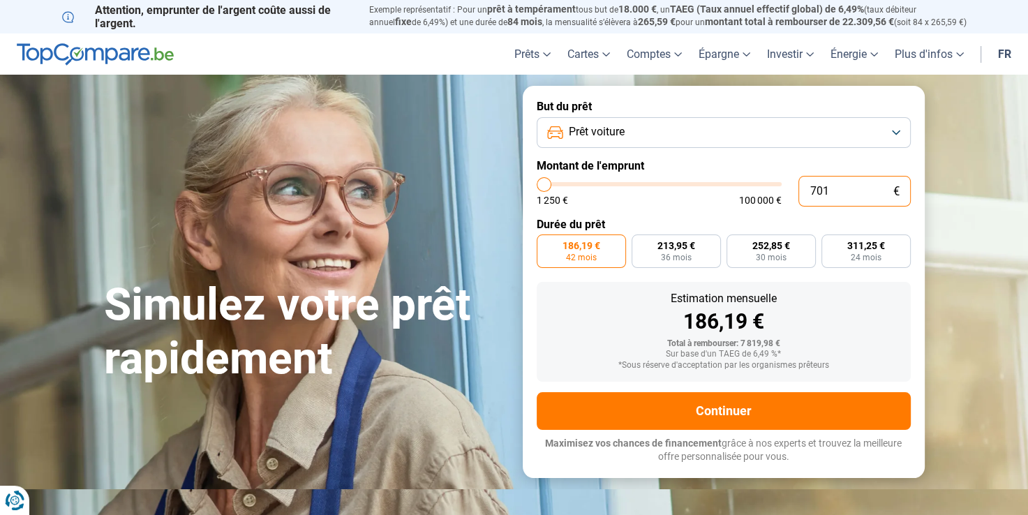
radio input "true"
type input "125"
type input "1250"
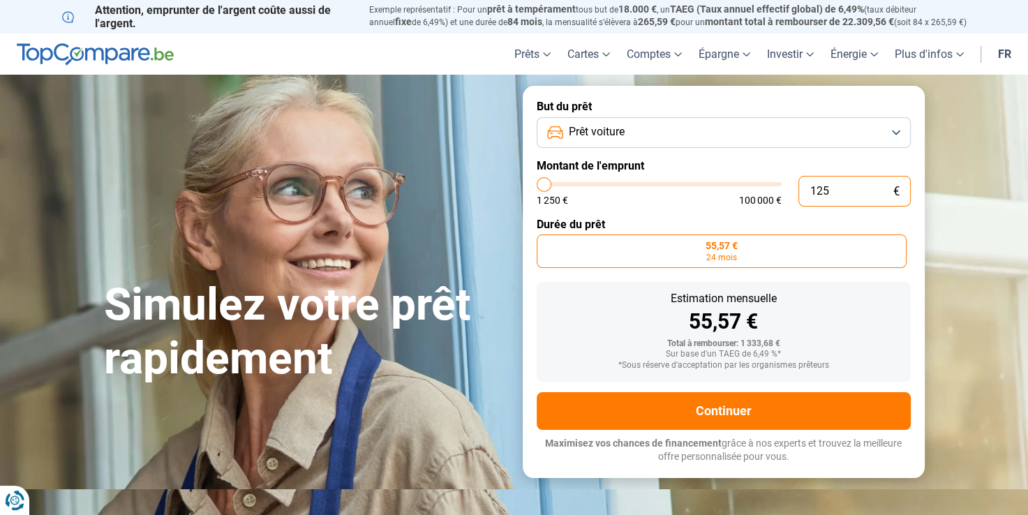
type input "12"
type input "1250"
type input "1"
type input "1250"
type input "0"
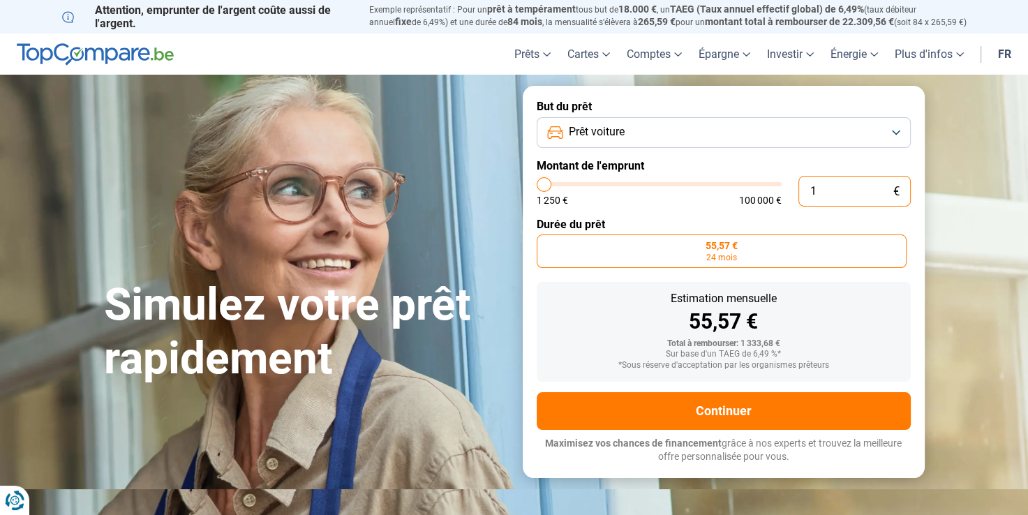
type input "1250"
type input "7"
type input "1250"
type input "75"
type input "1250"
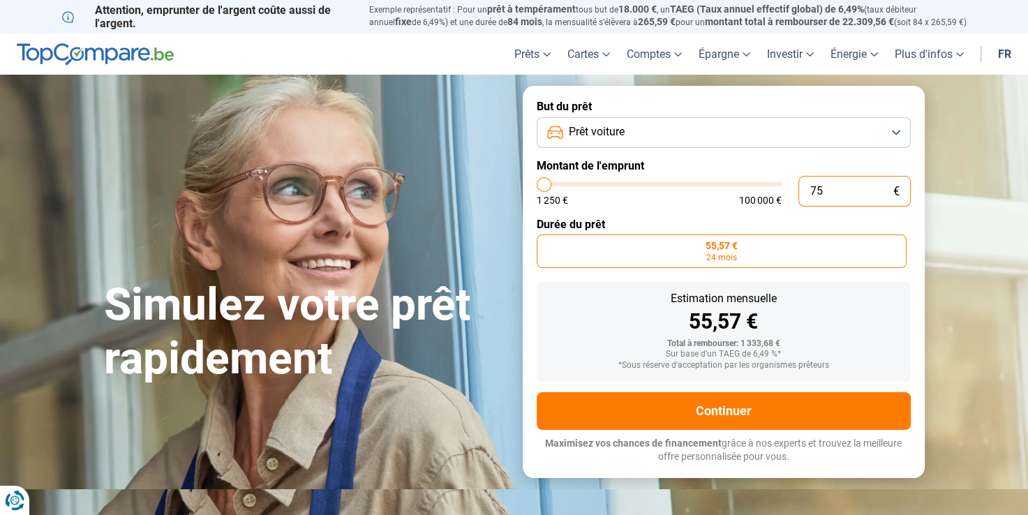
type input "750"
type input "1250"
type input "1 250"
type input "1250"
type input "12 500"
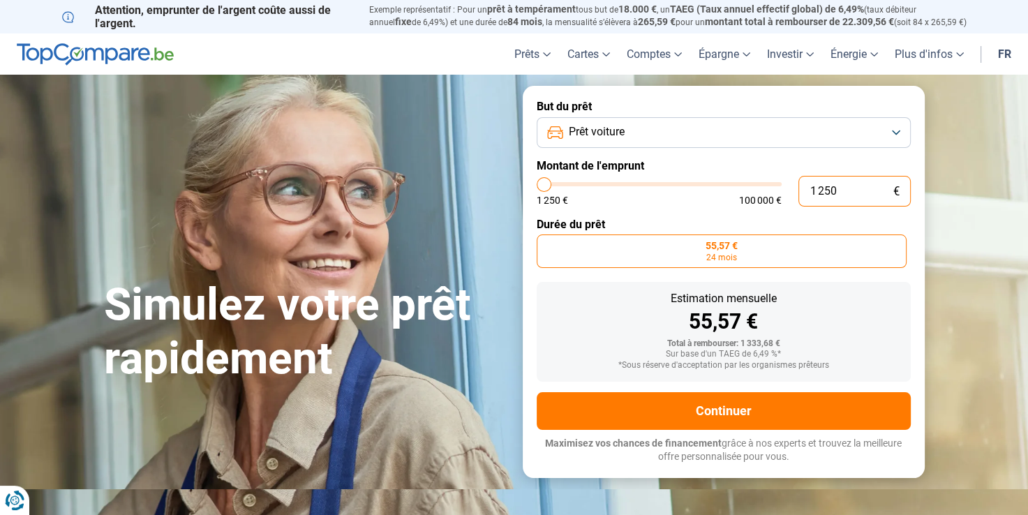
type input "12500"
type input "12 500"
radio input "false"
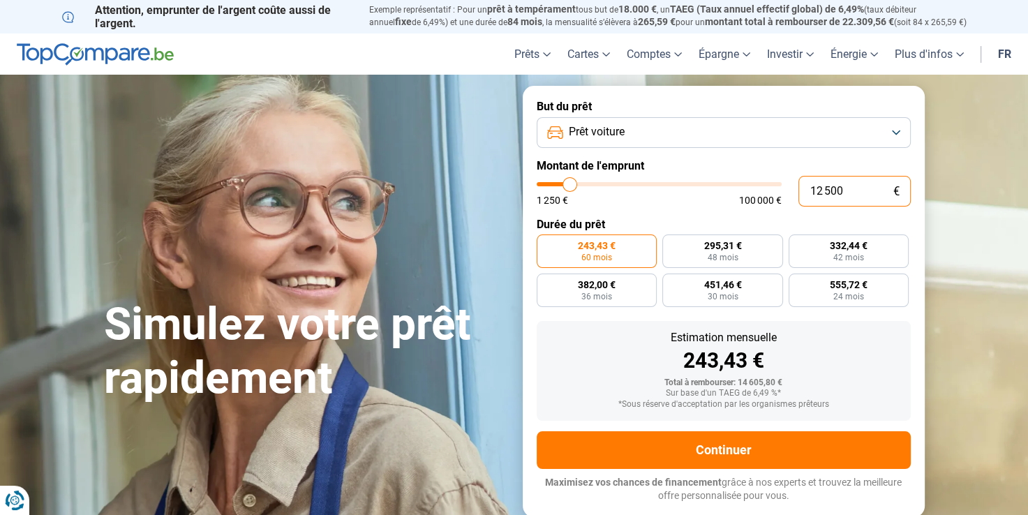
click at [845, 192] on input "12 500" at bounding box center [854, 191] width 112 height 31
type input "1 250"
type input "1250"
type input "125"
type input "1250"
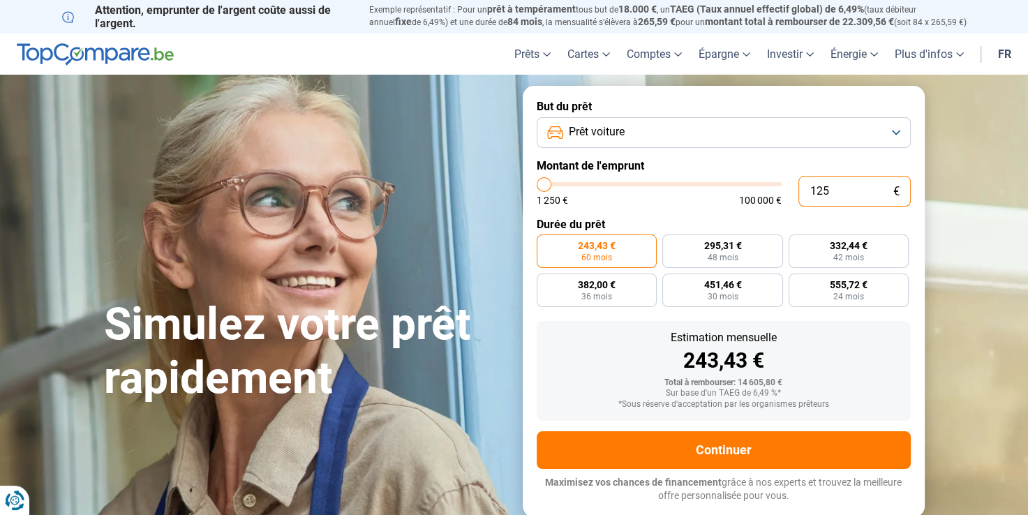
type input "12"
type input "1250"
type input "1"
type input "1250"
type input "0"
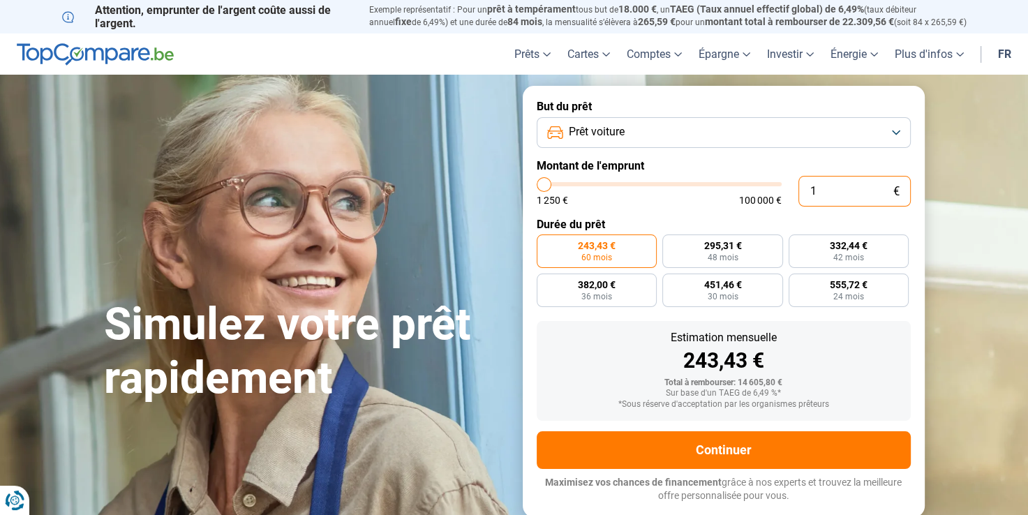
type input "1250"
type input "7"
type input "1250"
type input "75"
type input "1250"
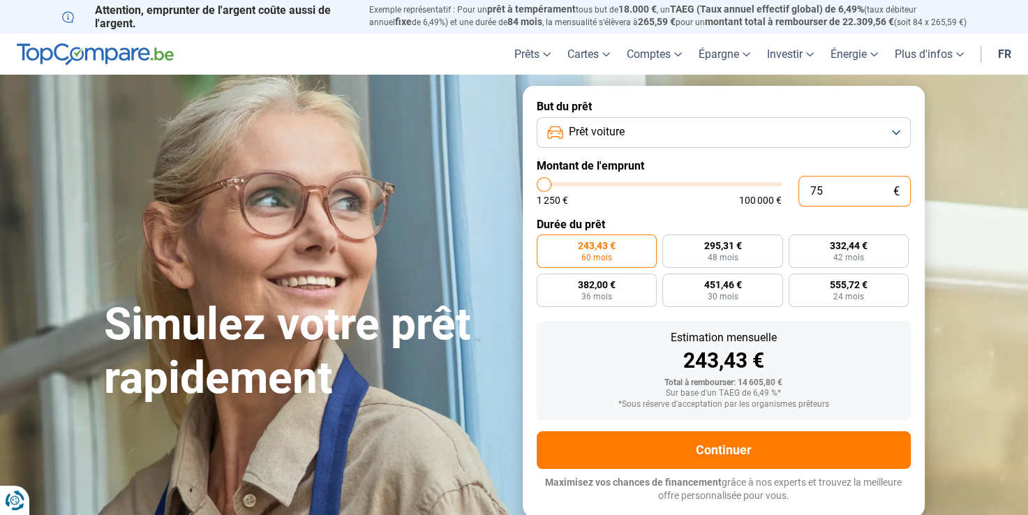
type input "750"
type input "1250"
type input "7 500"
type input "7500"
type input "7 500"
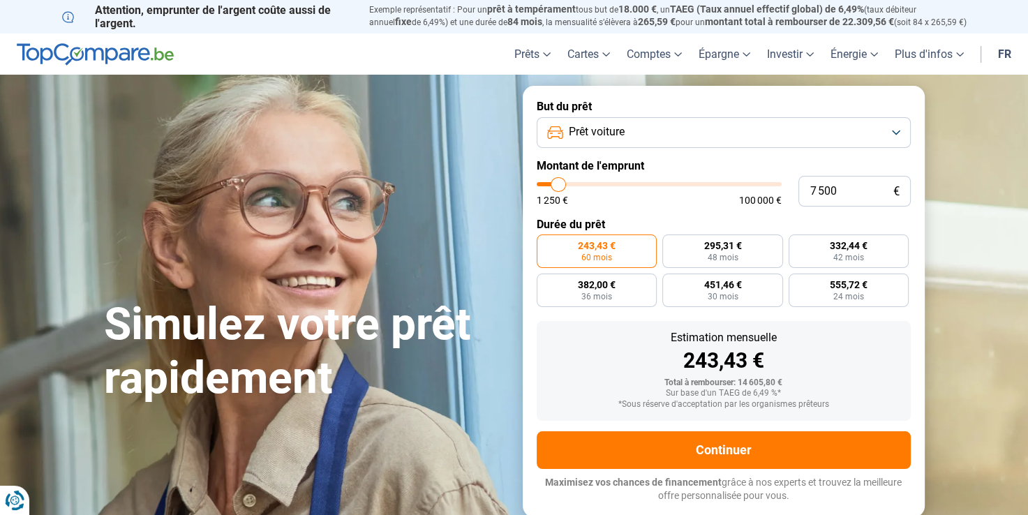
radio input "true"
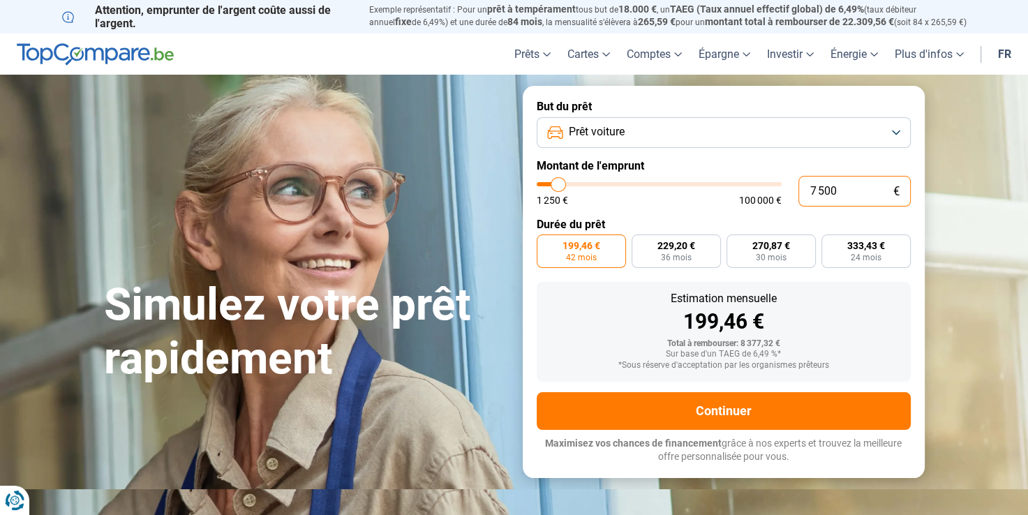
click at [840, 191] on input "7 500" at bounding box center [854, 191] width 112 height 31
type input "750"
type input "1250"
type input "7 501"
type input "7500"
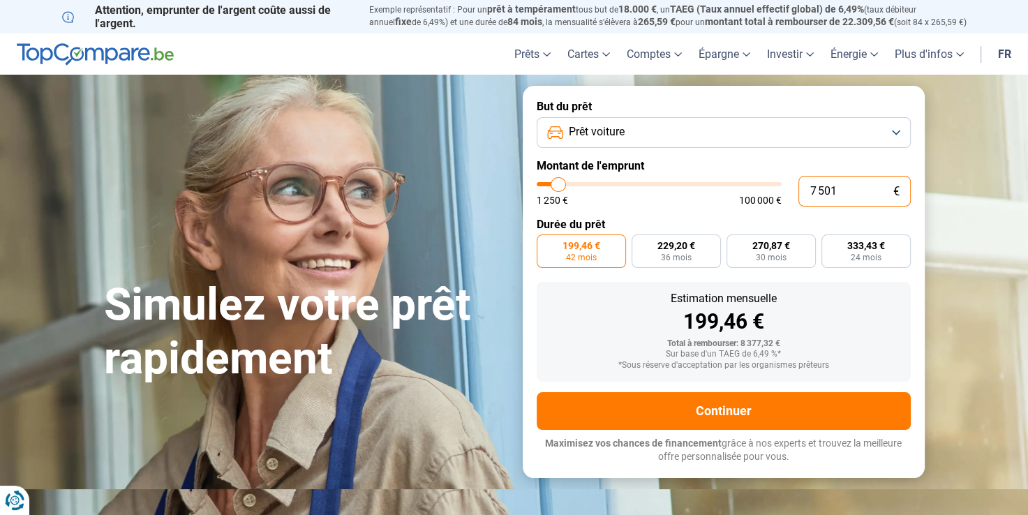
type input "7 501"
type input "7500"
radio input "false"
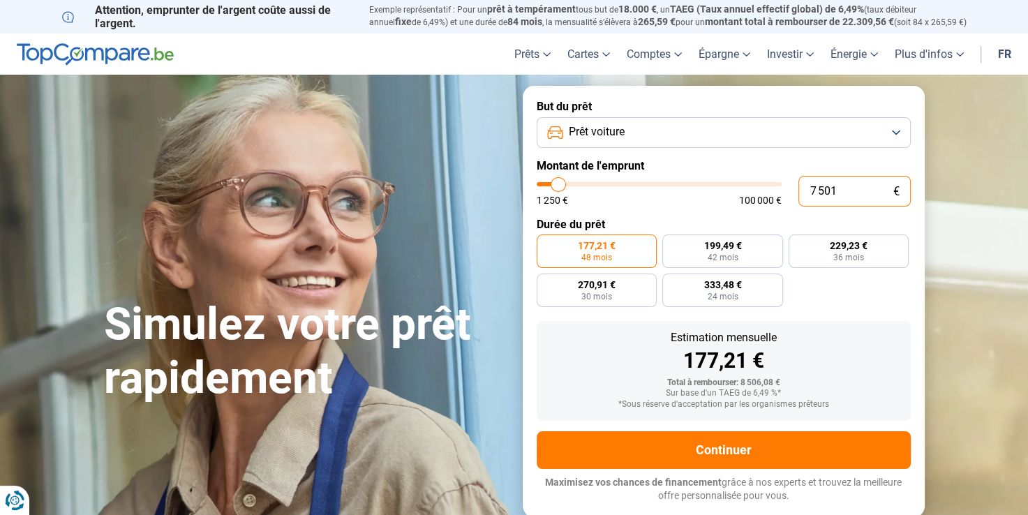
click at [840, 191] on input "7 501" at bounding box center [854, 191] width 112 height 31
type input "750"
type input "1250"
type input "1 250"
type input "1250"
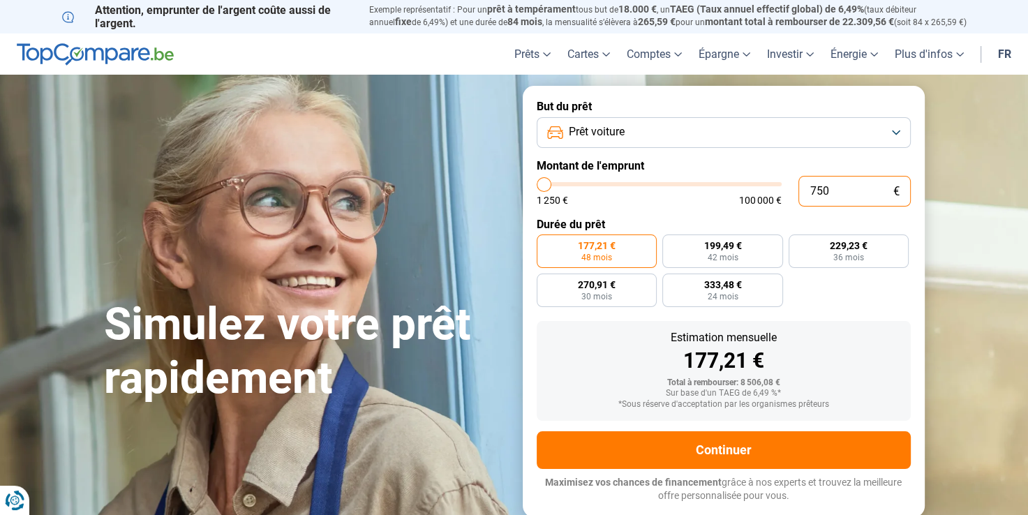
radio input "true"
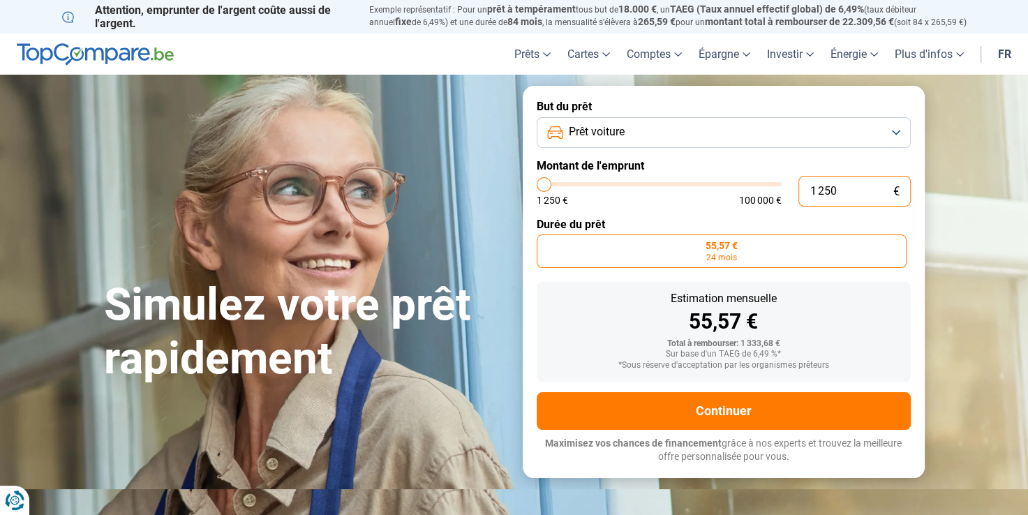
type input "125"
type input "1250"
type input "12"
type input "1250"
type input "1"
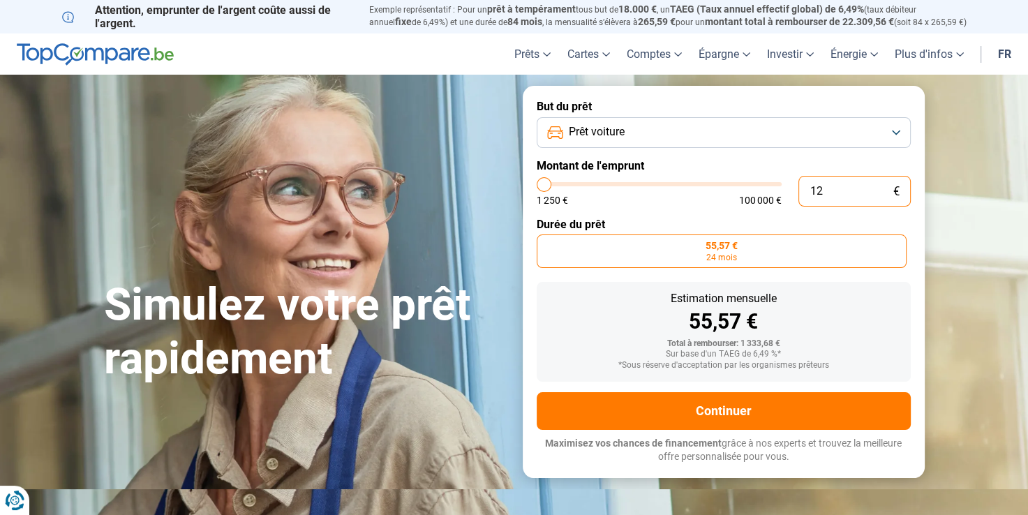
type input "1250"
type input "0"
type input "1250"
type input "7"
type input "1250"
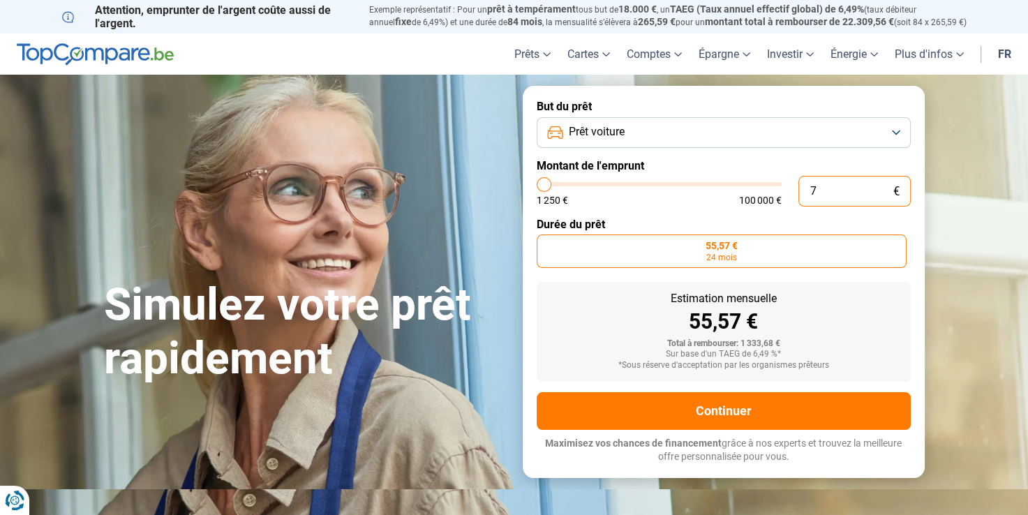
type input "75"
type input "1250"
type input "750"
type input "1250"
type input "7 500"
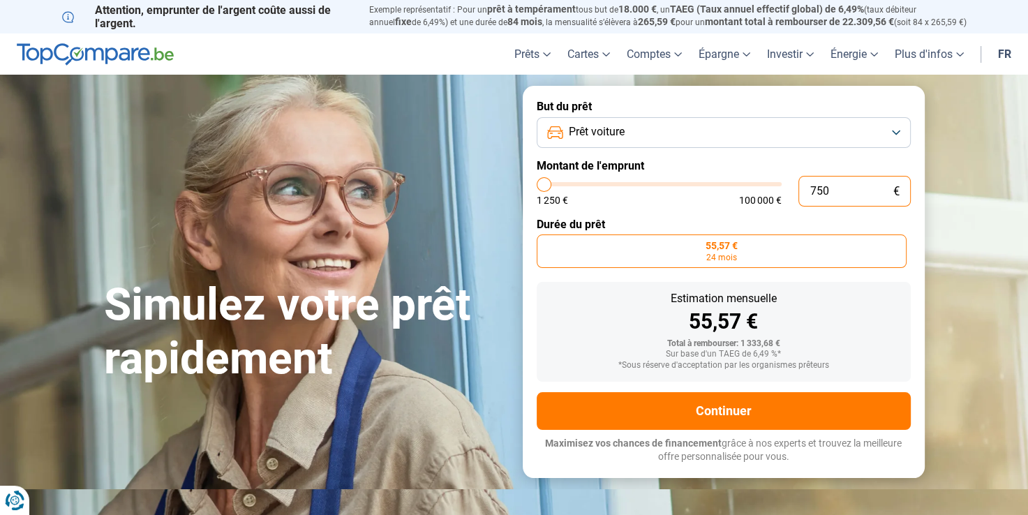
type input "7500"
type input "7 500"
radio input "false"
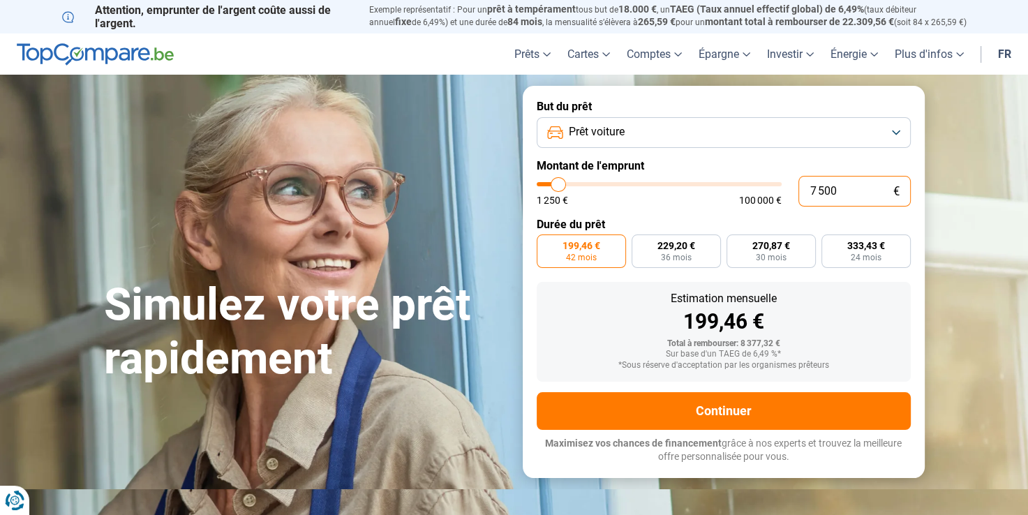
click at [840, 191] on input "7 500" at bounding box center [854, 191] width 112 height 31
type input "750"
type input "1250"
type input "7 501"
type input "7500"
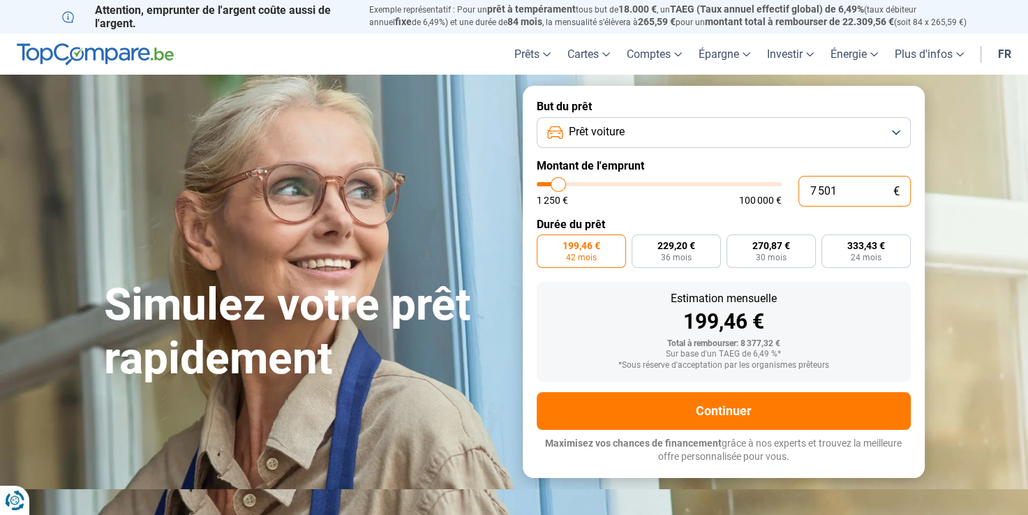
type input "7 501"
type input "7500"
radio input "false"
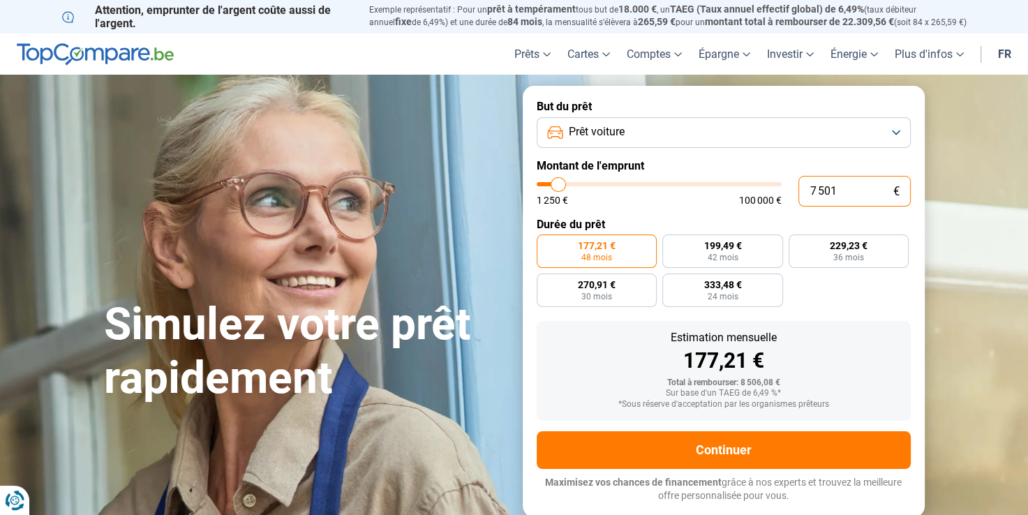
drag, startPoint x: 840, startPoint y: 191, endPoint x: 781, endPoint y: 197, distance: 58.9
click at [781, 197] on div "7 501 € 1 250 € 100 000 €" at bounding box center [723, 191] width 374 height 31
type input "5"
type input "1250"
type input "55"
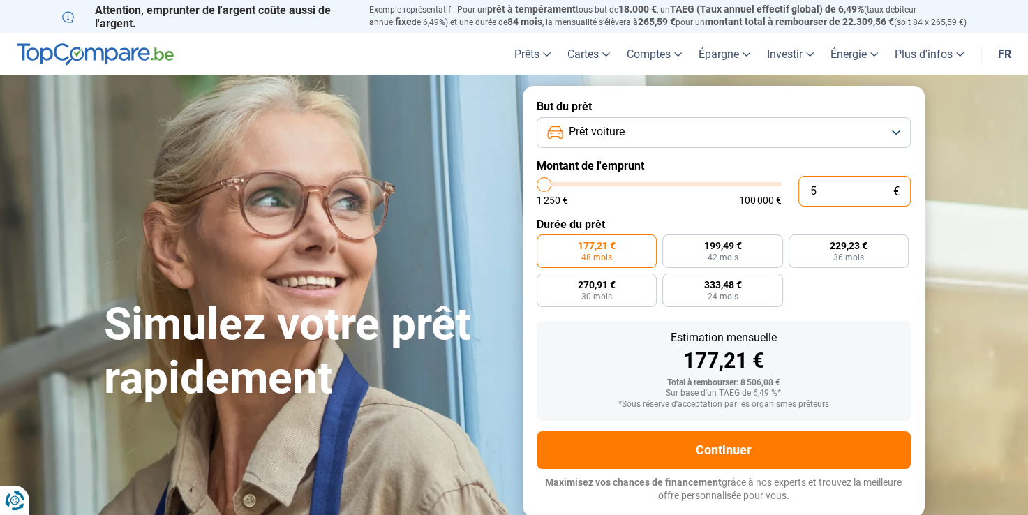
type input "1250"
type input "550"
type input "1250"
type input "5 500"
type input "5500"
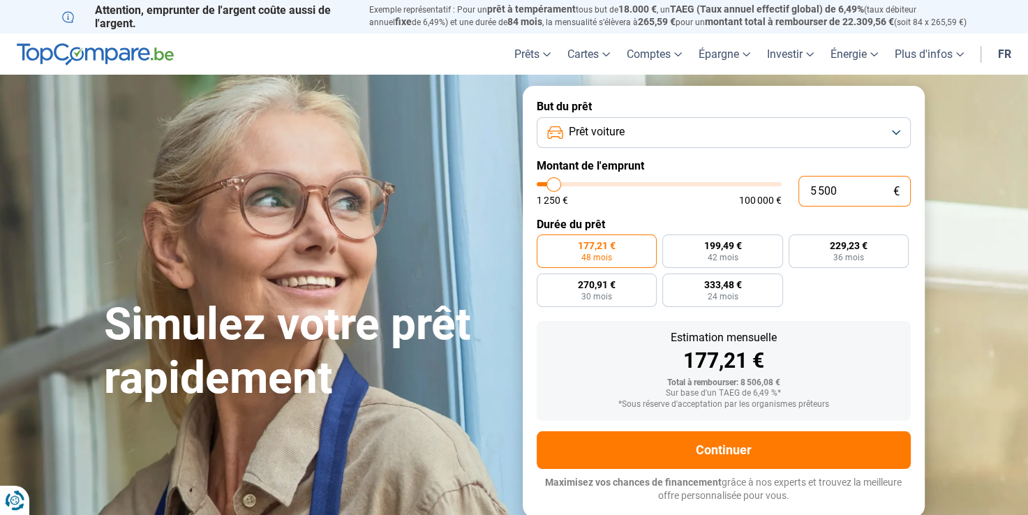
type input "5 500"
radio input "true"
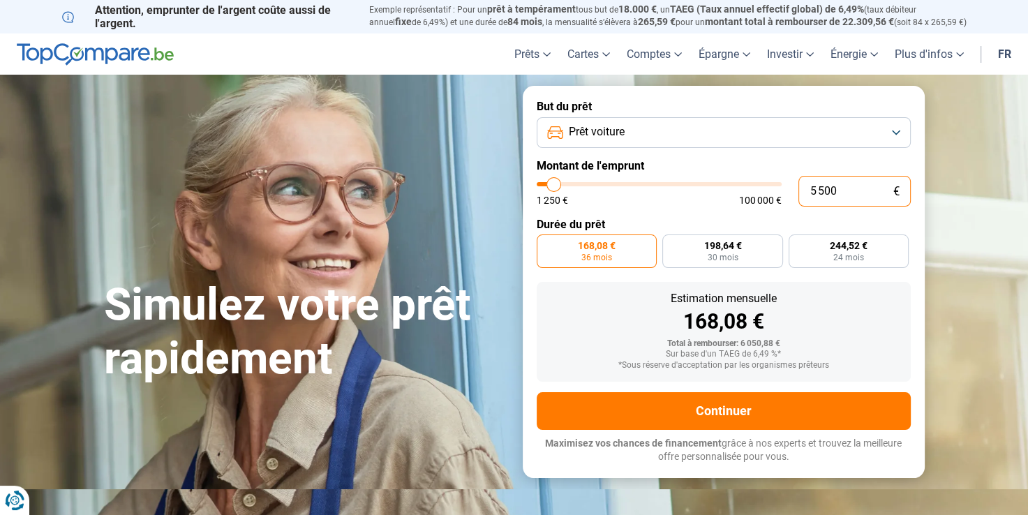
click at [836, 191] on input "5 500" at bounding box center [854, 191] width 112 height 31
type input "550"
type input "1250"
type input "5 501"
type input "5500"
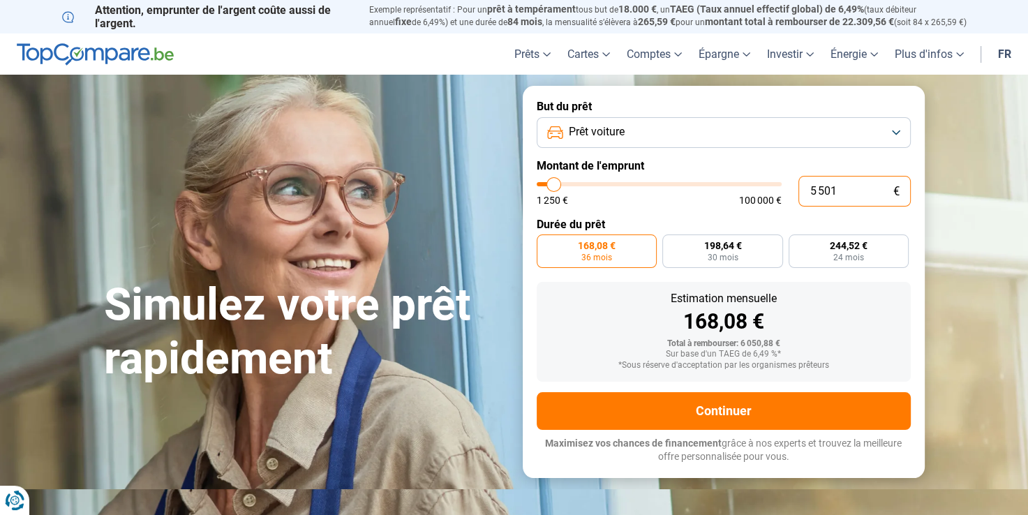
type input "5 501"
type input "5500"
click at [836, 191] on input "5 501" at bounding box center [854, 191] width 112 height 31
type input "550"
type input "1250"
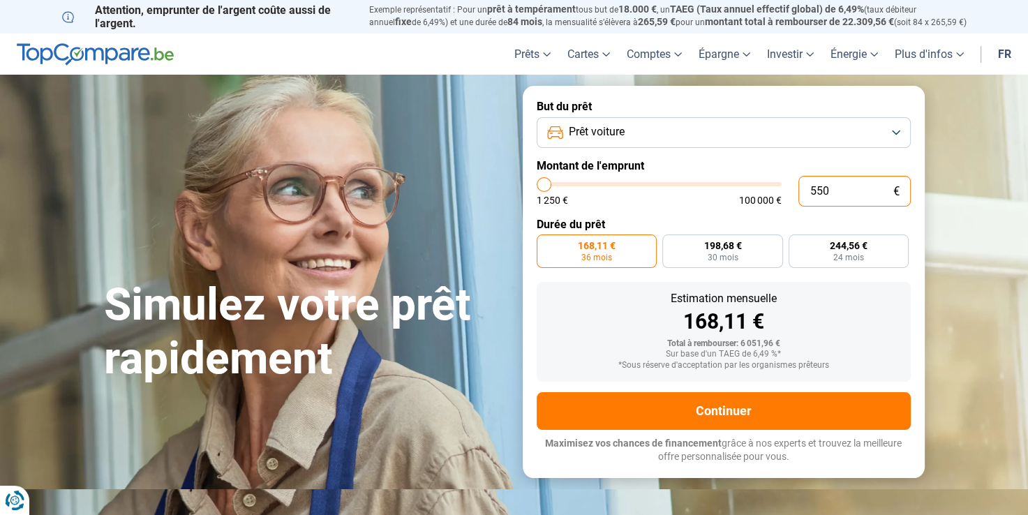
type input "55"
type input "1250"
type input "5"
type input "1250"
type input "0"
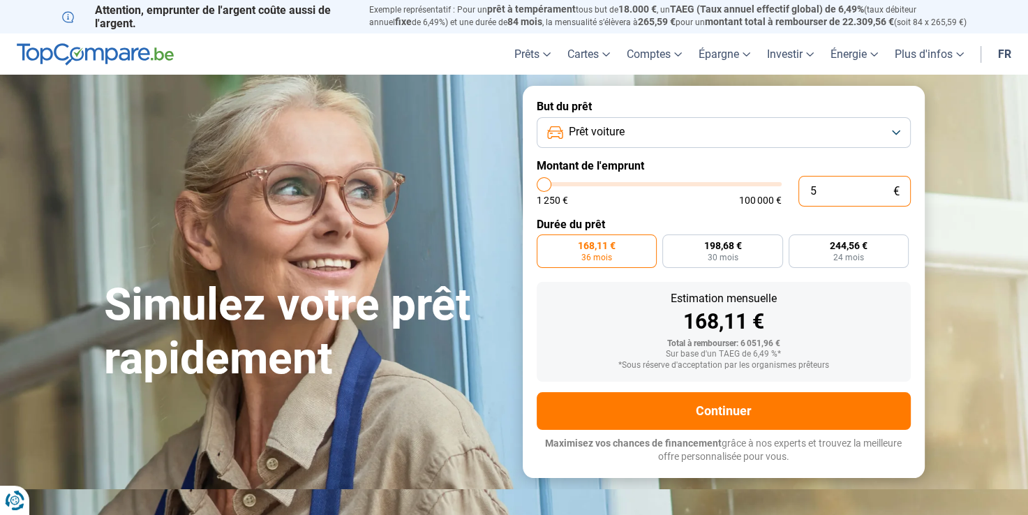
type input "1250"
type input "6"
type input "1250"
type input "60"
type input "1250"
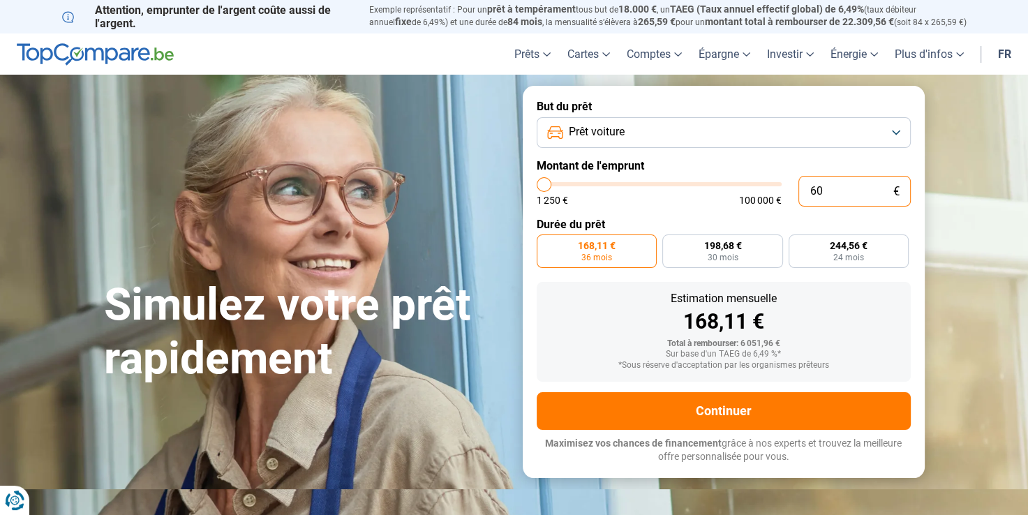
type input "600"
type input "1250"
type input "6 000"
type input "6000"
type input "6 000"
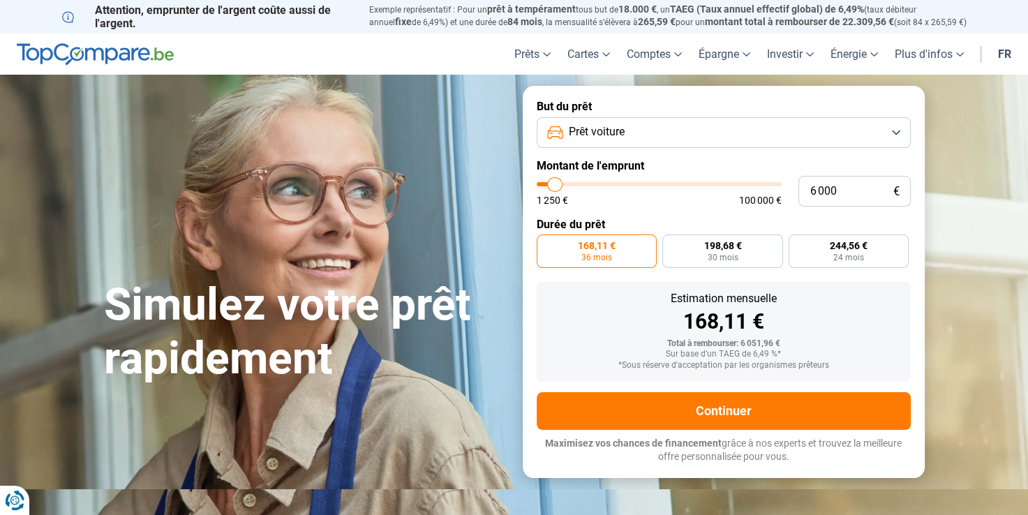
radio input "false"
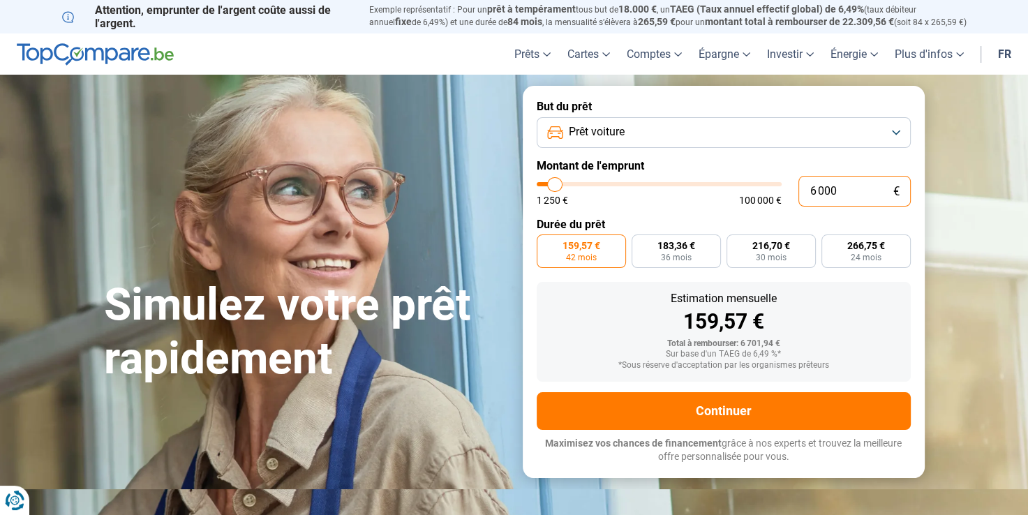
click at [836, 191] on input "6 000" at bounding box center [854, 191] width 112 height 31
type input "600"
type input "1250"
type input "60"
type input "1250"
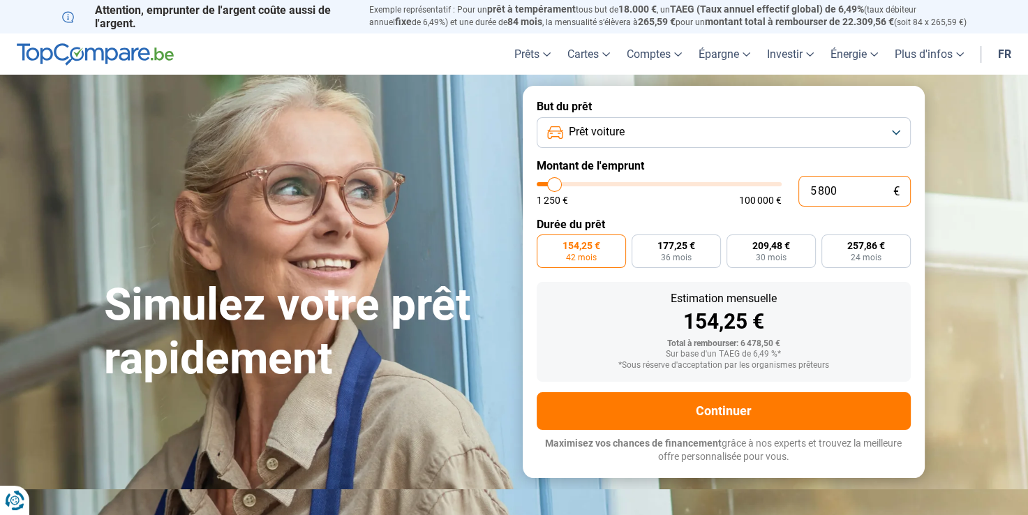
click at [859, 190] on input "5 800" at bounding box center [854, 191] width 112 height 31
click at [859, 190] on input "5 600" at bounding box center [854, 191] width 112 height 31
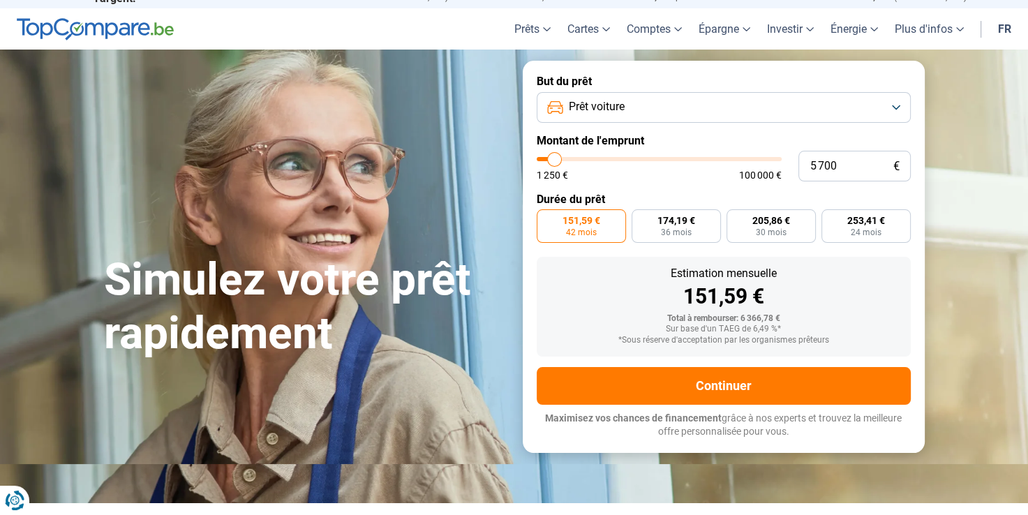
scroll to position [25, 0]
